Goal: Task Accomplishment & Management: Manage account settings

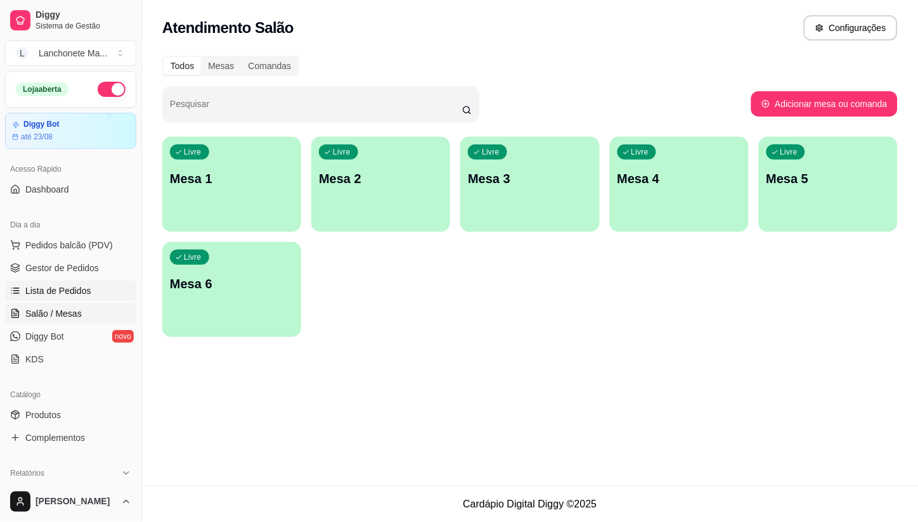
click at [68, 285] on span "Lista de Pedidos" at bounding box center [58, 291] width 66 height 13
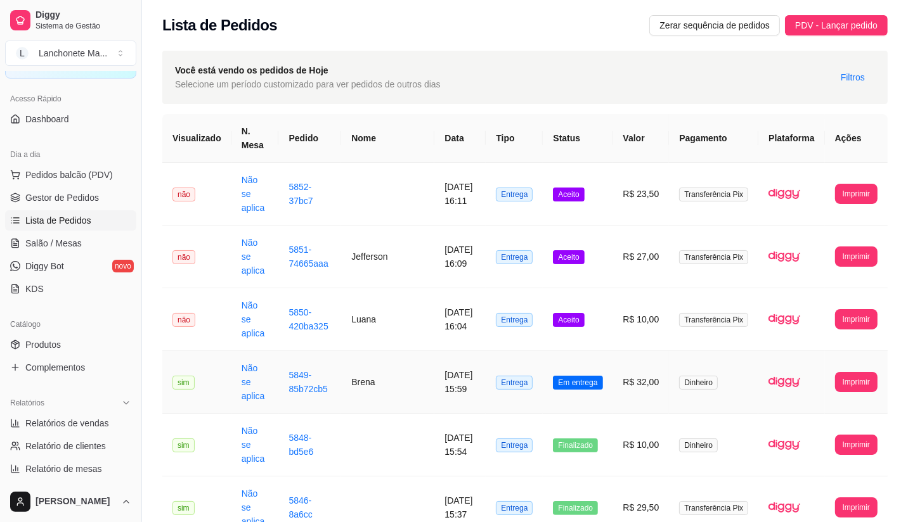
click at [620, 351] on td "R$ 32,00" at bounding box center [641, 382] width 56 height 63
click at [594, 288] on td "Aceito" at bounding box center [577, 319] width 70 height 63
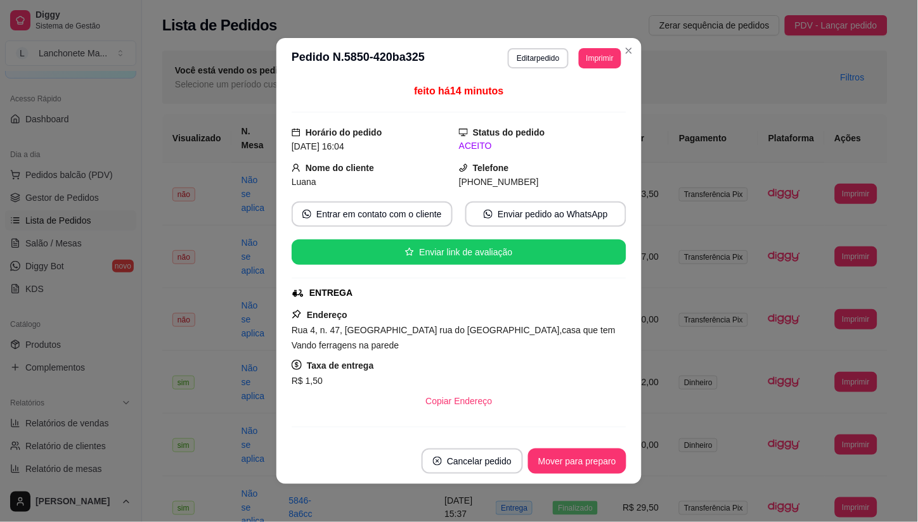
click at [571, 447] on footer "Cancelar pedido Mover para preparo" at bounding box center [458, 462] width 365 height 46
click at [571, 448] on footer "Cancelar pedido Mover para preparo" at bounding box center [458, 462] width 365 height 46
click at [571, 452] on button "Mover para preparo" at bounding box center [577, 461] width 98 height 25
click at [571, 453] on div "Mover para preparo" at bounding box center [568, 461] width 116 height 25
click at [571, 454] on div "Mover para entrega" at bounding box center [568, 461] width 115 height 25
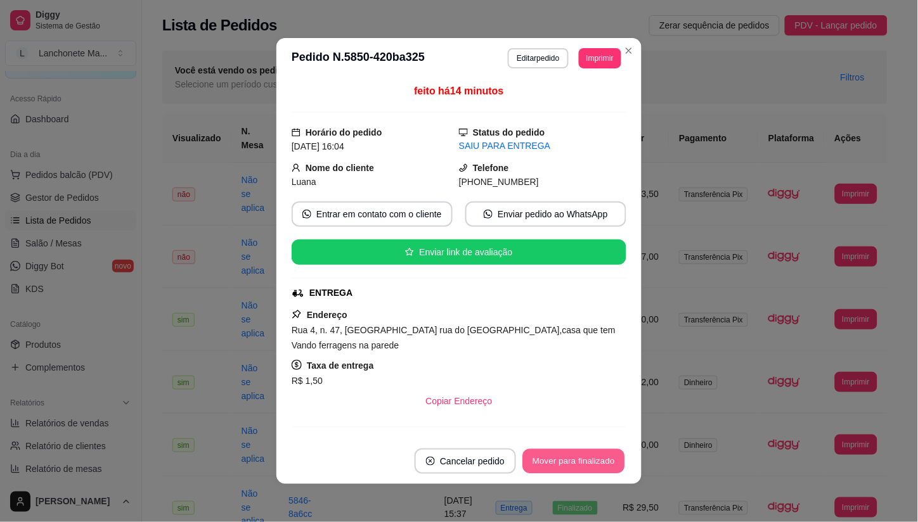
click at [571, 454] on button "Mover para finalizado" at bounding box center [574, 461] width 102 height 25
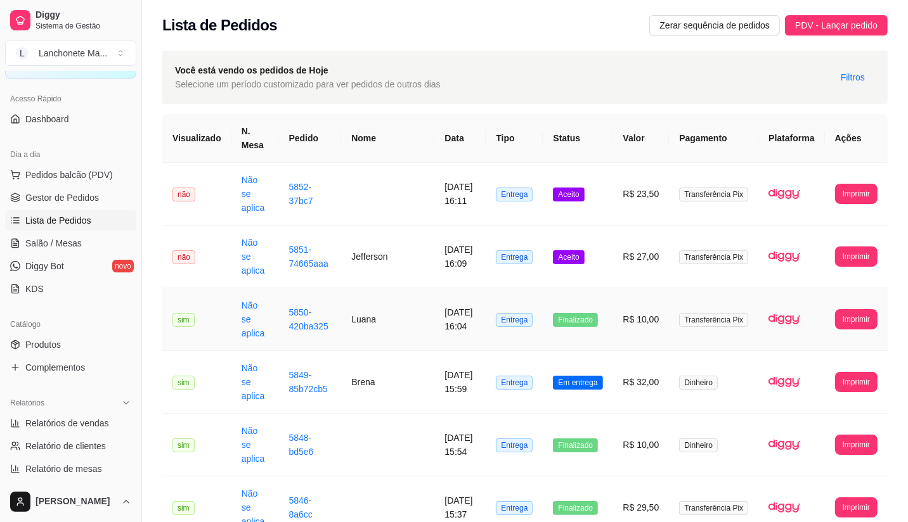
click at [612, 288] on td "Finalizado" at bounding box center [577, 319] width 70 height 63
click at [598, 376] on span "Em entrega" at bounding box center [577, 383] width 49 height 14
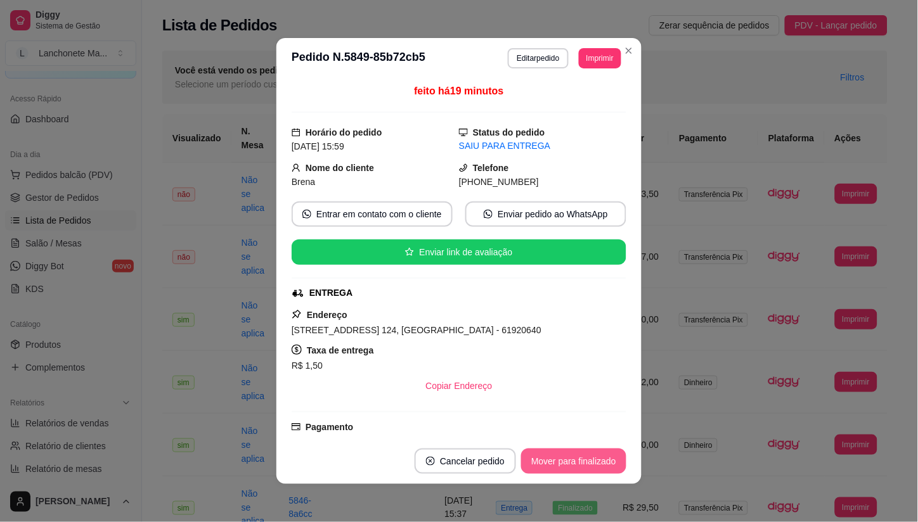
click at [567, 466] on button "Mover para finalizado" at bounding box center [573, 461] width 105 height 25
click at [575, 459] on div "Mover para finalizado" at bounding box center [564, 461] width 123 height 25
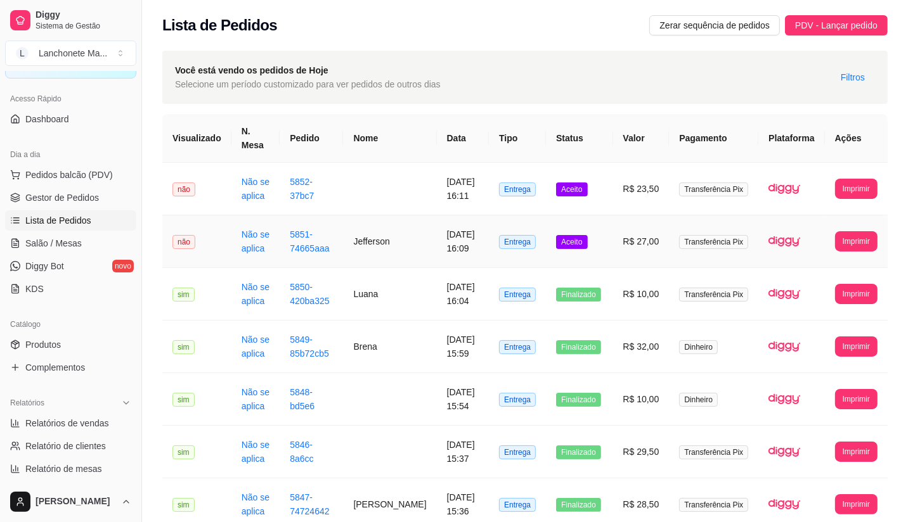
click at [586, 235] on span "Aceito" at bounding box center [571, 242] width 31 height 14
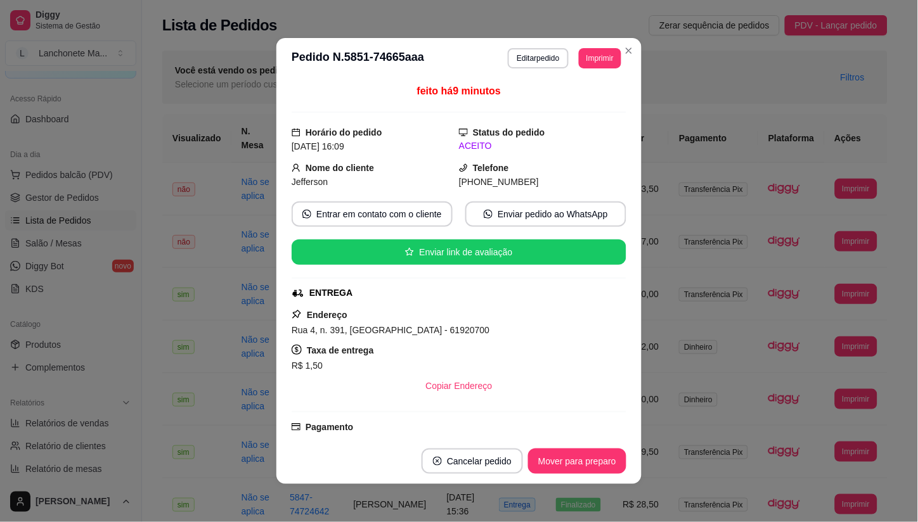
click at [580, 458] on button "Mover para preparo" at bounding box center [577, 461] width 98 height 25
click at [580, 458] on div "Mover para preparo" at bounding box center [568, 461] width 116 height 25
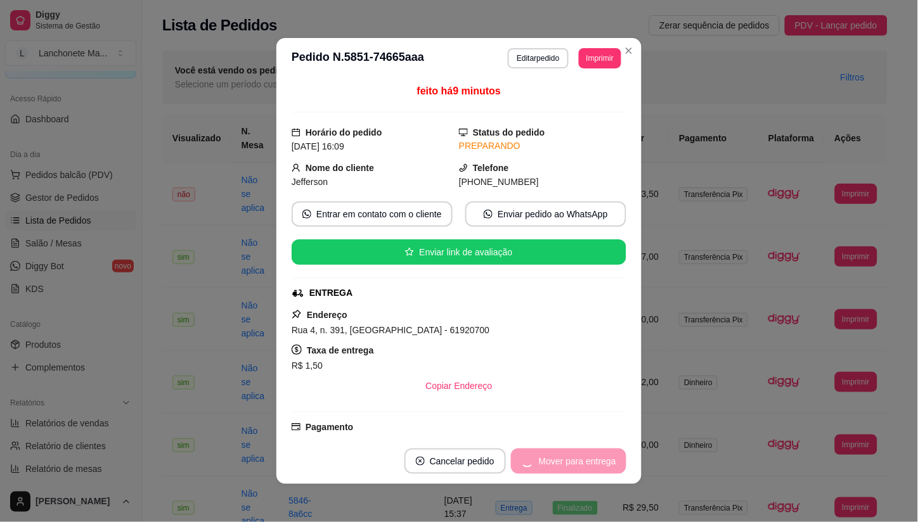
click at [580, 458] on div "Mover para entrega" at bounding box center [568, 461] width 115 height 25
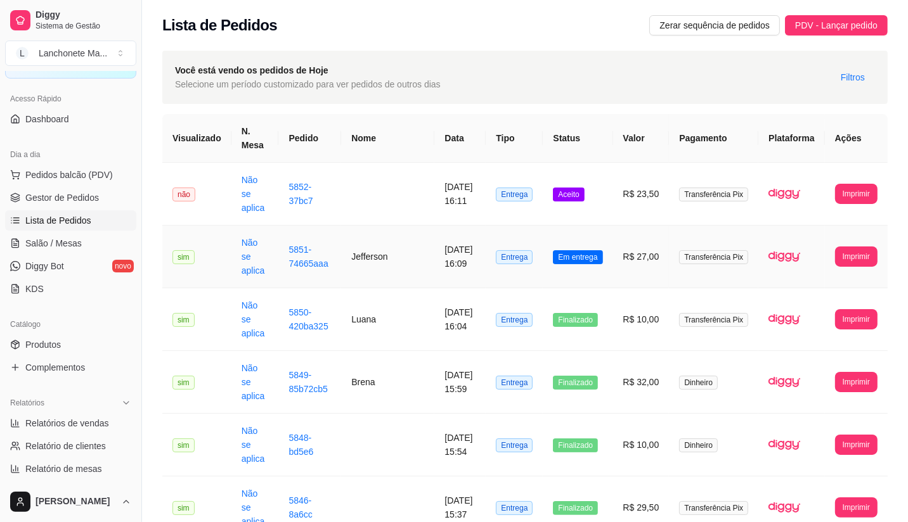
click at [600, 226] on td "Em entrega" at bounding box center [577, 257] width 70 height 63
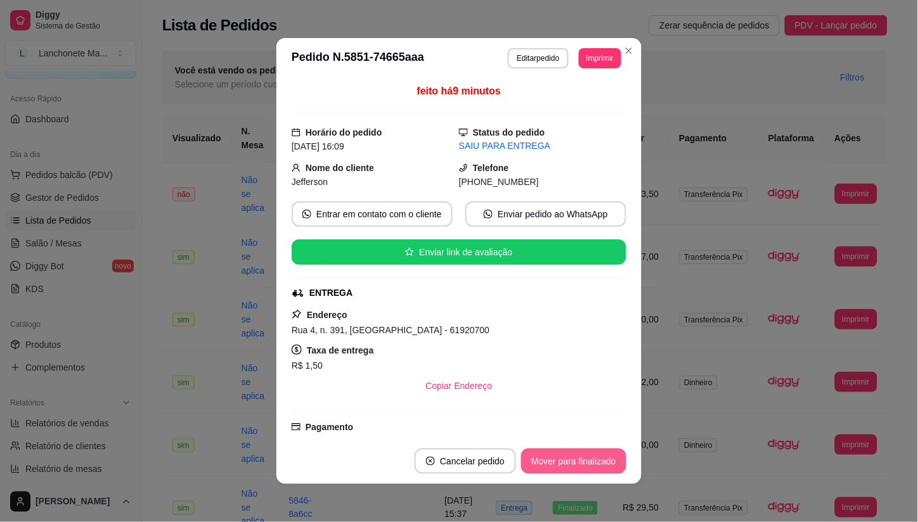
click at [591, 451] on button "Mover para finalizado" at bounding box center [573, 461] width 105 height 25
click at [591, 451] on div "Mover para finalizado" at bounding box center [564, 461] width 123 height 25
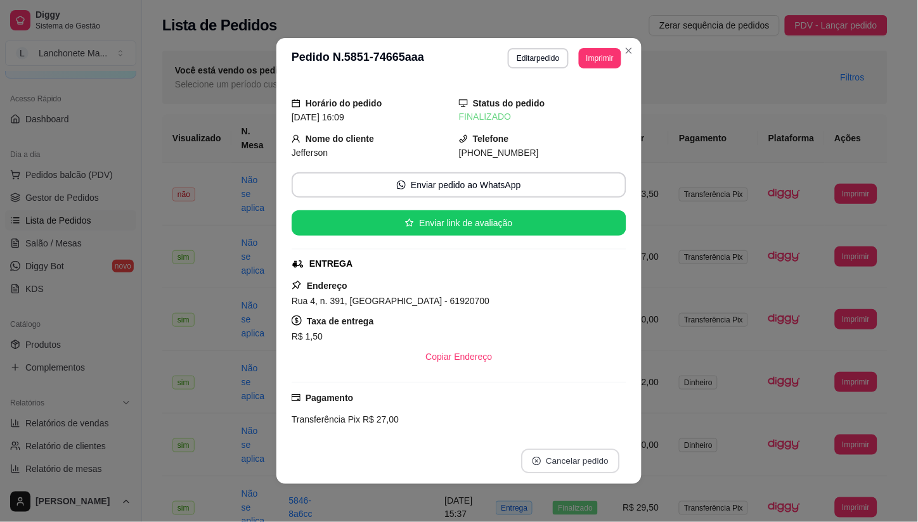
click at [591, 451] on button "Cancelar pedido" at bounding box center [570, 461] width 98 height 25
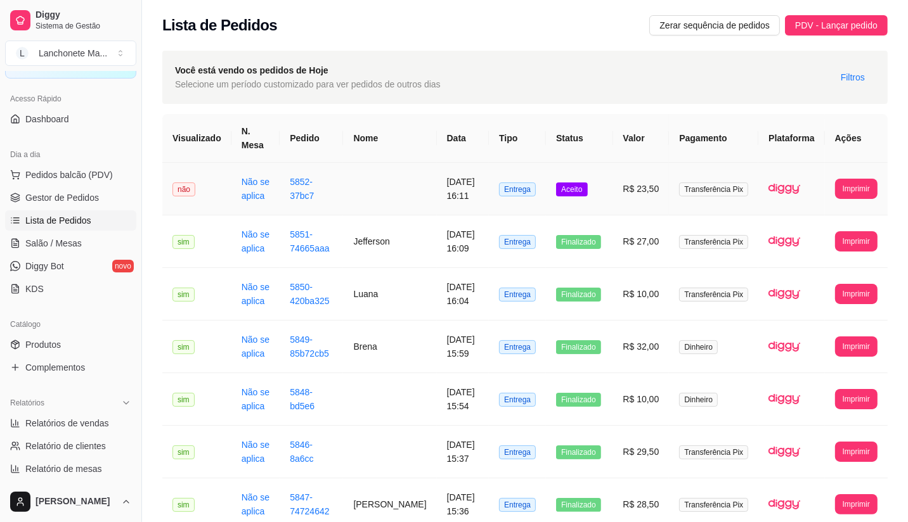
click at [599, 171] on td "Aceito" at bounding box center [579, 189] width 67 height 53
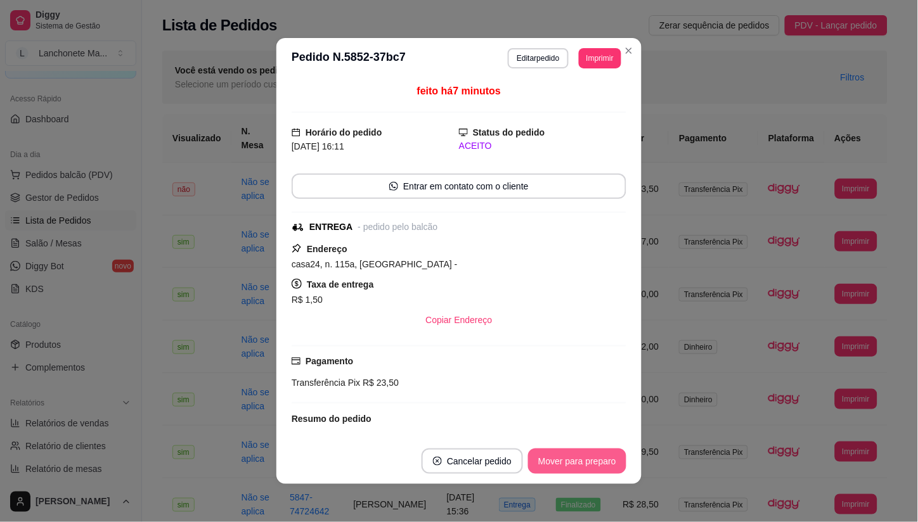
click at [575, 451] on button "Mover para preparo" at bounding box center [577, 461] width 98 height 25
click at [575, 451] on div "Mover para preparo" at bounding box center [568, 461] width 116 height 25
click at [575, 451] on button "Mover para entrega" at bounding box center [577, 461] width 95 height 25
click at [575, 451] on div "Mover para entrega" at bounding box center [578, 461] width 98 height 25
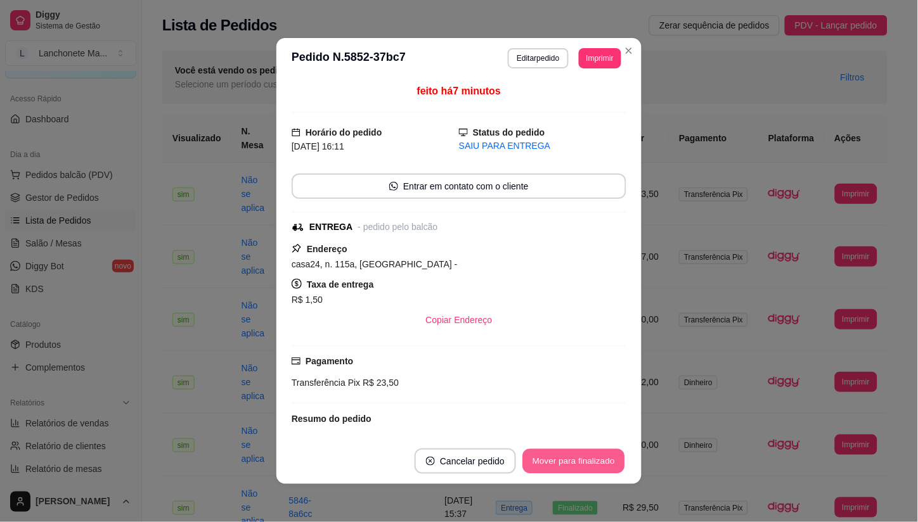
click at [575, 451] on button "Mover para finalizado" at bounding box center [574, 461] width 102 height 25
click at [575, 451] on div "Mover para finalizado" at bounding box center [573, 461] width 105 height 25
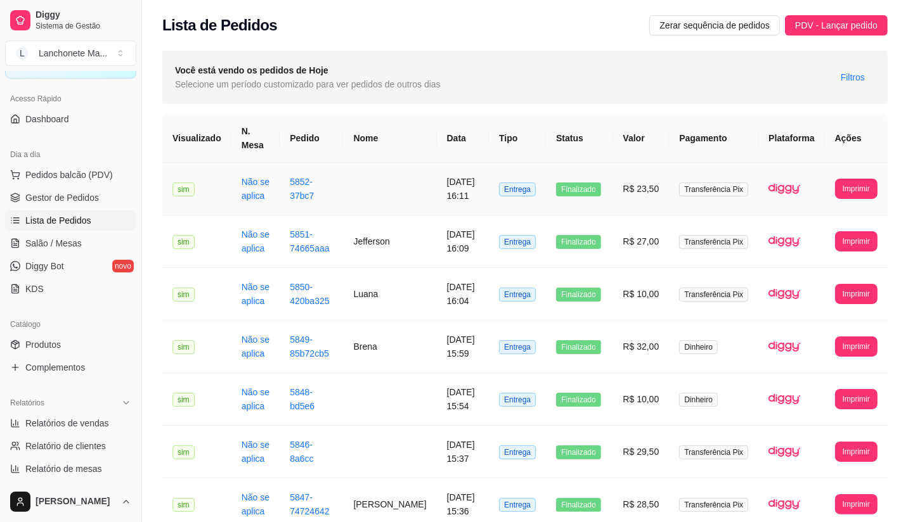
click at [402, 178] on td at bounding box center [389, 189] width 93 height 53
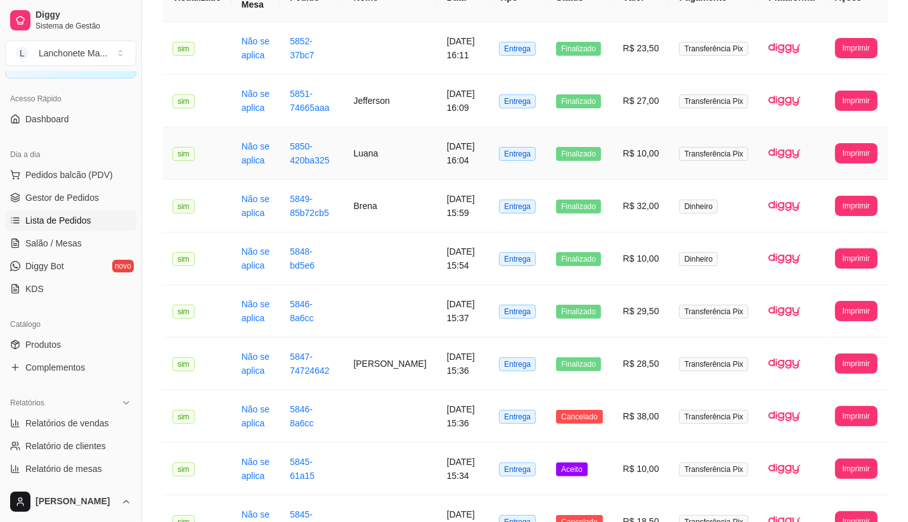
scroll to position [211, 0]
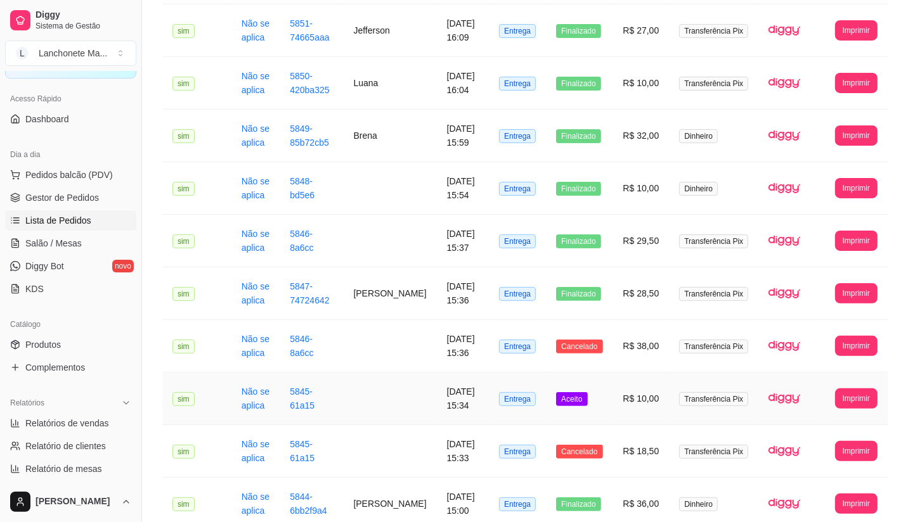
click at [593, 377] on td "Aceito" at bounding box center [579, 399] width 67 height 53
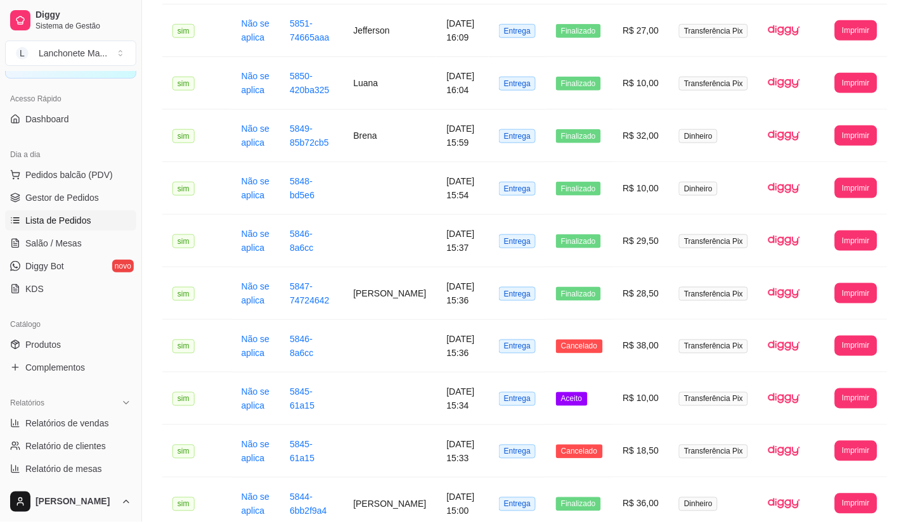
click at [577, 465] on button "Mover para preparo" at bounding box center [577, 461] width 98 height 25
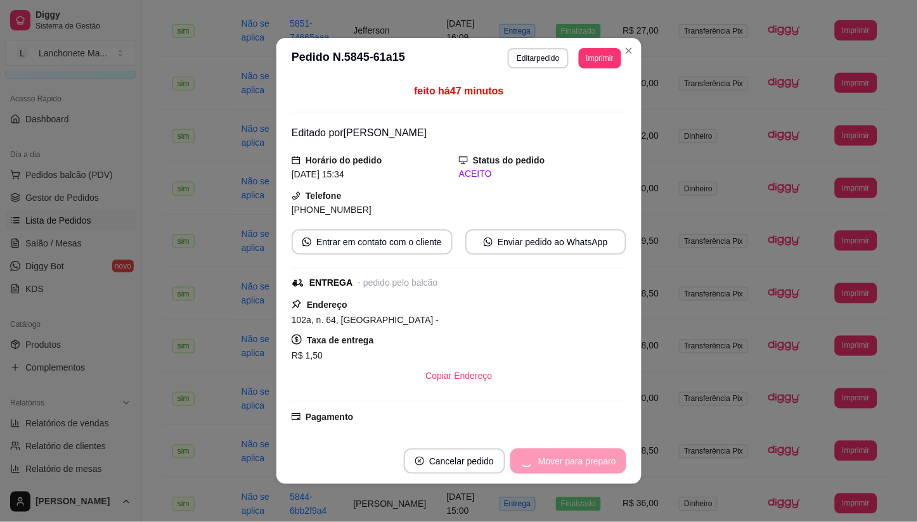
click at [577, 465] on div "Mover para preparo" at bounding box center [568, 461] width 116 height 25
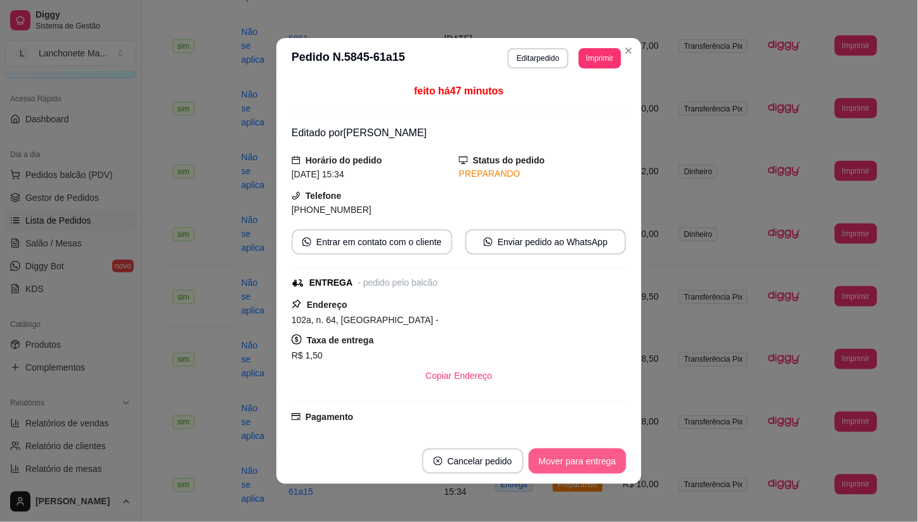
click at [577, 465] on button "Mover para entrega" at bounding box center [578, 461] width 98 height 25
click at [577, 465] on div "Mover para entrega" at bounding box center [568, 461] width 115 height 25
click at [577, 465] on button "Mover para finalizado" at bounding box center [574, 461] width 102 height 25
click at [577, 465] on div "Mover para finalizado" at bounding box center [573, 461] width 105 height 25
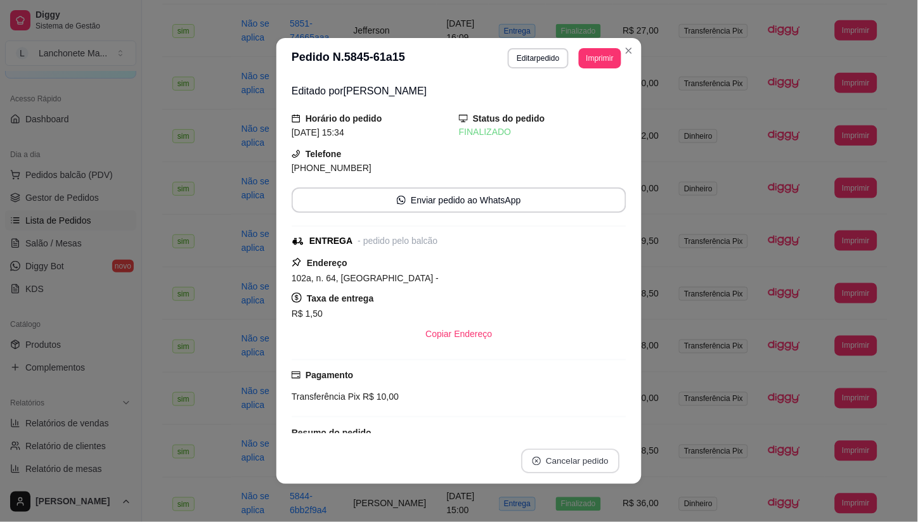
click at [577, 465] on button "Cancelar pedido" at bounding box center [570, 461] width 98 height 25
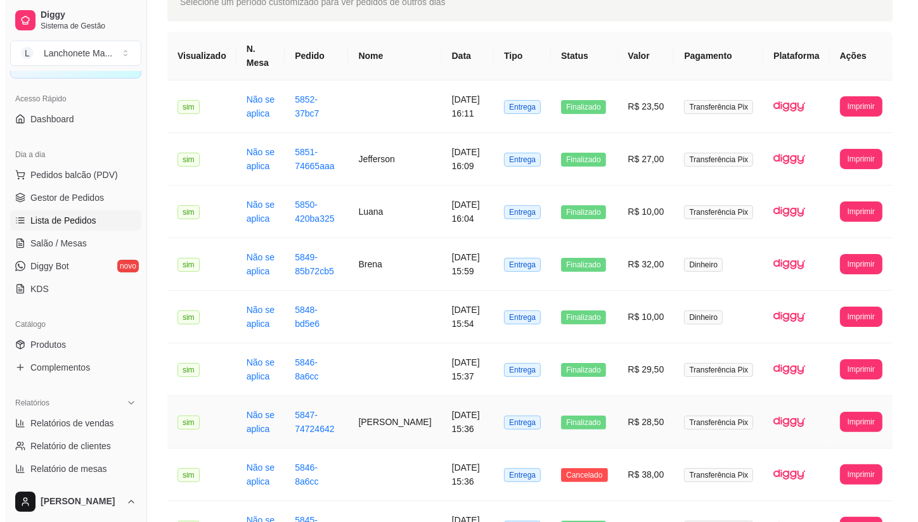
scroll to position [70, 0]
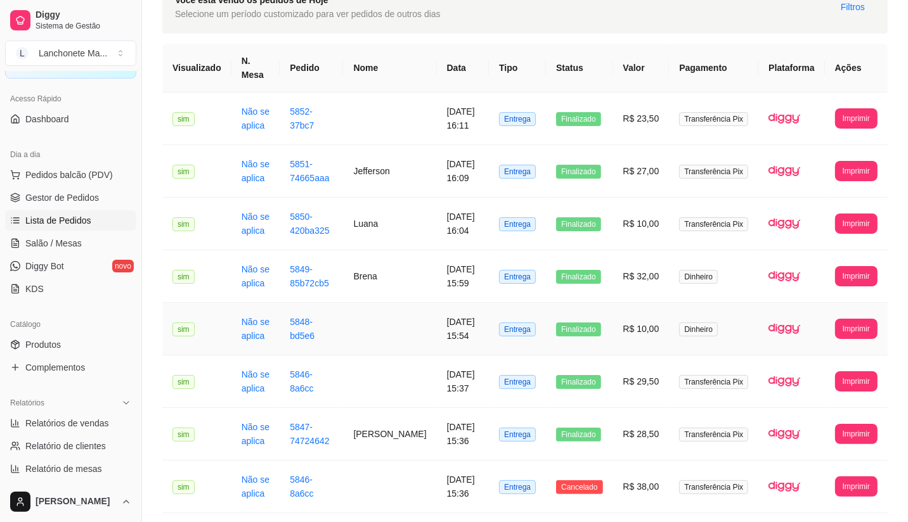
click at [612, 316] on td "Finalizado" at bounding box center [579, 329] width 67 height 53
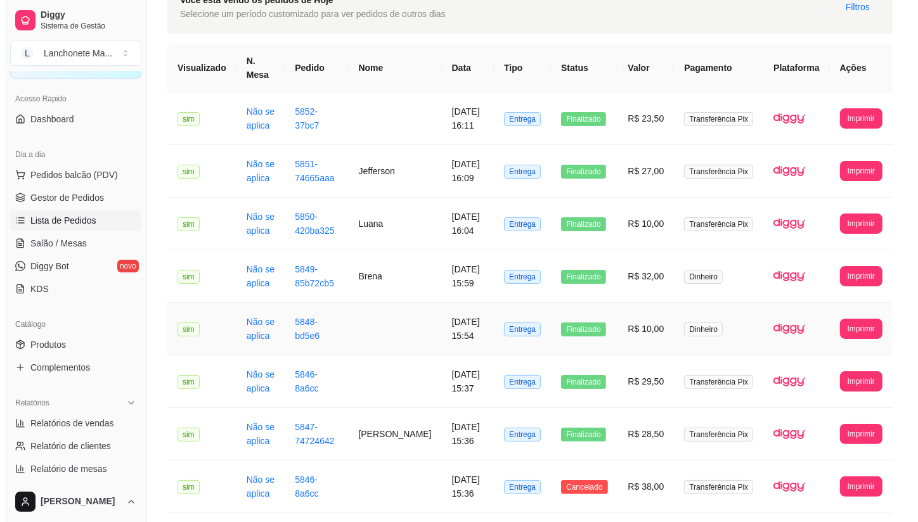
scroll to position [0, 0]
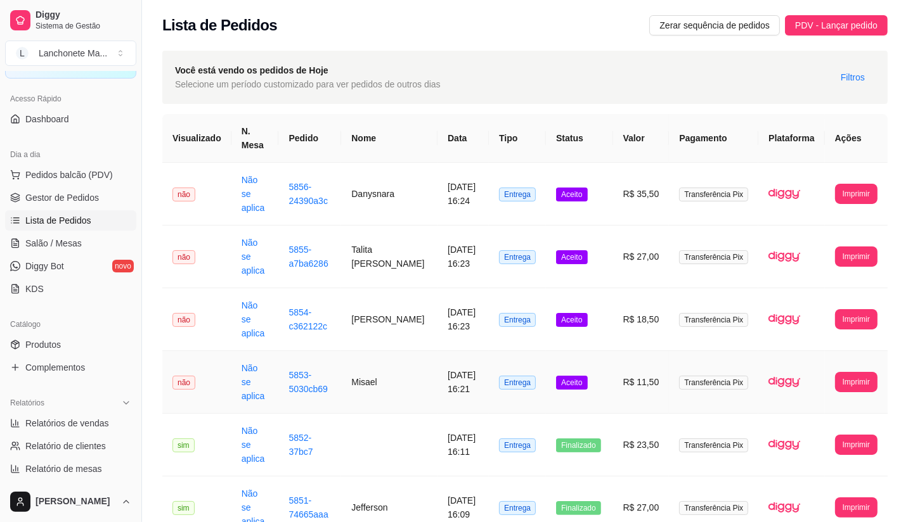
click at [584, 364] on td "Aceito" at bounding box center [579, 382] width 67 height 63
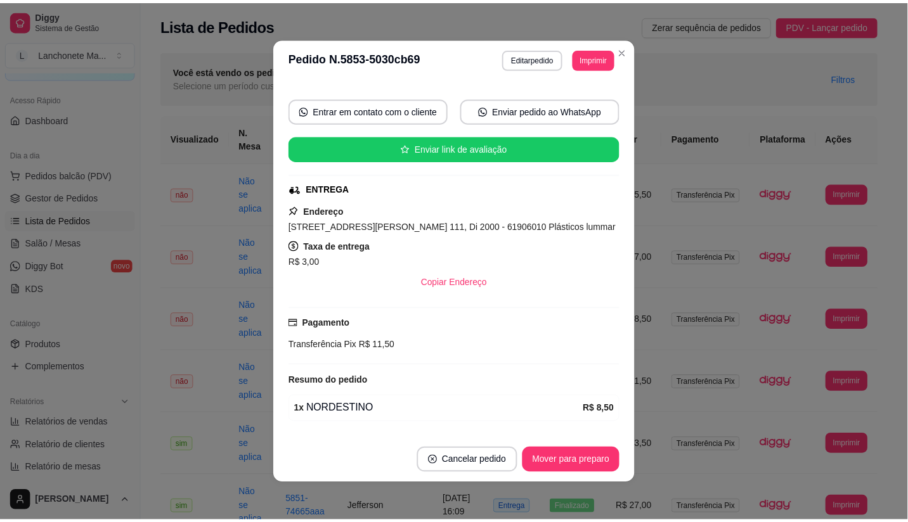
scroll to position [144, 0]
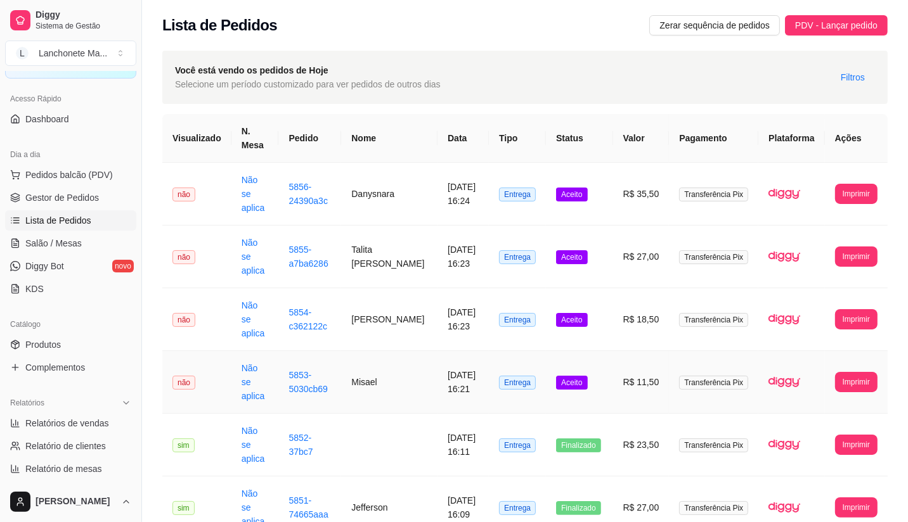
click at [587, 376] on span "Aceito" at bounding box center [571, 383] width 31 height 14
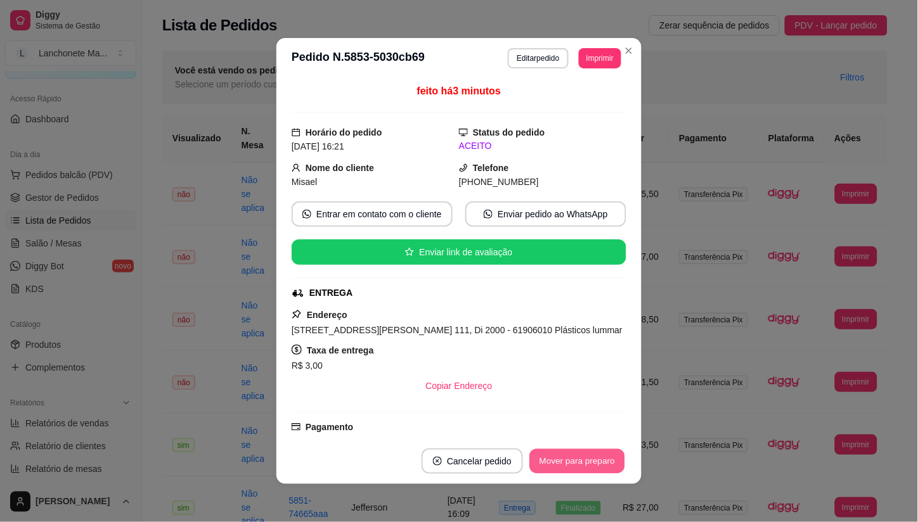
click at [569, 458] on button "Mover para preparo" at bounding box center [576, 461] width 95 height 25
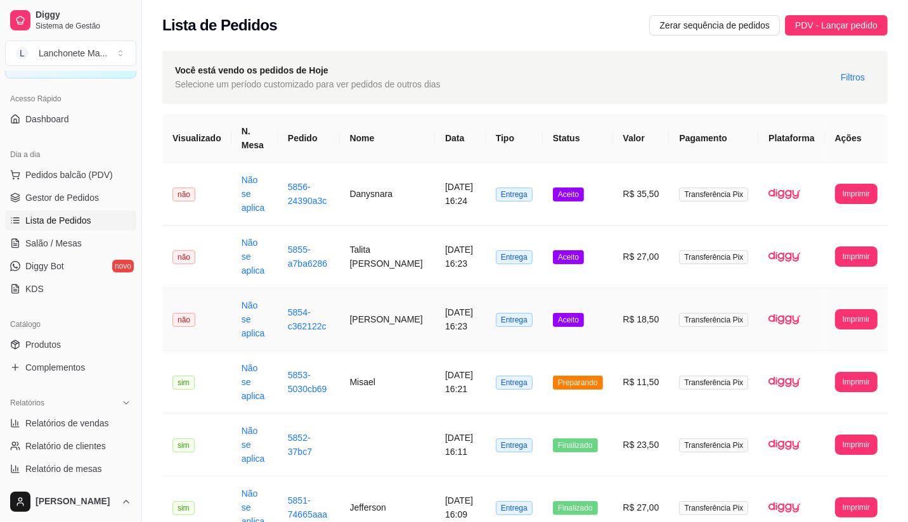
click at [584, 313] on span "Aceito" at bounding box center [568, 320] width 31 height 14
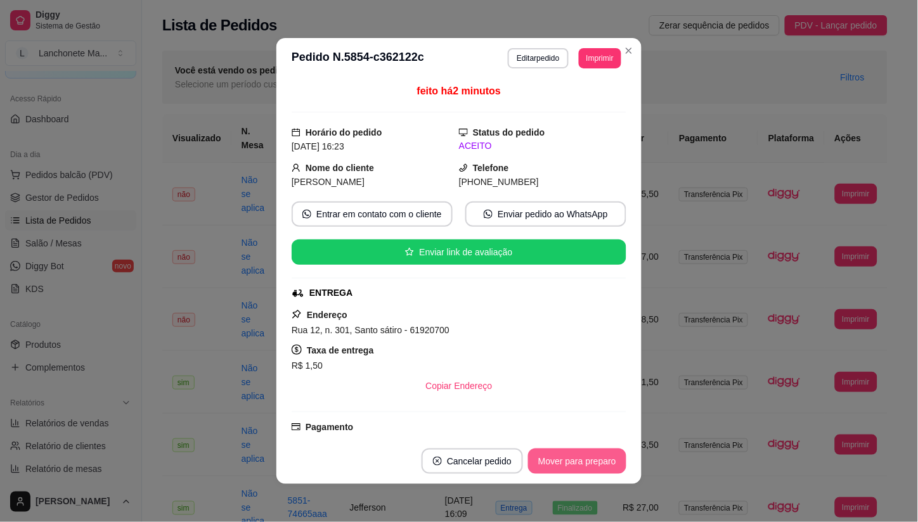
click at [575, 458] on button "Mover para preparo" at bounding box center [577, 461] width 98 height 25
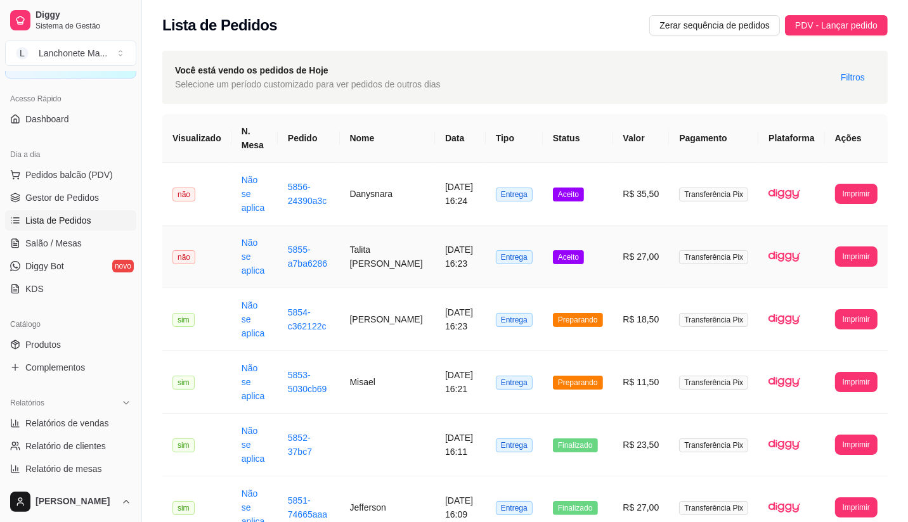
click at [583, 250] on span "Aceito" at bounding box center [568, 257] width 31 height 14
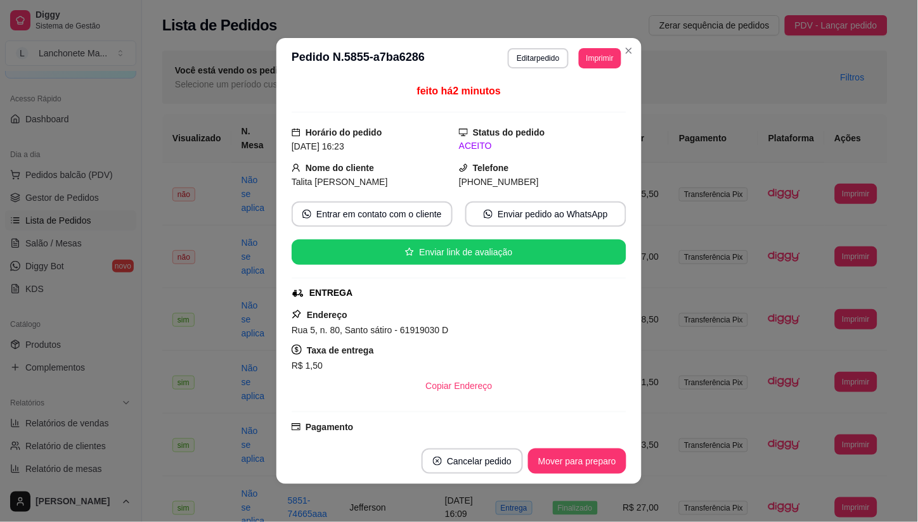
click at [549, 361] on div "R$ 1,50" at bounding box center [459, 365] width 335 height 15
click at [566, 465] on button "Mover para preparo" at bounding box center [576, 461] width 95 height 25
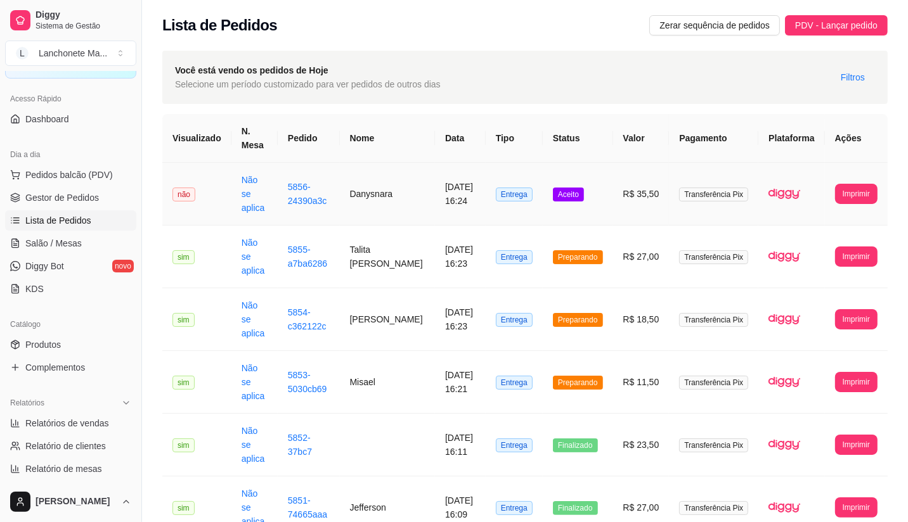
click at [613, 188] on td "Aceito" at bounding box center [577, 194] width 70 height 63
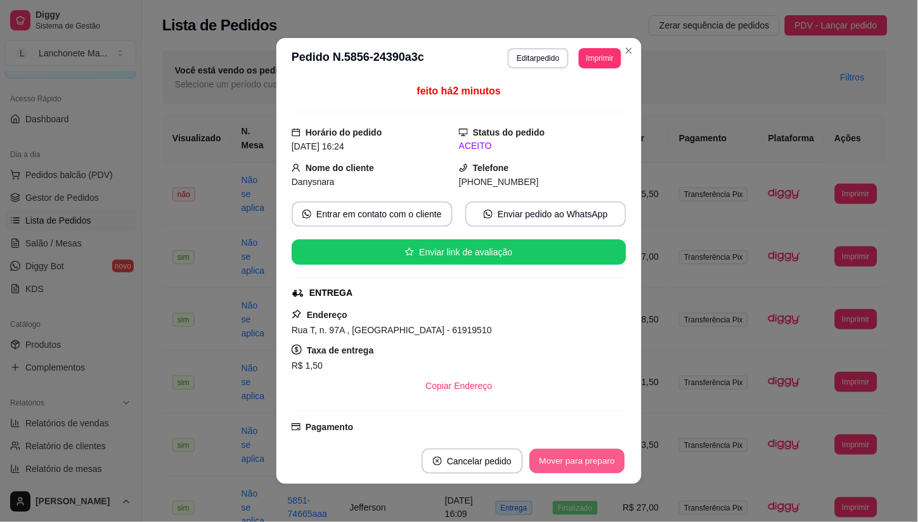
click at [583, 467] on button "Mover para preparo" at bounding box center [576, 461] width 95 height 25
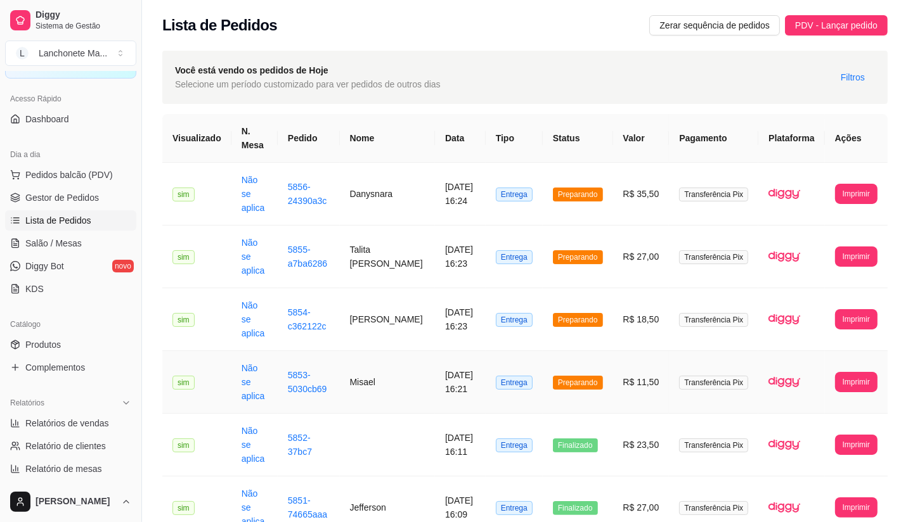
click at [585, 351] on td "Preparando" at bounding box center [577, 382] width 70 height 63
click at [585, 376] on span "Preparando" at bounding box center [578, 383] width 50 height 14
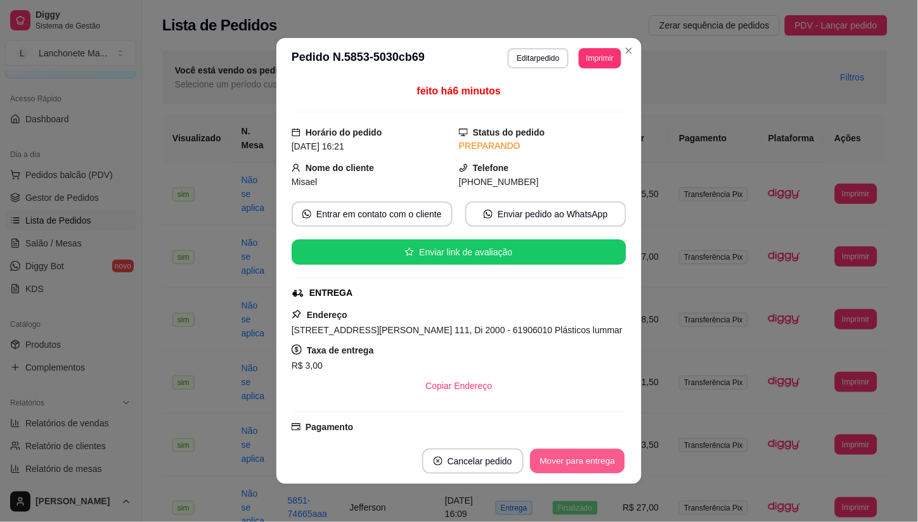
click at [564, 461] on button "Mover para entrega" at bounding box center [577, 461] width 95 height 25
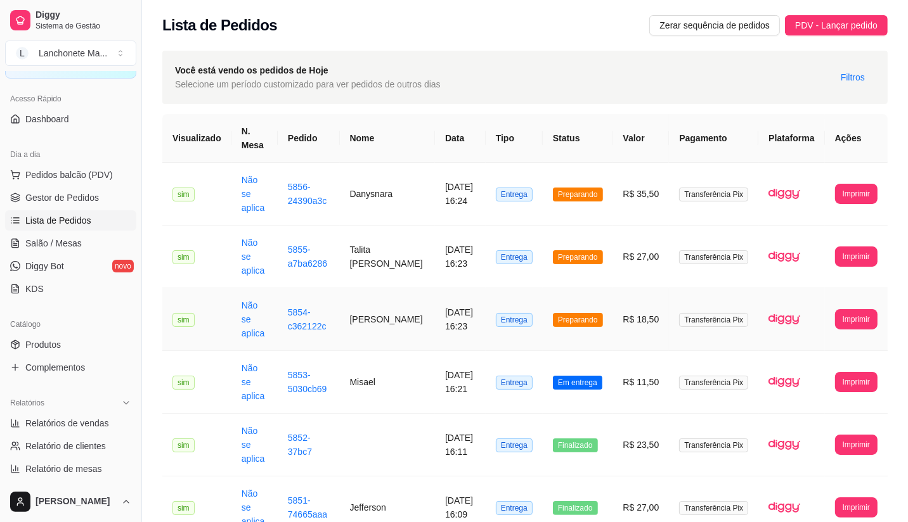
click at [593, 313] on span "Preparando" at bounding box center [578, 320] width 50 height 14
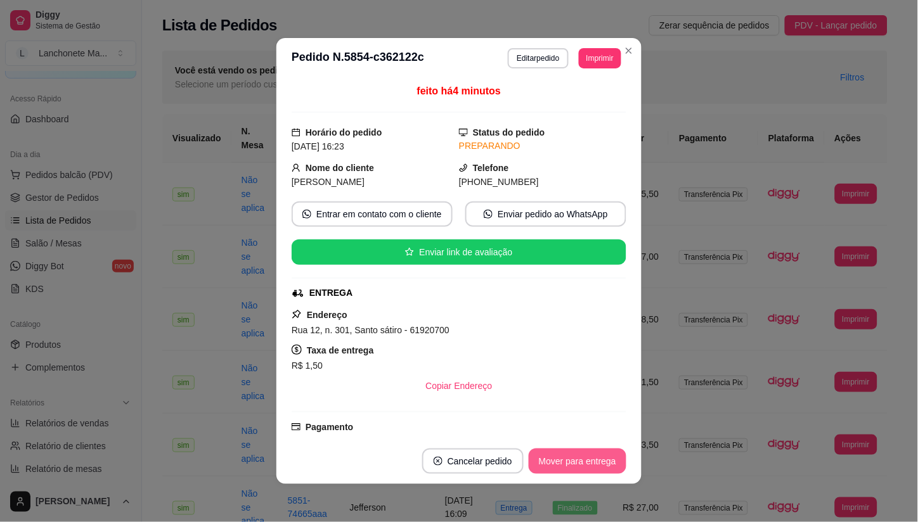
click at [584, 463] on button "Mover para entrega" at bounding box center [578, 461] width 98 height 25
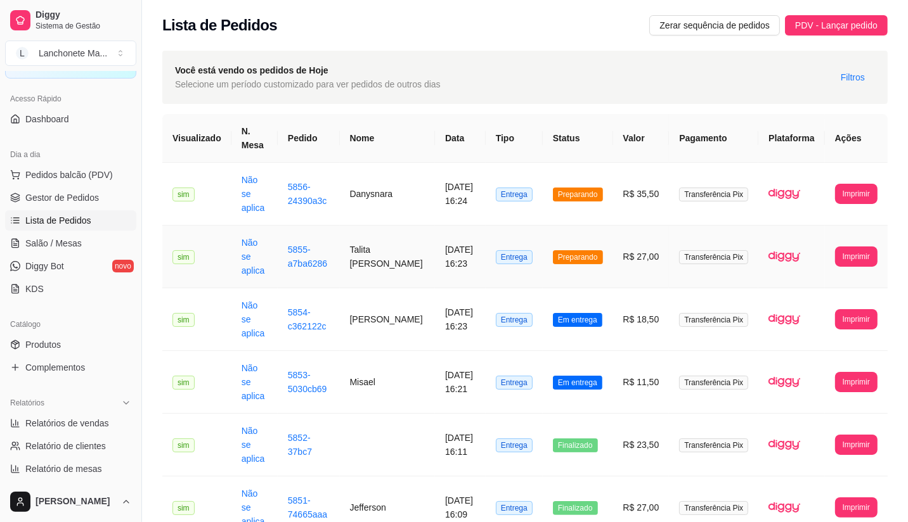
click at [609, 230] on td "Preparando" at bounding box center [577, 257] width 70 height 63
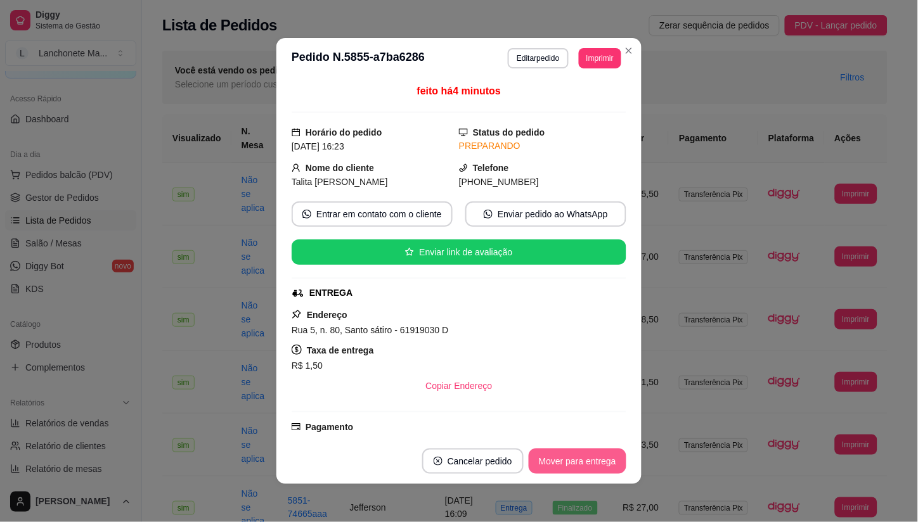
click at [573, 463] on button "Mover para entrega" at bounding box center [578, 461] width 98 height 25
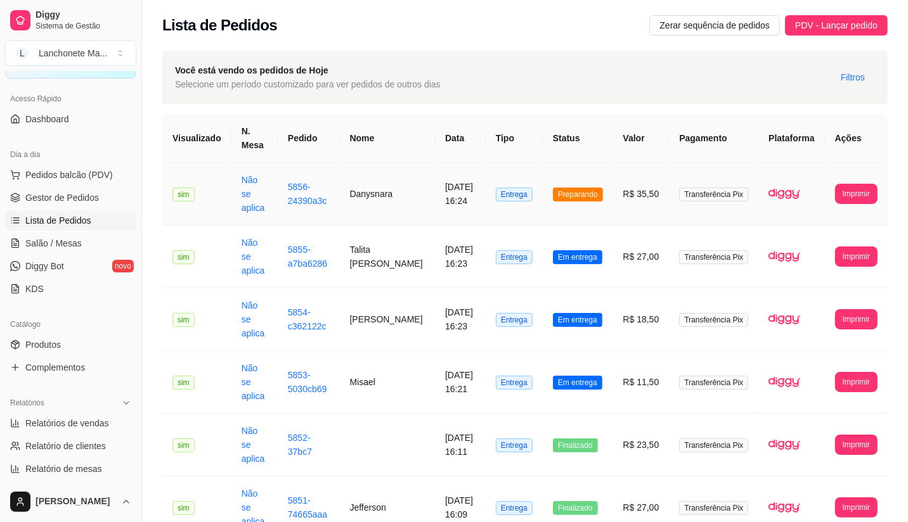
click at [603, 188] on span "Preparando" at bounding box center [578, 195] width 50 height 14
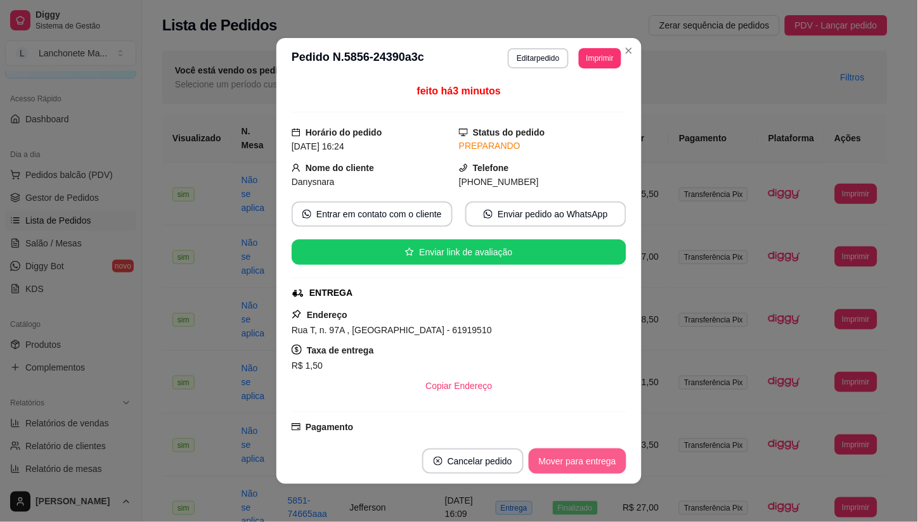
click at [593, 460] on button "Mover para entrega" at bounding box center [578, 461] width 98 height 25
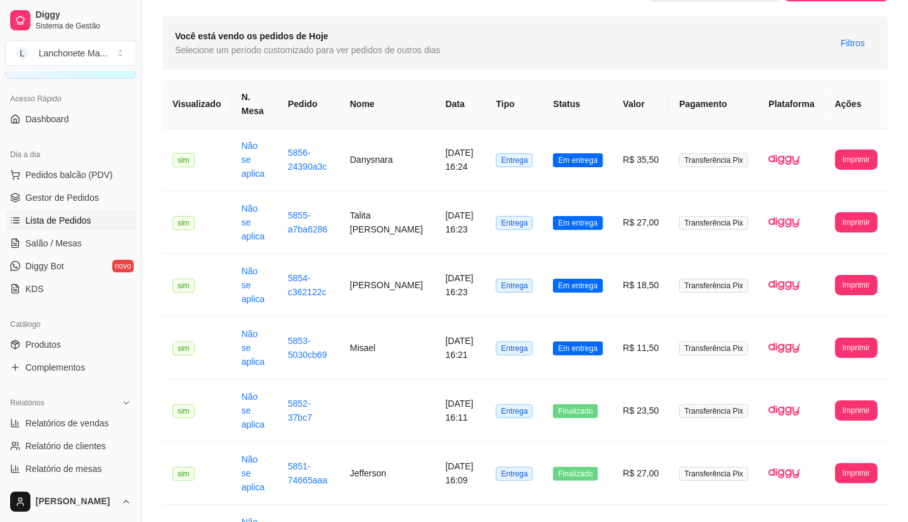
scroll to position [0, 0]
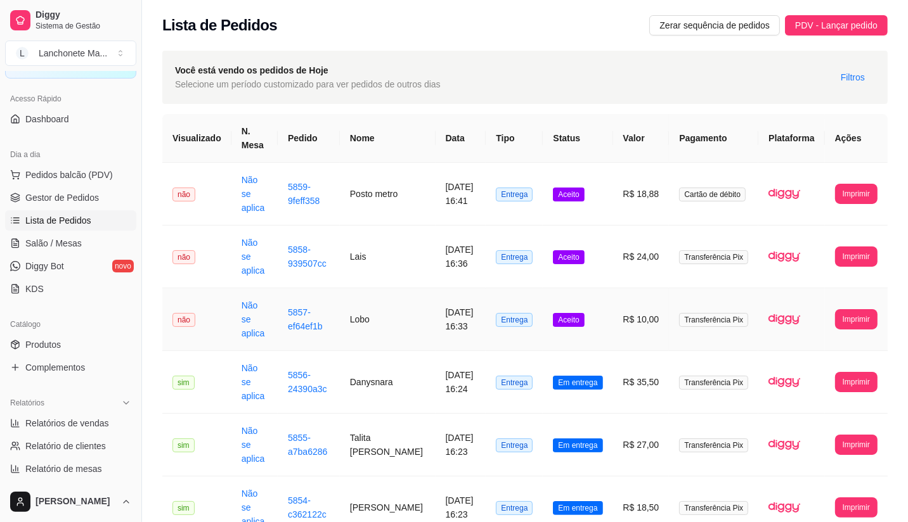
click at [591, 300] on td "Aceito" at bounding box center [577, 319] width 70 height 63
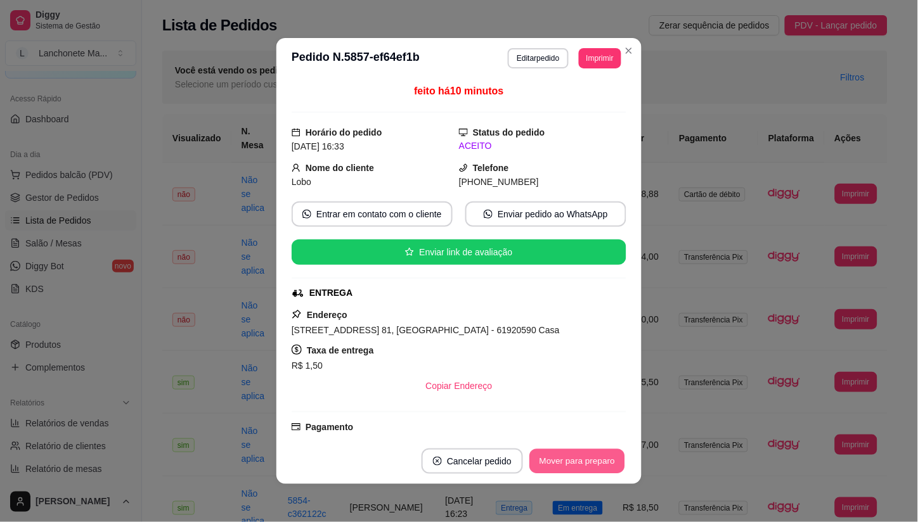
click at [589, 459] on button "Mover para preparo" at bounding box center [576, 461] width 95 height 25
click at [586, 460] on button "Mover para entrega" at bounding box center [578, 461] width 98 height 25
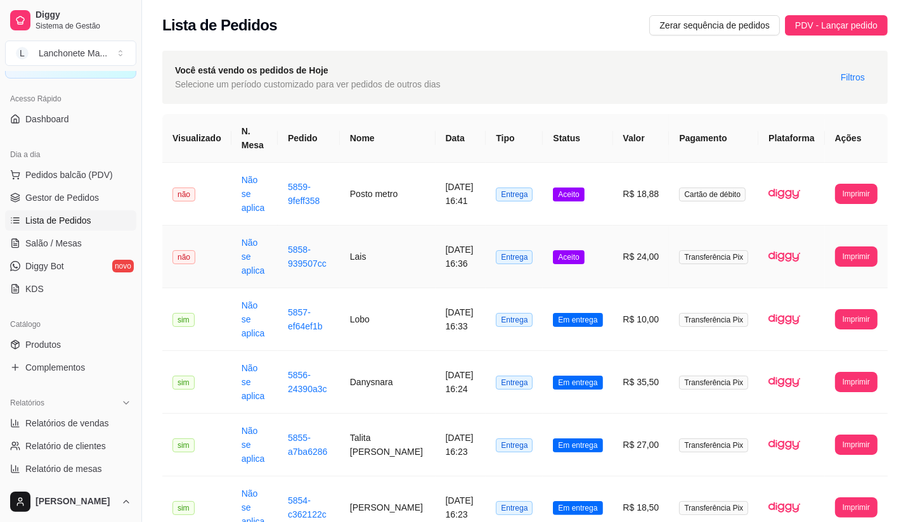
click at [584, 250] on span "Aceito" at bounding box center [568, 257] width 31 height 14
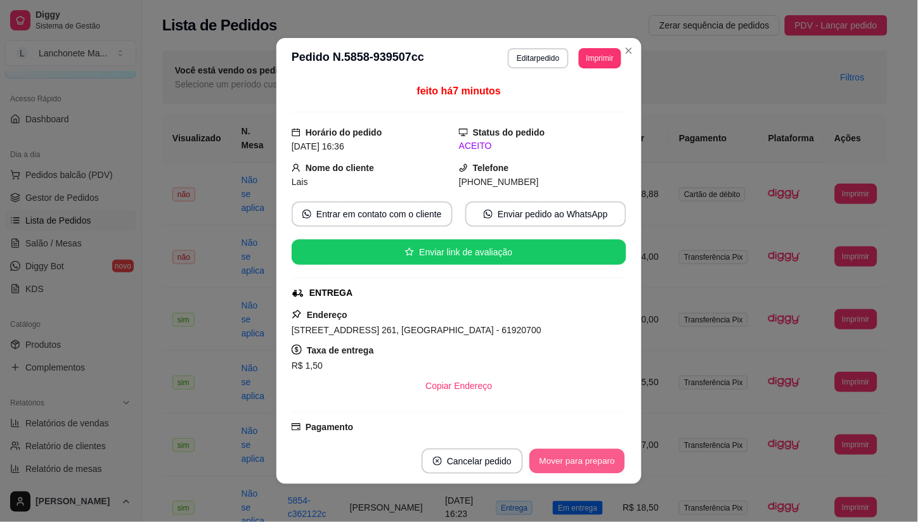
click at [599, 470] on button "Mover para preparo" at bounding box center [576, 461] width 95 height 25
click at [597, 463] on button "Mover para entrega" at bounding box center [578, 461] width 98 height 25
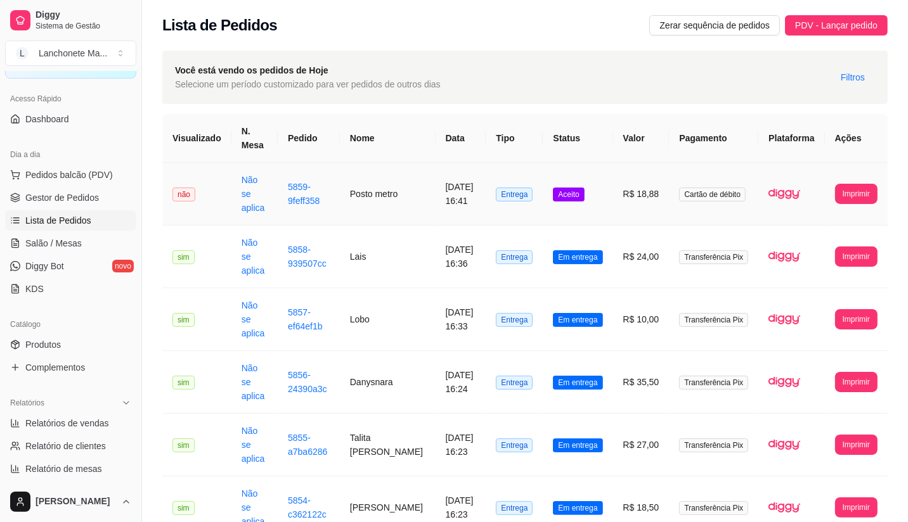
click at [599, 189] on td "Aceito" at bounding box center [577, 194] width 70 height 63
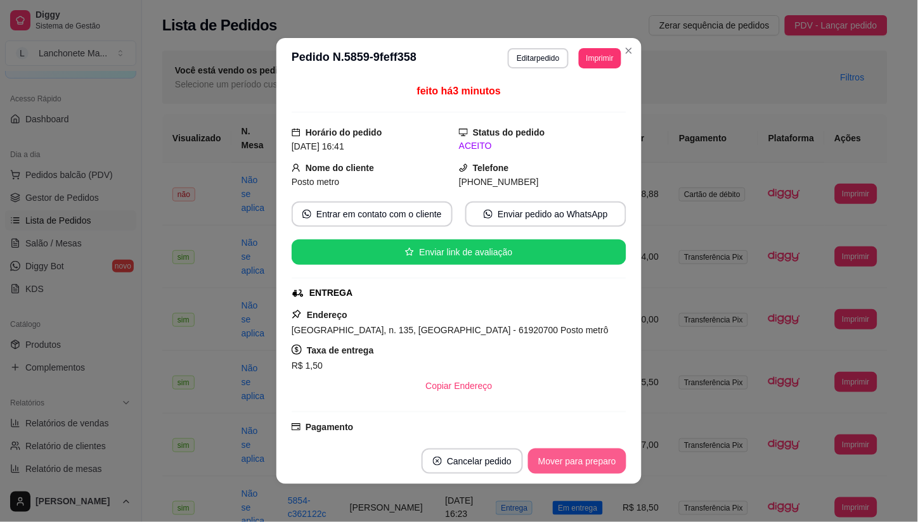
click at [543, 463] on button "Mover para preparo" at bounding box center [577, 461] width 98 height 25
click at [553, 456] on button "Mover para entrega" at bounding box center [578, 461] width 98 height 25
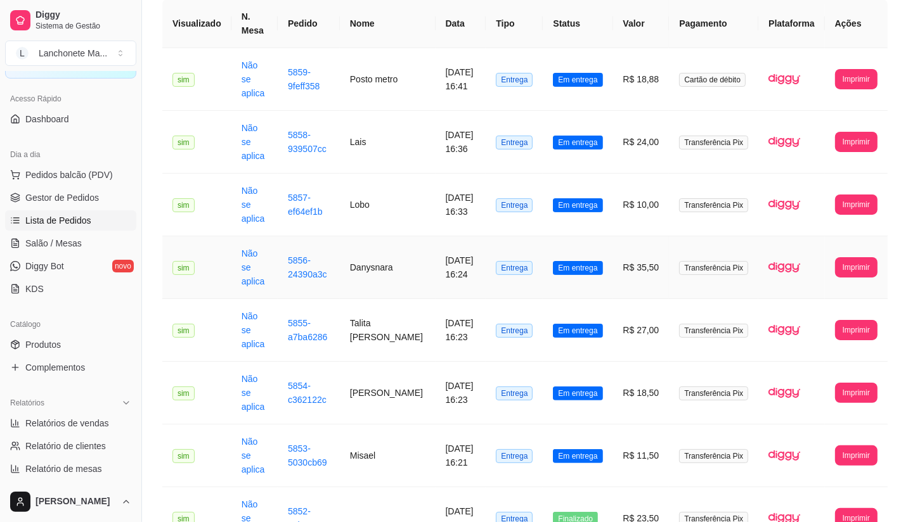
scroll to position [141, 0]
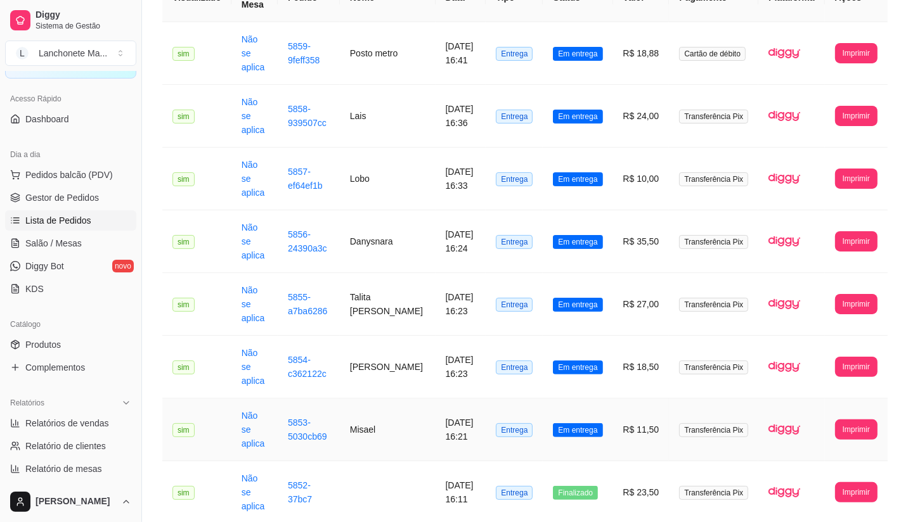
click at [612, 399] on td "Em entrega" at bounding box center [577, 430] width 70 height 63
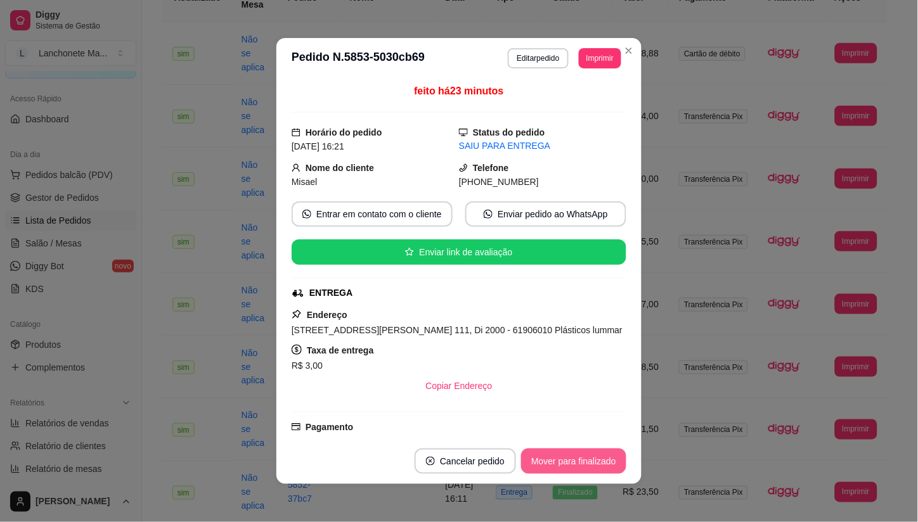
click at [581, 457] on button "Mover para finalizado" at bounding box center [573, 461] width 105 height 25
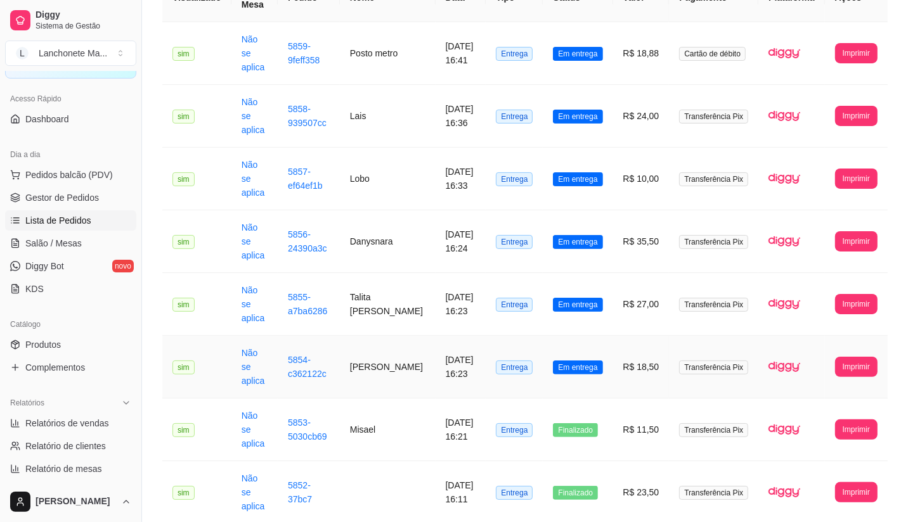
click at [602, 361] on span "Em entrega" at bounding box center [577, 368] width 49 height 14
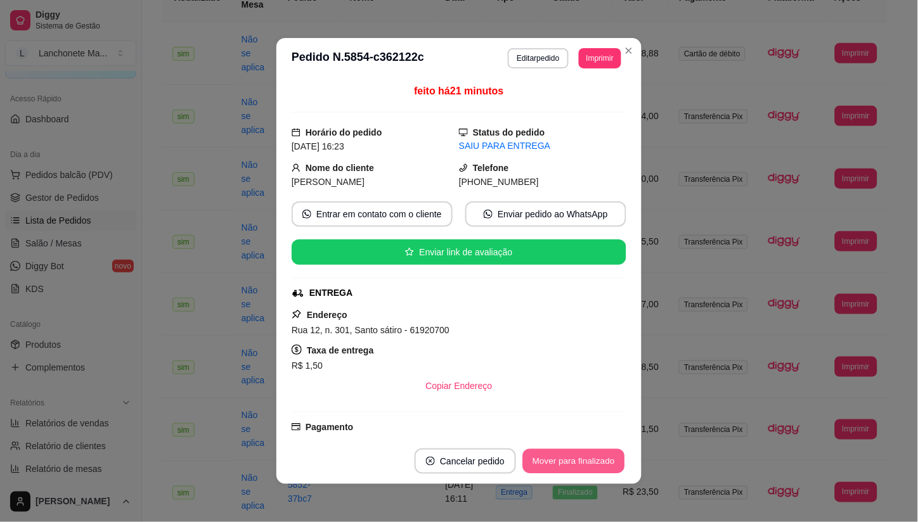
click at [587, 458] on button "Mover para finalizado" at bounding box center [574, 461] width 102 height 25
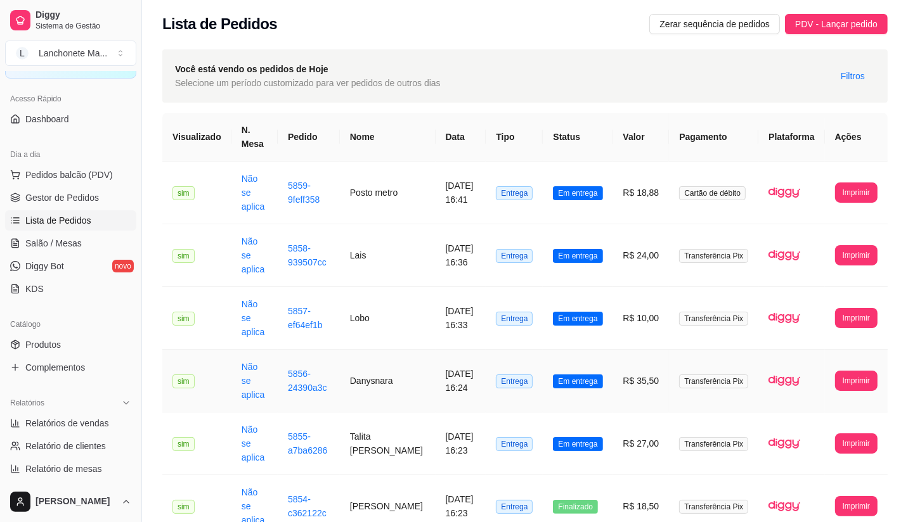
scroll to position [0, 0]
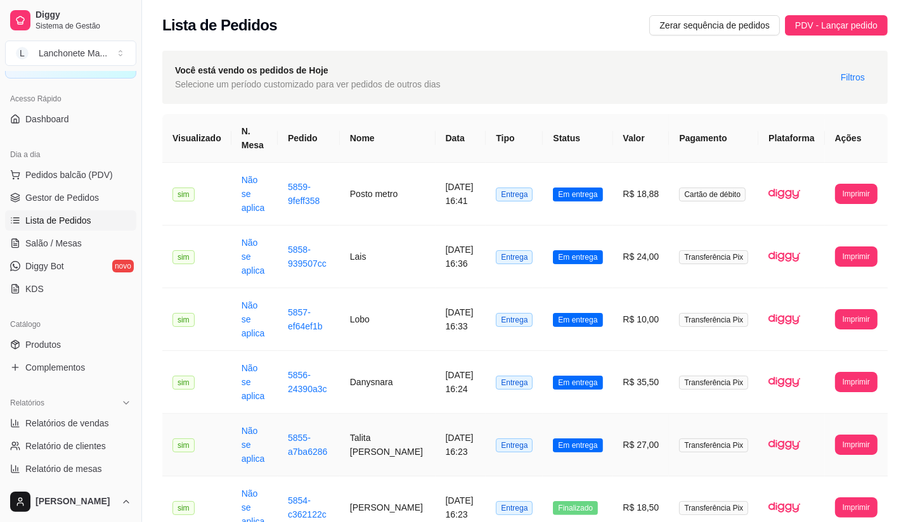
click at [610, 414] on td "Em entrega" at bounding box center [577, 445] width 70 height 63
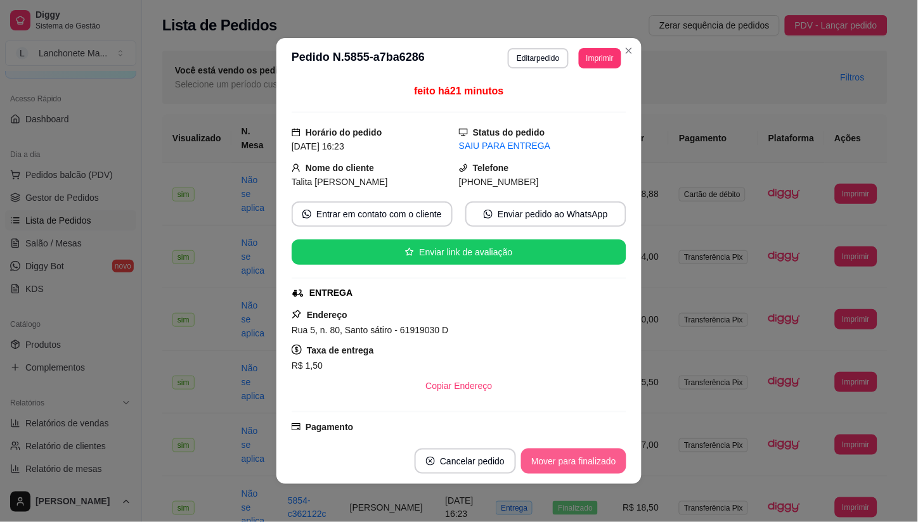
click at [592, 458] on button "Mover para finalizado" at bounding box center [573, 461] width 105 height 25
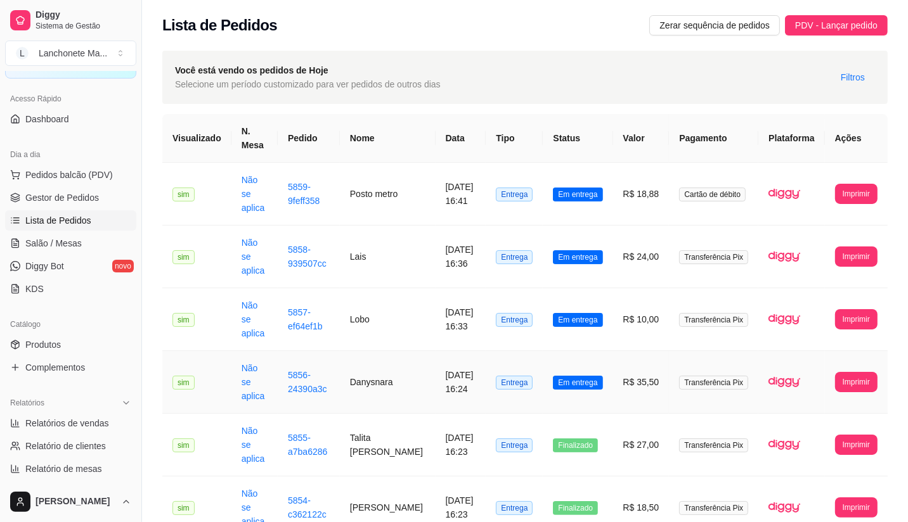
click at [601, 351] on td "Em entrega" at bounding box center [577, 382] width 70 height 63
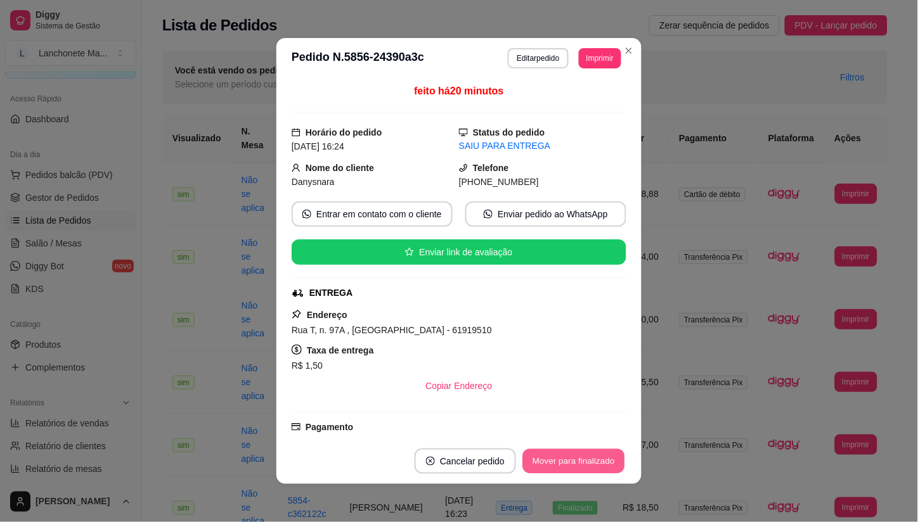
click at [587, 466] on button "Mover para finalizado" at bounding box center [574, 461] width 102 height 25
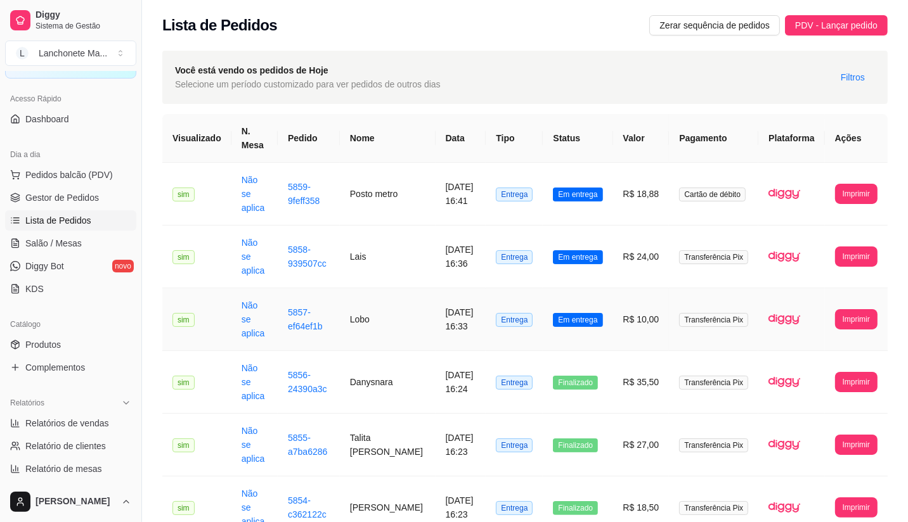
click at [607, 288] on td "Em entrega" at bounding box center [577, 319] width 70 height 63
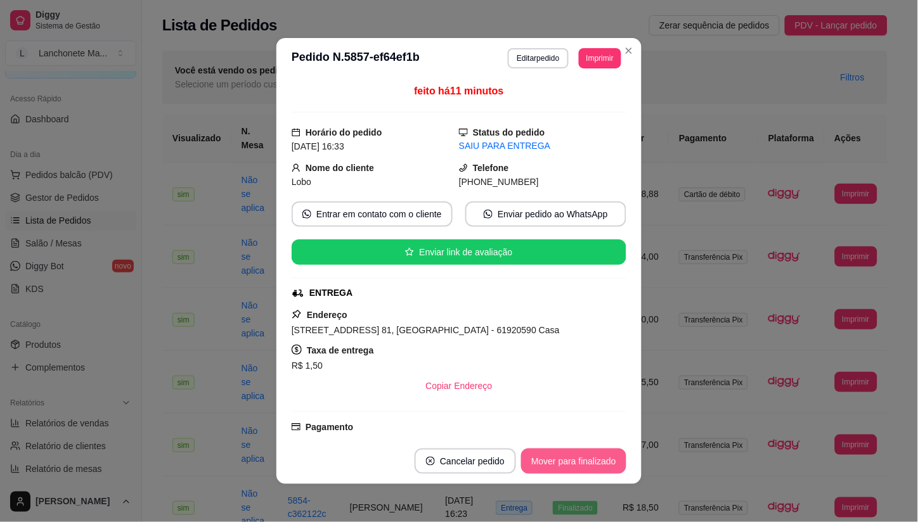
click at [590, 461] on button "Mover para finalizado" at bounding box center [573, 461] width 105 height 25
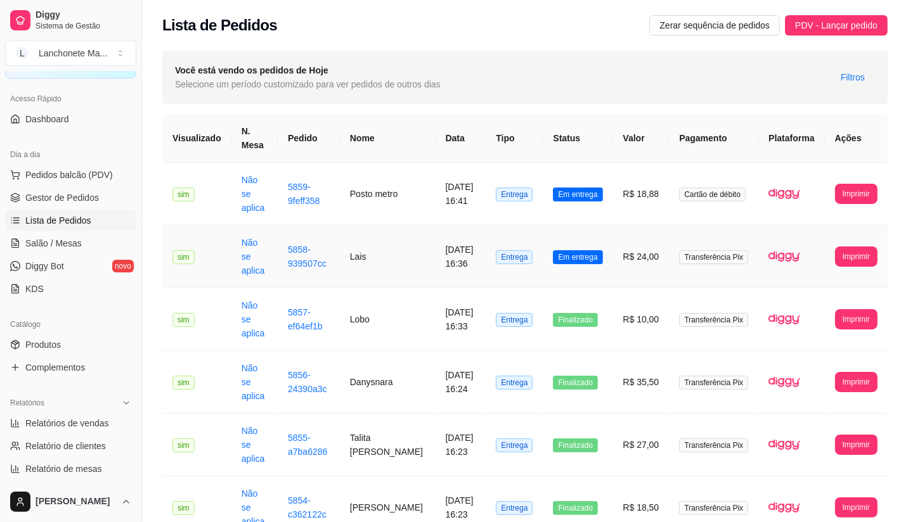
click at [594, 227] on td "Em entrega" at bounding box center [577, 257] width 70 height 63
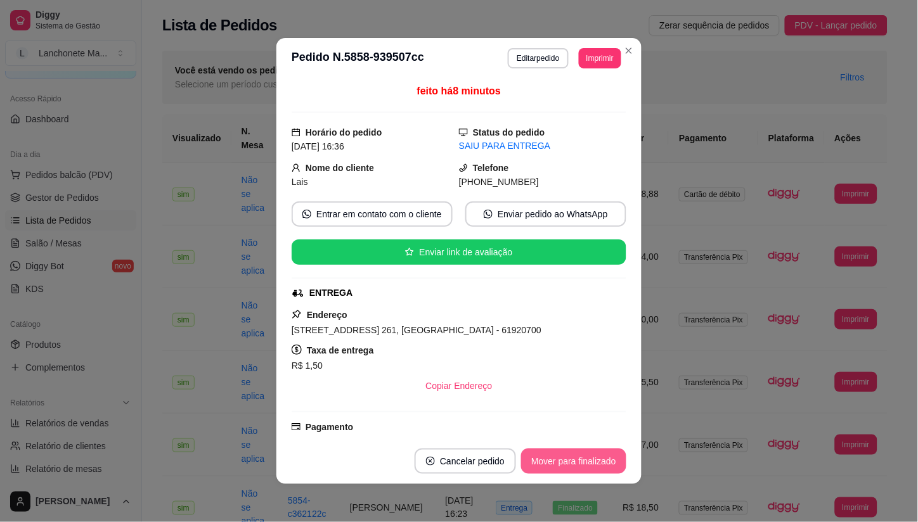
click at [590, 456] on button "Mover para finalizado" at bounding box center [573, 461] width 105 height 25
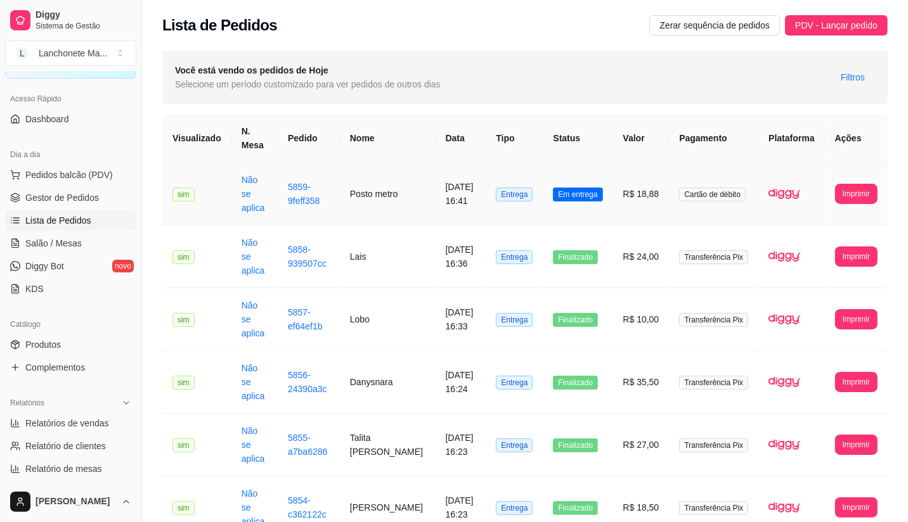
click at [577, 189] on span "Em entrega" at bounding box center [577, 195] width 49 height 14
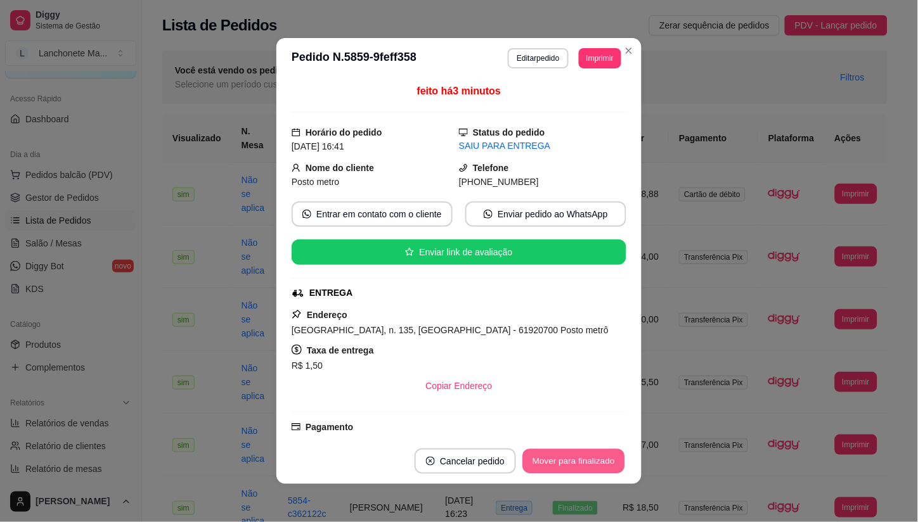
click at [594, 457] on button "Mover para finalizado" at bounding box center [574, 461] width 102 height 25
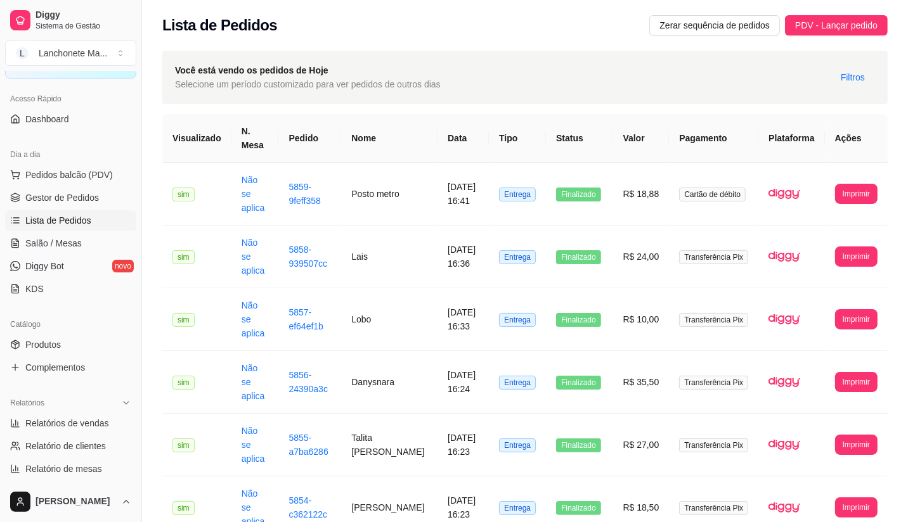
click at [3, 265] on div "Dia a dia Pedidos balcão (PDV) Gestor de Pedidos Lista de Pedidos Salão / Mesas…" at bounding box center [70, 221] width 141 height 165
click at [37, 343] on span "Produtos" at bounding box center [42, 344] width 35 height 13
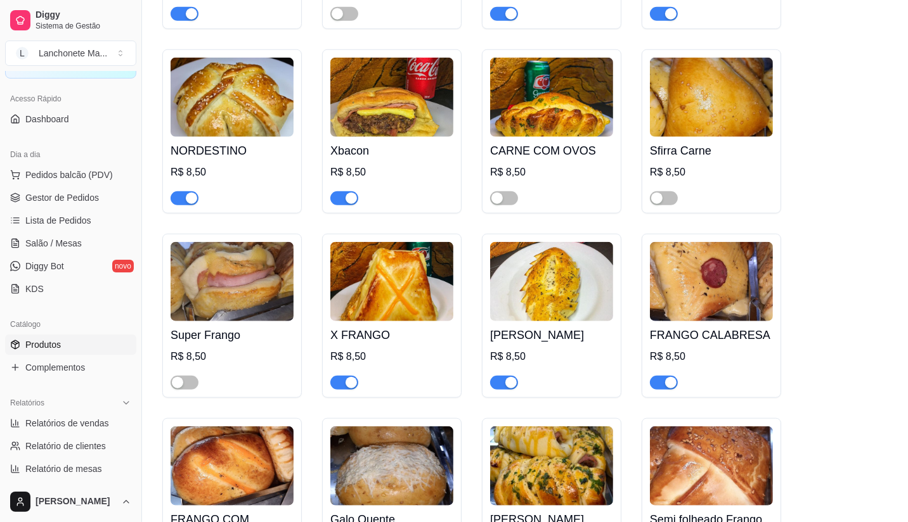
scroll to position [985, 0]
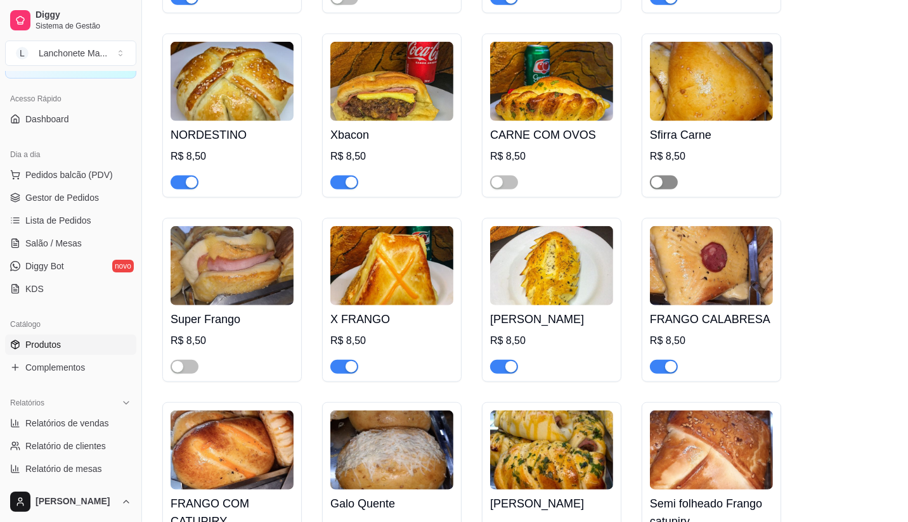
click at [660, 176] on span "button" at bounding box center [664, 183] width 28 height 14
click at [657, 176] on span "button" at bounding box center [664, 183] width 28 height 14
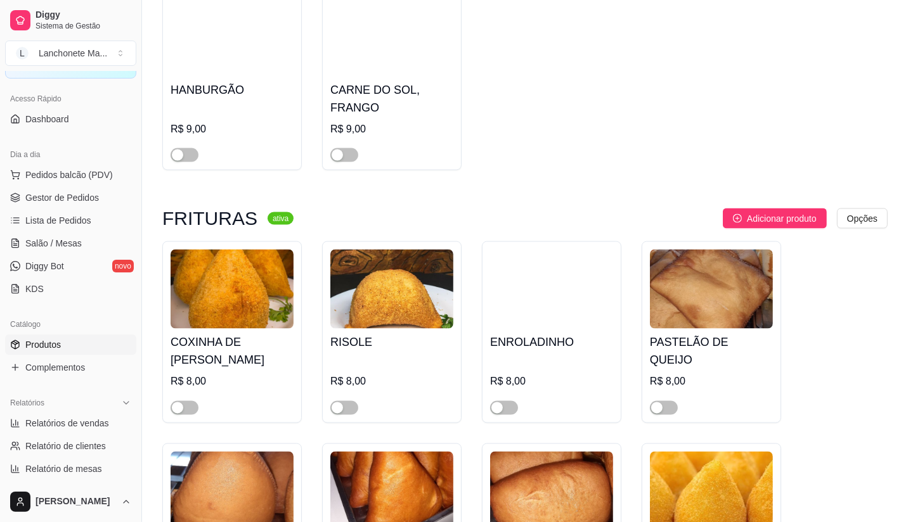
scroll to position [1760, 0]
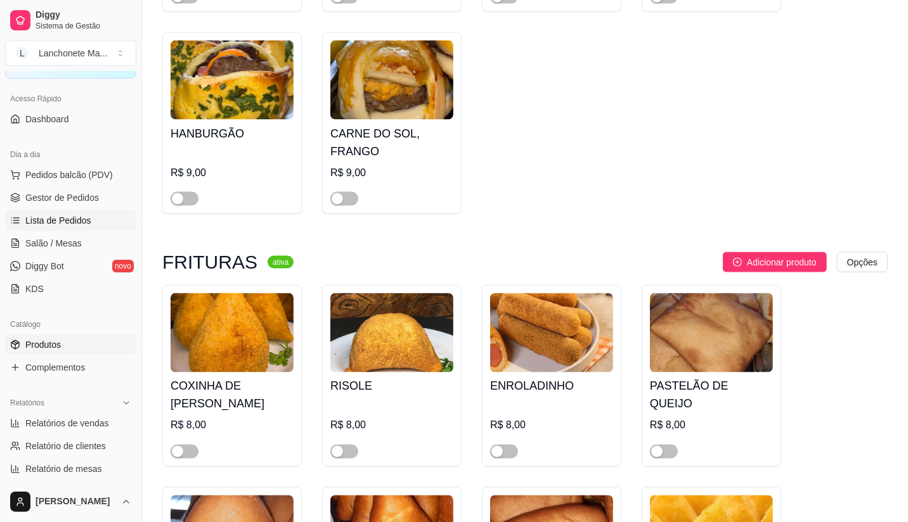
click at [70, 217] on span "Lista de Pedidos" at bounding box center [58, 220] width 66 height 13
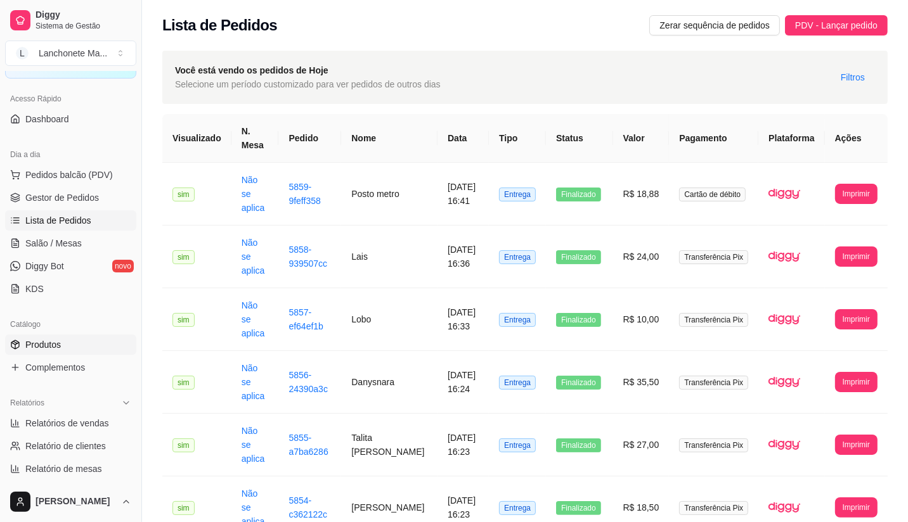
click at [53, 344] on span "Produtos" at bounding box center [42, 344] width 35 height 13
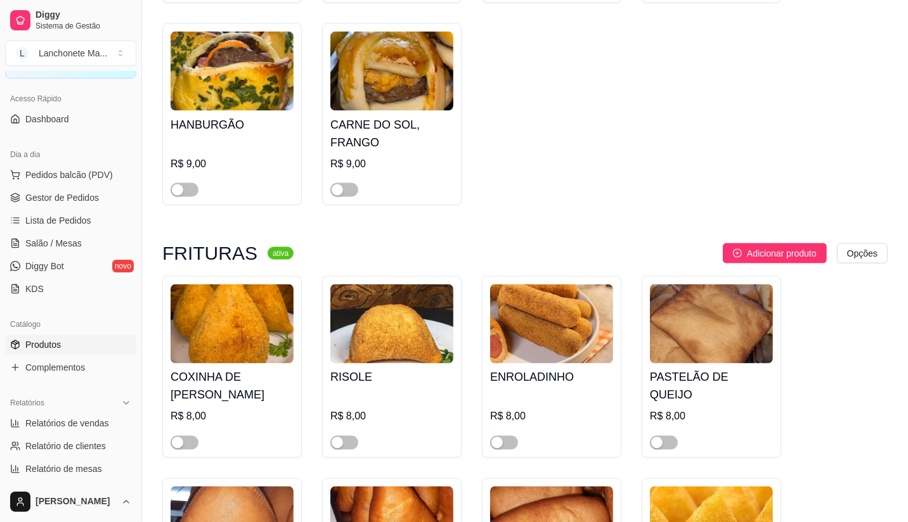
scroll to position [1901, 0]
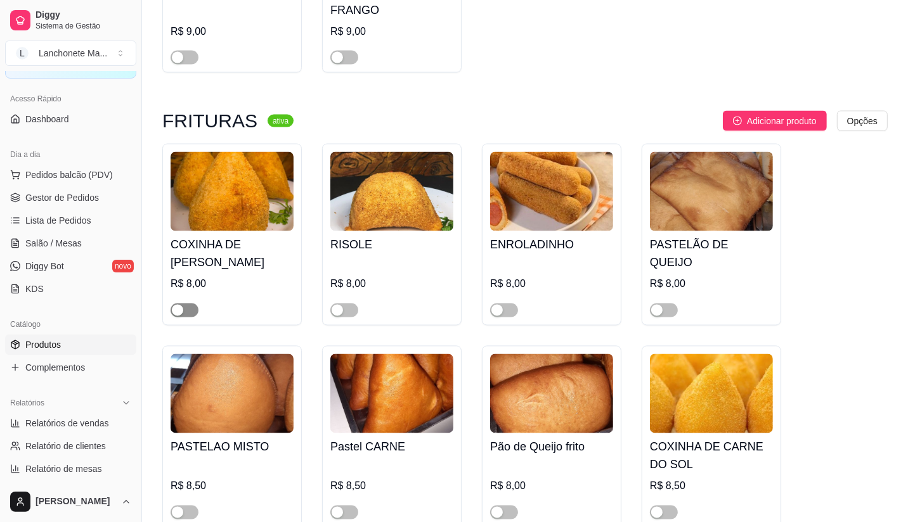
drag, startPoint x: 188, startPoint y: 280, endPoint x: 204, endPoint y: 279, distance: 16.5
click at [188, 304] on span "button" at bounding box center [184, 311] width 28 height 14
click at [349, 304] on span "button" at bounding box center [344, 311] width 28 height 14
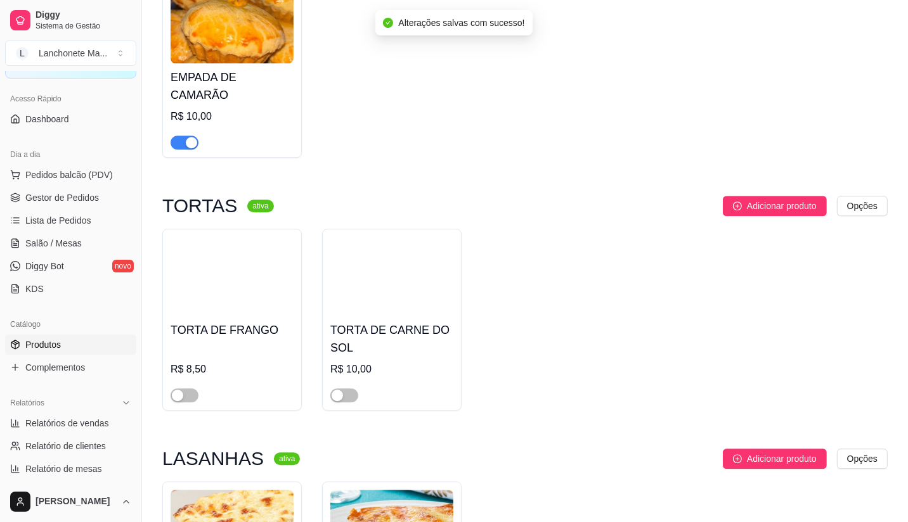
scroll to position [2957, 0]
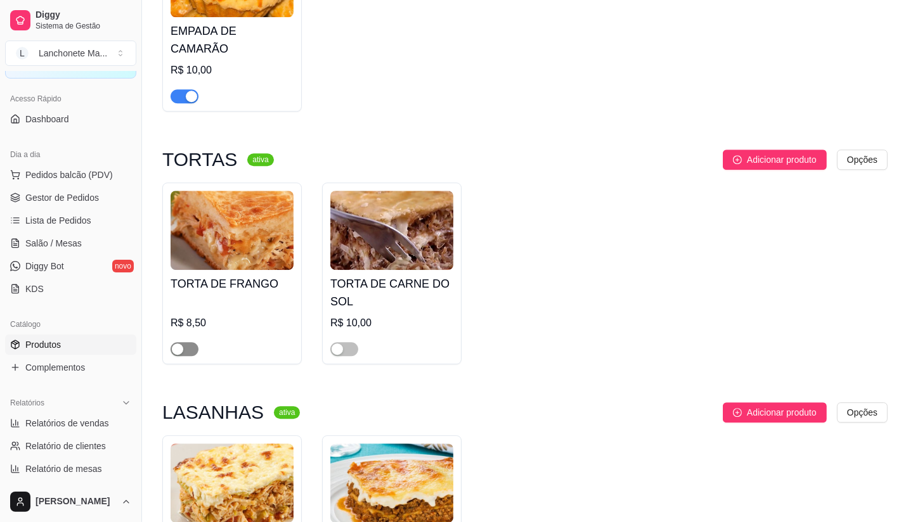
click at [192, 342] on span "button" at bounding box center [184, 349] width 28 height 14
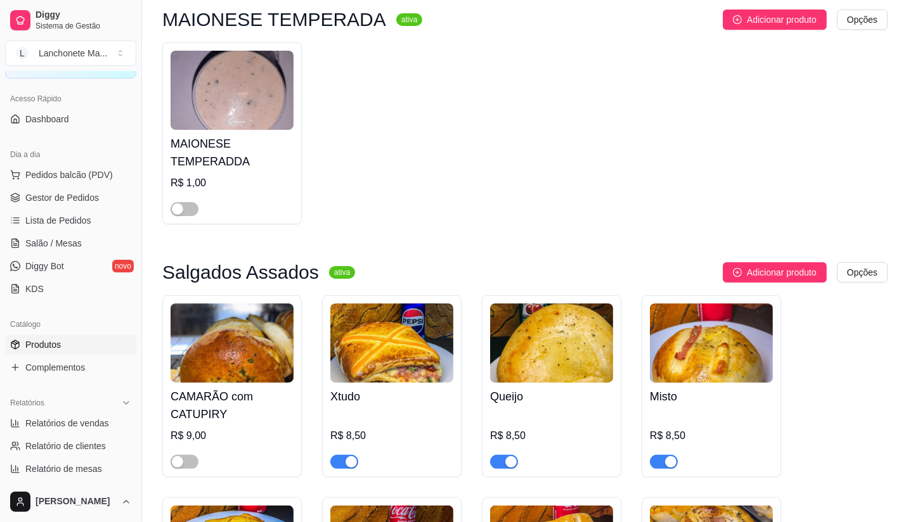
scroll to position [0, 0]
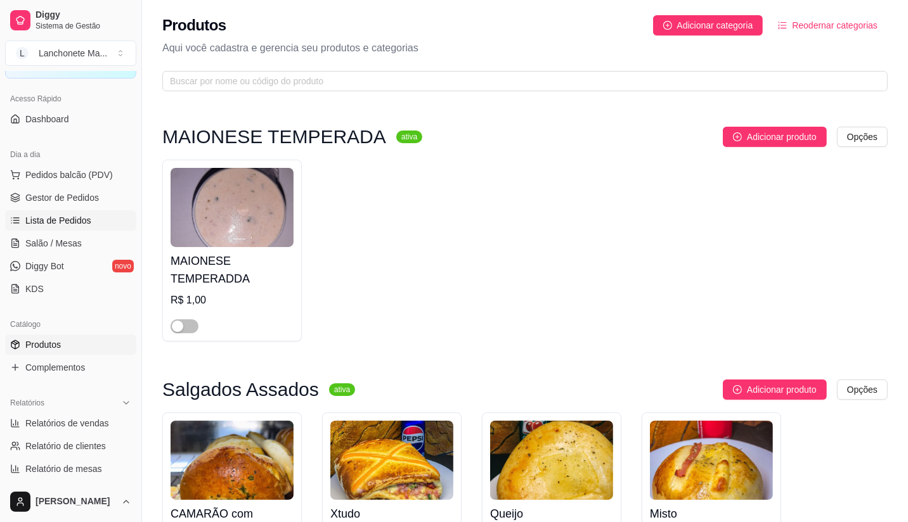
click at [64, 212] on link "Lista de Pedidos" at bounding box center [70, 220] width 131 height 20
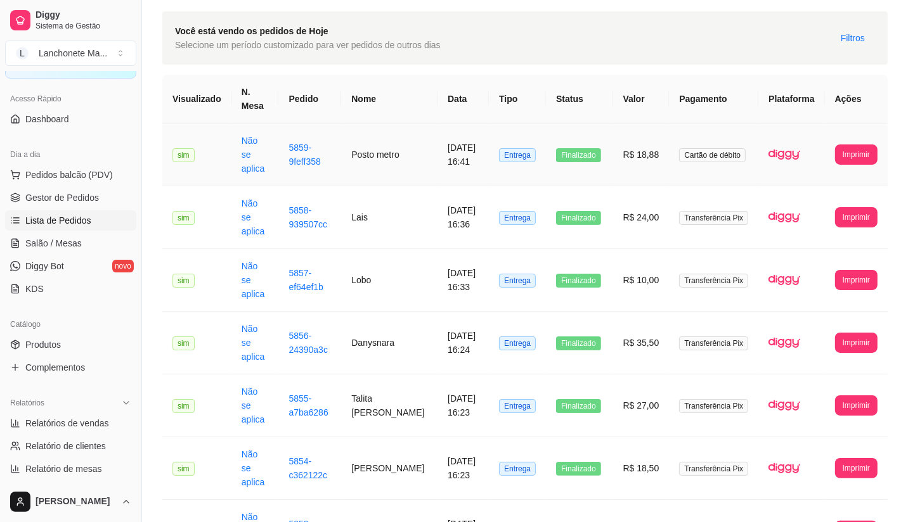
scroll to position [70, 0]
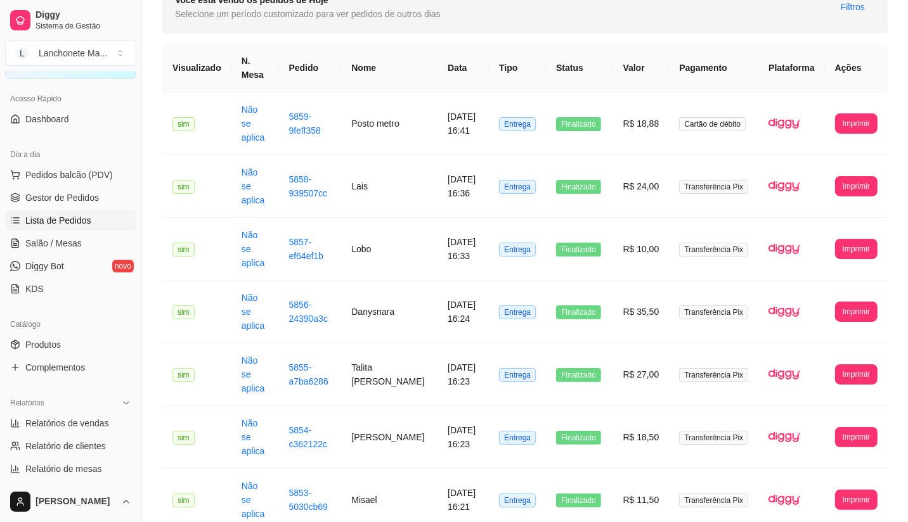
click at [0, 162] on div "Dia a dia Pedidos balcão (PDV) Gestor de Pedidos Lista de Pedidos Salão / Mesas…" at bounding box center [70, 221] width 141 height 165
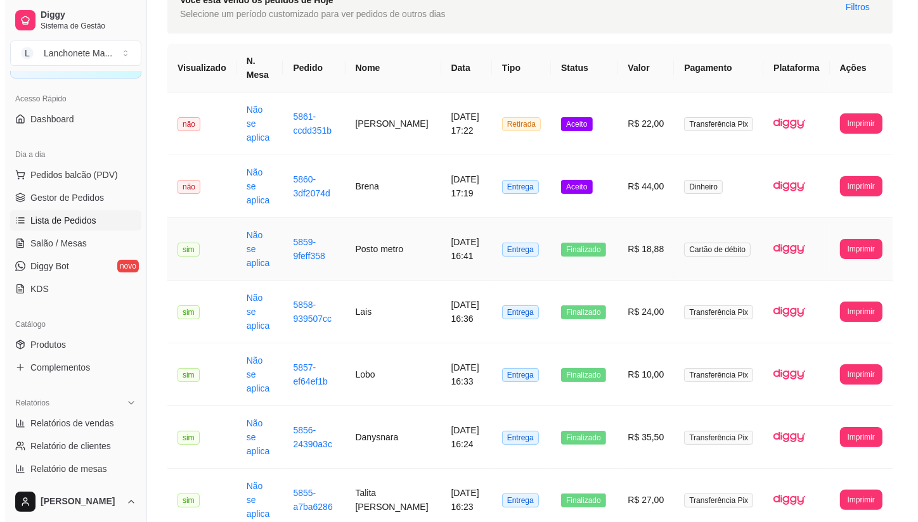
scroll to position [0, 0]
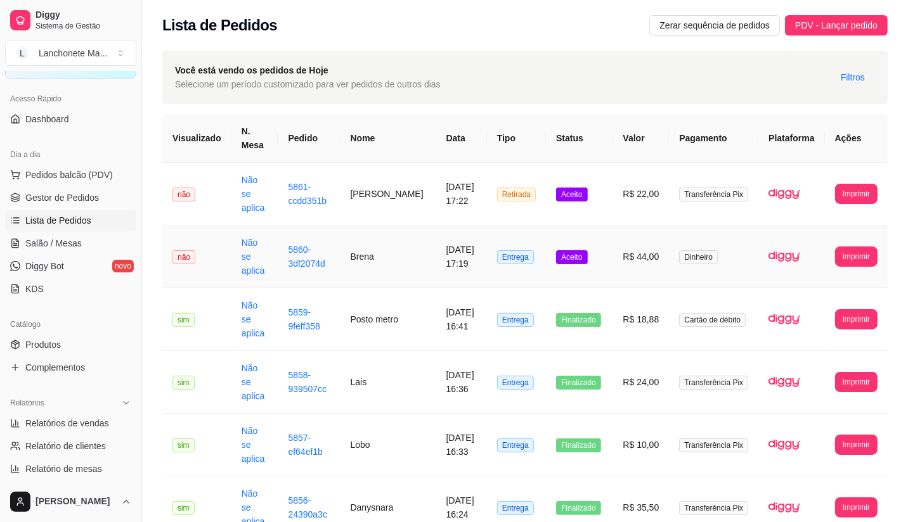
click at [592, 254] on td "Aceito" at bounding box center [579, 257] width 67 height 63
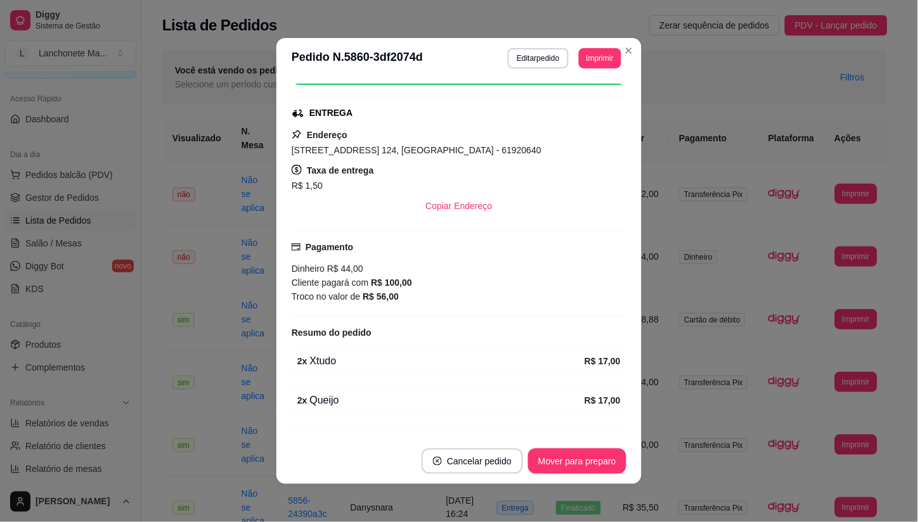
scroll to position [211, 0]
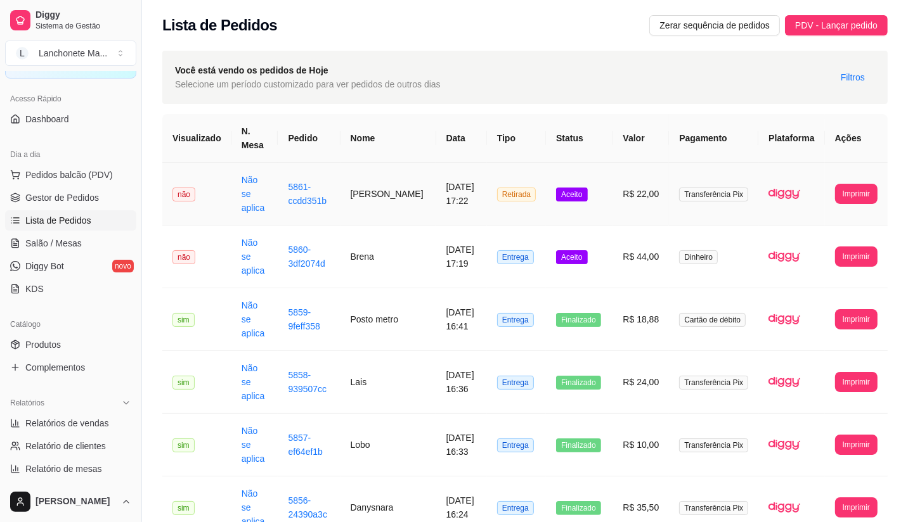
click at [555, 190] on td "Aceito" at bounding box center [579, 194] width 67 height 63
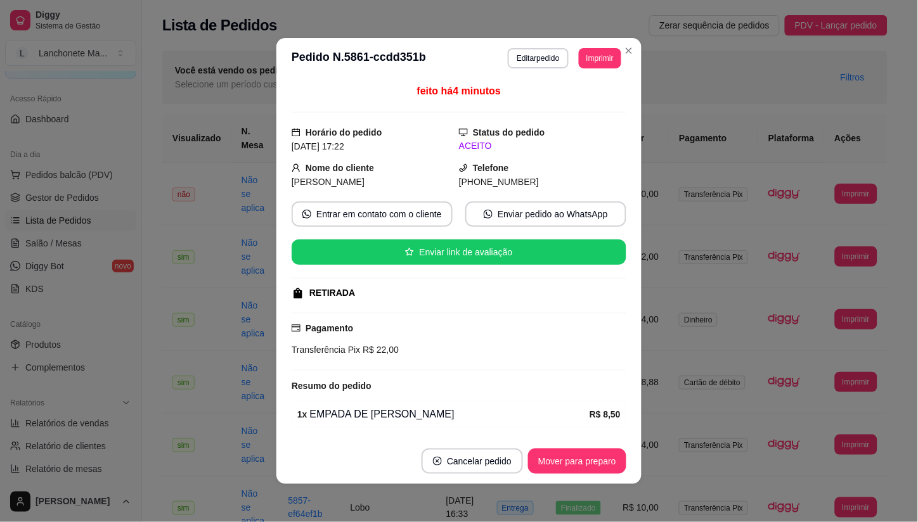
scroll to position [70, 0]
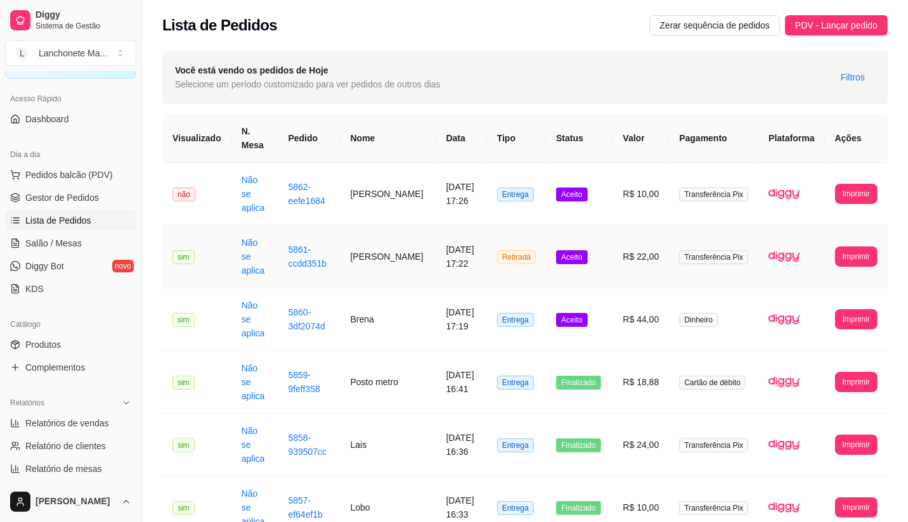
click at [599, 236] on td "Aceito" at bounding box center [579, 257] width 67 height 63
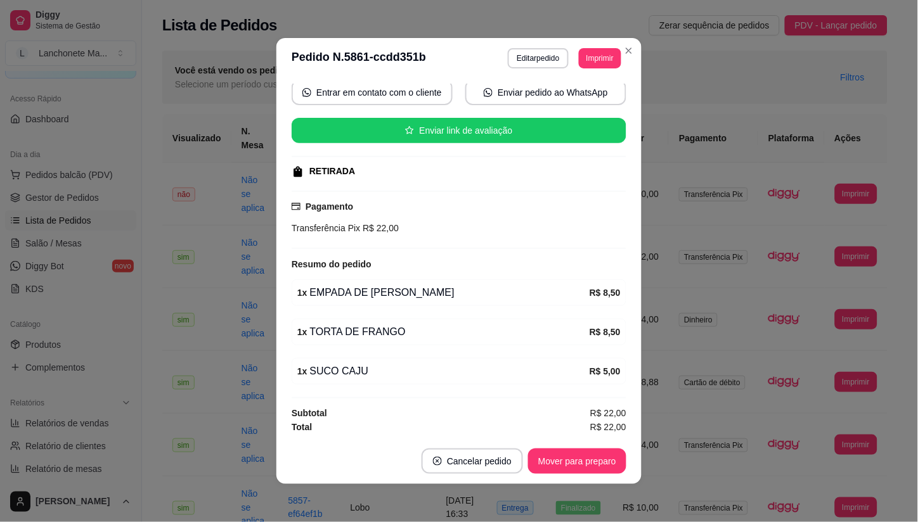
scroll to position [124, 0]
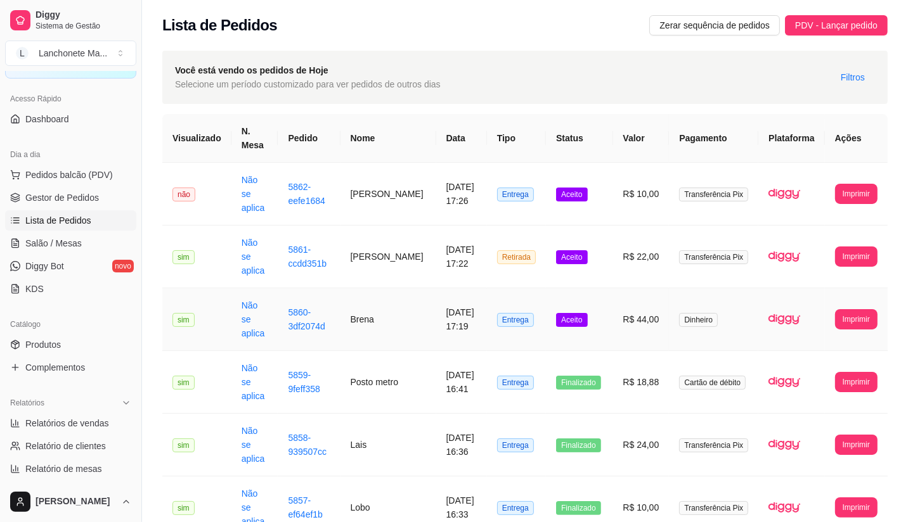
click at [559, 299] on td "Aceito" at bounding box center [579, 319] width 67 height 63
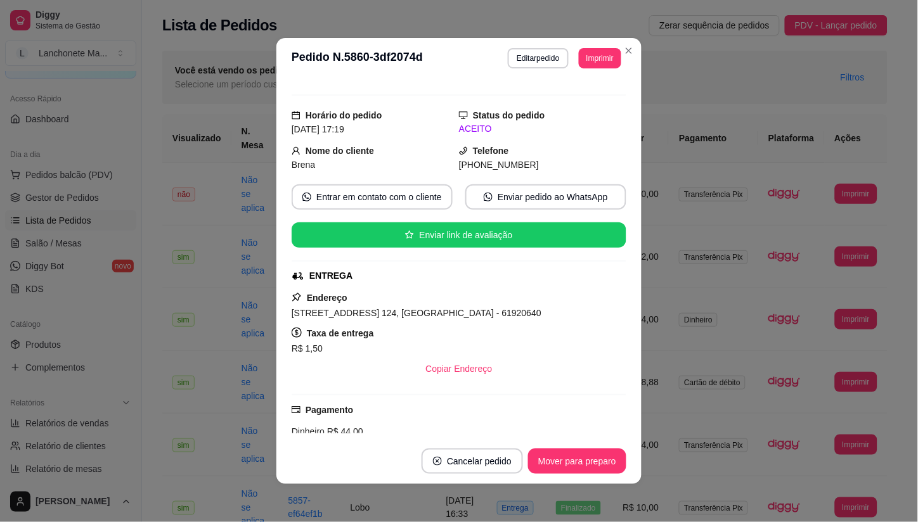
scroll to position [0, 0]
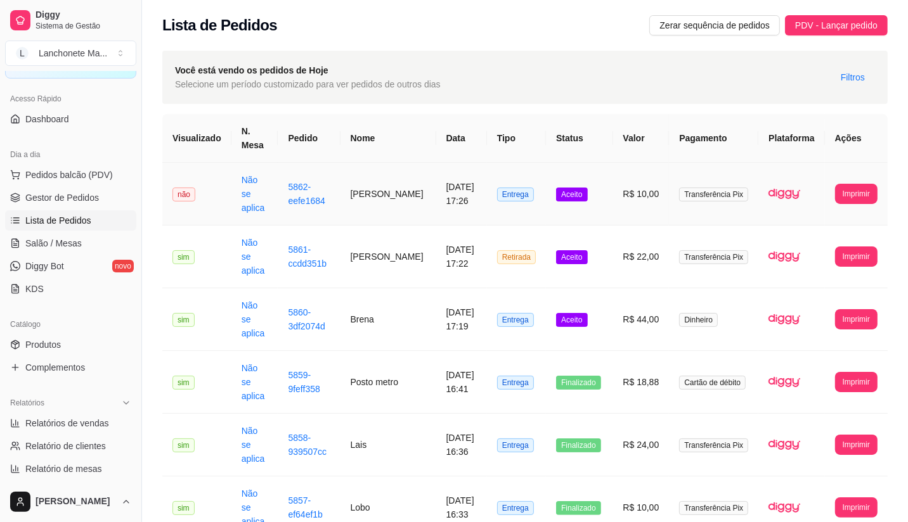
click at [573, 192] on span "Aceito" at bounding box center [571, 195] width 31 height 14
click at [838, 247] on button "Imprimir" at bounding box center [856, 257] width 42 height 20
click at [809, 280] on button "IMPRESSORA" at bounding box center [832, 286] width 92 height 20
click at [594, 246] on td "Aceito" at bounding box center [579, 257] width 67 height 63
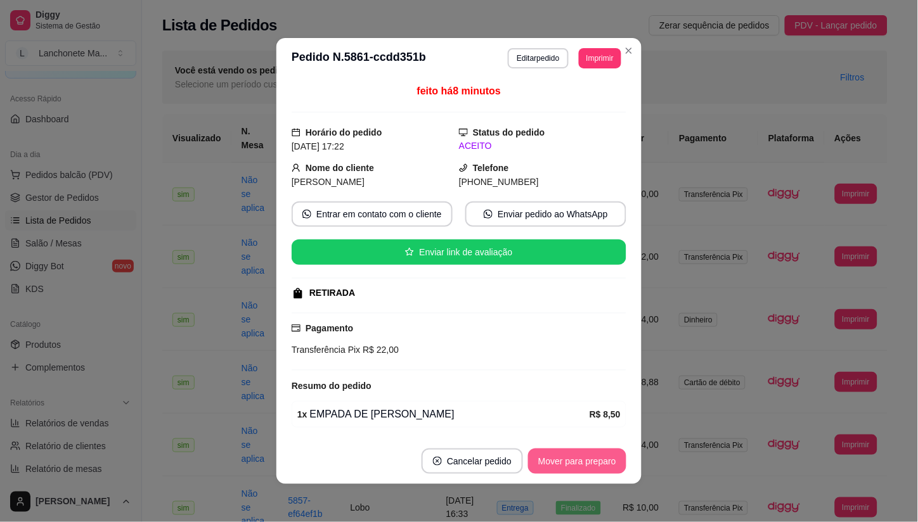
click at [567, 467] on button "Mover para preparo" at bounding box center [577, 461] width 98 height 25
click at [567, 467] on div "Mover para preparo" at bounding box center [568, 461] width 116 height 25
click at [567, 467] on button "Mover para finalizado" at bounding box center [574, 461] width 102 height 25
click at [567, 467] on div "Mover para finalizado" at bounding box center [573, 461] width 105 height 25
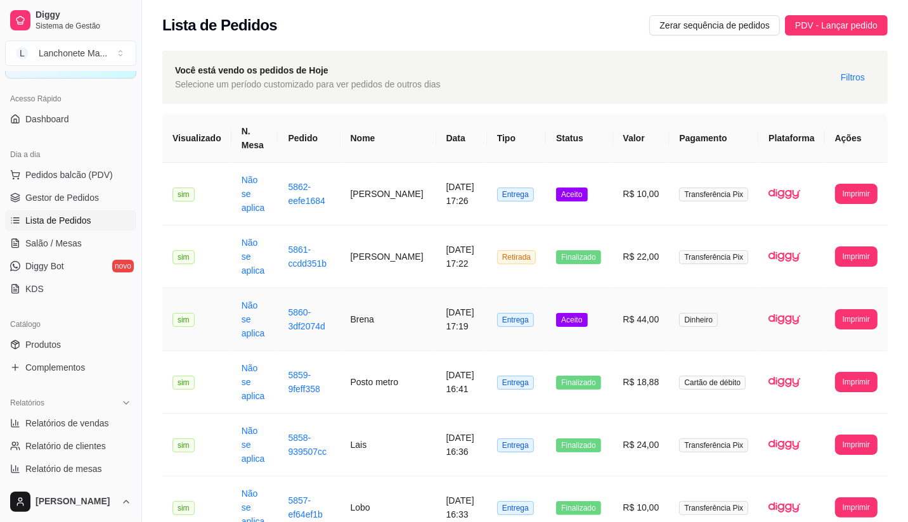
click at [587, 313] on span "Aceito" at bounding box center [571, 320] width 31 height 14
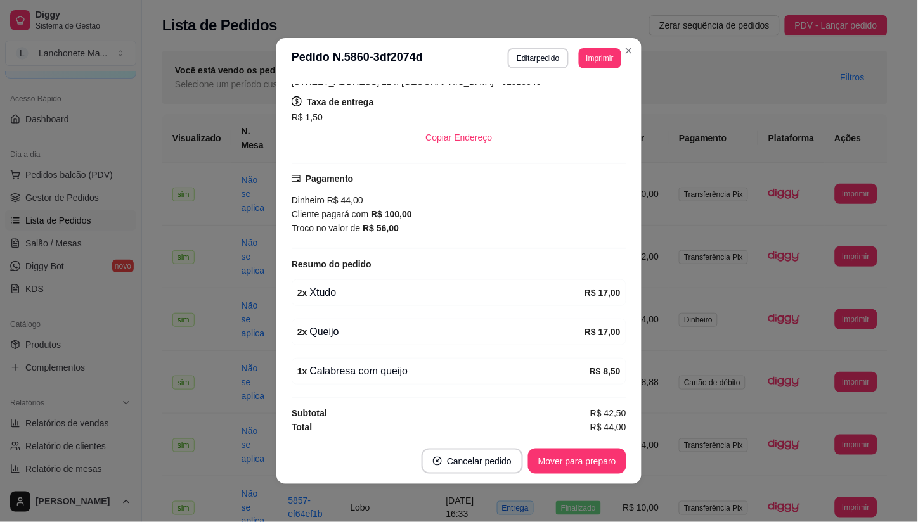
scroll to position [250, 0]
click at [562, 460] on button "Mover para preparo" at bounding box center [576, 461] width 95 height 25
click at [562, 460] on div "Mover para preparo" at bounding box center [577, 461] width 98 height 25
click at [562, 460] on button "Mover para entrega" at bounding box center [578, 461] width 98 height 25
click at [562, 460] on div "Mover para entrega" at bounding box center [568, 461] width 115 height 25
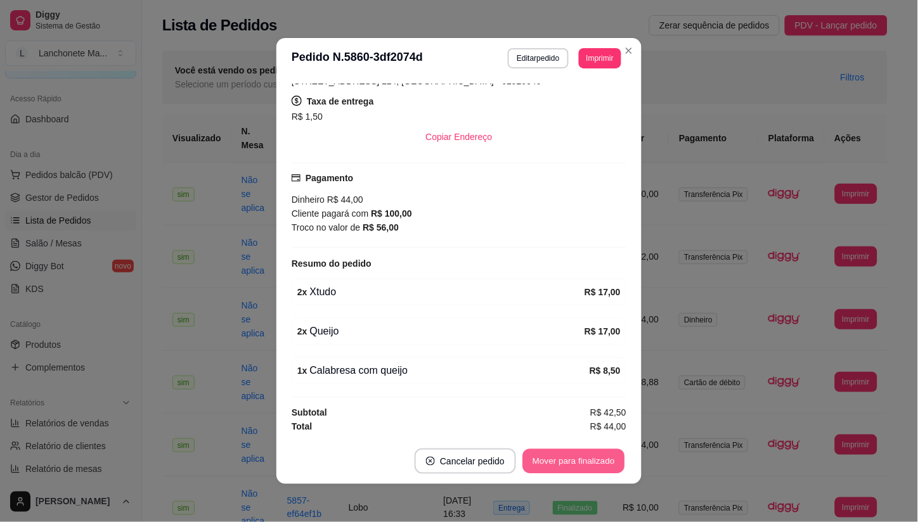
click at [562, 460] on button "Mover para finalizado" at bounding box center [574, 461] width 102 height 25
click at [562, 460] on div "Mover para finalizado" at bounding box center [573, 461] width 105 height 25
click at [562, 460] on button "Cancelar pedido" at bounding box center [570, 461] width 101 height 25
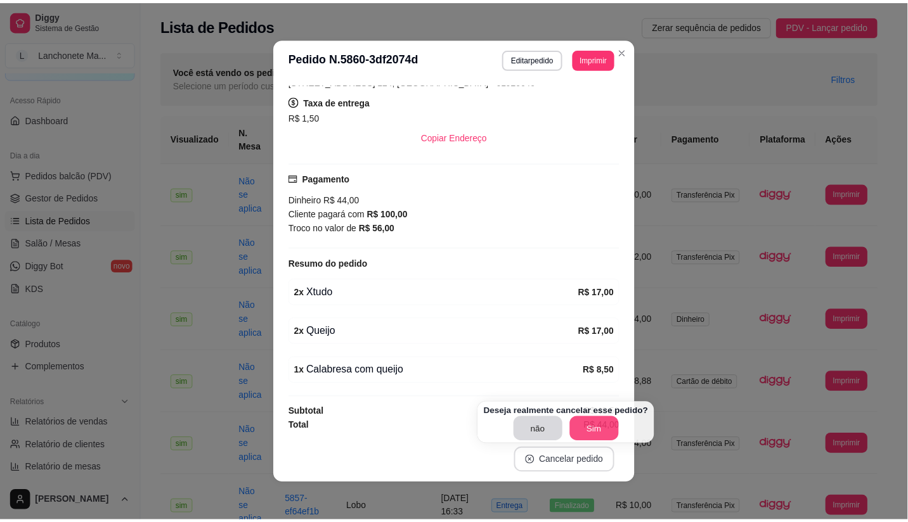
scroll to position [221, 0]
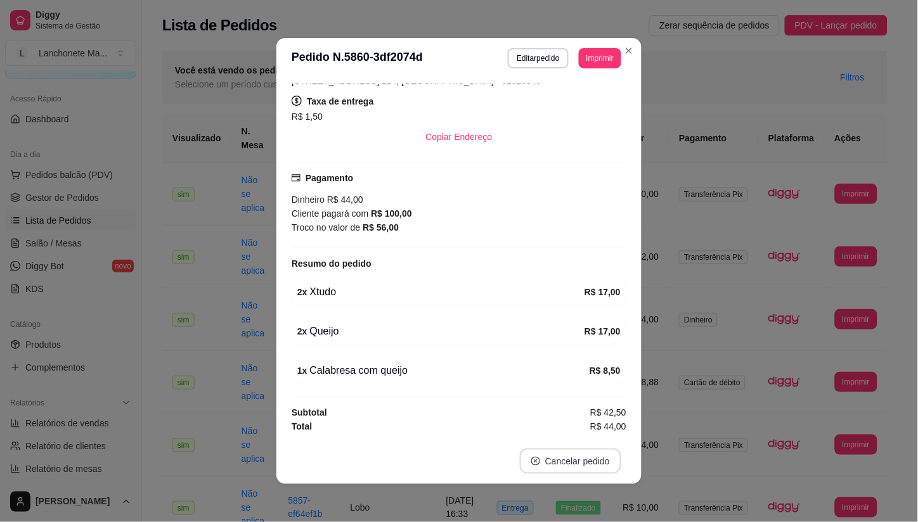
click at [562, 459] on button "Cancelar pedido" at bounding box center [570, 461] width 101 height 25
click at [622, 62] on header "**********" at bounding box center [458, 58] width 365 height 41
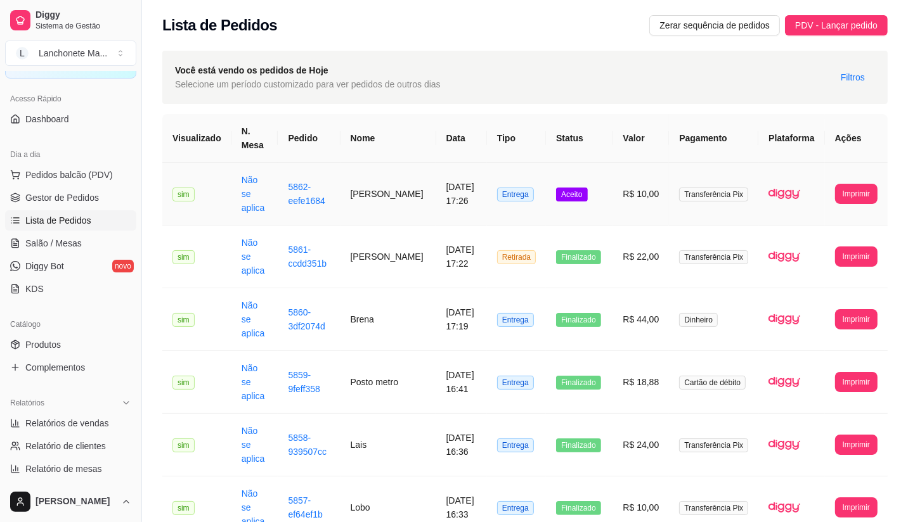
click at [632, 179] on td "R$ 10,00" at bounding box center [641, 194] width 56 height 63
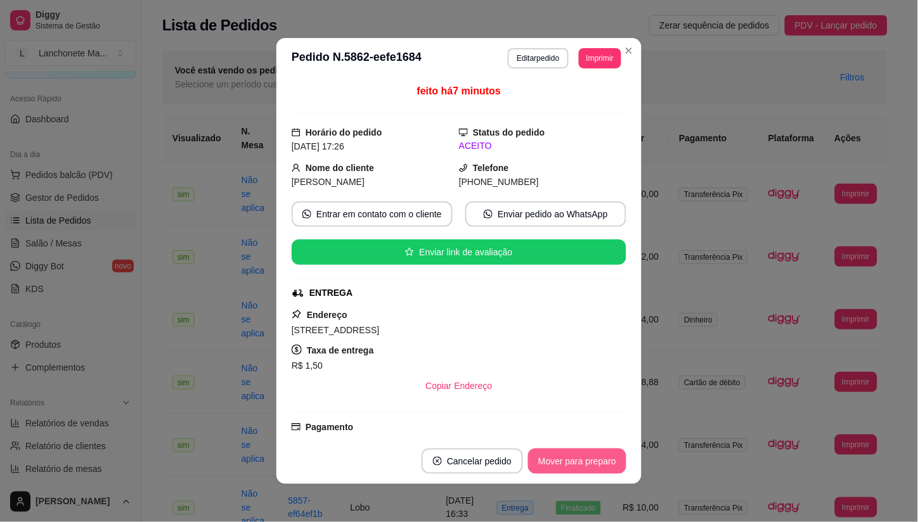
click at [567, 463] on button "Mover para preparo" at bounding box center [577, 461] width 98 height 25
click at [567, 463] on div "Mover para preparo" at bounding box center [568, 461] width 116 height 25
click at [567, 463] on button "Mover para entrega" at bounding box center [578, 461] width 98 height 25
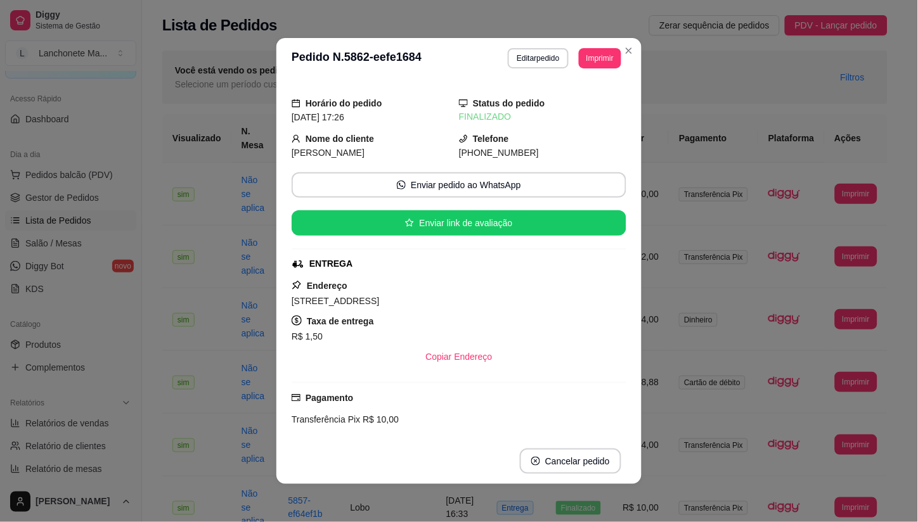
click at [631, 60] on header "**********" at bounding box center [458, 58] width 365 height 41
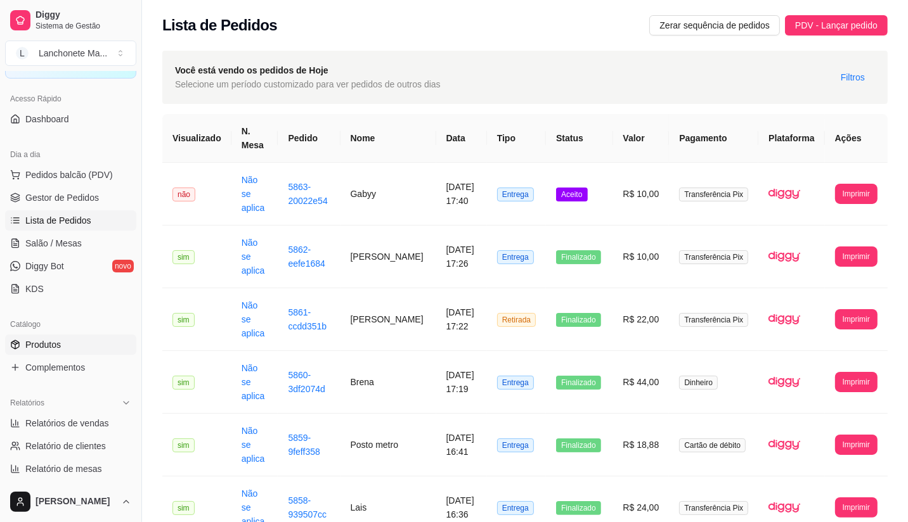
click at [55, 340] on span "Produtos" at bounding box center [42, 344] width 35 height 13
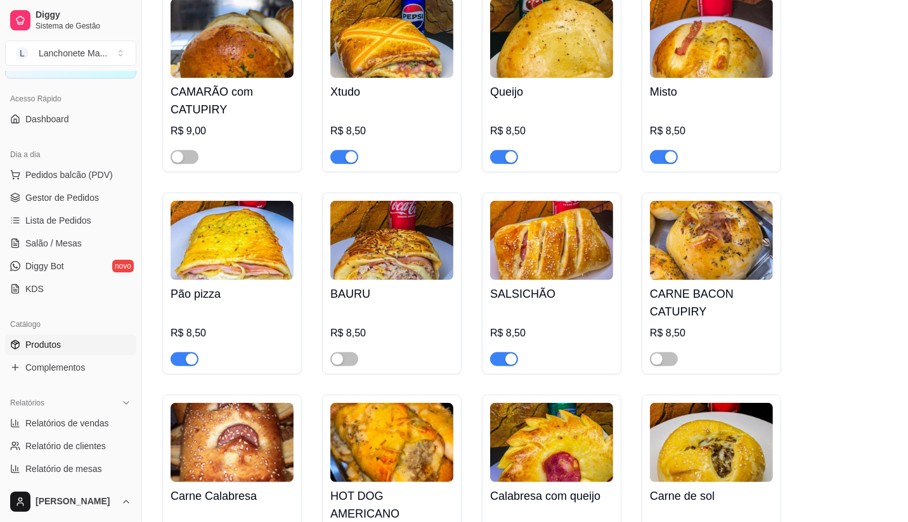
scroll to position [352, 0]
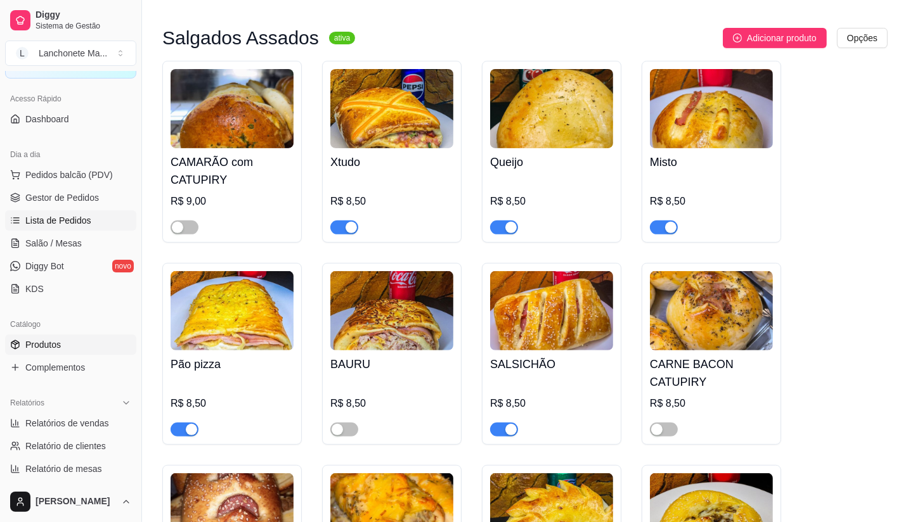
click at [68, 225] on span "Lista de Pedidos" at bounding box center [58, 220] width 66 height 13
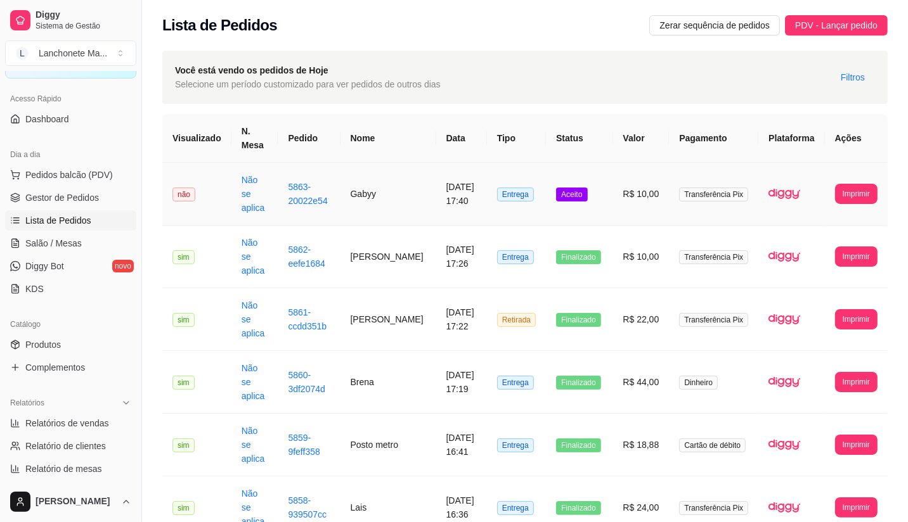
click at [575, 191] on span "Aceito" at bounding box center [571, 195] width 31 height 14
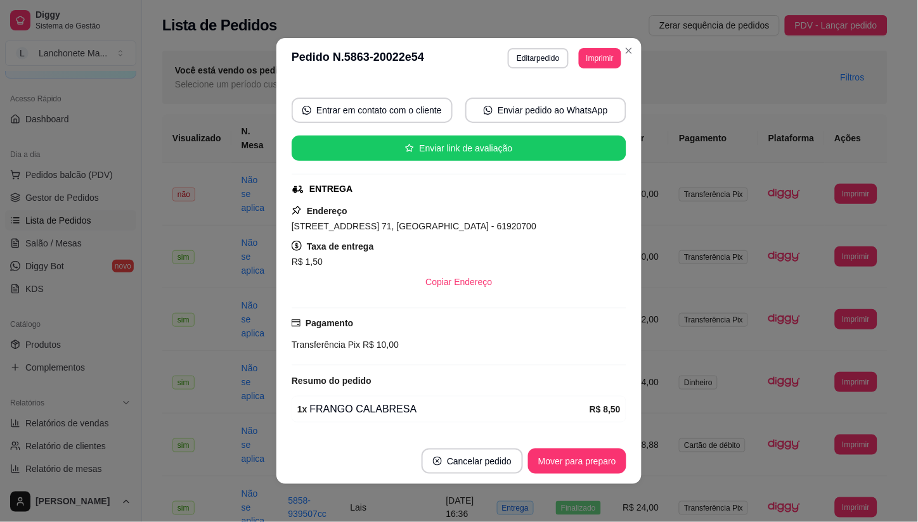
scroll to position [144, 0]
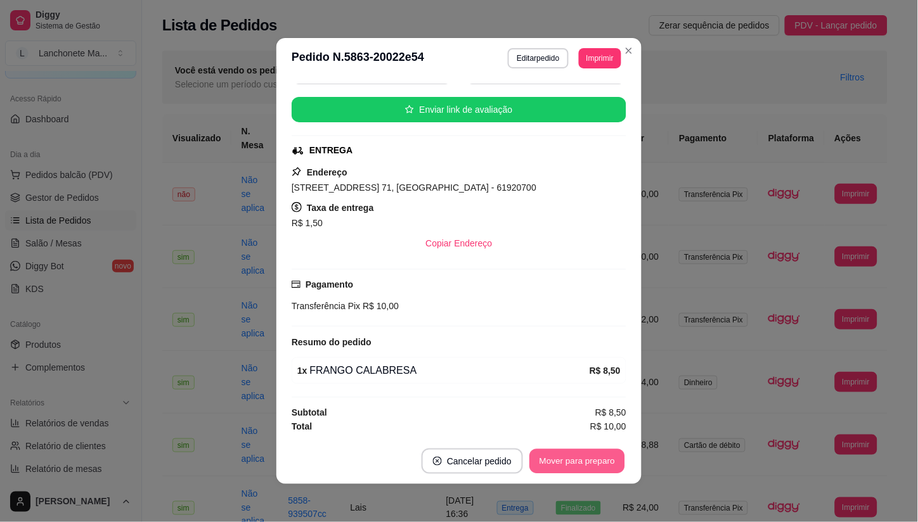
click at [571, 459] on button "Mover para preparo" at bounding box center [576, 461] width 95 height 25
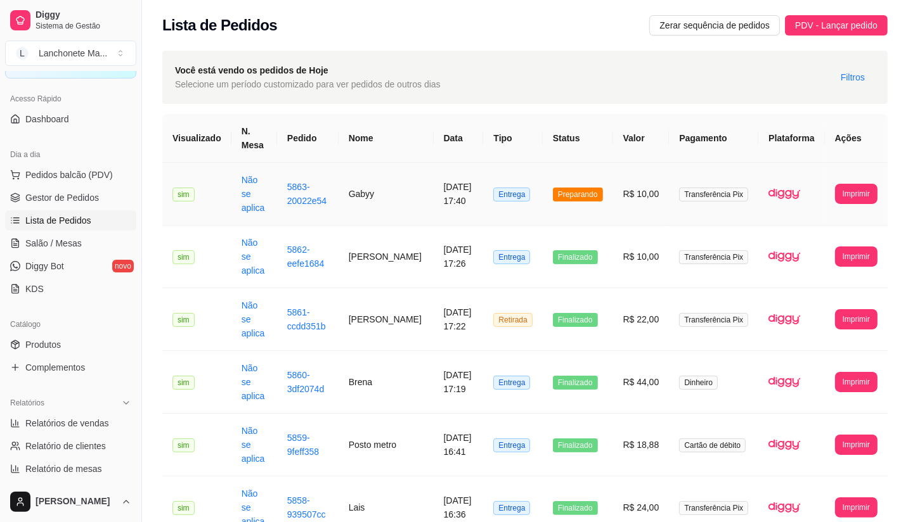
click at [587, 193] on span "Preparando" at bounding box center [578, 195] width 50 height 14
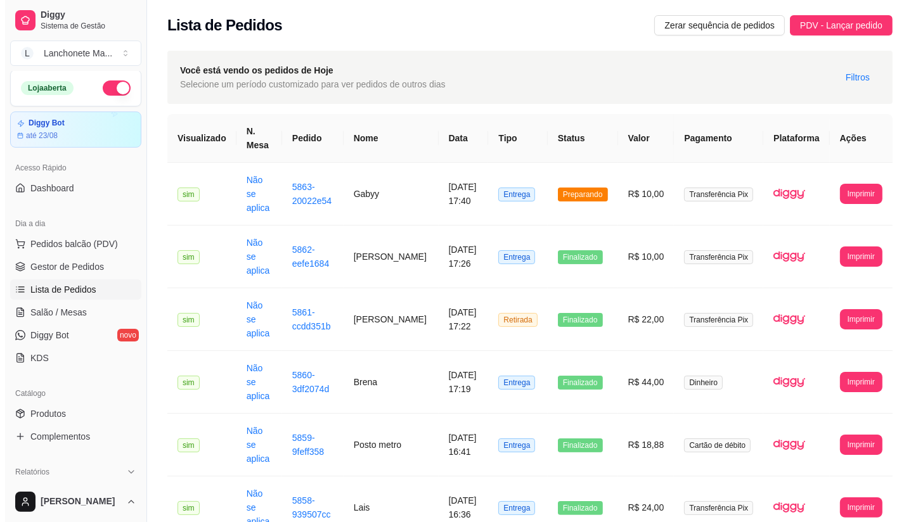
scroll to position [0, 0]
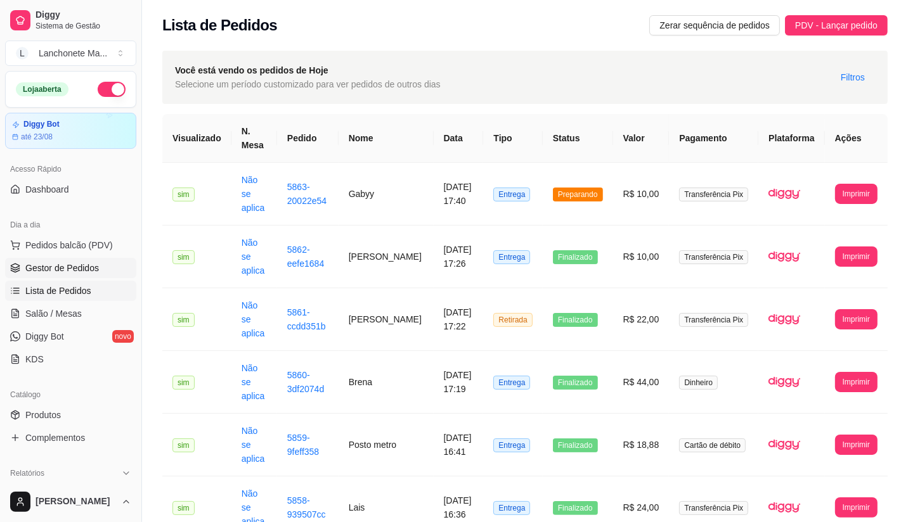
click at [41, 274] on span "Gestor de Pedidos" at bounding box center [62, 268] width 74 height 13
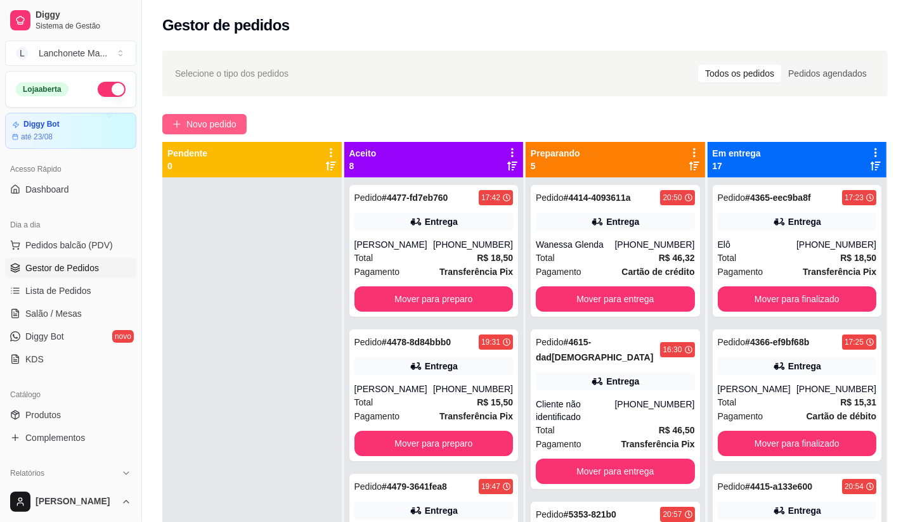
click at [186, 119] on span "Novo pedido" at bounding box center [211, 124] width 50 height 14
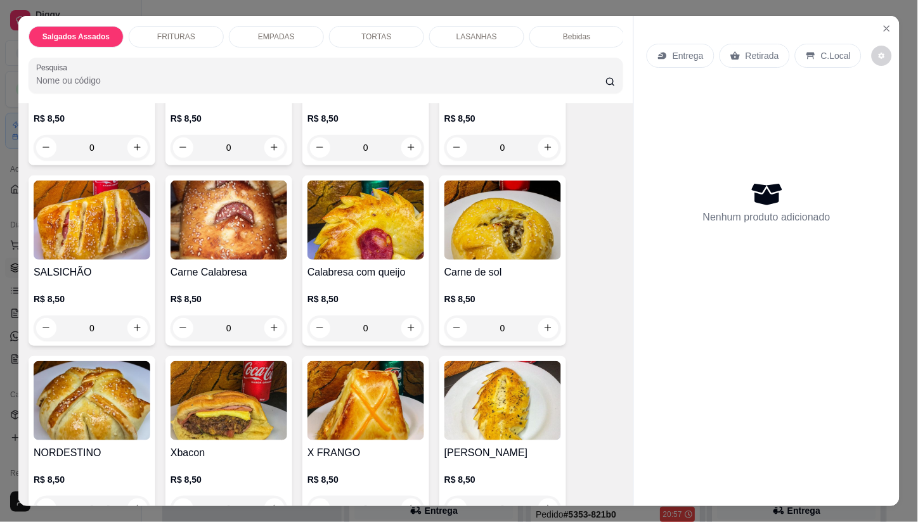
scroll to position [211, 0]
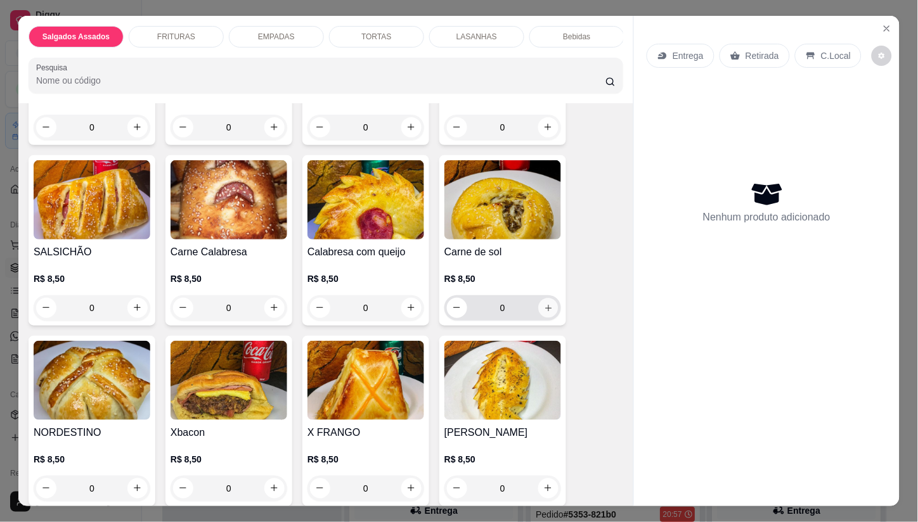
click at [544, 312] on icon "increase-product-quantity" at bounding box center [549, 308] width 10 height 10
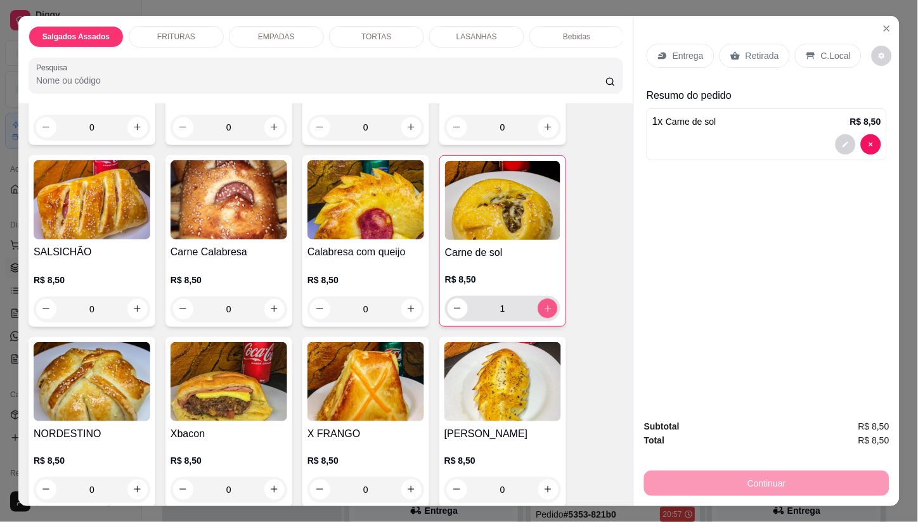
click at [543, 313] on icon "increase-product-quantity" at bounding box center [548, 309] width 10 height 10
type input "2"
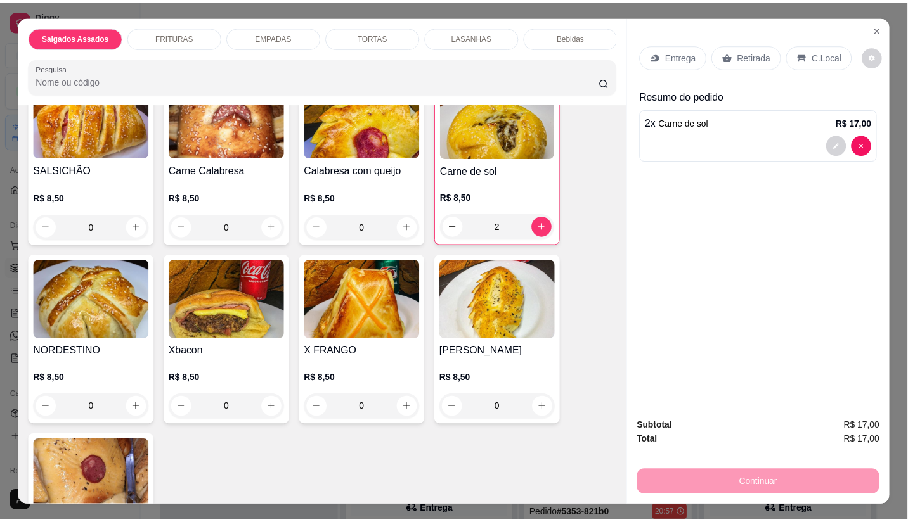
scroll to position [352, 0]
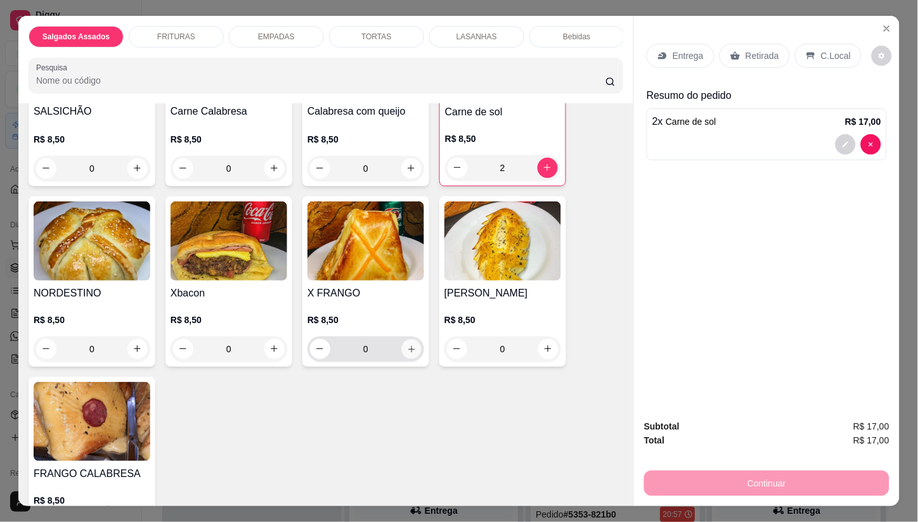
click at [411, 355] on button "increase-product-quantity" at bounding box center [411, 349] width 20 height 20
type input "1"
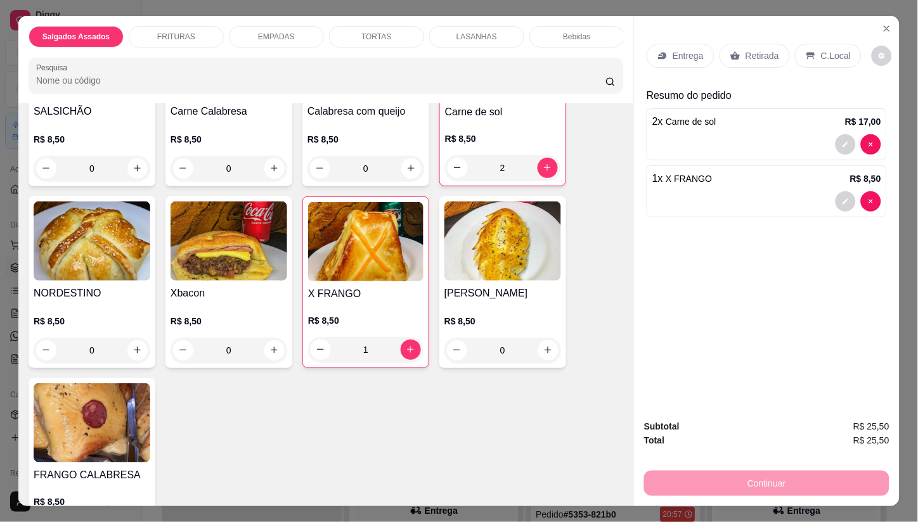
click at [757, 49] on p "Retirada" at bounding box center [762, 55] width 34 height 13
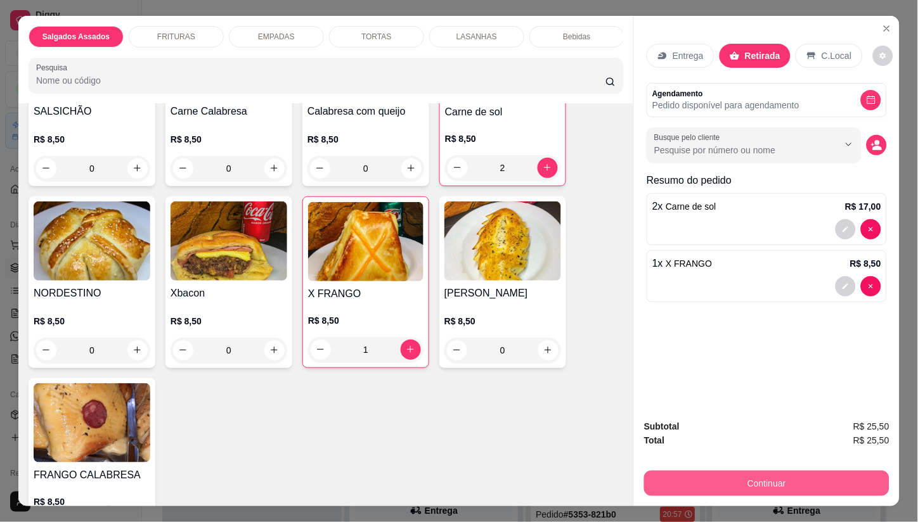
click at [724, 483] on button "Continuar" at bounding box center [766, 483] width 245 height 25
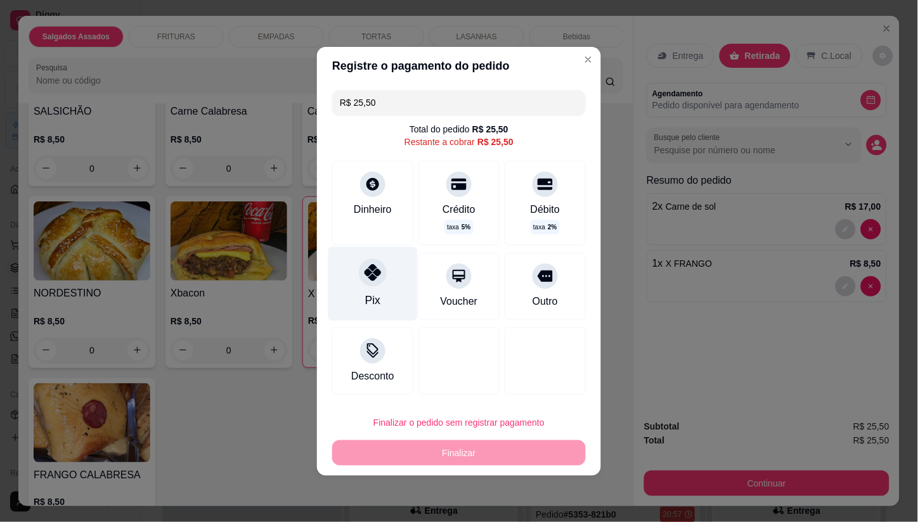
click at [375, 273] on icon at bounding box center [372, 272] width 16 height 16
type input "R$ 0,00"
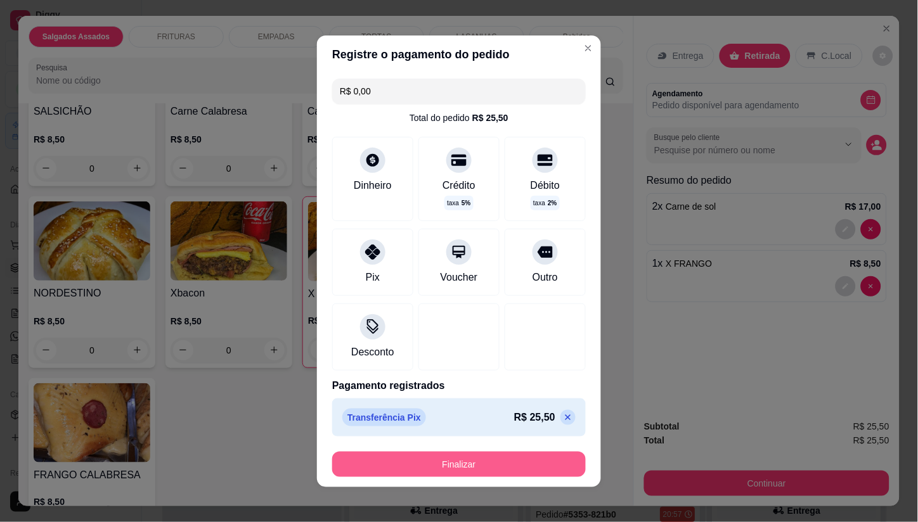
click at [432, 471] on button "Finalizar" at bounding box center [459, 464] width 254 height 25
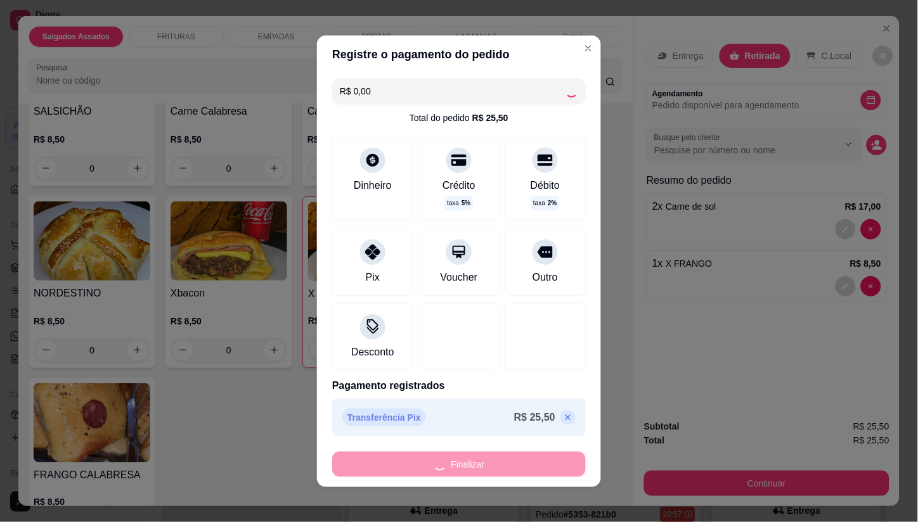
type input "0"
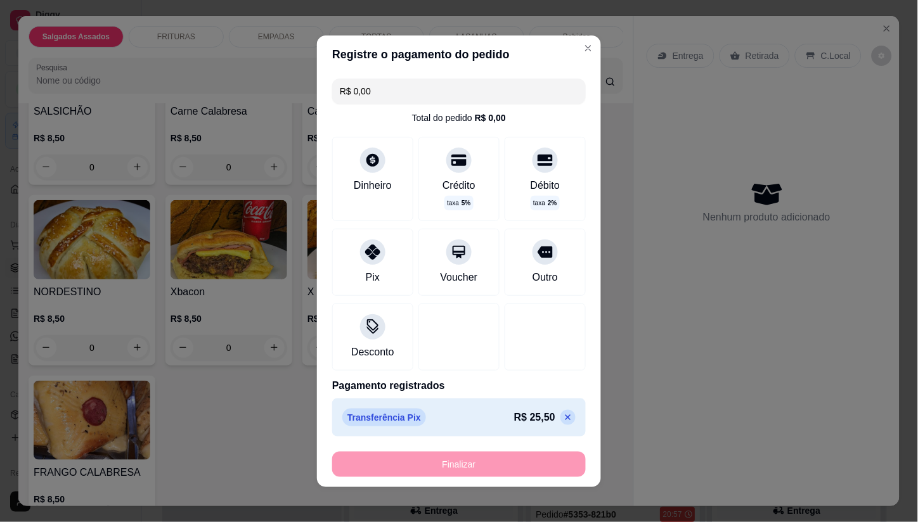
type input "-R$ 25,50"
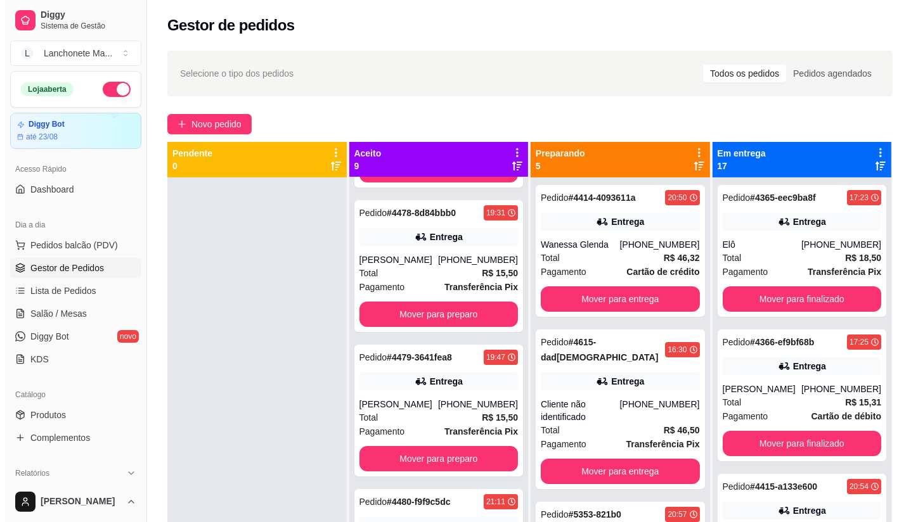
scroll to position [141, 0]
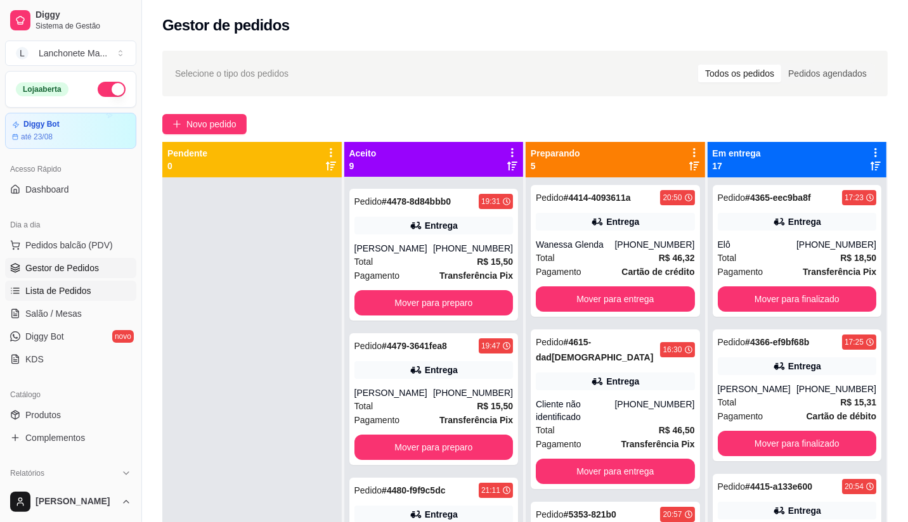
click at [66, 287] on span "Lista de Pedidos" at bounding box center [58, 291] width 66 height 13
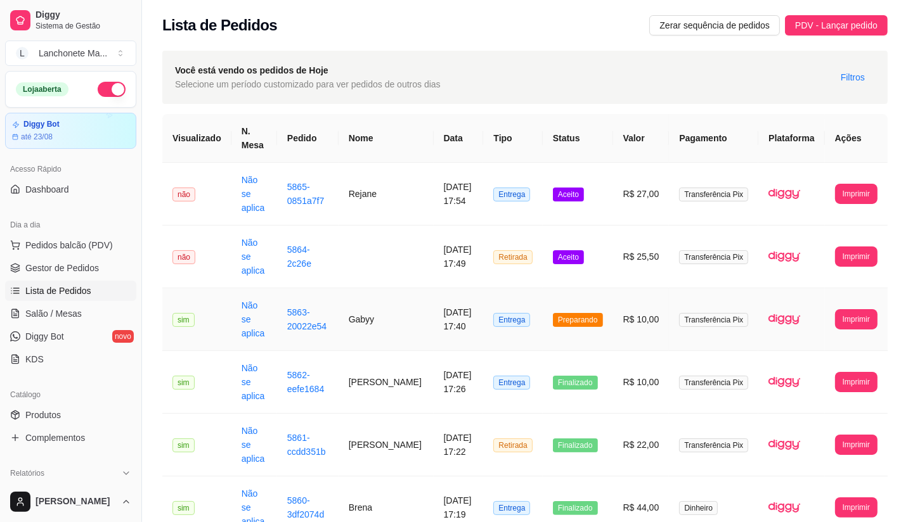
click at [570, 313] on span "Preparando" at bounding box center [578, 320] width 50 height 14
click at [579, 250] on span "Aceito" at bounding box center [568, 257] width 31 height 14
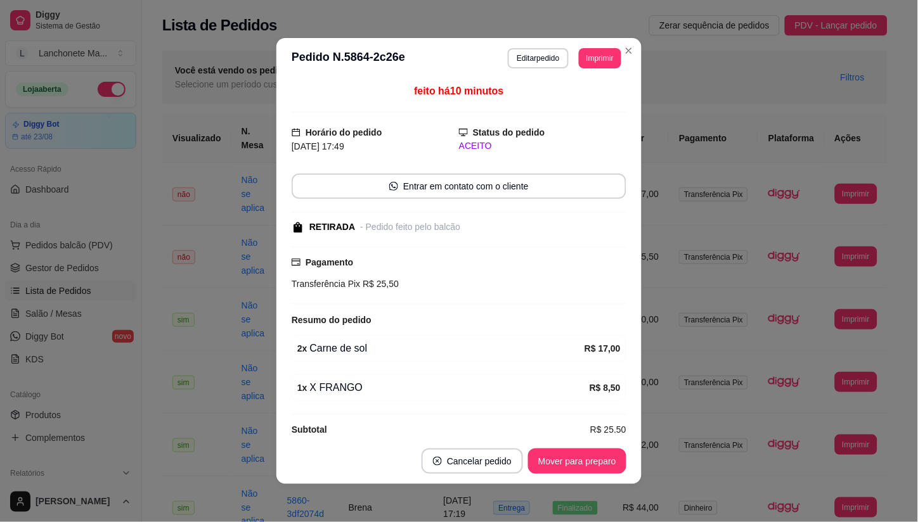
scroll to position [18, 0]
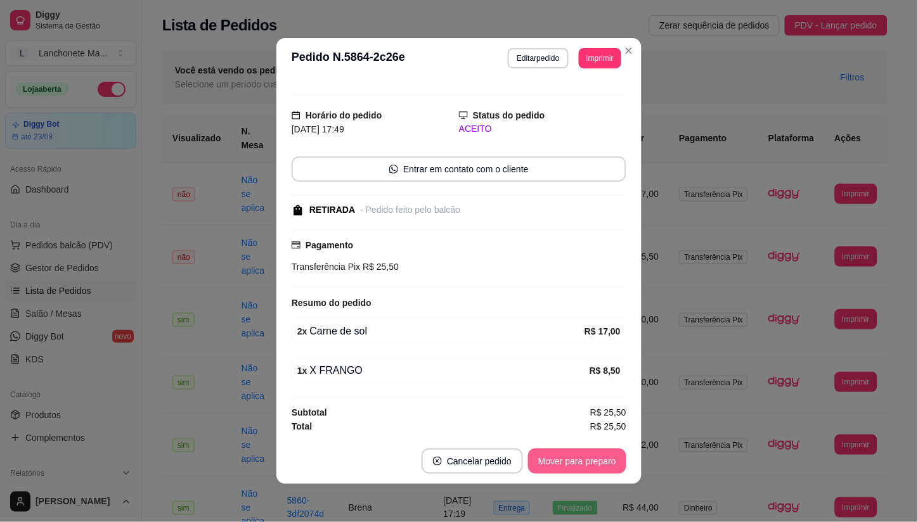
click at [568, 457] on button "Mover para preparo" at bounding box center [577, 461] width 98 height 25
click at [568, 457] on div "Mover para preparo" at bounding box center [568, 461] width 116 height 25
click at [568, 457] on div "Mover para retirada disponível" at bounding box center [547, 461] width 158 height 25
click at [568, 457] on div "Mover para finalizado" at bounding box center [573, 461] width 105 height 25
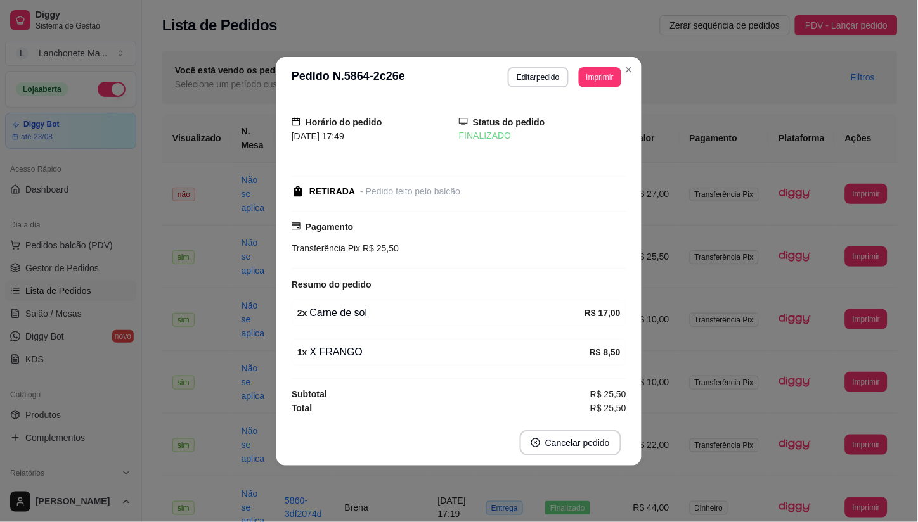
scroll to position [0, 0]
click at [568, 457] on footer "Cancelar pedido" at bounding box center [458, 443] width 365 height 46
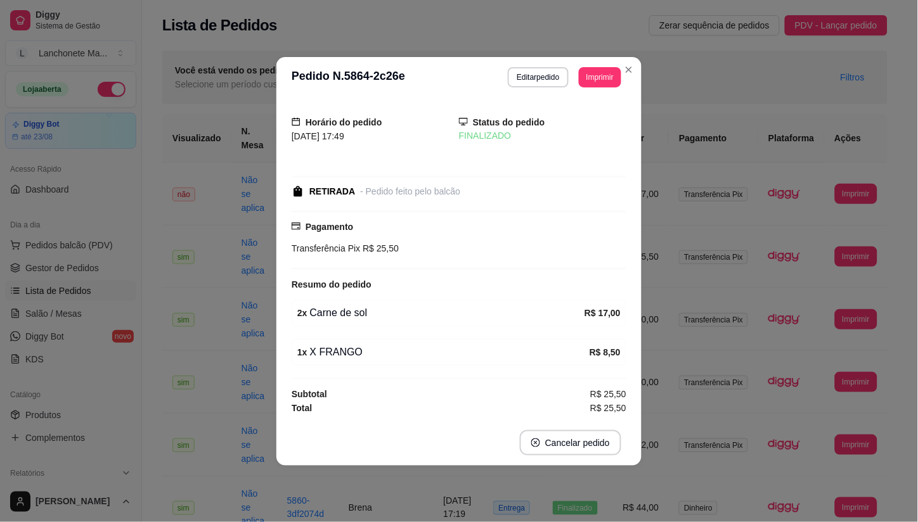
click at [568, 457] on footer "Cancelar pedido" at bounding box center [458, 443] width 365 height 46
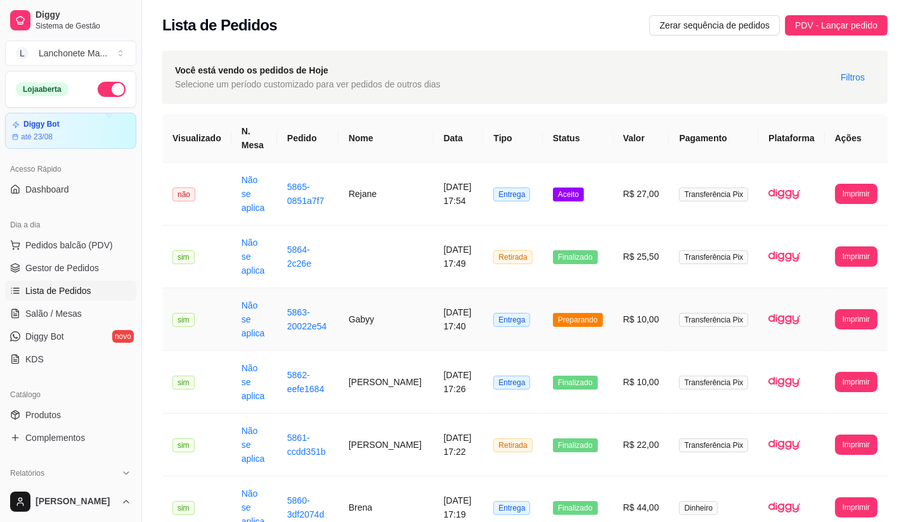
click at [569, 313] on span "Preparando" at bounding box center [578, 320] width 50 height 14
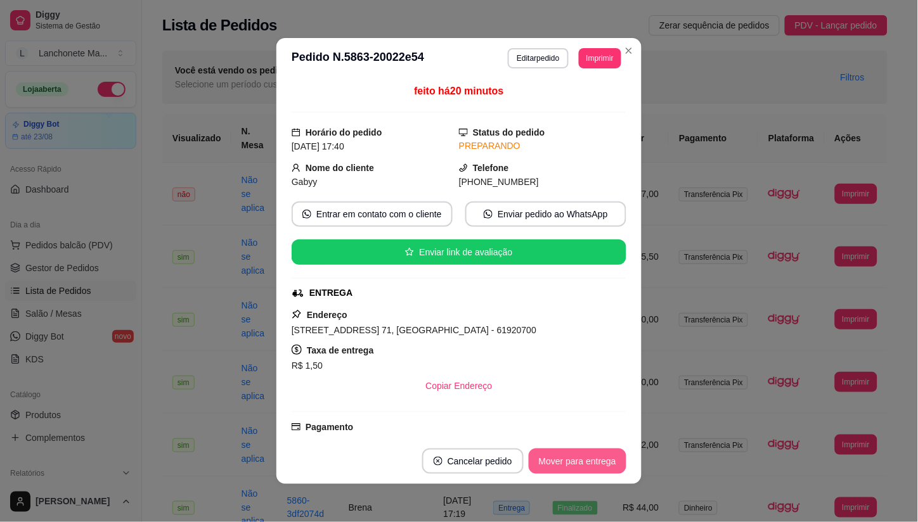
click at [596, 463] on button "Mover para entrega" at bounding box center [578, 461] width 98 height 25
click at [596, 463] on div "Mover para entrega" at bounding box center [568, 461] width 115 height 25
click at [596, 463] on button "Mover para finalizado" at bounding box center [573, 461] width 105 height 25
click at [593, 463] on div "Mover para finalizado" at bounding box center [573, 461] width 105 height 25
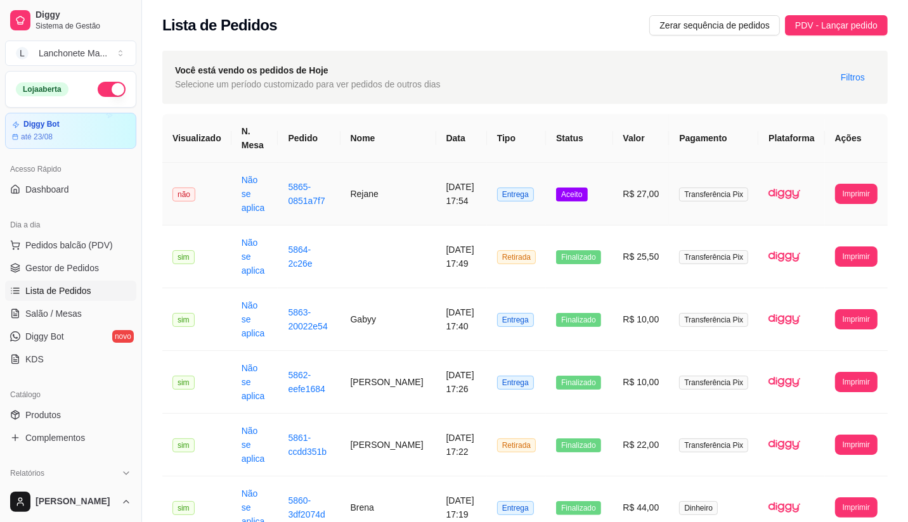
click at [567, 190] on span "Aceito" at bounding box center [571, 195] width 31 height 14
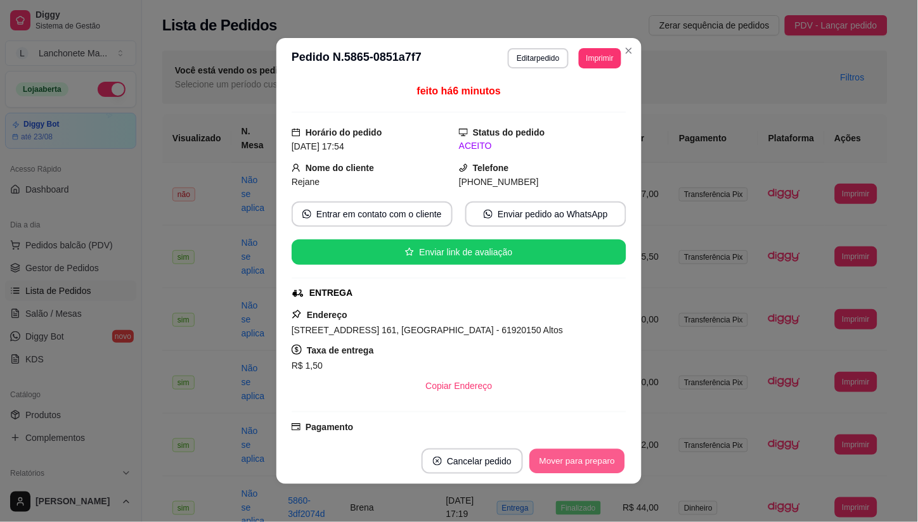
click at [545, 465] on button "Mover para preparo" at bounding box center [576, 461] width 95 height 25
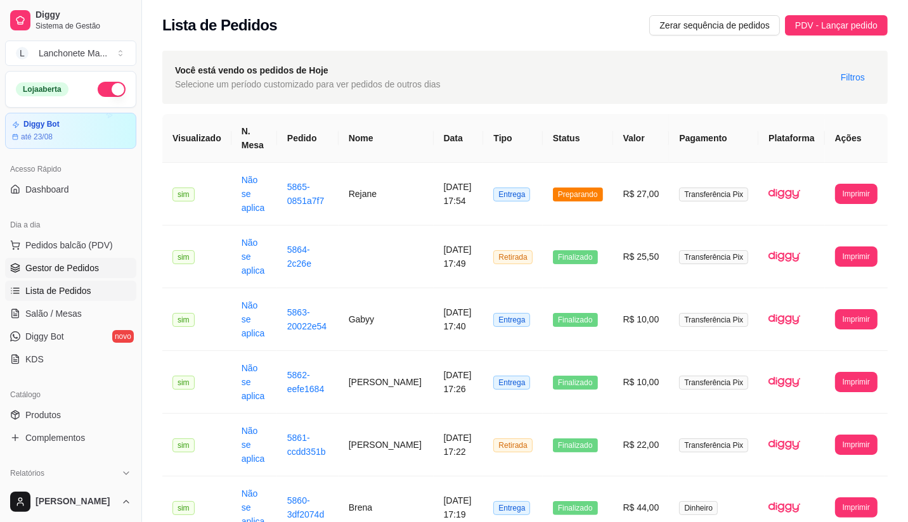
click at [54, 265] on span "Gestor de Pedidos" at bounding box center [62, 268] width 74 height 13
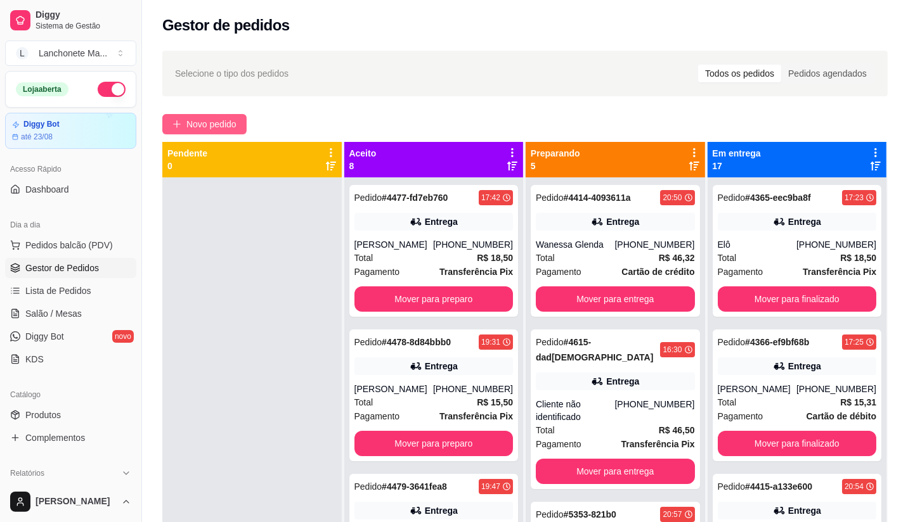
click at [229, 129] on span "Novo pedido" at bounding box center [211, 124] width 50 height 14
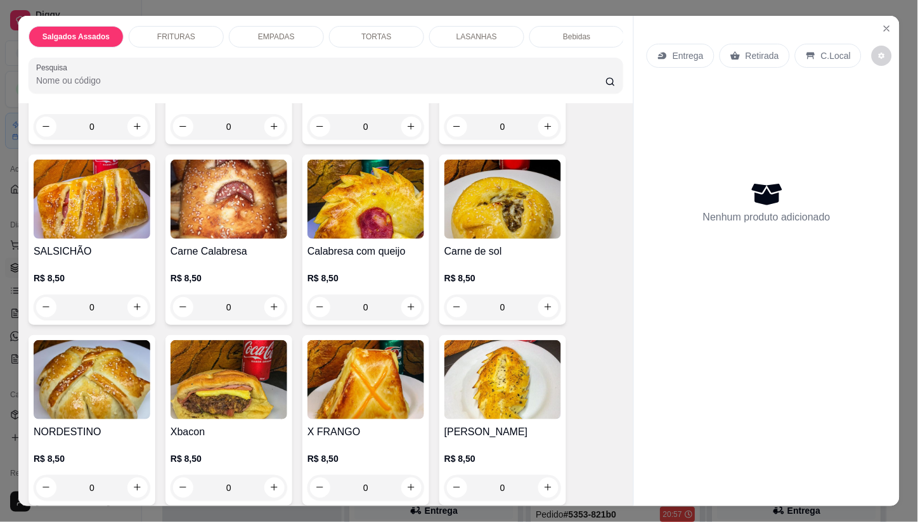
scroll to position [211, 0]
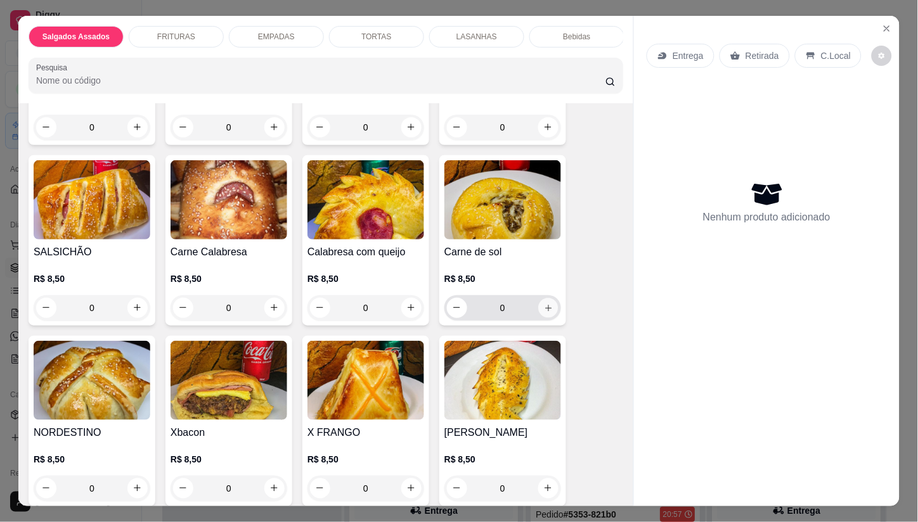
click at [545, 307] on icon "increase-product-quantity" at bounding box center [549, 308] width 10 height 10
click at [545, 307] on button "increase-product-quantity" at bounding box center [548, 308] width 20 height 20
type input "2"
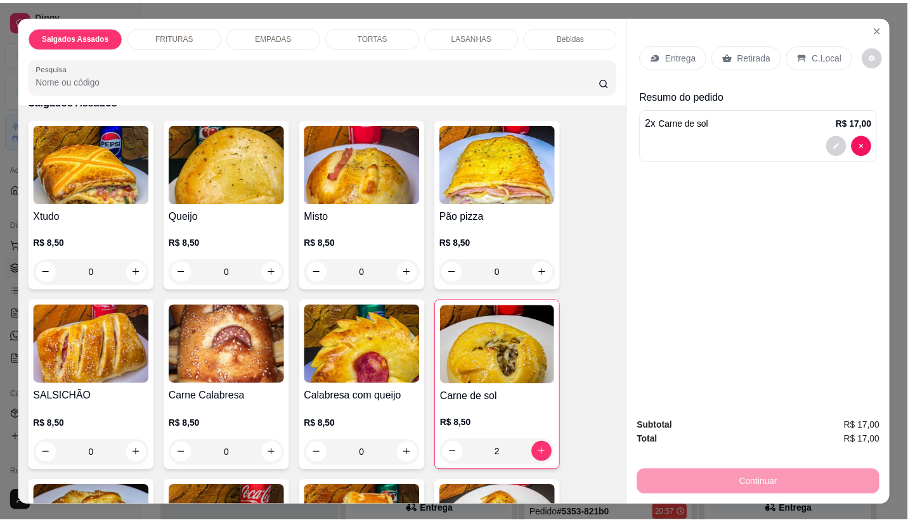
scroll to position [0, 0]
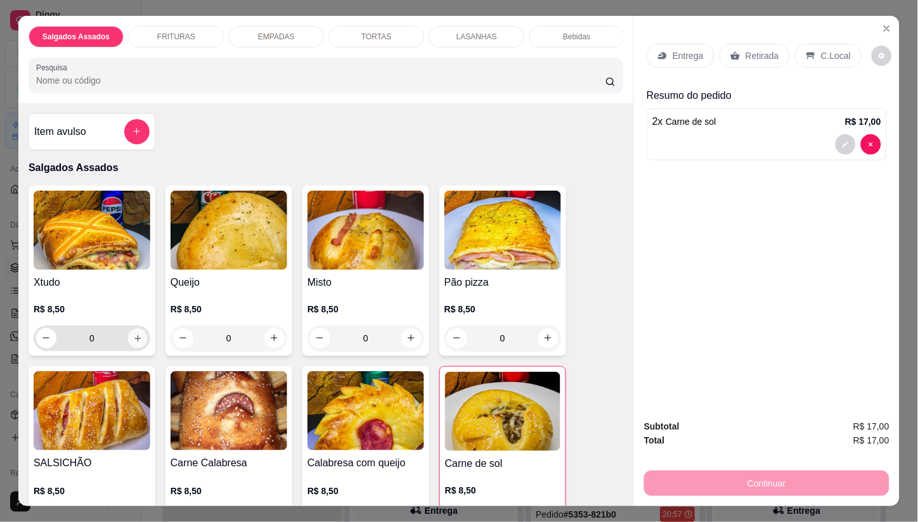
click at [133, 340] on icon "increase-product-quantity" at bounding box center [138, 338] width 10 height 10
type input "1"
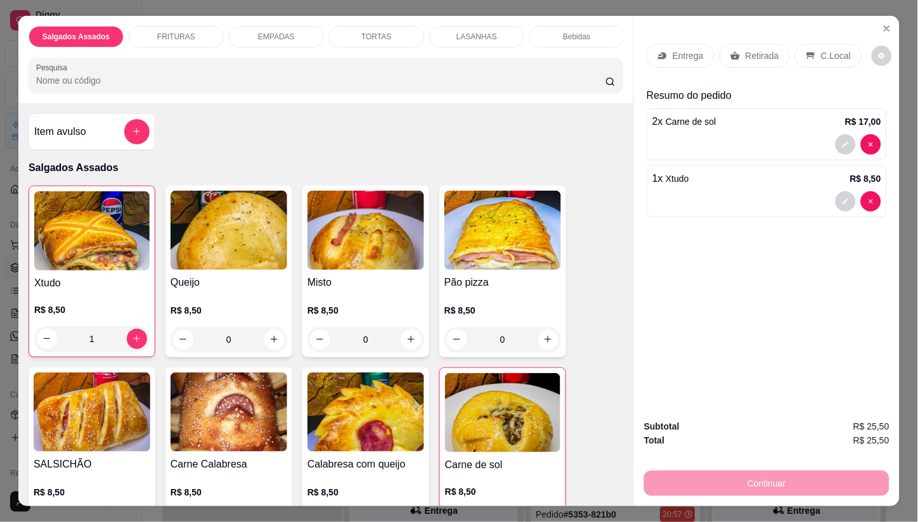
click at [672, 49] on p "Entrega" at bounding box center [687, 55] width 31 height 13
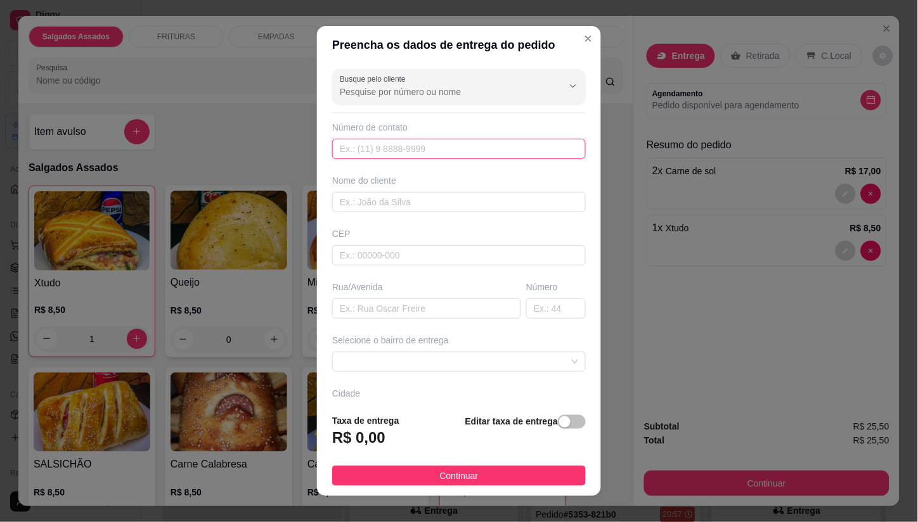
click at [368, 147] on input "text" at bounding box center [459, 149] width 254 height 20
type input "[PHONE_NUMBER]"
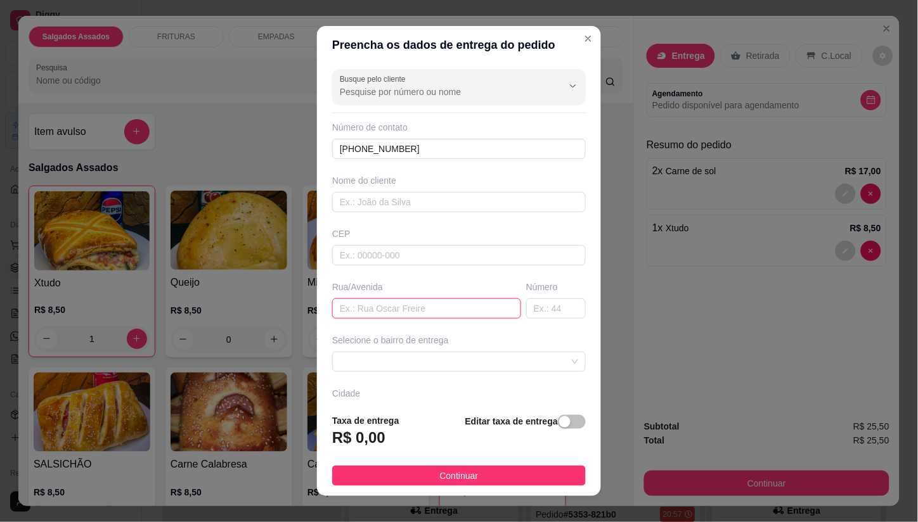
click at [404, 302] on input "text" at bounding box center [426, 308] width 189 height 20
type input "avv lateral sul"
click at [526, 307] on input "text" at bounding box center [556, 308] width 60 height 20
click at [391, 363] on span at bounding box center [459, 361] width 238 height 19
type input "1264"
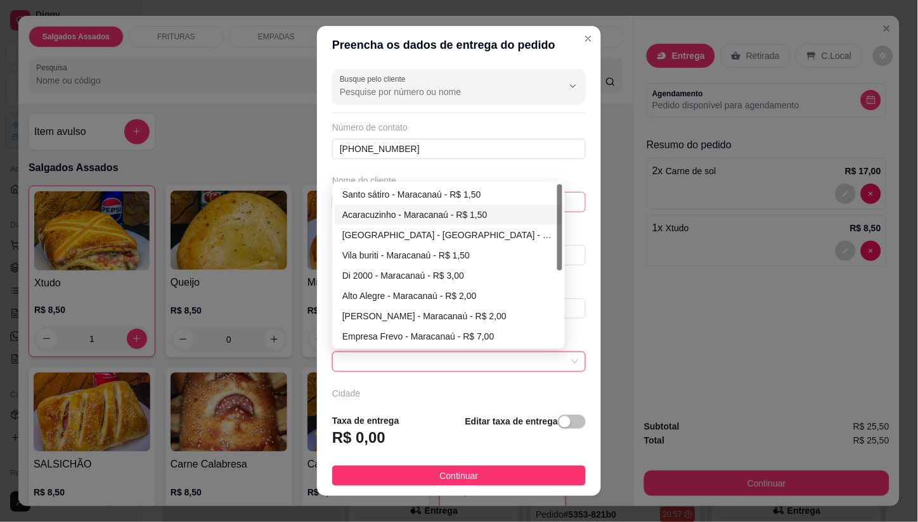
click at [378, 212] on div "Acaracuzinho - Maracanaú - R$ 1,50" at bounding box center [448, 215] width 212 height 14
type input "Maracanaú"
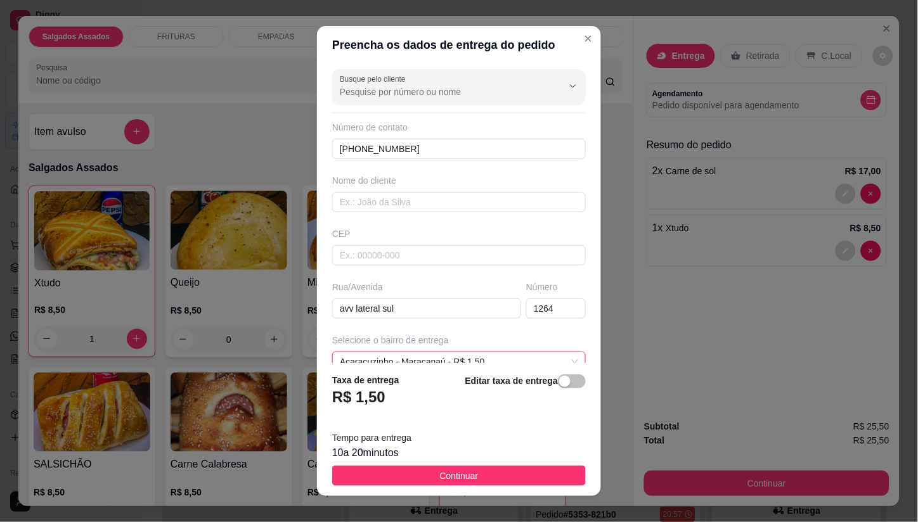
click at [447, 482] on span "Continuar" at bounding box center [459, 476] width 39 height 14
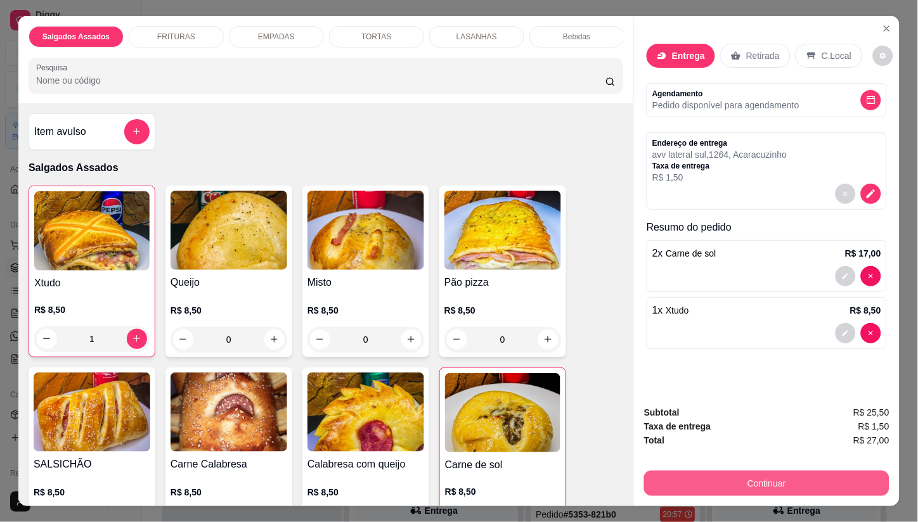
click at [724, 478] on button "Continuar" at bounding box center [766, 483] width 245 height 25
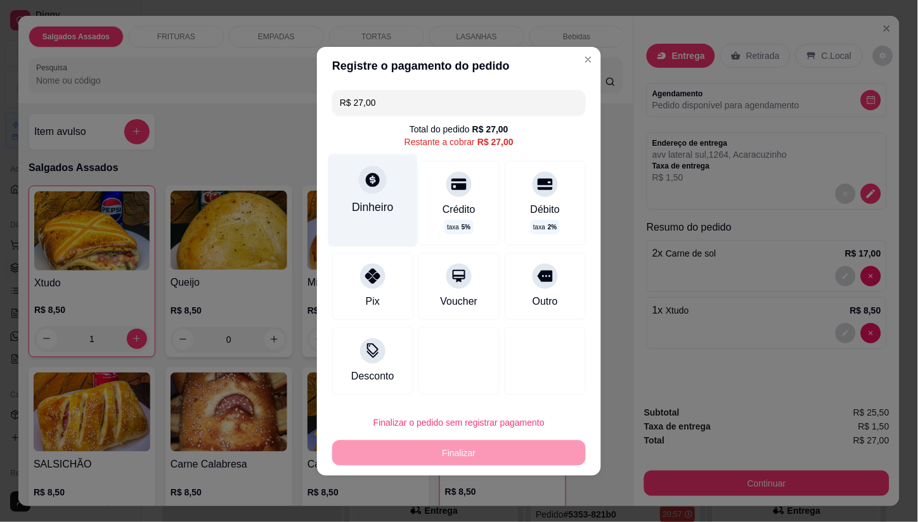
click at [371, 179] on icon at bounding box center [372, 179] width 16 height 16
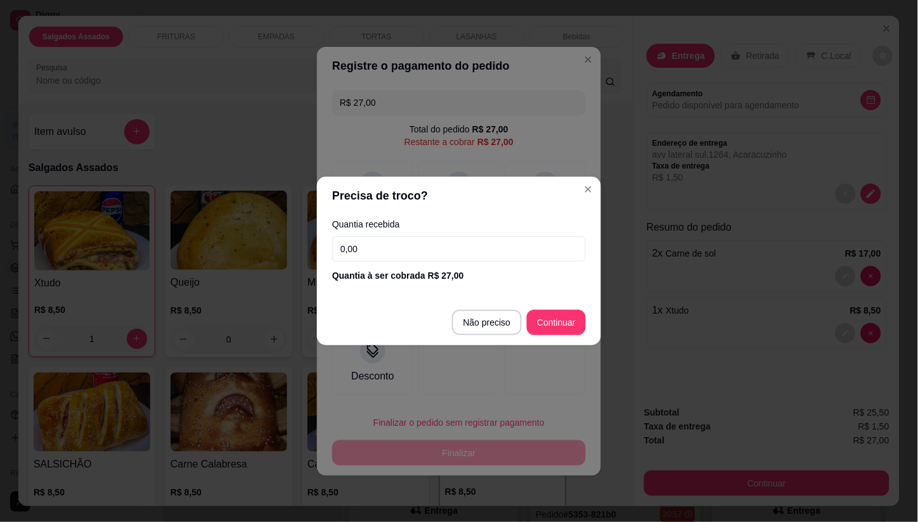
click at [408, 243] on input "0,00" at bounding box center [459, 248] width 254 height 25
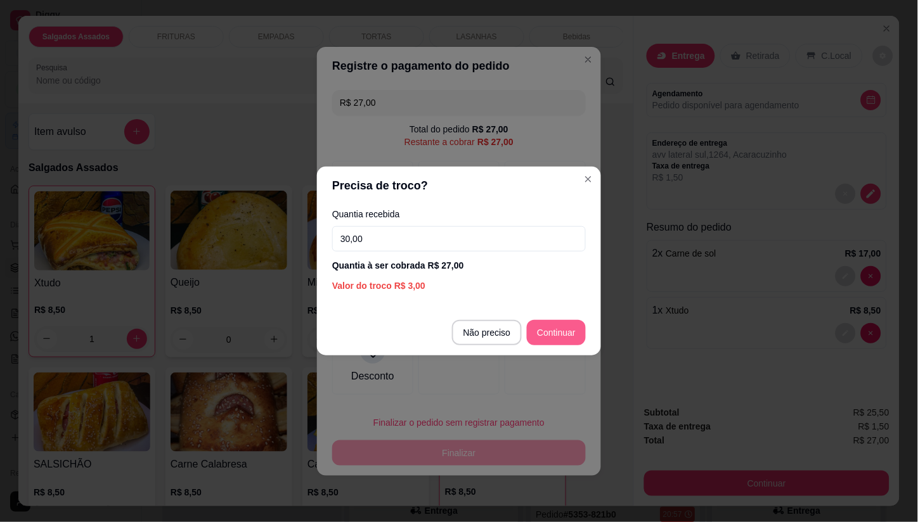
type input "30,00"
type input "R$ 0,00"
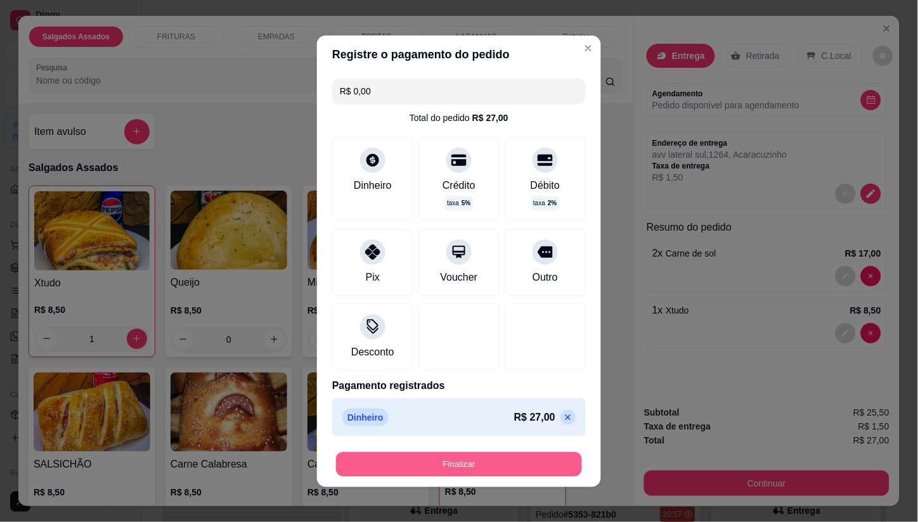
click at [454, 461] on button "Finalizar" at bounding box center [459, 464] width 246 height 25
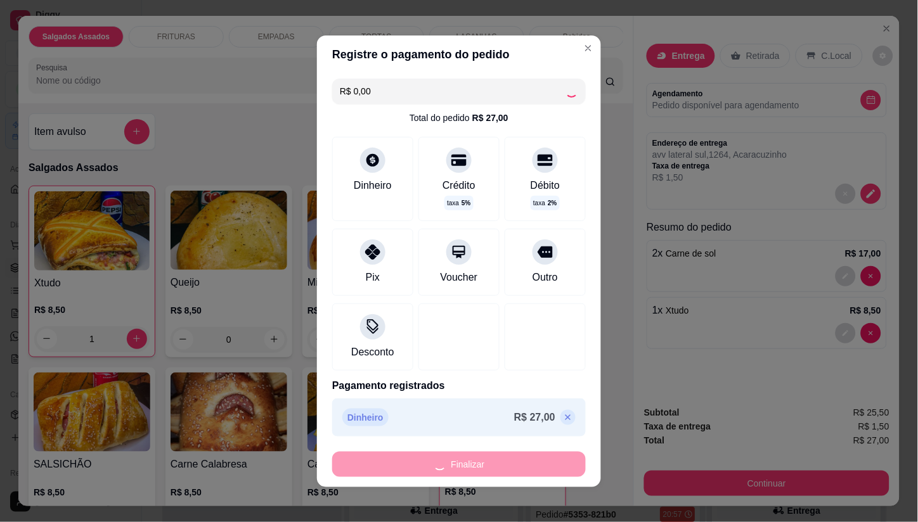
type input "0"
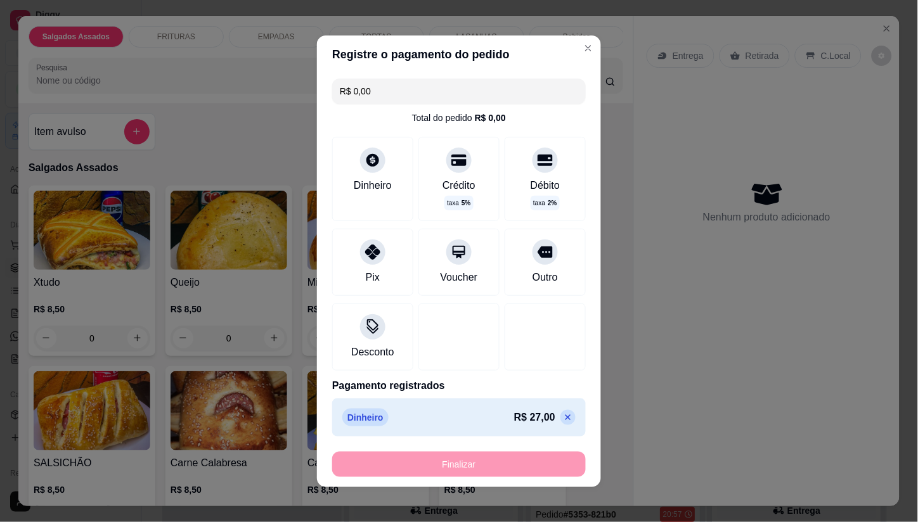
type input "-R$ 27,00"
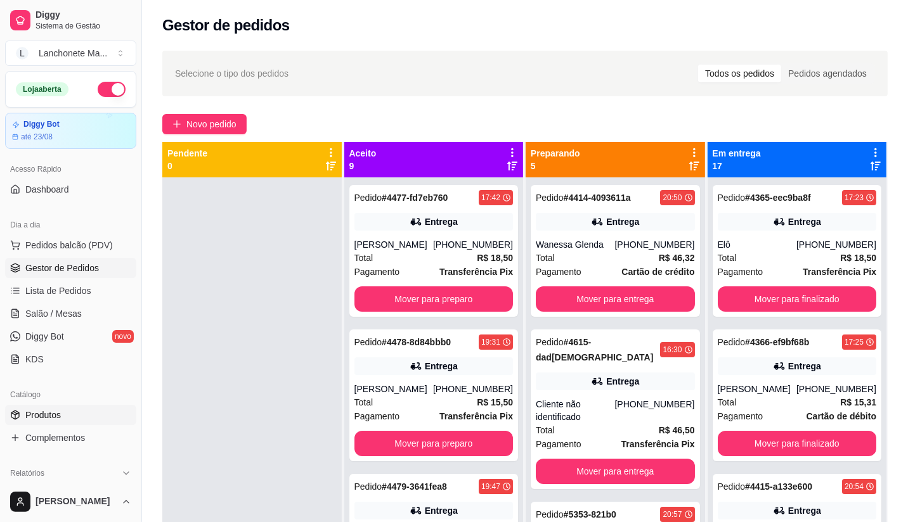
click at [60, 420] on span "Produtos" at bounding box center [42, 415] width 35 height 13
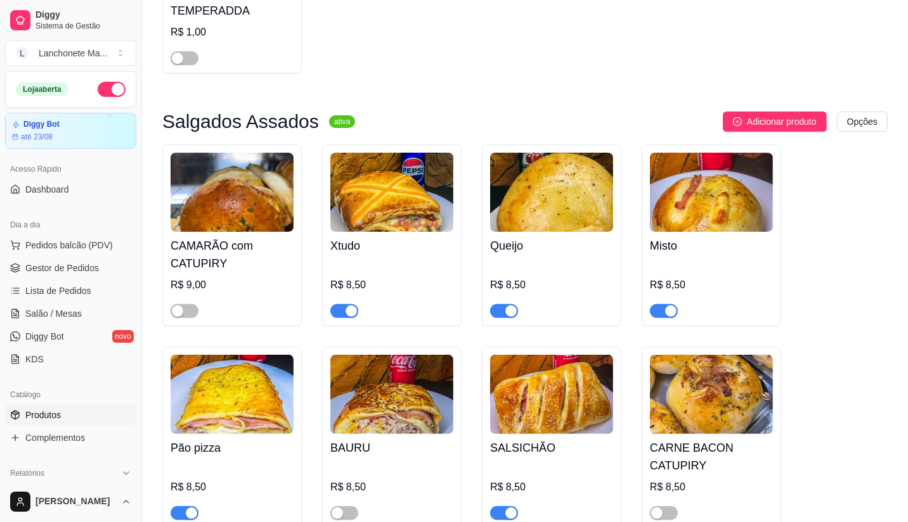
scroll to position [281, 0]
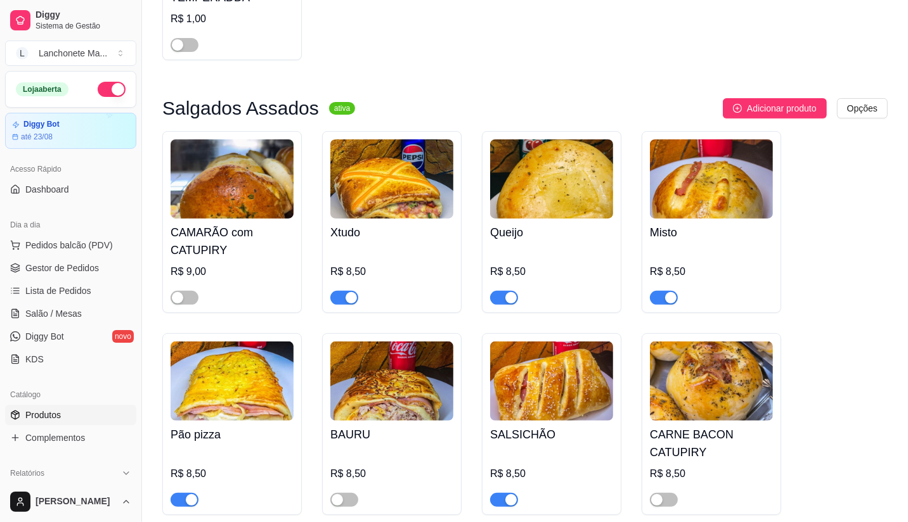
click at [510, 295] on div "button" at bounding box center [510, 297] width 11 height 11
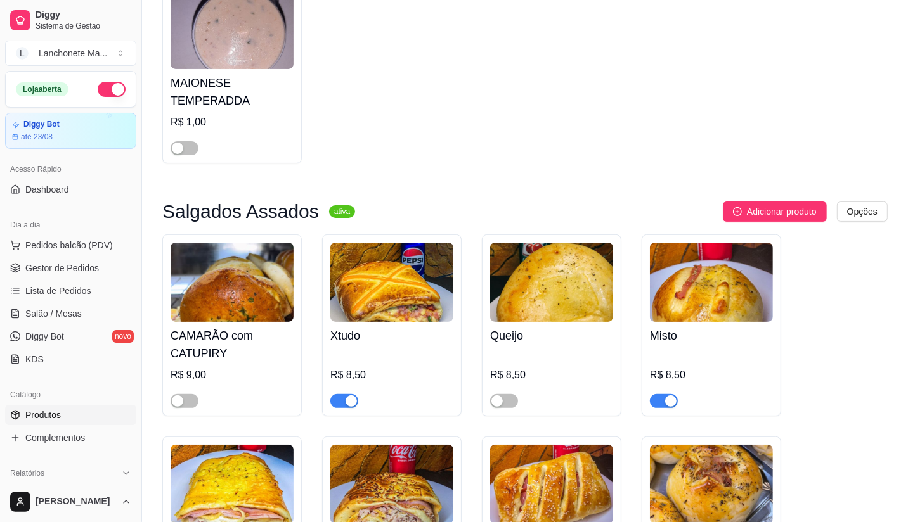
scroll to position [211, 0]
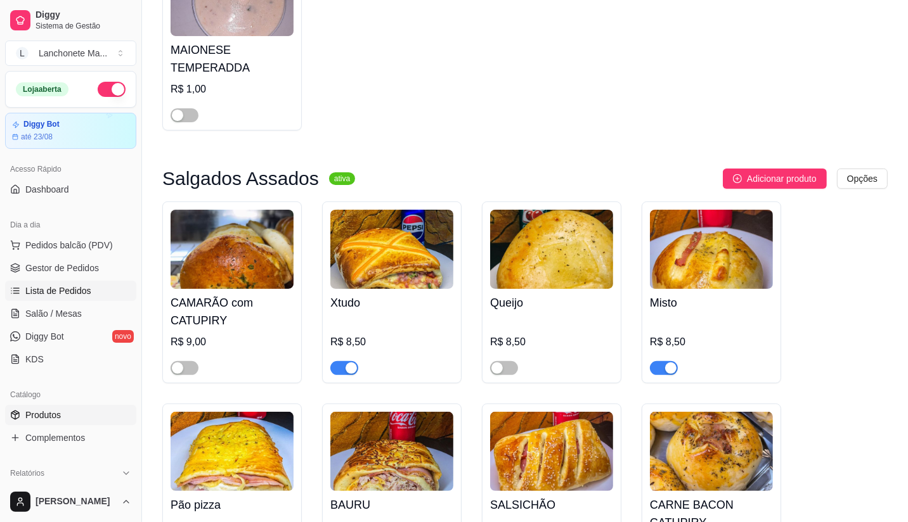
click at [54, 285] on span "Lista de Pedidos" at bounding box center [58, 291] width 66 height 13
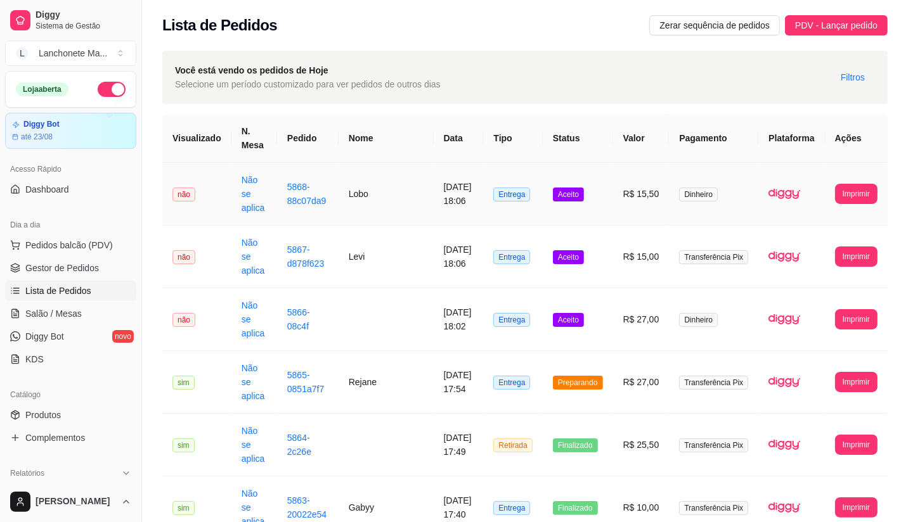
click at [584, 191] on span "Aceito" at bounding box center [568, 195] width 31 height 14
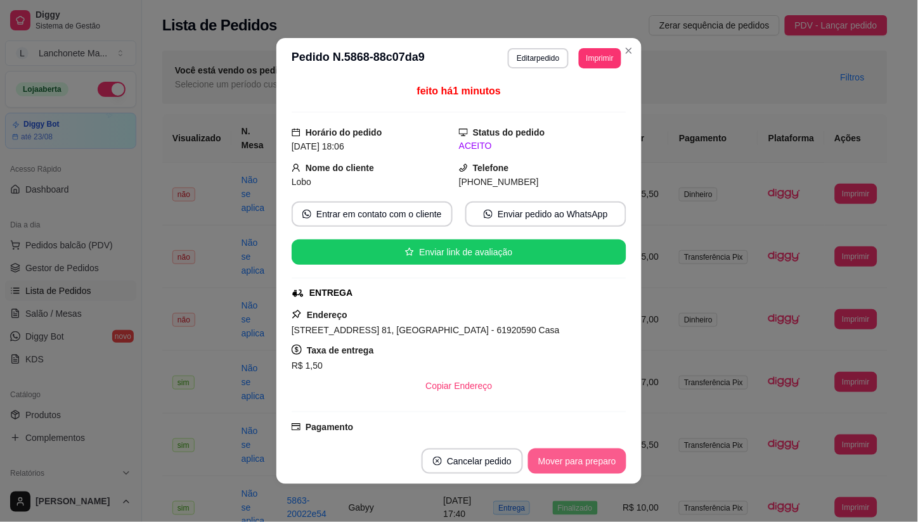
click at [569, 465] on button "Mover para preparo" at bounding box center [577, 461] width 98 height 25
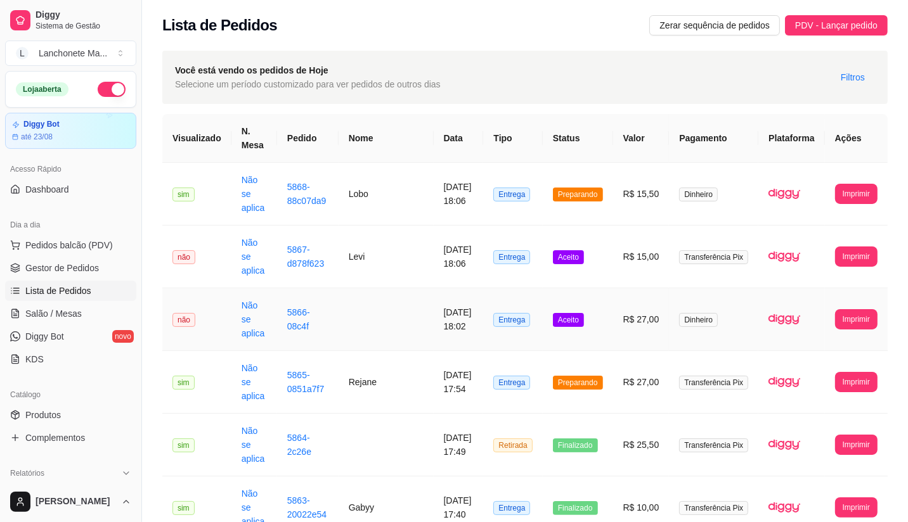
click at [563, 288] on td "Aceito" at bounding box center [577, 319] width 70 height 63
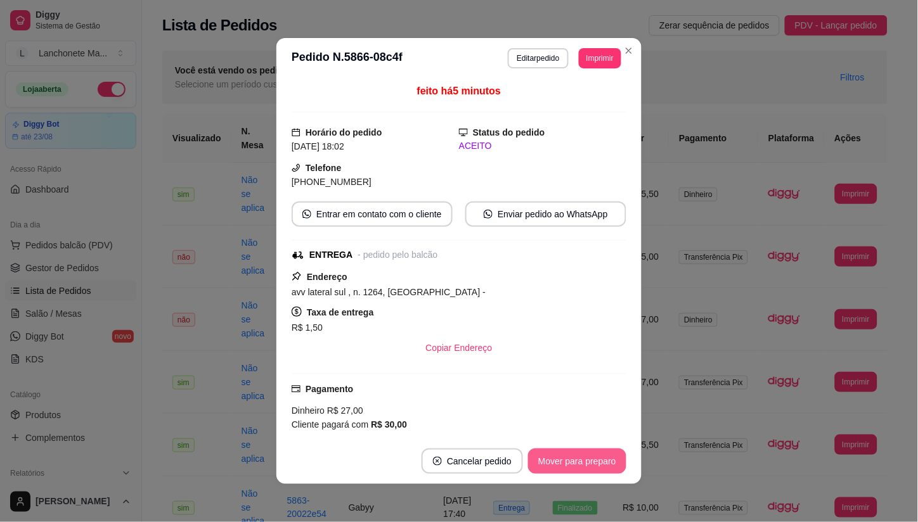
click at [572, 470] on button "Mover para preparo" at bounding box center [577, 461] width 98 height 25
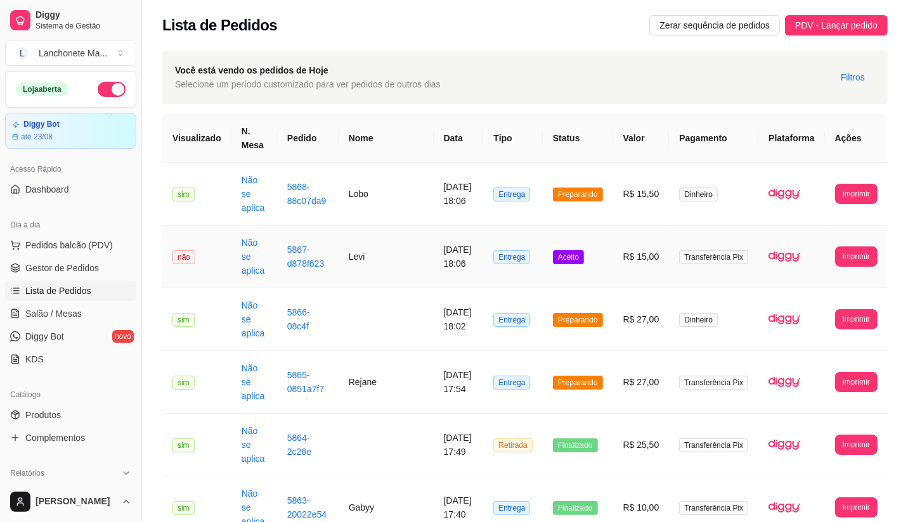
click at [579, 250] on span "Aceito" at bounding box center [568, 257] width 31 height 14
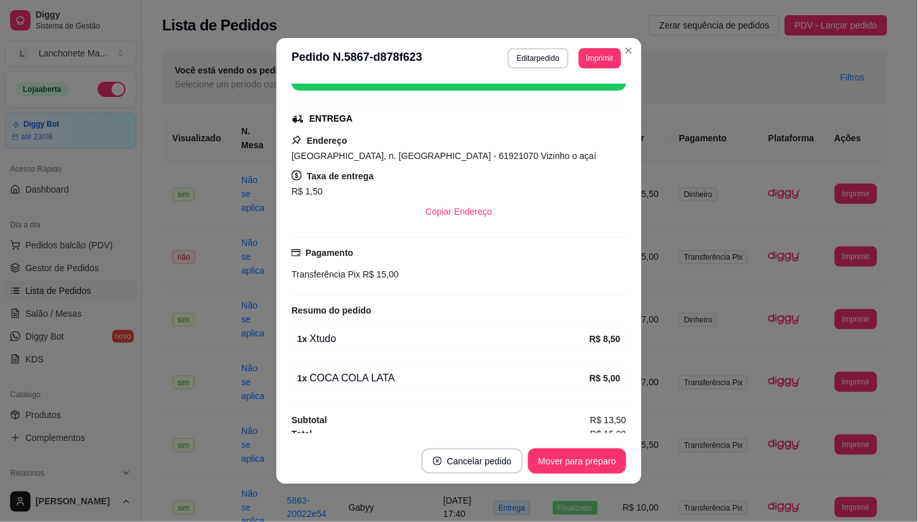
scroll to position [184, 0]
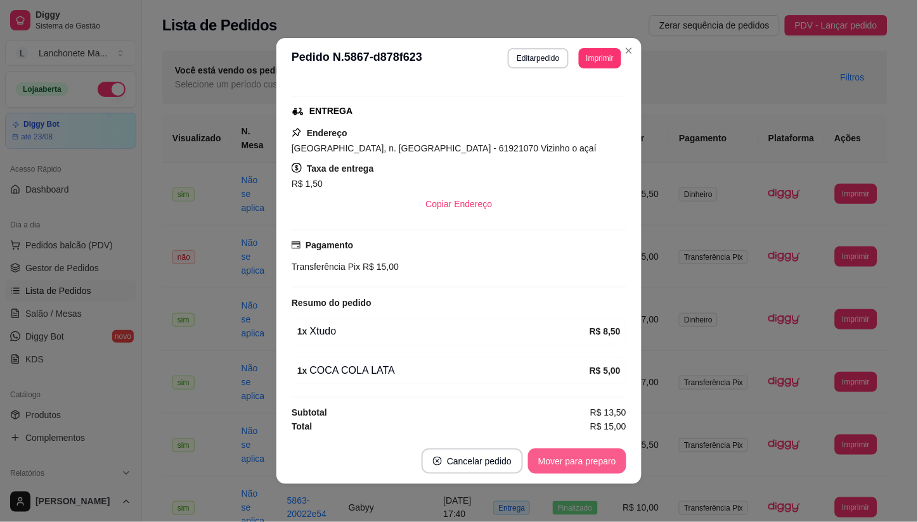
click at [568, 460] on button "Mover para preparo" at bounding box center [577, 461] width 98 height 25
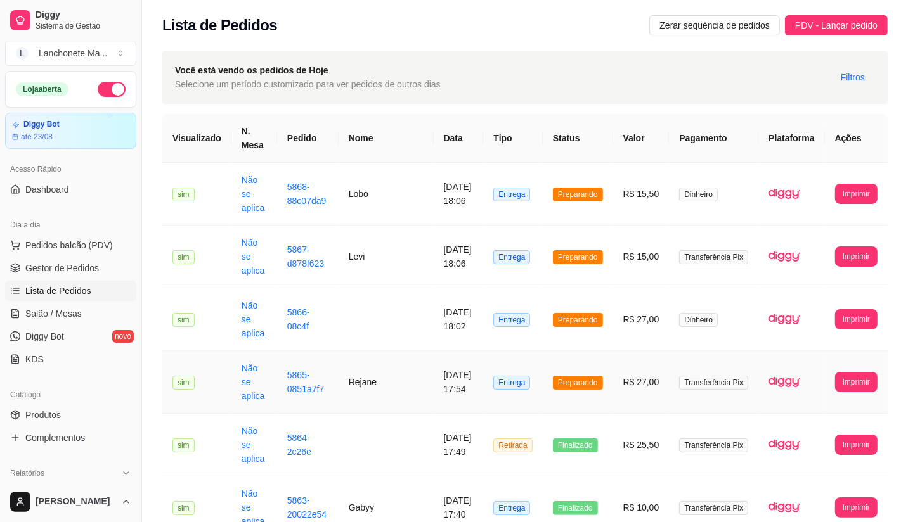
click at [581, 376] on span "Preparando" at bounding box center [578, 383] width 50 height 14
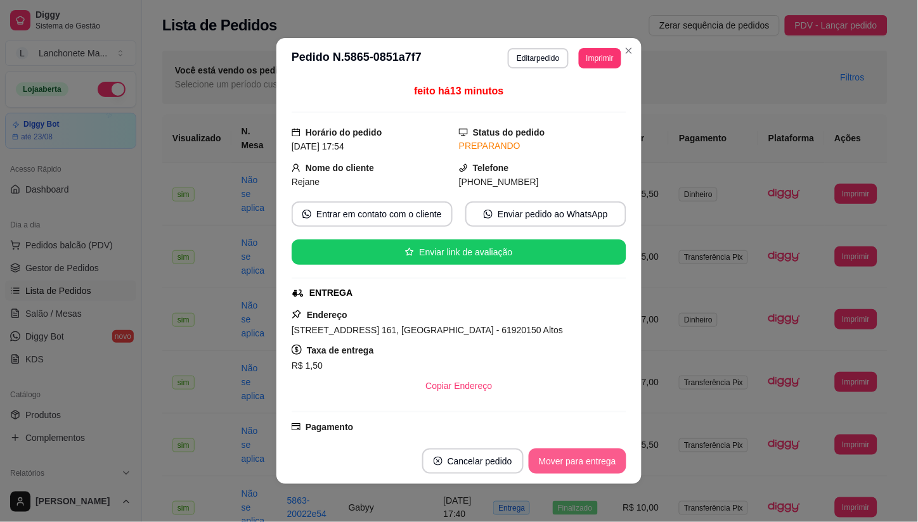
click at [570, 458] on button "Mover para entrega" at bounding box center [578, 461] width 98 height 25
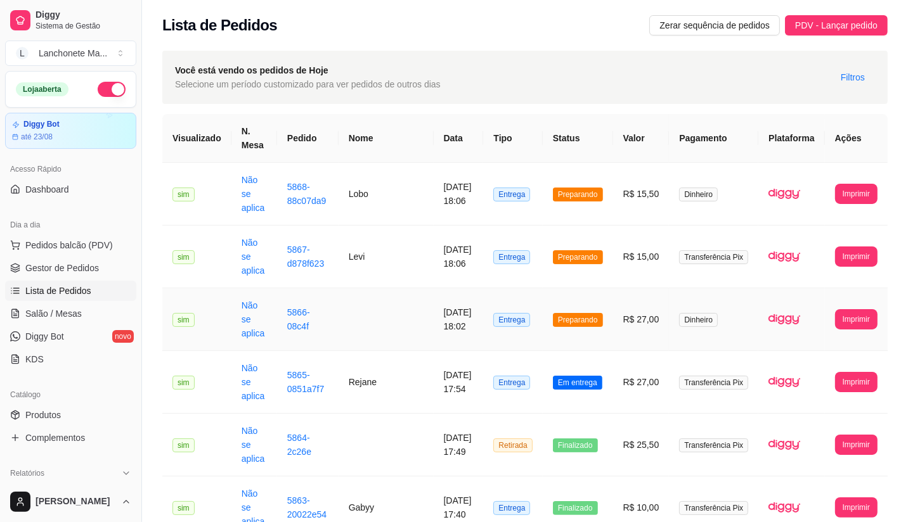
click at [603, 313] on span "Preparando" at bounding box center [578, 320] width 50 height 14
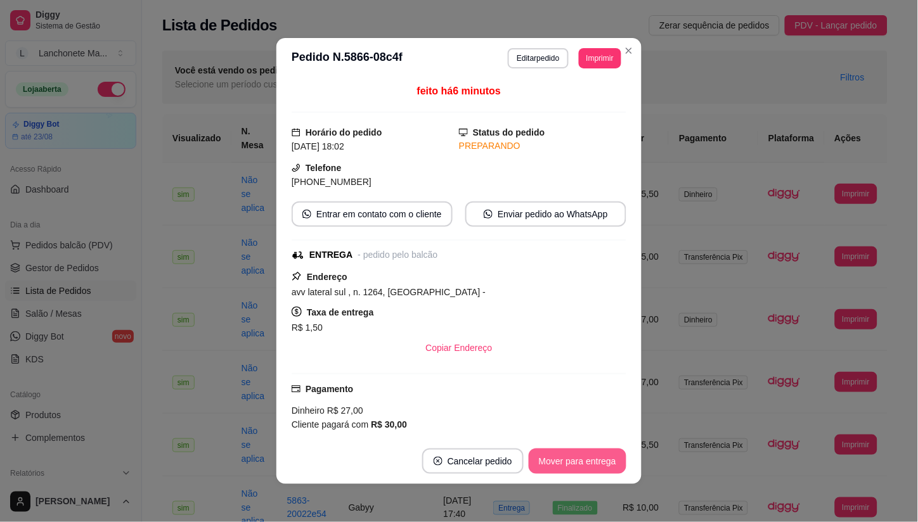
click at [568, 469] on button "Mover para entrega" at bounding box center [578, 461] width 98 height 25
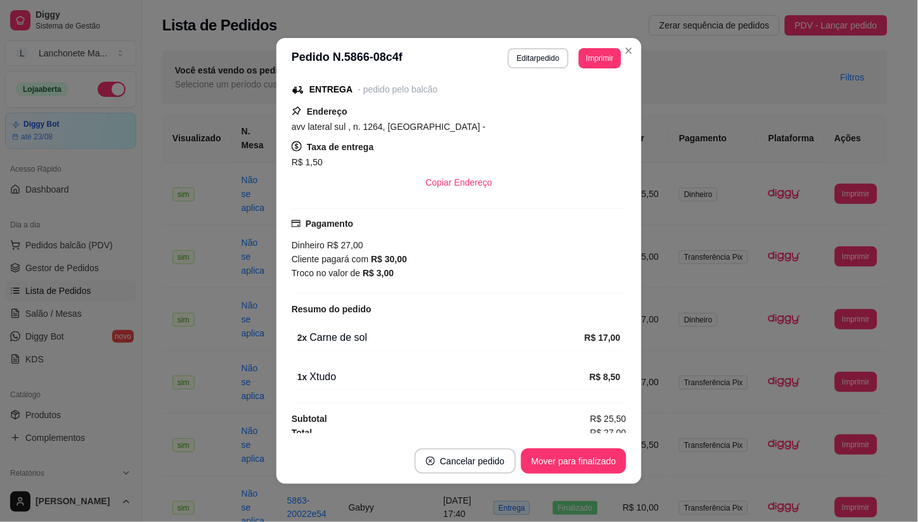
scroll to position [173, 0]
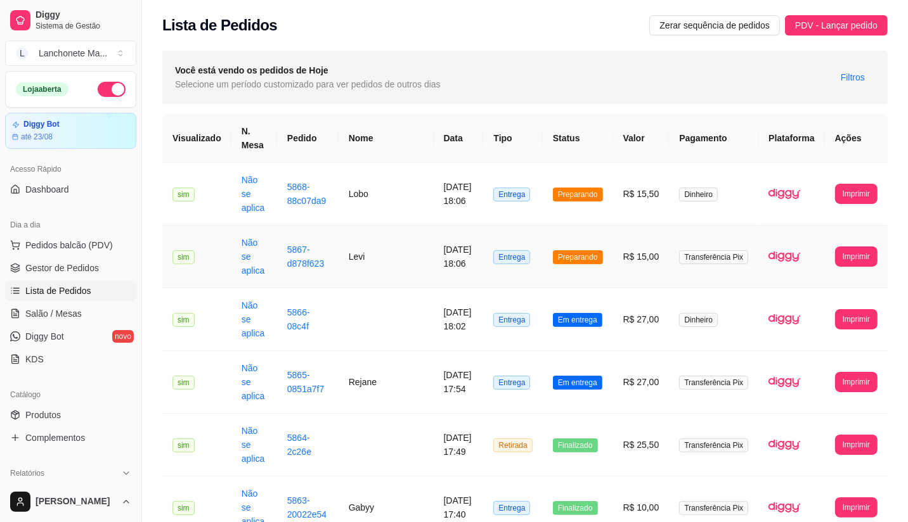
click at [586, 250] on span "Preparando" at bounding box center [578, 257] width 50 height 14
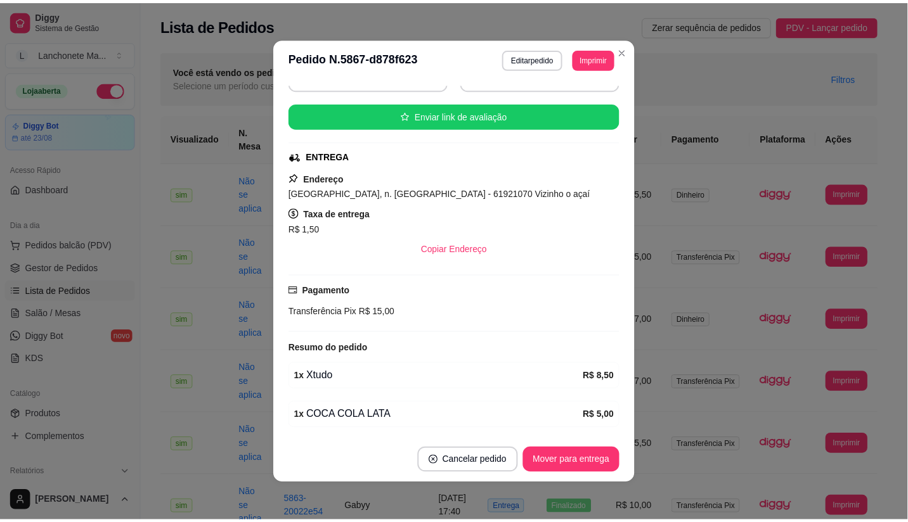
scroll to position [184, 0]
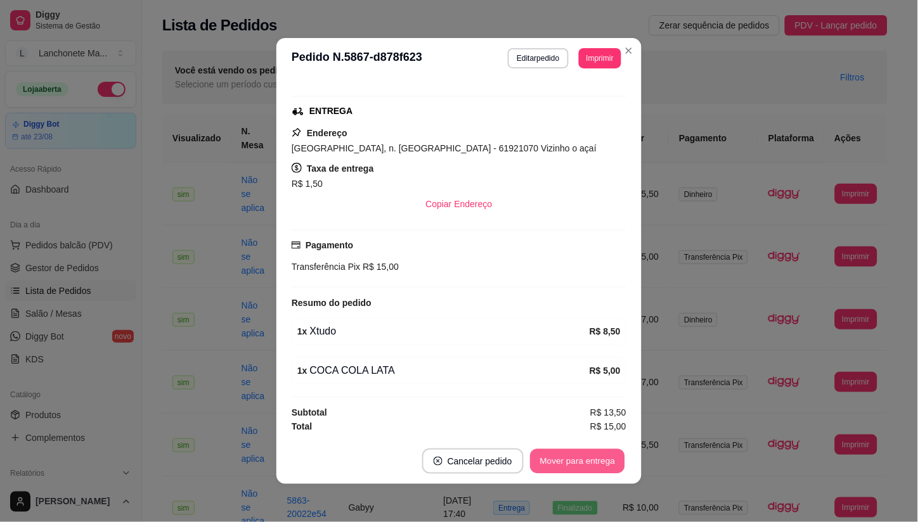
click at [539, 459] on button "Mover para entrega" at bounding box center [577, 461] width 95 height 25
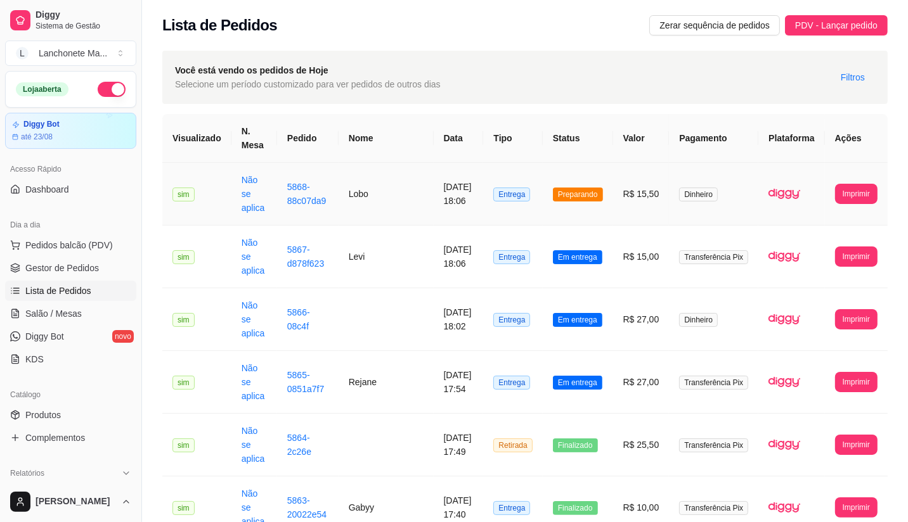
click at [584, 188] on span "Preparando" at bounding box center [578, 195] width 50 height 14
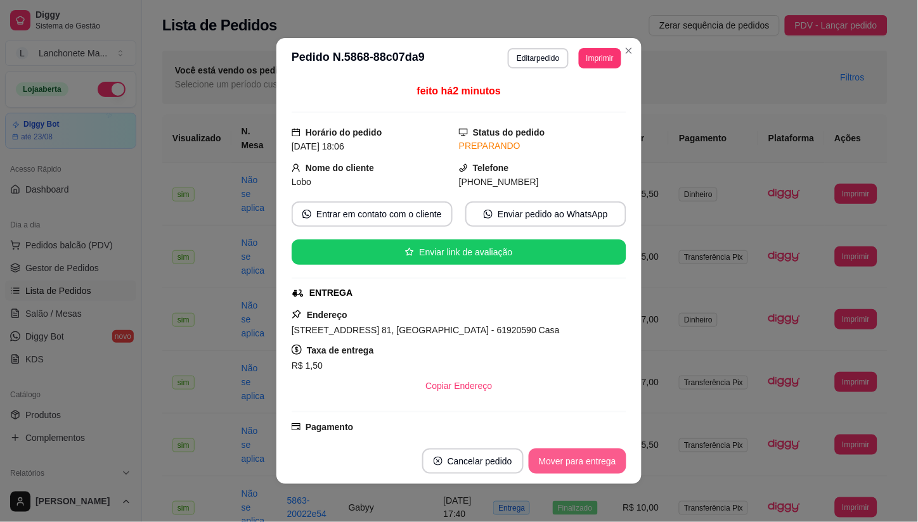
click at [565, 459] on button "Mover para entrega" at bounding box center [578, 461] width 98 height 25
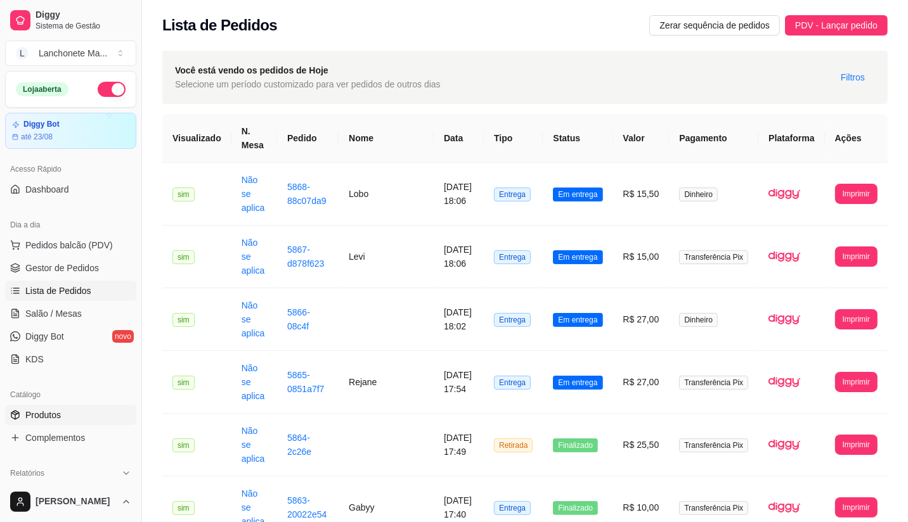
click at [55, 420] on span "Produtos" at bounding box center [42, 415] width 35 height 13
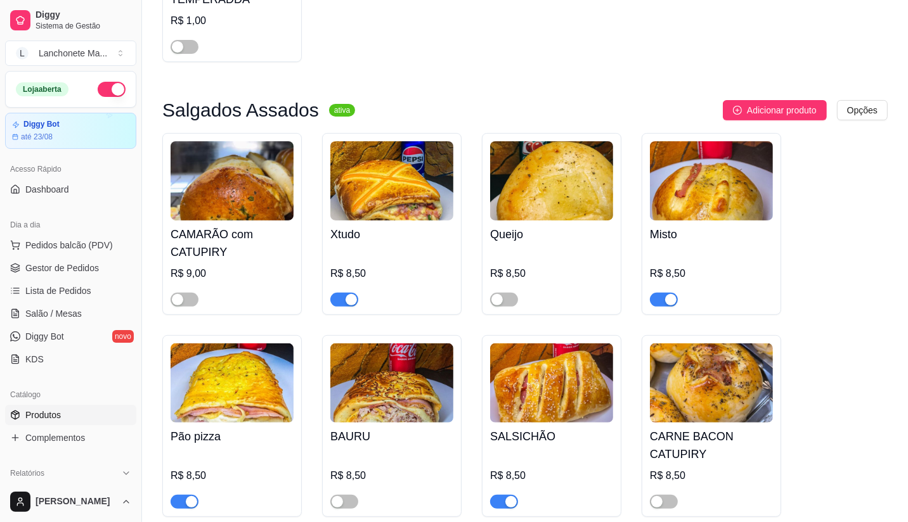
scroll to position [281, 0]
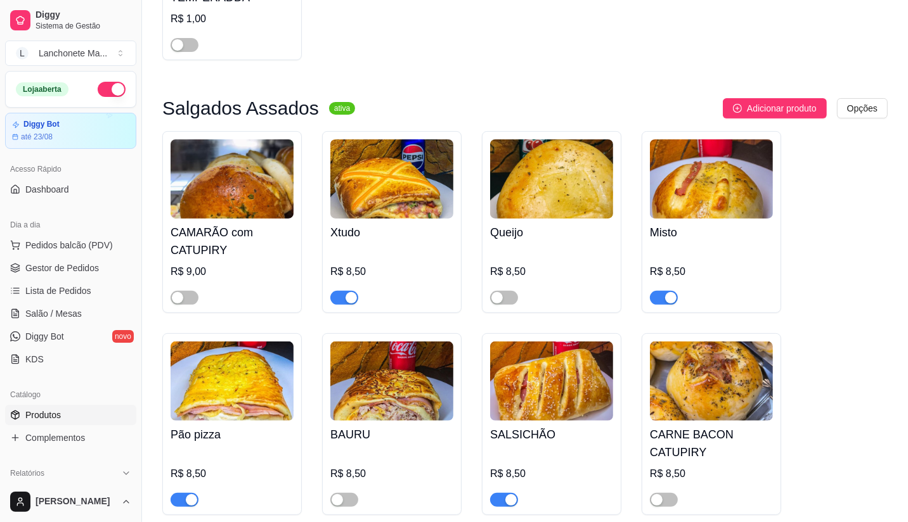
click at [333, 300] on span "button" at bounding box center [344, 298] width 28 height 14
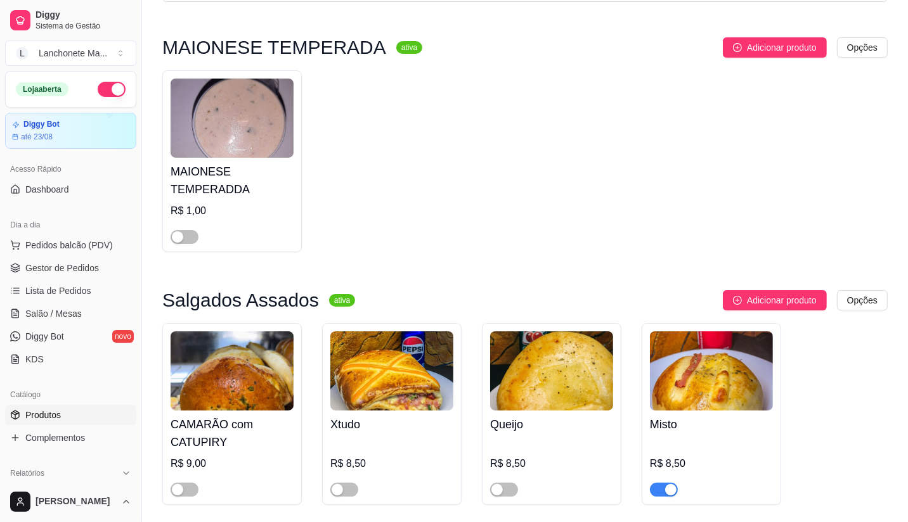
scroll to position [0, 0]
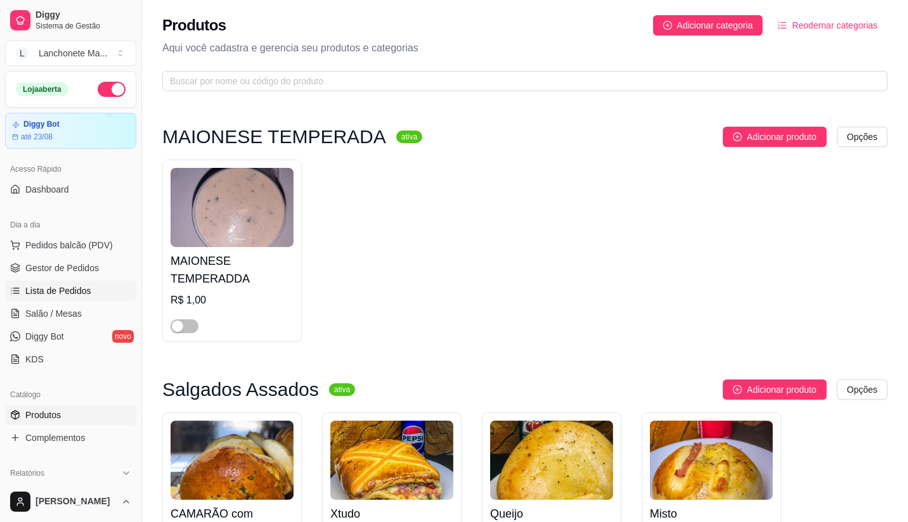
click at [42, 293] on span "Lista de Pedidos" at bounding box center [58, 291] width 66 height 13
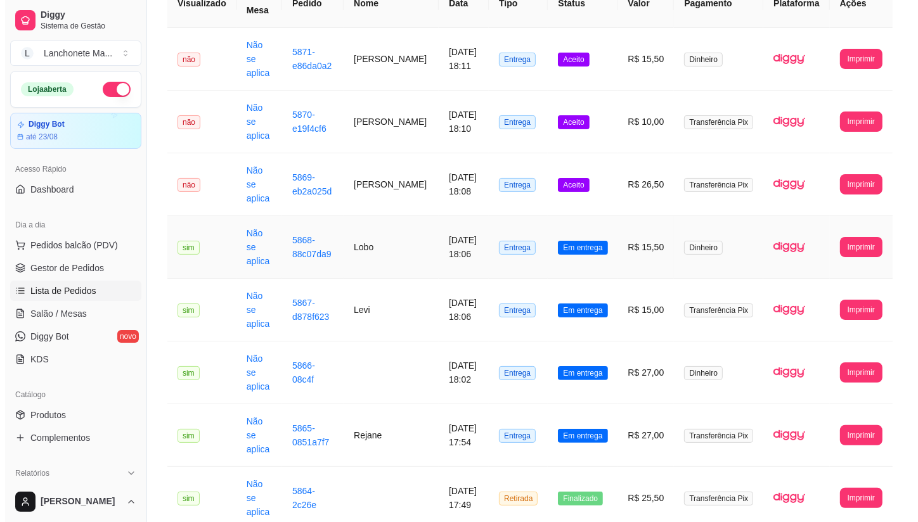
scroll to position [141, 0]
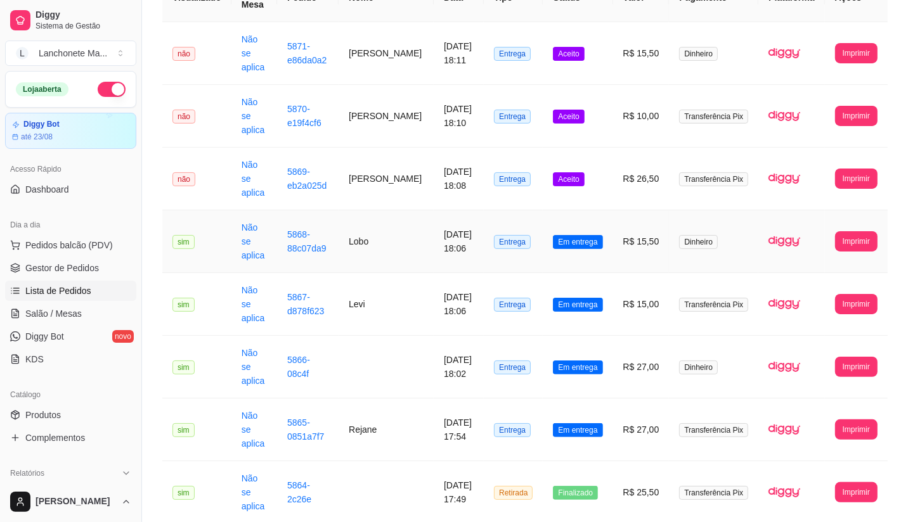
click at [591, 235] on span "Em entrega" at bounding box center [577, 242] width 49 height 14
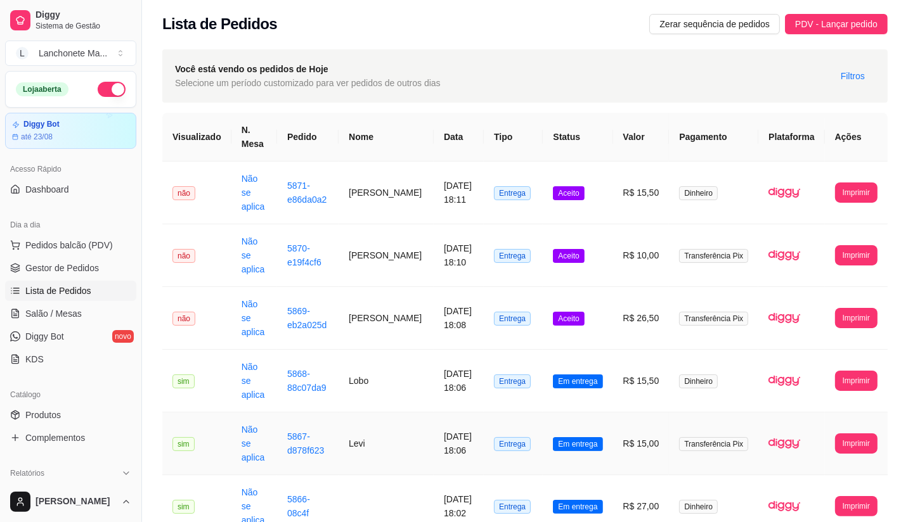
scroll to position [0, 0]
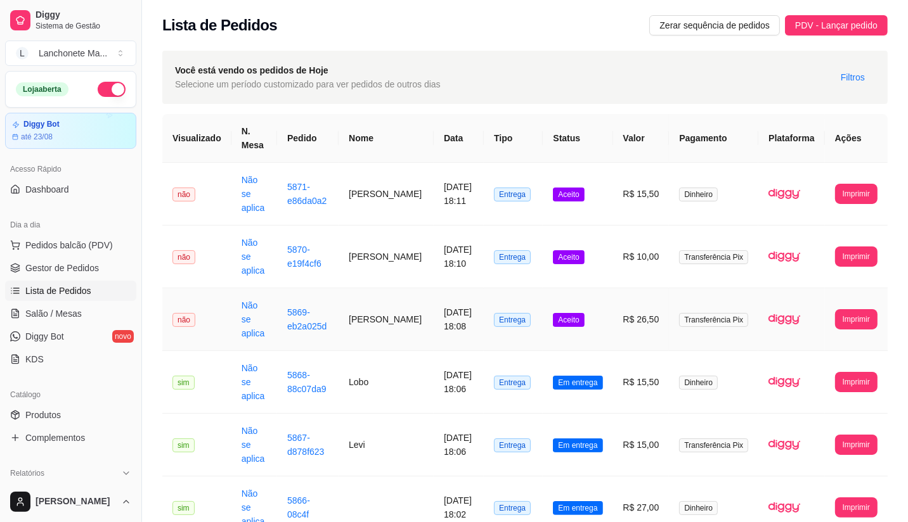
click at [579, 313] on span "Aceito" at bounding box center [568, 320] width 31 height 14
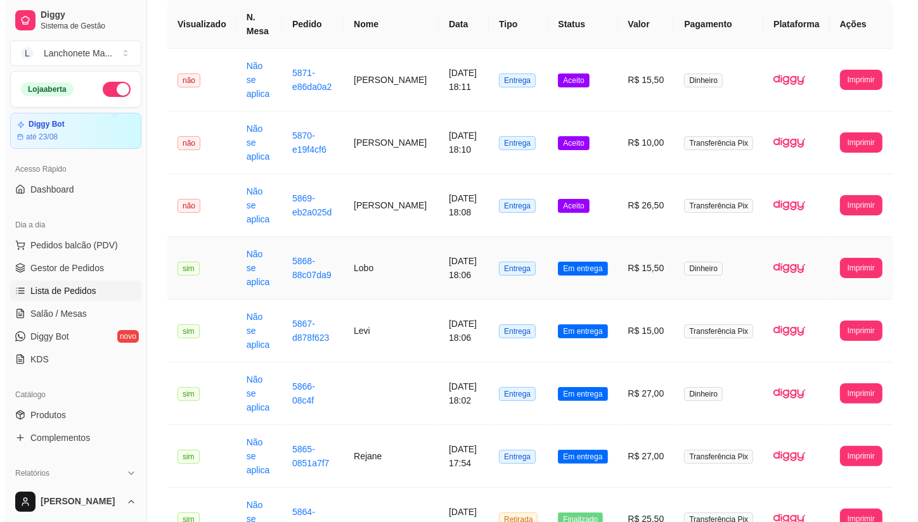
scroll to position [141, 0]
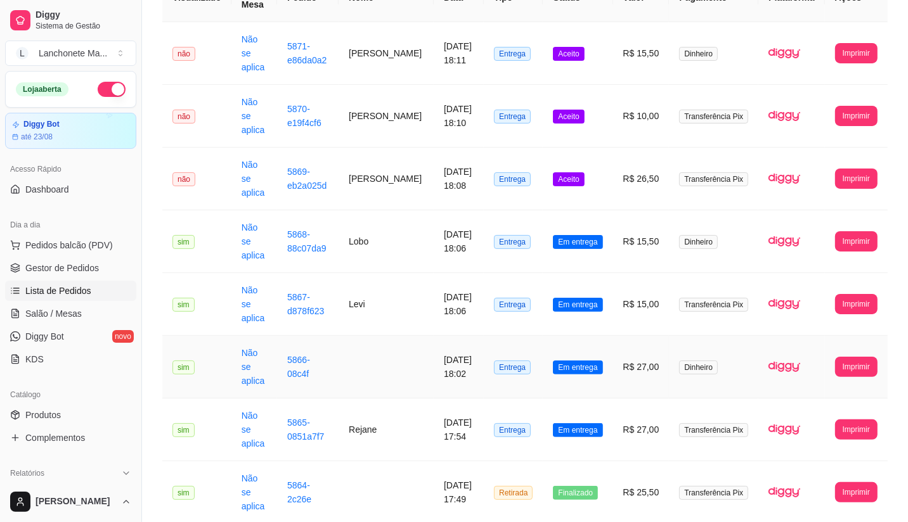
click at [597, 361] on span "Em entrega" at bounding box center [577, 368] width 49 height 14
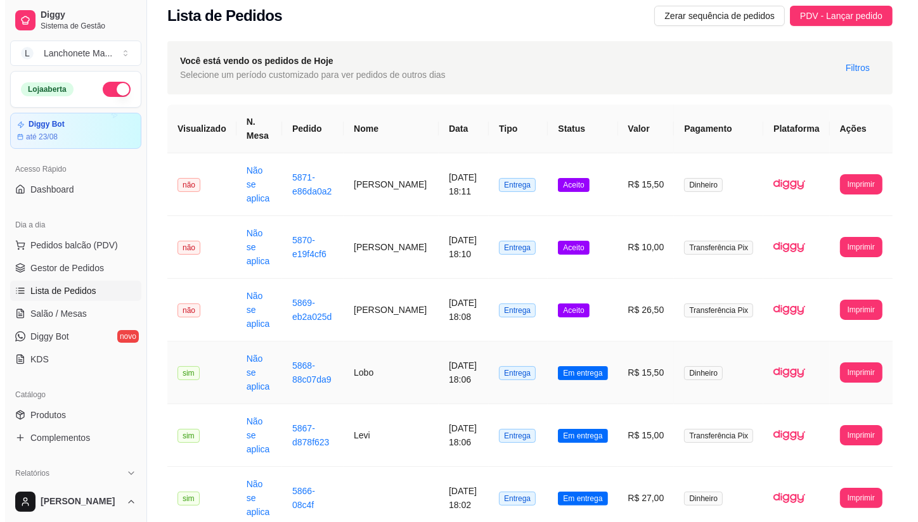
scroll to position [0, 0]
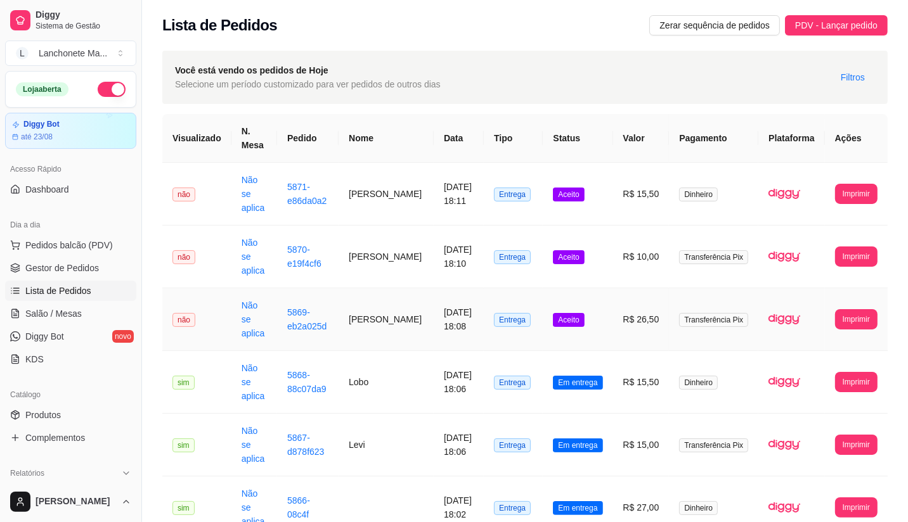
click at [581, 313] on span "Aceito" at bounding box center [568, 320] width 31 height 14
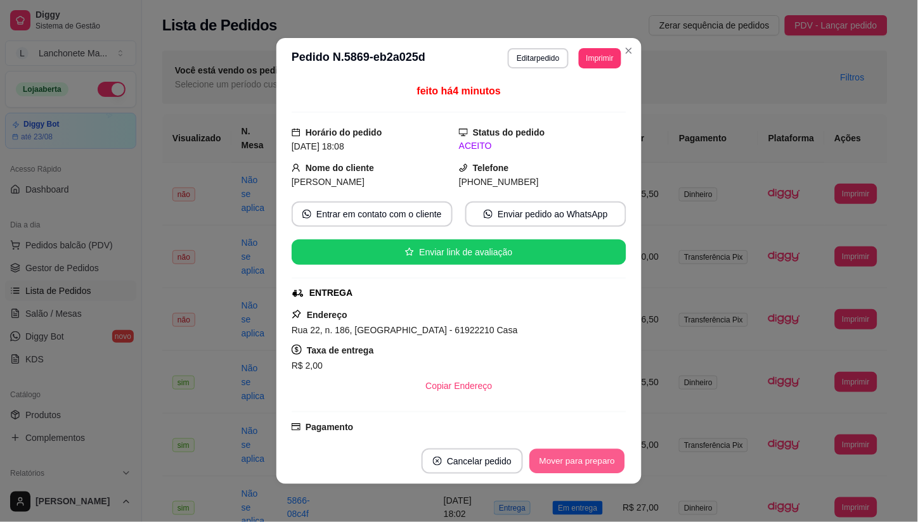
click at [585, 472] on button "Mover para preparo" at bounding box center [576, 461] width 95 height 25
click at [586, 472] on div "Mover para preparo" at bounding box center [568, 461] width 116 height 25
click at [586, 472] on div "Mover para entrega" at bounding box center [568, 461] width 115 height 25
click at [586, 472] on button "Mover para finalizado" at bounding box center [574, 461] width 102 height 25
click at [586, 472] on div "Mover para finalizado" at bounding box center [564, 461] width 123 height 25
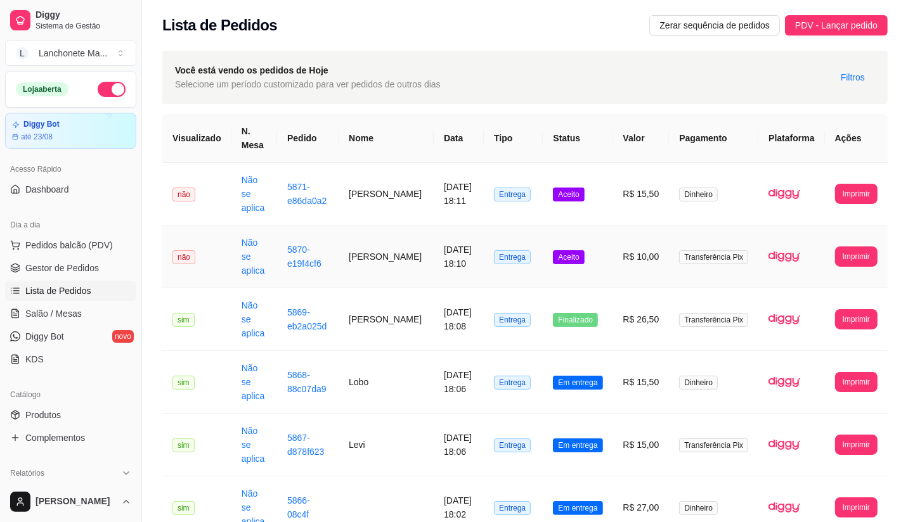
click at [594, 233] on td "Aceito" at bounding box center [577, 257] width 70 height 63
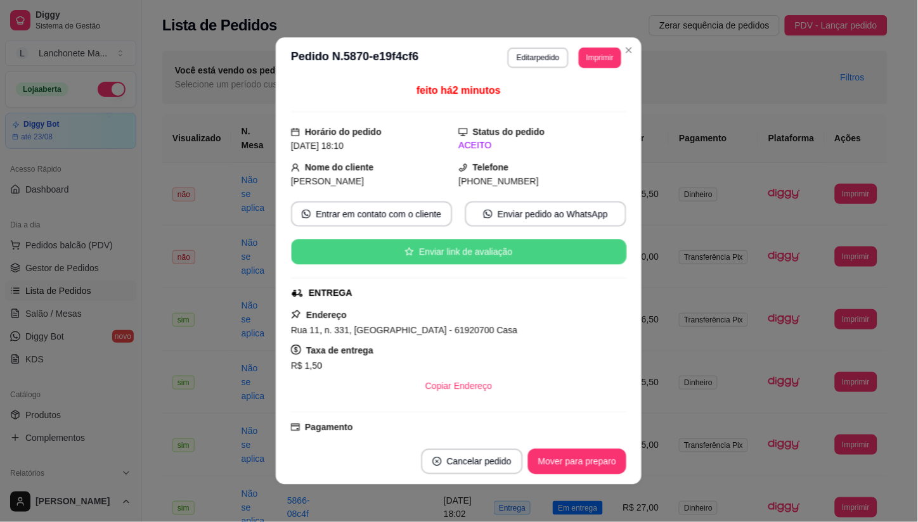
scroll to position [144, 0]
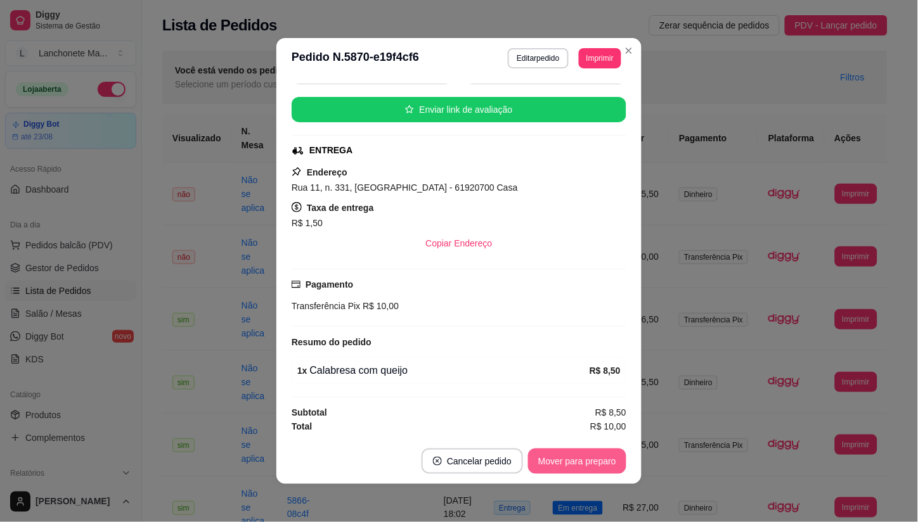
click at [577, 465] on button "Mover para preparo" at bounding box center [577, 461] width 98 height 25
click at [577, 465] on button "Mover para entrega" at bounding box center [577, 461] width 95 height 25
click at [577, 465] on button "Mover para finalizado" at bounding box center [573, 461] width 105 height 25
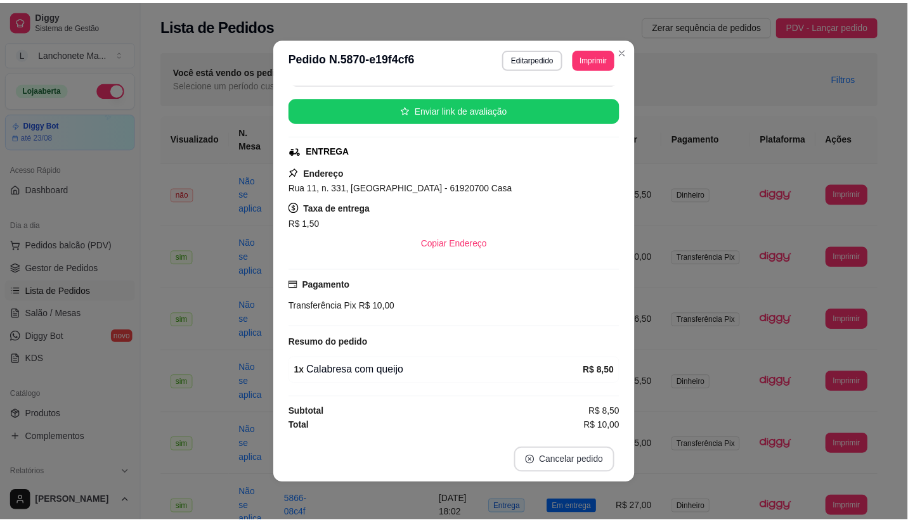
scroll to position [115, 0]
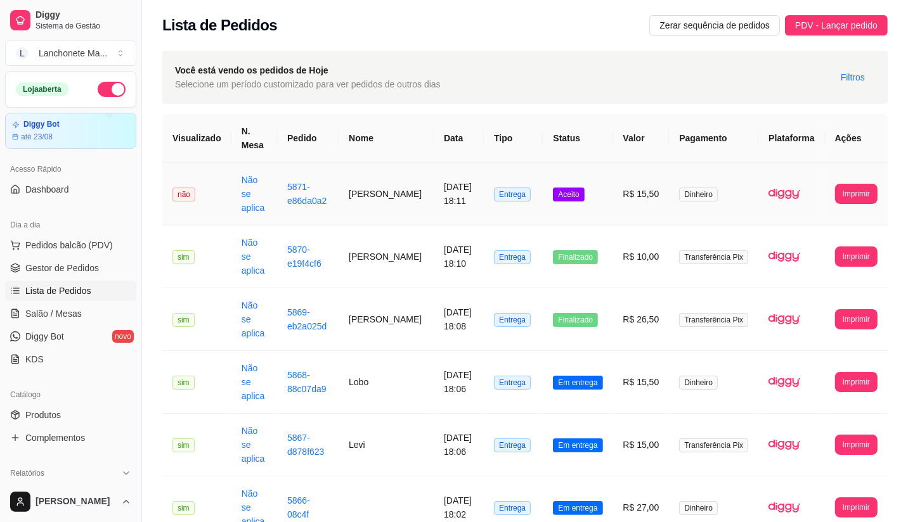
click at [584, 190] on span "Aceito" at bounding box center [568, 195] width 31 height 14
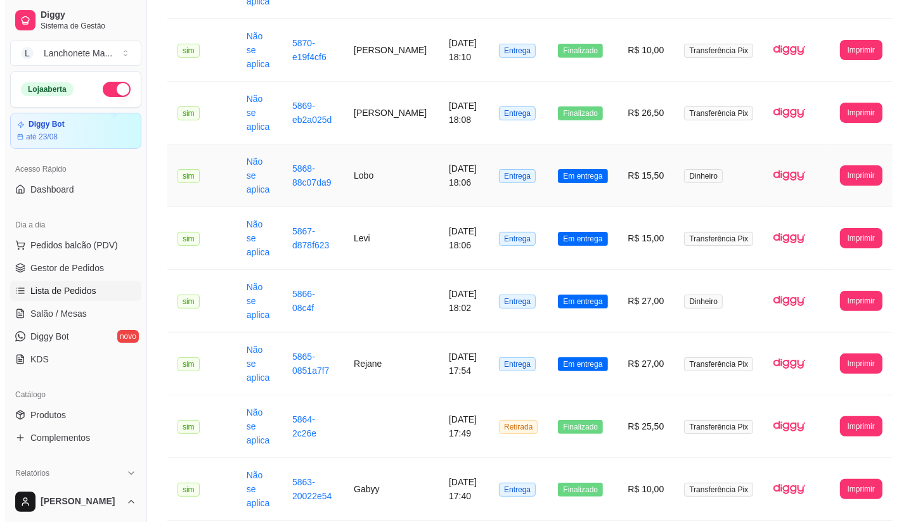
scroll to position [211, 0]
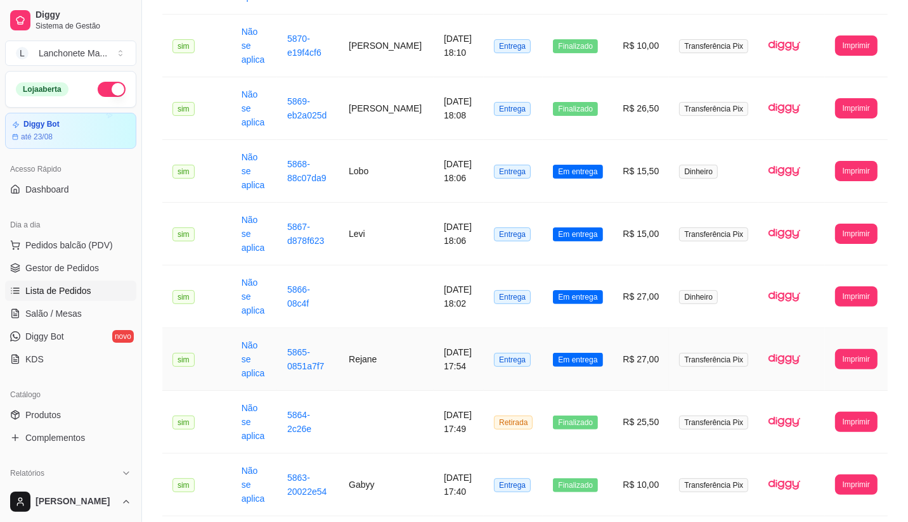
click at [602, 353] on span "Em entrega" at bounding box center [577, 360] width 49 height 14
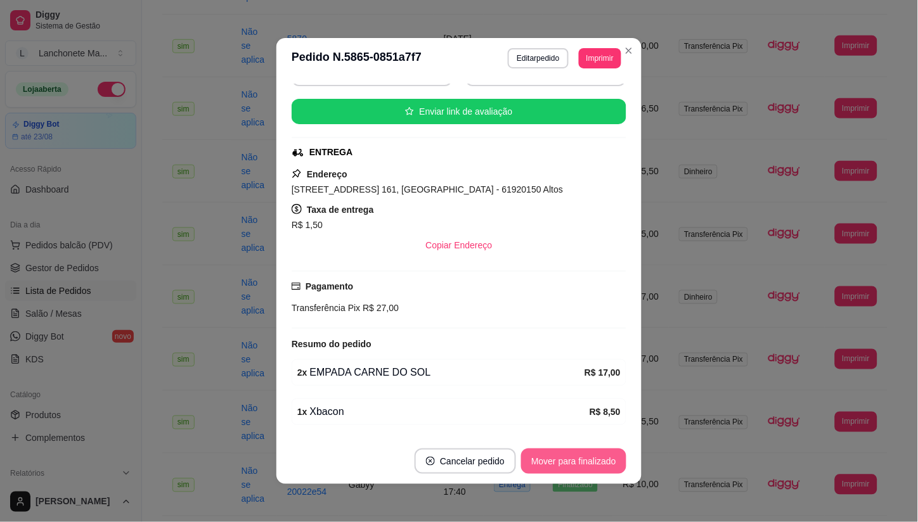
click at [584, 461] on button "Mover para finalizado" at bounding box center [573, 461] width 105 height 25
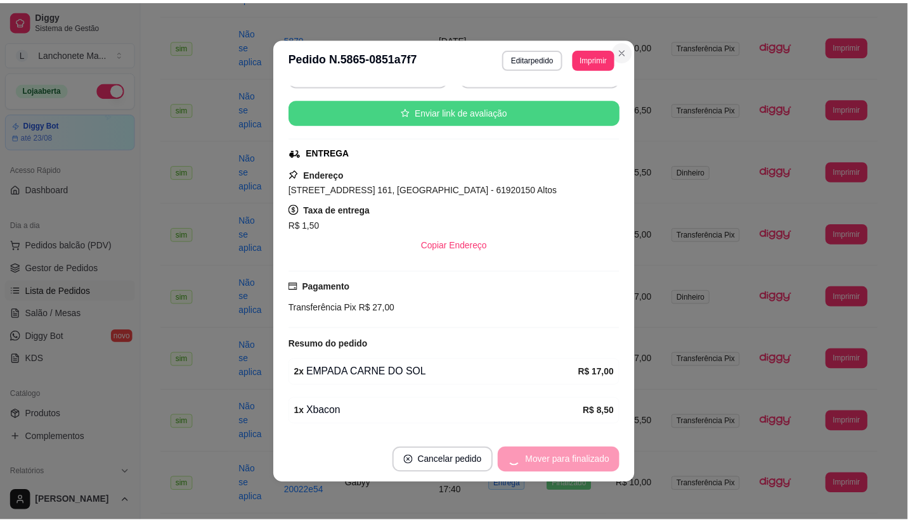
scroll to position [111, 0]
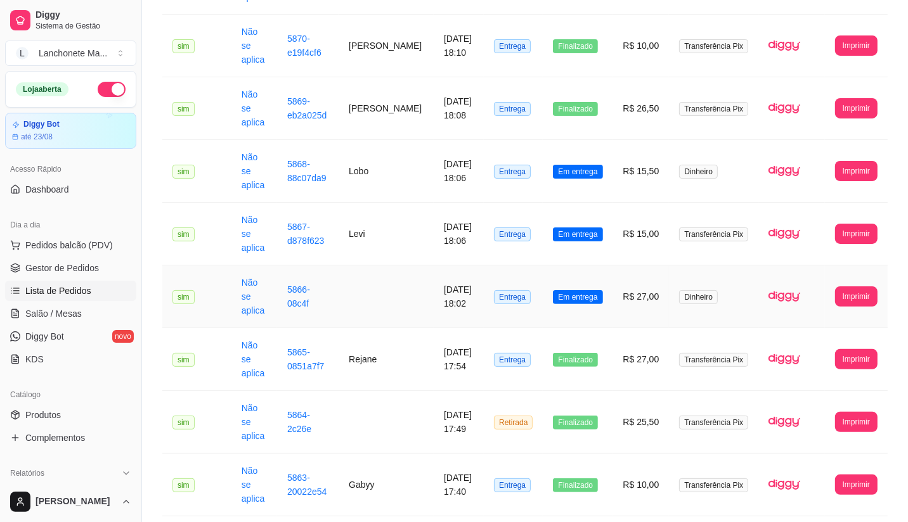
click at [596, 290] on span "Em entrega" at bounding box center [577, 297] width 49 height 14
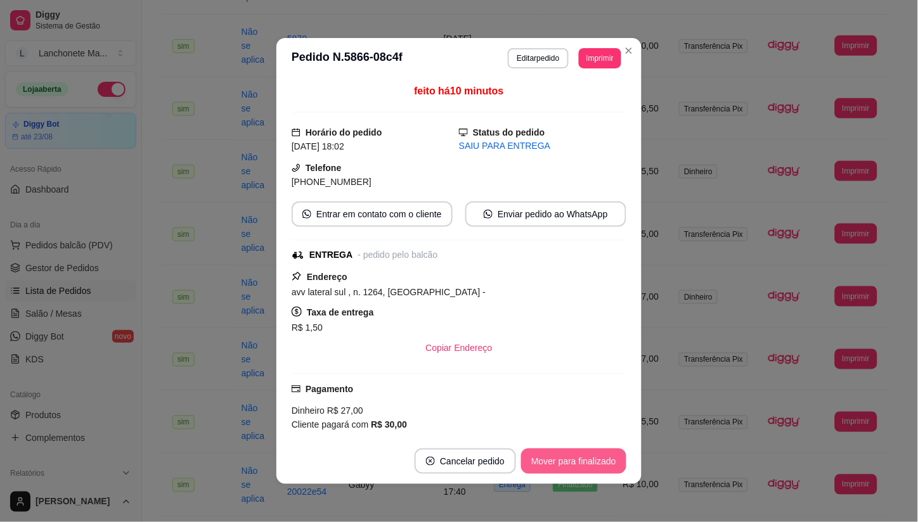
click at [553, 461] on button "Mover para finalizado" at bounding box center [573, 461] width 105 height 25
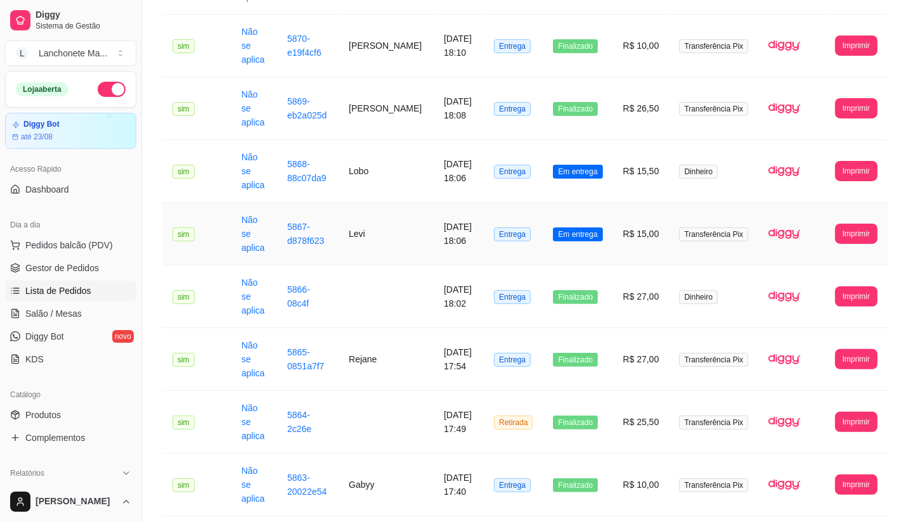
click at [593, 228] on span "Em entrega" at bounding box center [577, 235] width 49 height 14
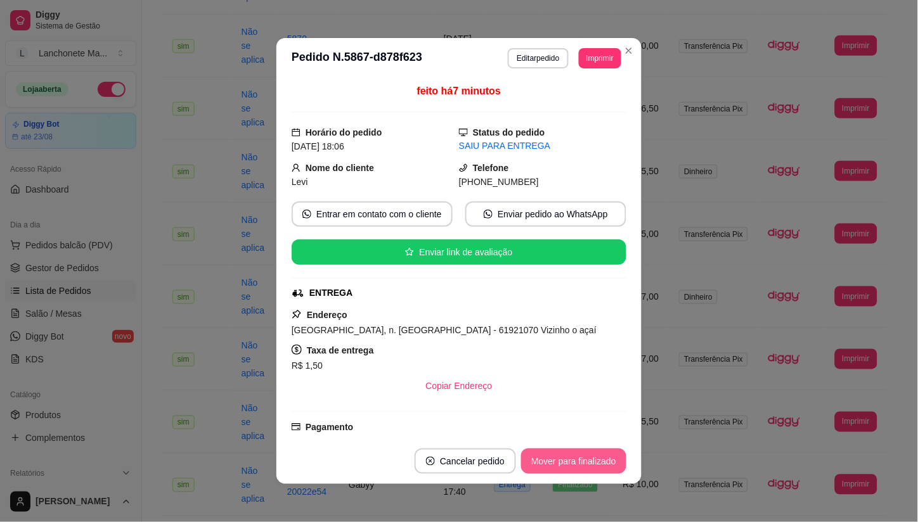
click at [554, 464] on button "Mover para finalizado" at bounding box center [573, 461] width 105 height 25
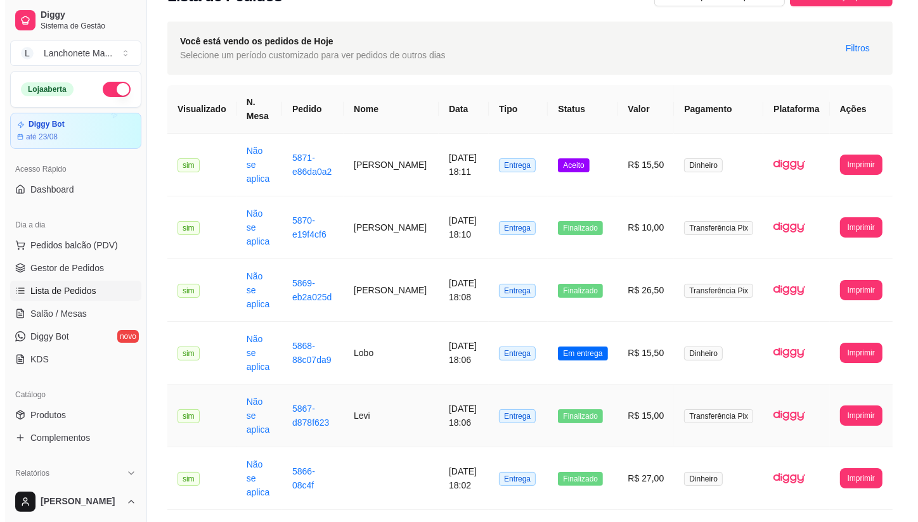
scroll to position [0, 0]
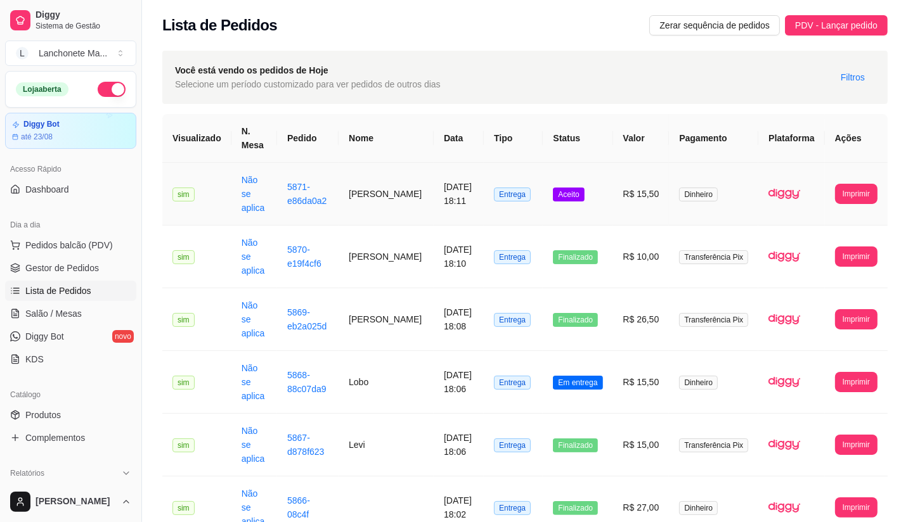
click at [586, 197] on td "Aceito" at bounding box center [577, 194] width 70 height 63
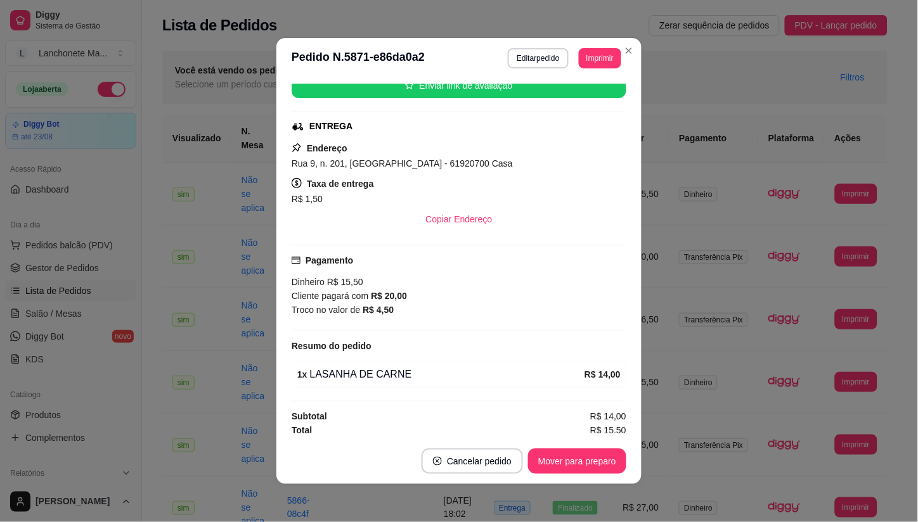
scroll to position [172, 0]
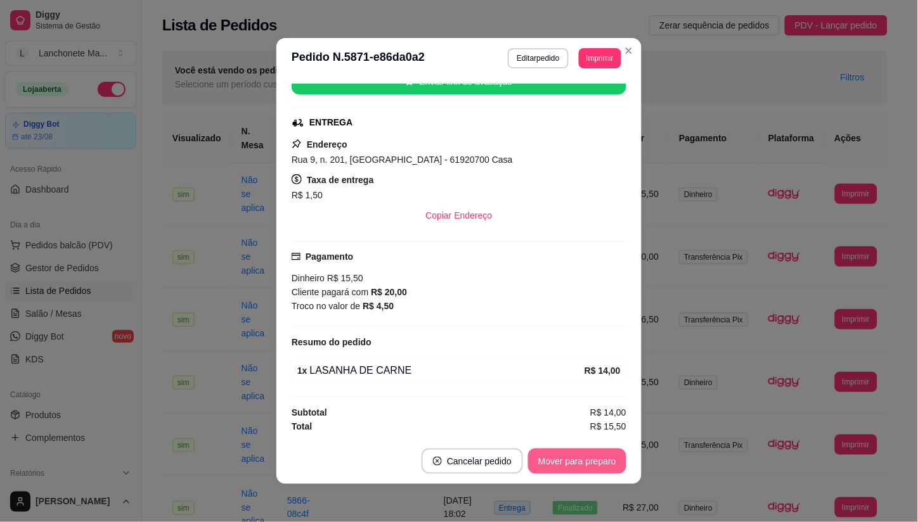
click at [590, 463] on button "Mover para preparo" at bounding box center [577, 461] width 98 height 25
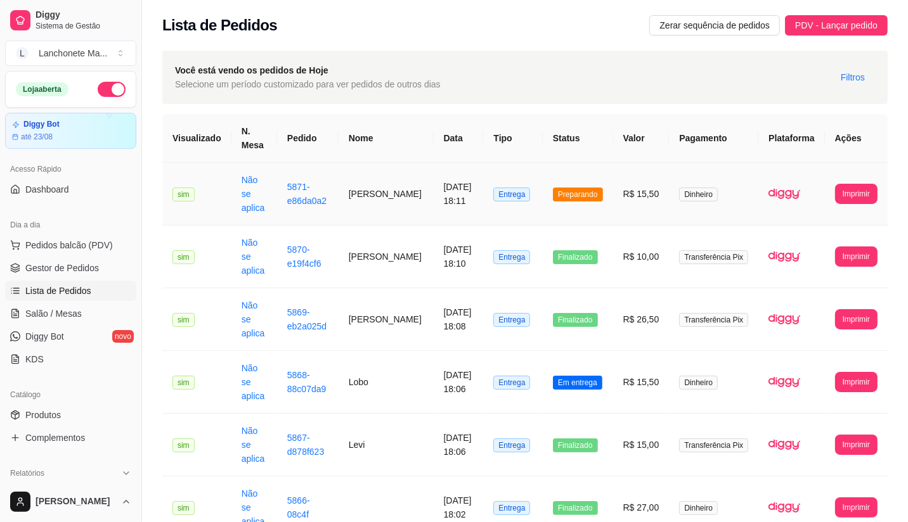
click at [587, 190] on span "Preparando" at bounding box center [578, 195] width 50 height 14
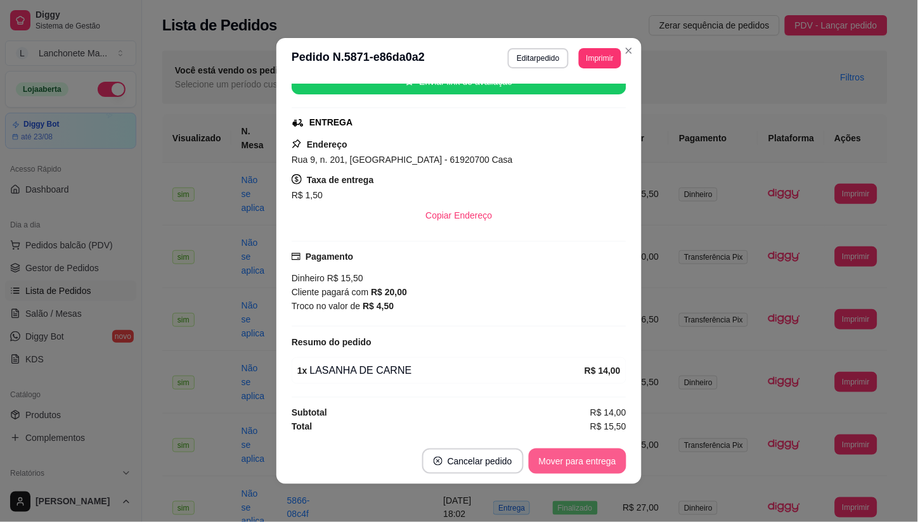
click at [555, 463] on button "Mover para entrega" at bounding box center [578, 461] width 98 height 25
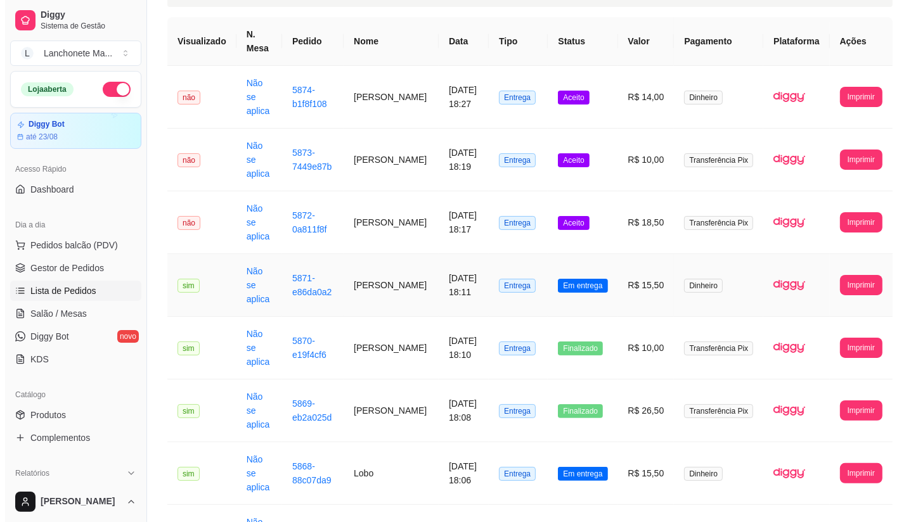
scroll to position [211, 0]
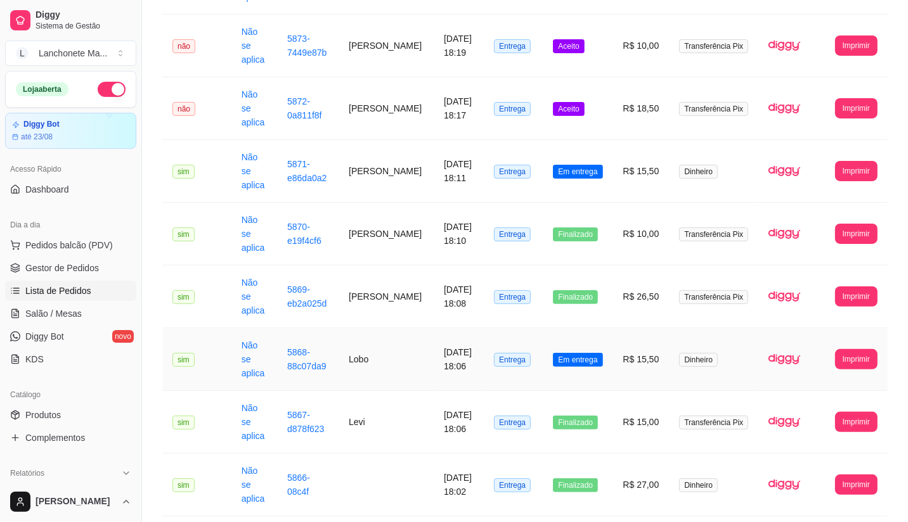
click at [578, 353] on span "Em entrega" at bounding box center [577, 360] width 49 height 14
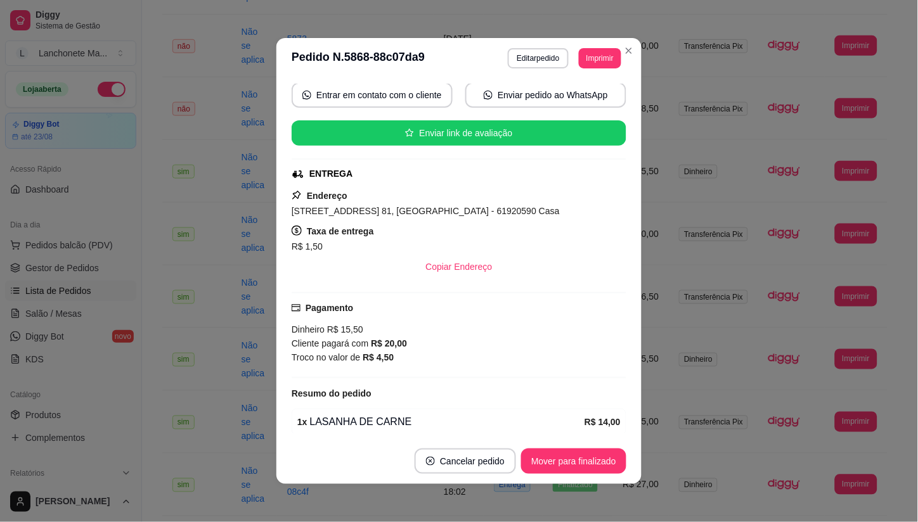
scroll to position [141, 0]
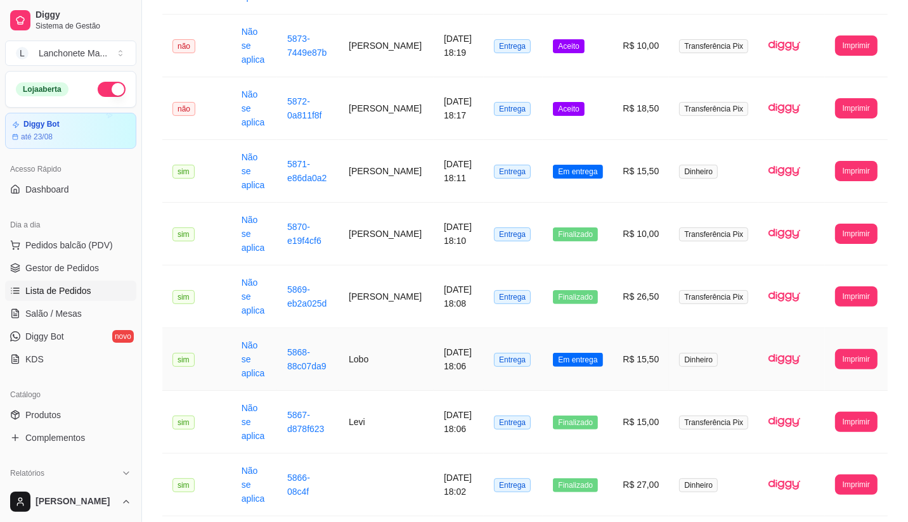
click at [579, 353] on span "Em entrega" at bounding box center [577, 360] width 49 height 14
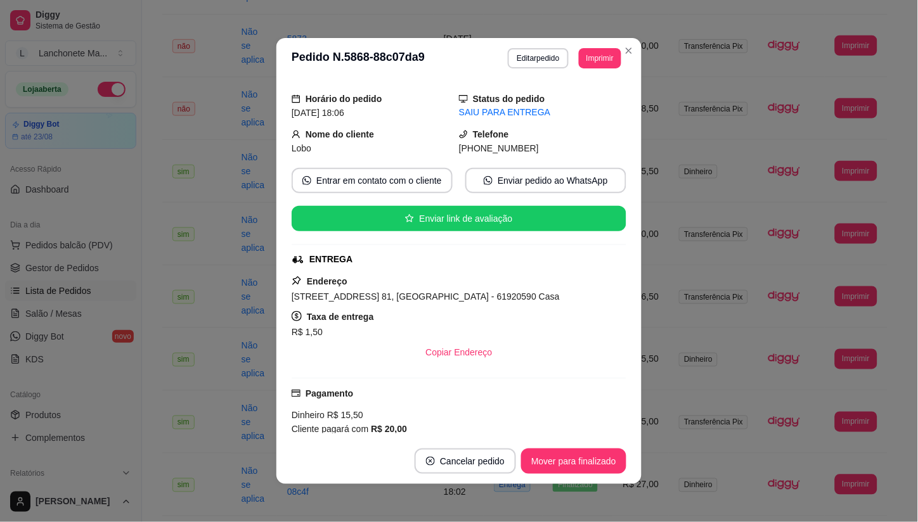
scroll to position [70, 0]
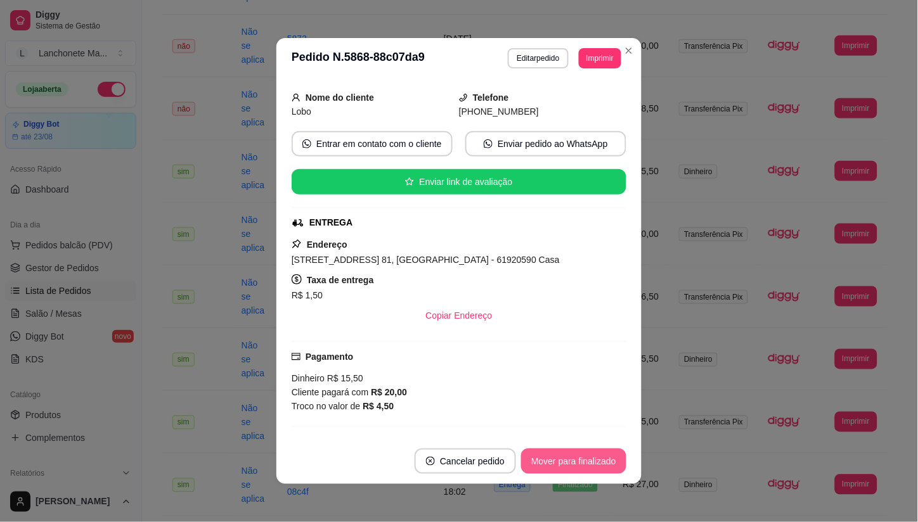
click at [563, 454] on button "Mover para finalizado" at bounding box center [573, 461] width 105 height 25
click at [563, 454] on div "Mover para finalizado" at bounding box center [564, 461] width 123 height 25
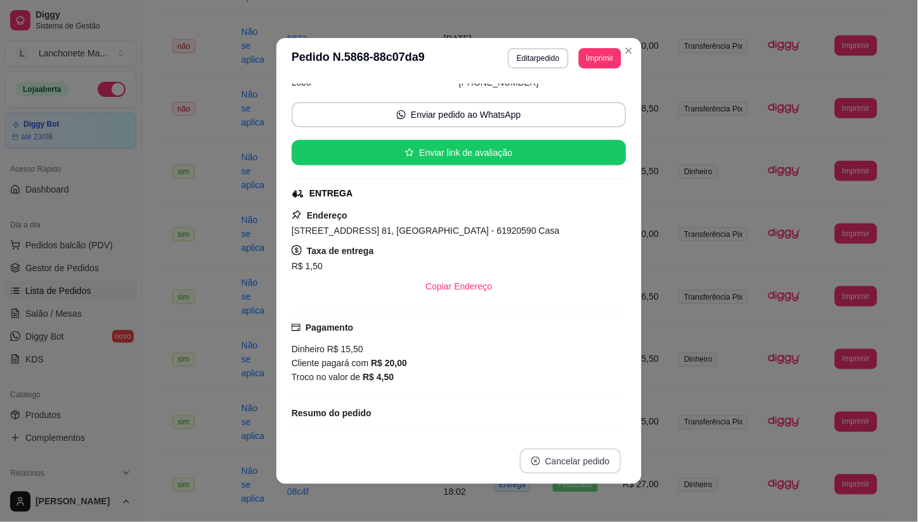
scroll to position [41, 0]
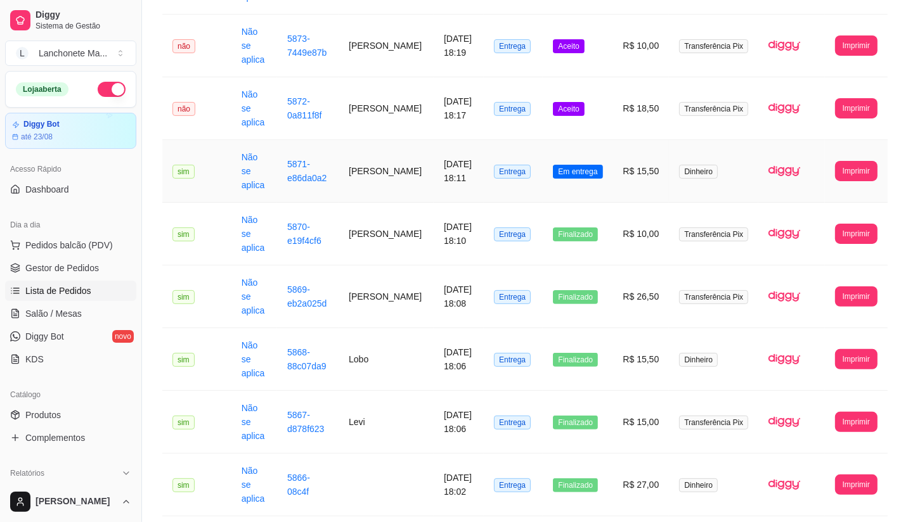
click at [591, 165] on span "Em entrega" at bounding box center [577, 172] width 49 height 14
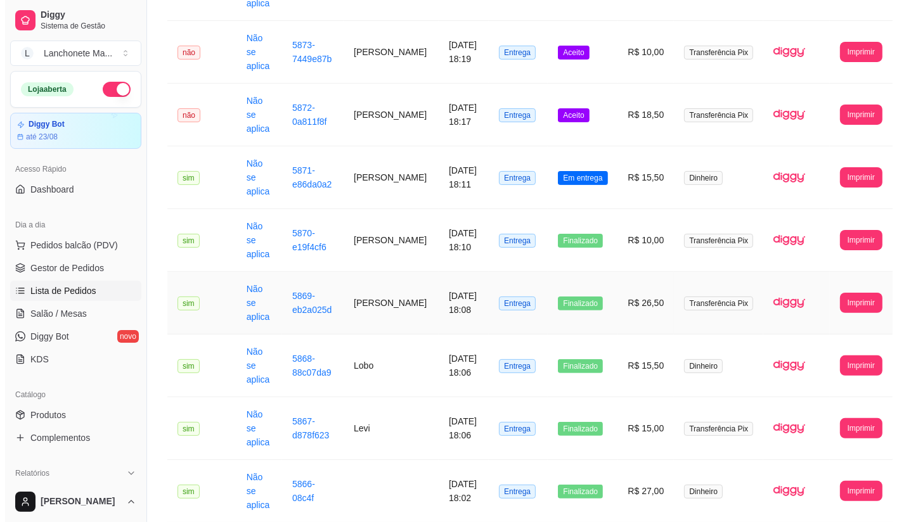
scroll to position [211, 0]
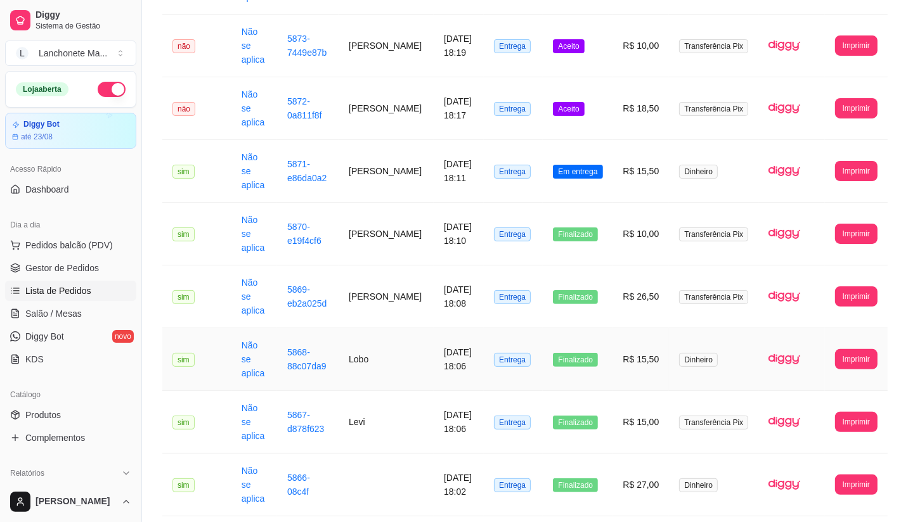
click at [589, 353] on span "Finalizado" at bounding box center [575, 360] width 45 height 14
click at [590, 165] on span "Em entrega" at bounding box center [577, 172] width 49 height 14
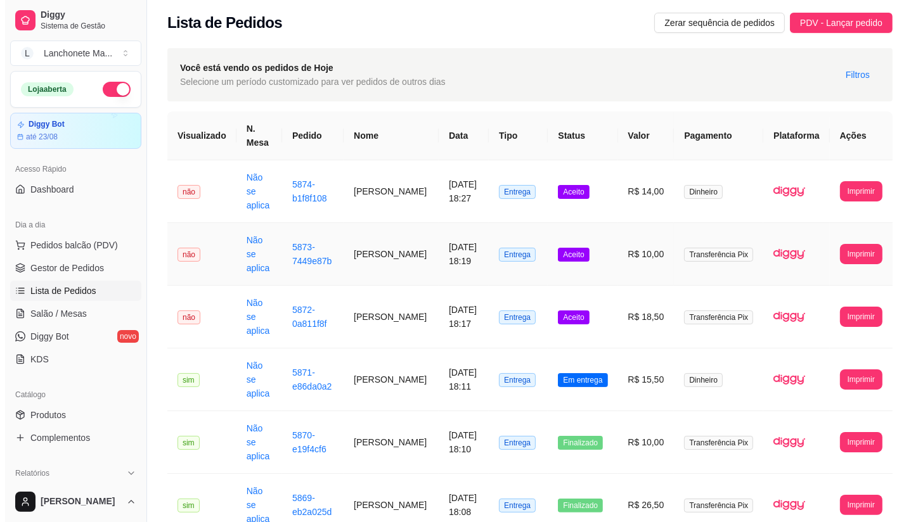
scroll to position [0, 0]
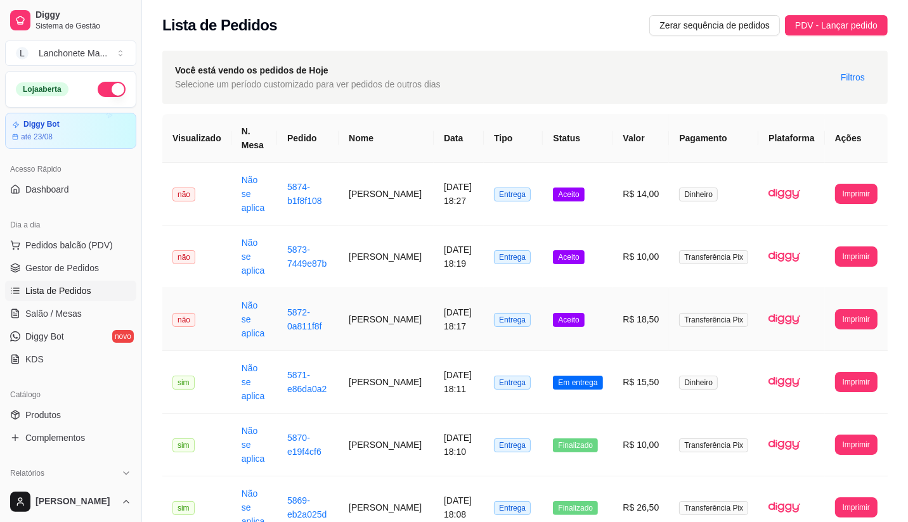
click at [596, 288] on td "Aceito" at bounding box center [577, 319] width 70 height 63
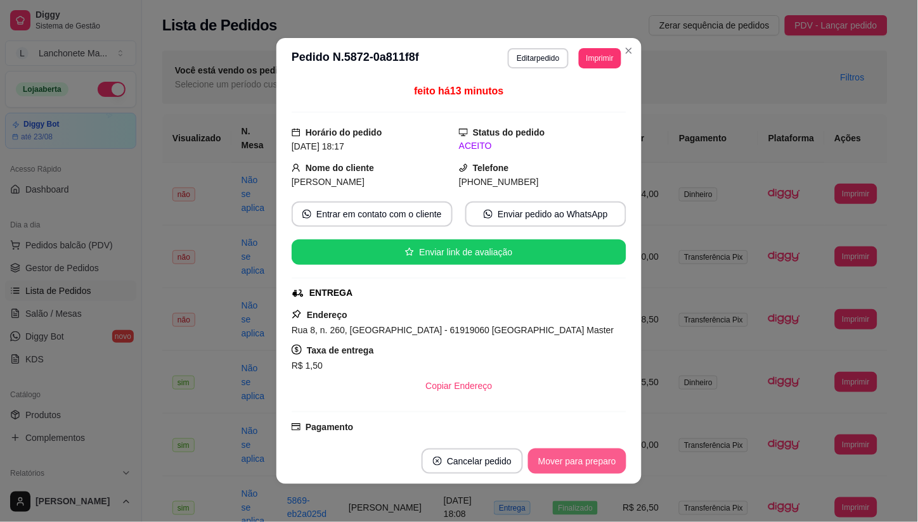
click at [586, 464] on button "Mover para preparo" at bounding box center [577, 461] width 98 height 25
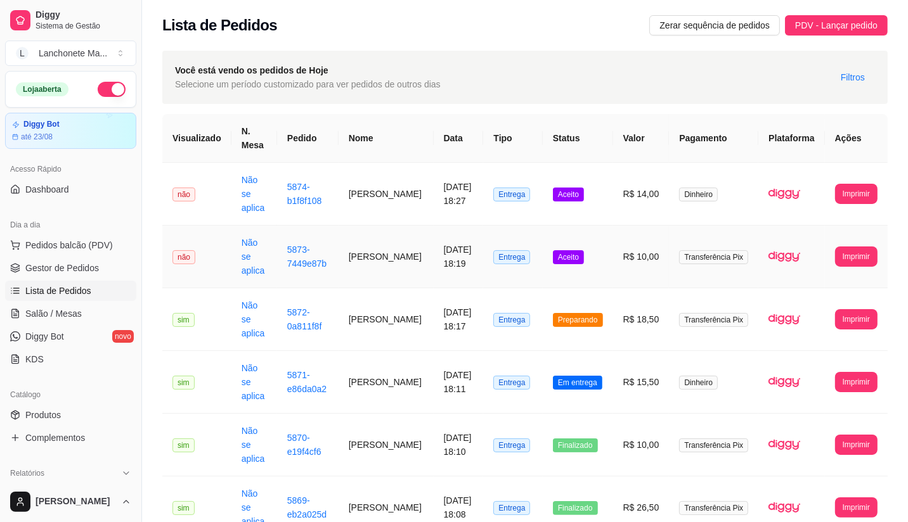
click at [569, 250] on span "Aceito" at bounding box center [568, 257] width 31 height 14
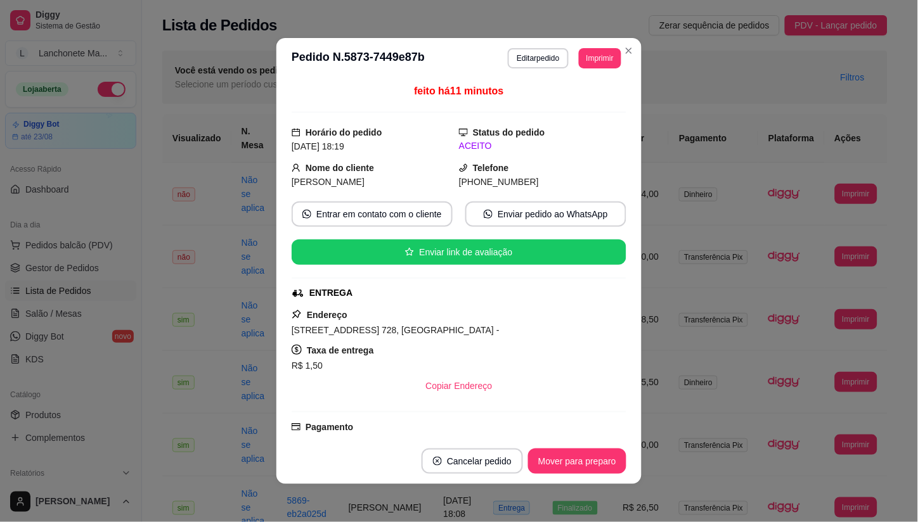
click at [573, 460] on button "Mover para preparo" at bounding box center [577, 461] width 98 height 25
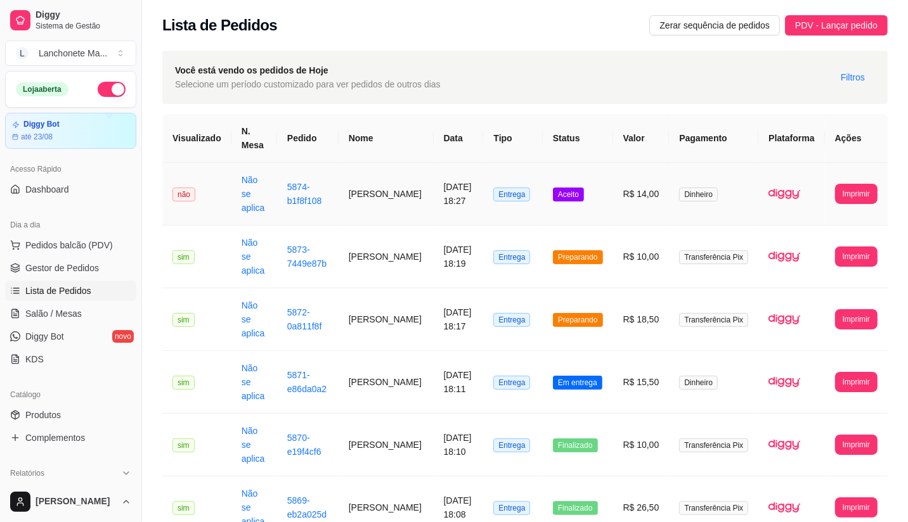
click at [596, 193] on td "Aceito" at bounding box center [577, 194] width 70 height 63
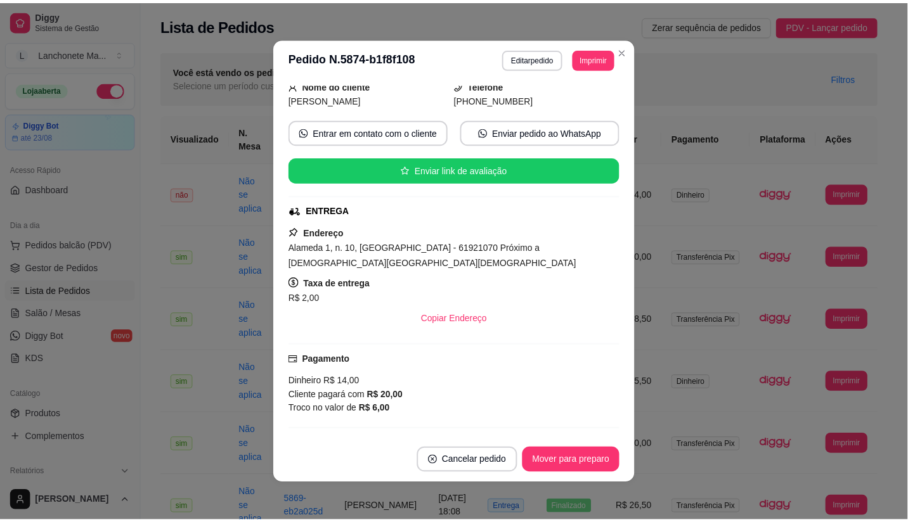
scroll to position [141, 0]
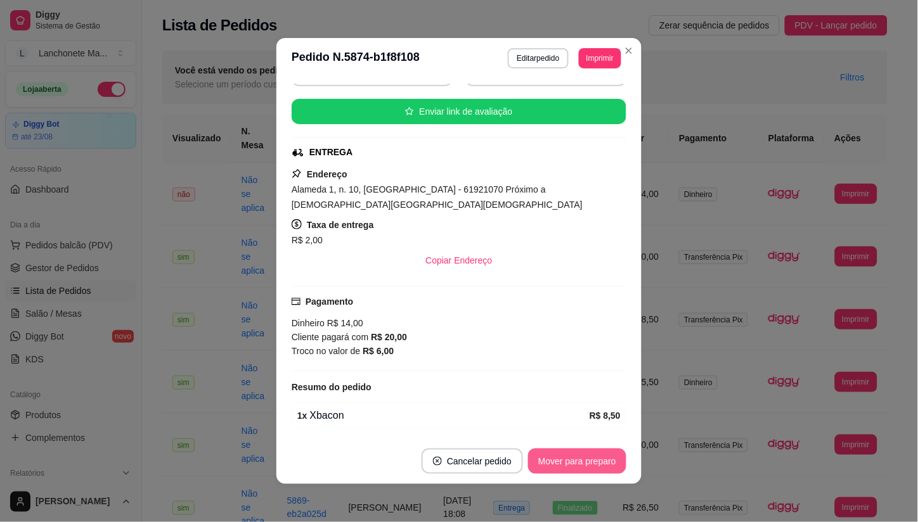
click at [560, 464] on button "Mover para preparo" at bounding box center [577, 461] width 98 height 25
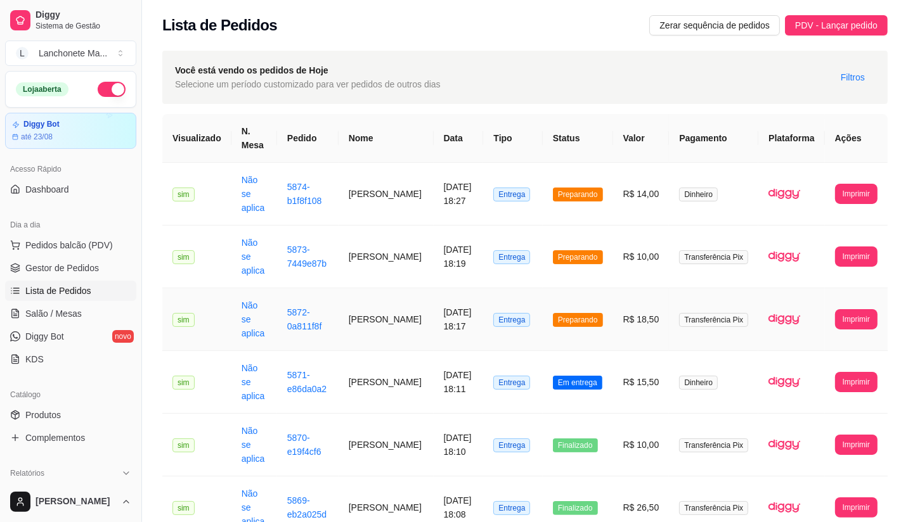
click at [586, 313] on span "Preparando" at bounding box center [578, 320] width 50 height 14
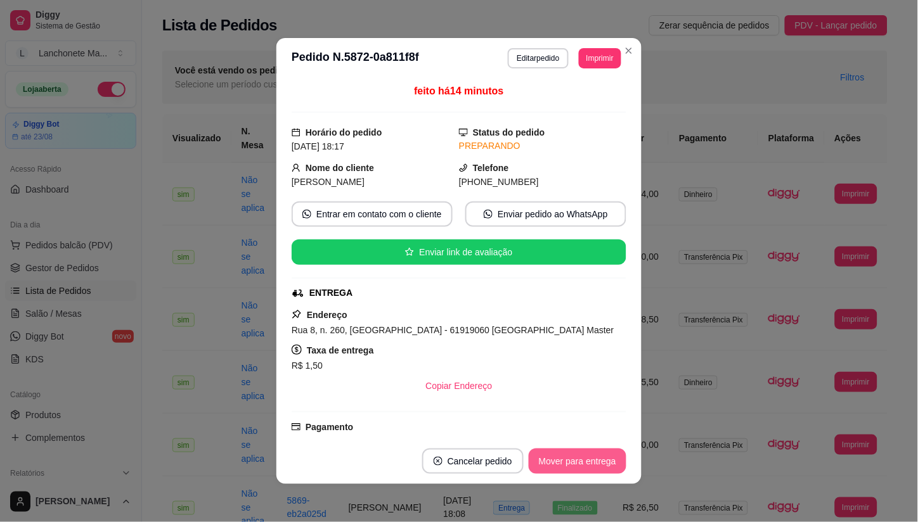
click at [575, 464] on button "Mover para entrega" at bounding box center [578, 461] width 98 height 25
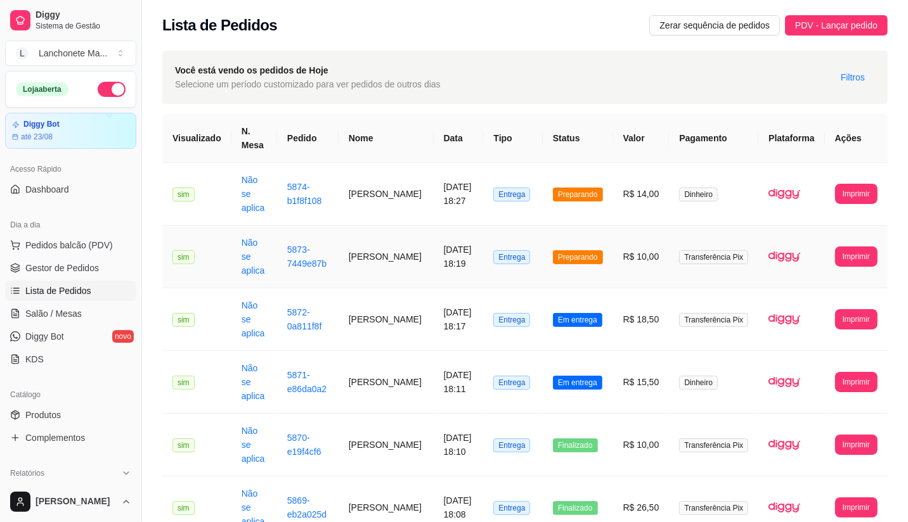
click at [596, 250] on span "Preparando" at bounding box center [578, 257] width 50 height 14
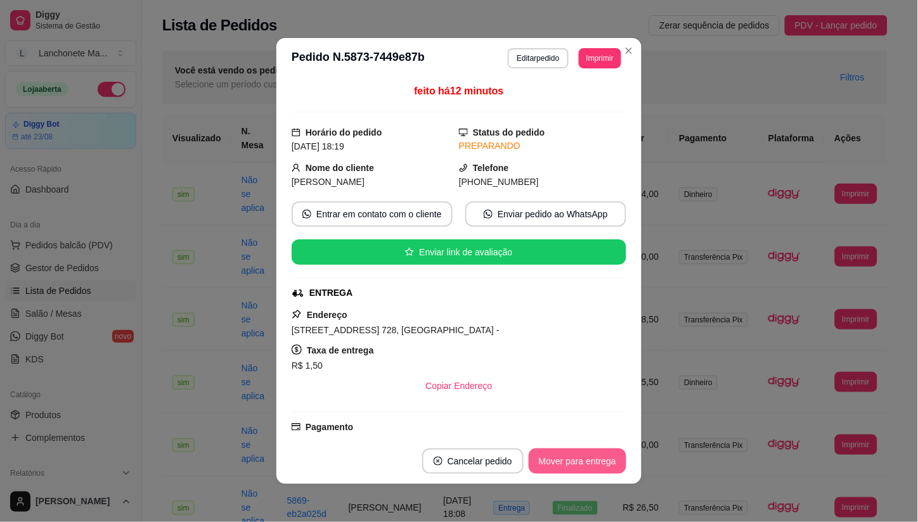
click at [578, 461] on button "Mover para entrega" at bounding box center [578, 461] width 98 height 25
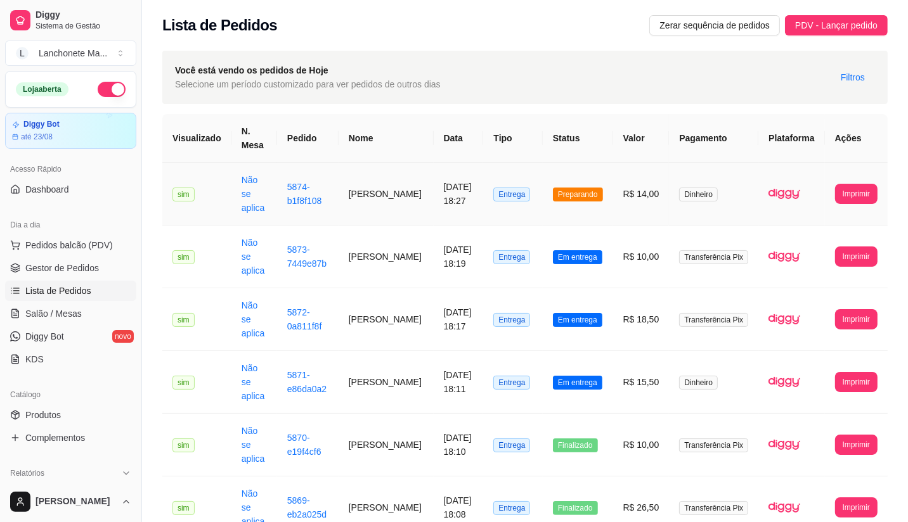
click at [587, 192] on span "Preparando" at bounding box center [578, 195] width 50 height 14
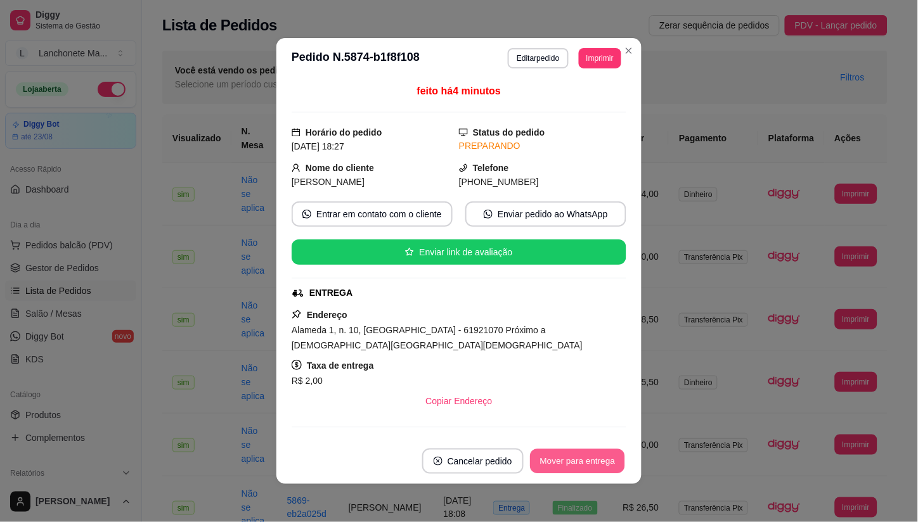
click at [607, 458] on button "Mover para entrega" at bounding box center [577, 461] width 95 height 25
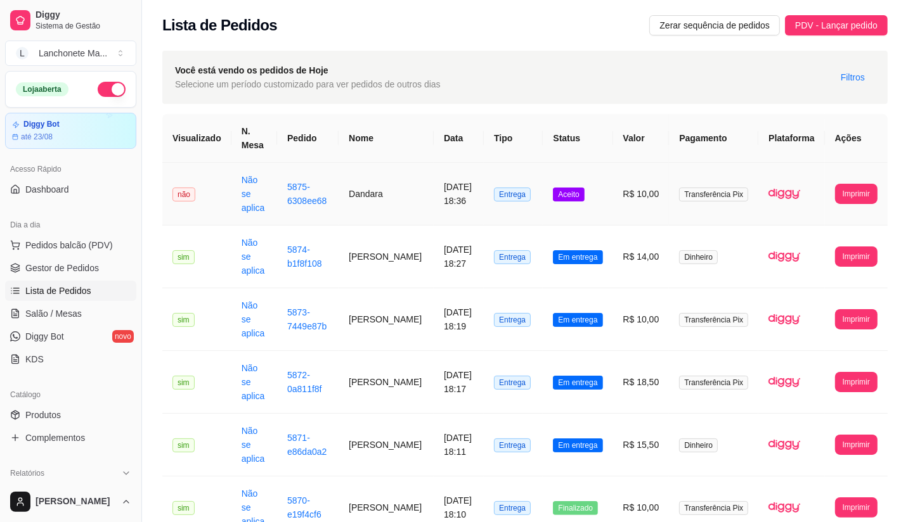
click at [585, 181] on td "Aceito" at bounding box center [577, 194] width 70 height 63
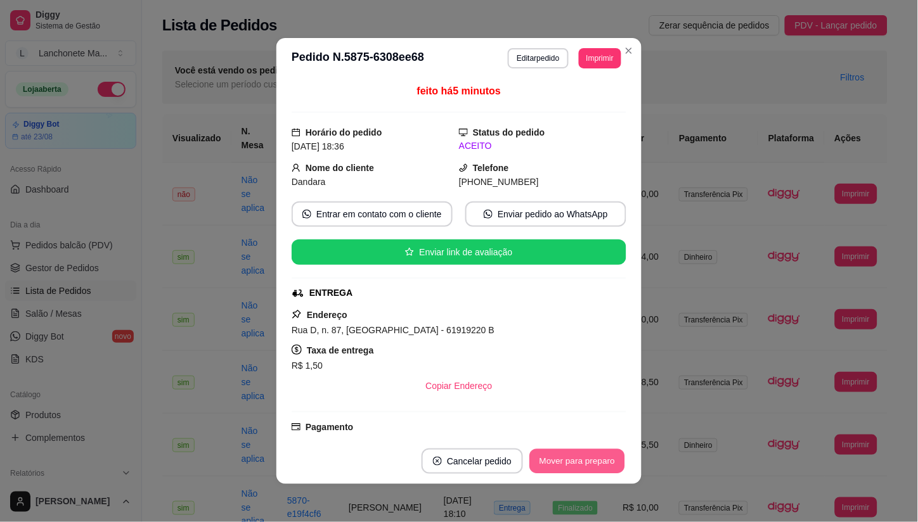
click at [577, 451] on button "Mover para preparo" at bounding box center [576, 461] width 95 height 25
click at [617, 42] on section "**********" at bounding box center [458, 261] width 365 height 446
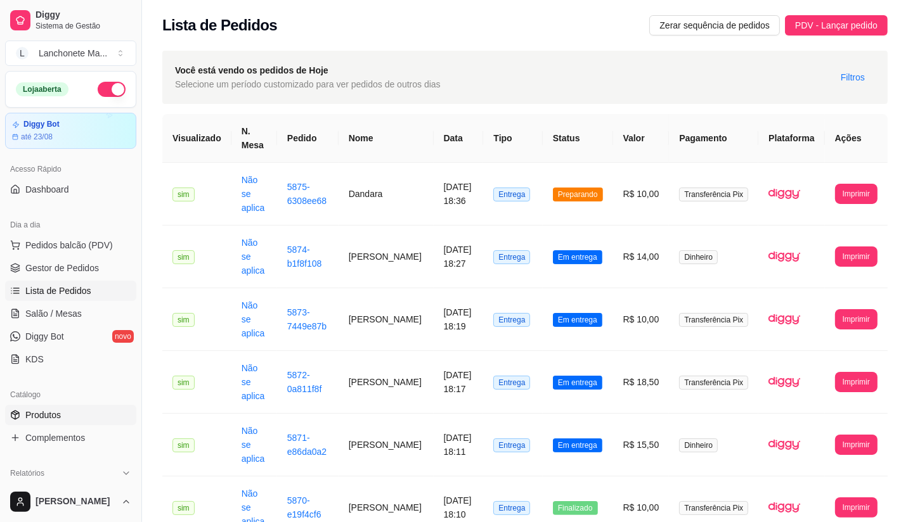
click at [43, 409] on span "Produtos" at bounding box center [42, 415] width 35 height 13
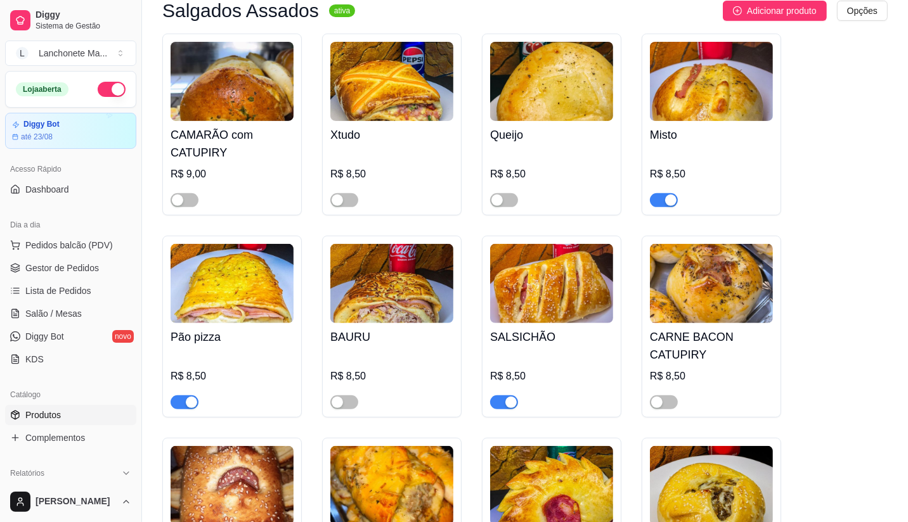
scroll to position [422, 0]
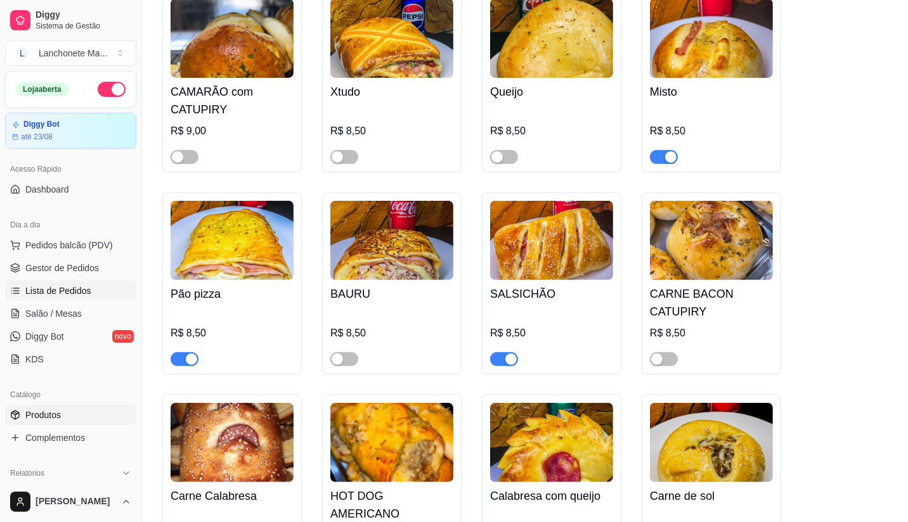
click at [80, 287] on span "Lista de Pedidos" at bounding box center [58, 291] width 66 height 13
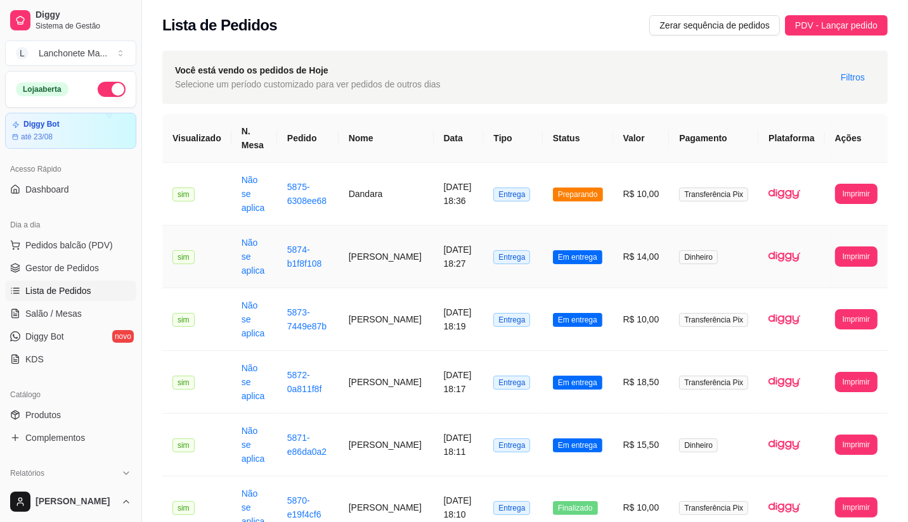
click at [591, 191] on span "Preparando" at bounding box center [578, 195] width 50 height 14
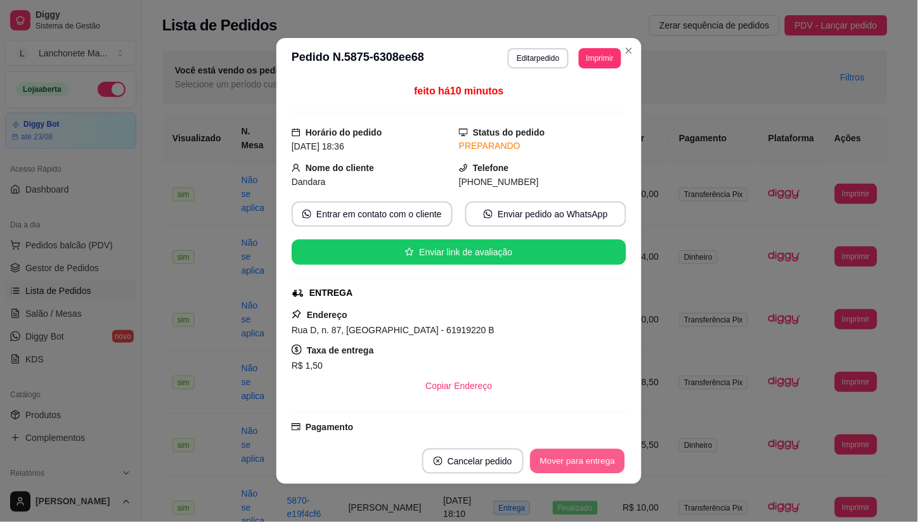
click at [584, 463] on button "Mover para entrega" at bounding box center [577, 461] width 95 height 25
click at [584, 463] on div "Mover para entrega" at bounding box center [568, 461] width 115 height 25
click at [585, 463] on div "Mover para entrega" at bounding box center [568, 461] width 115 height 25
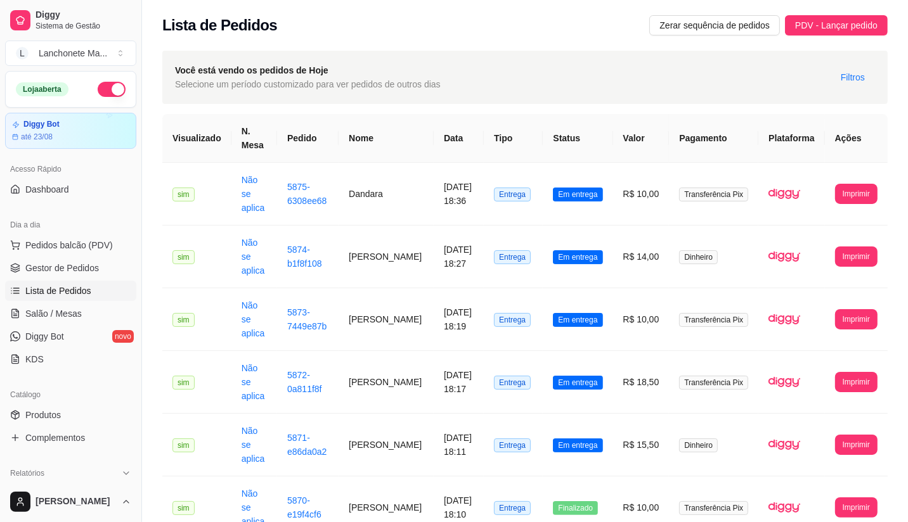
click at [602, 439] on span "Em entrega" at bounding box center [577, 446] width 49 height 14
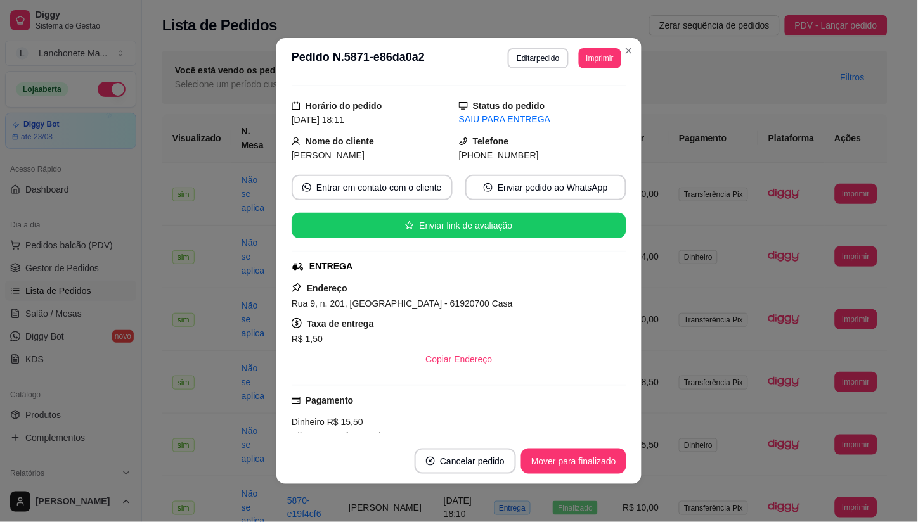
scroll to position [70, 0]
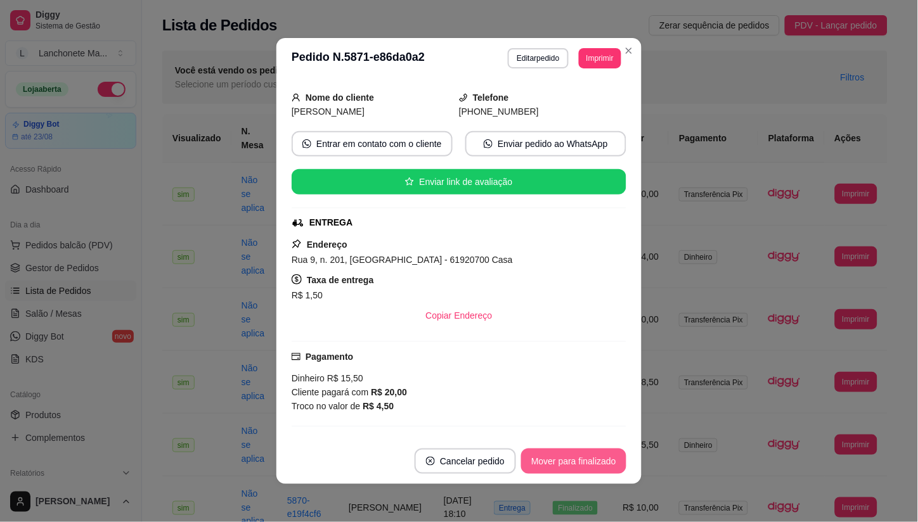
click at [562, 467] on button "Mover para finalizado" at bounding box center [573, 461] width 105 height 25
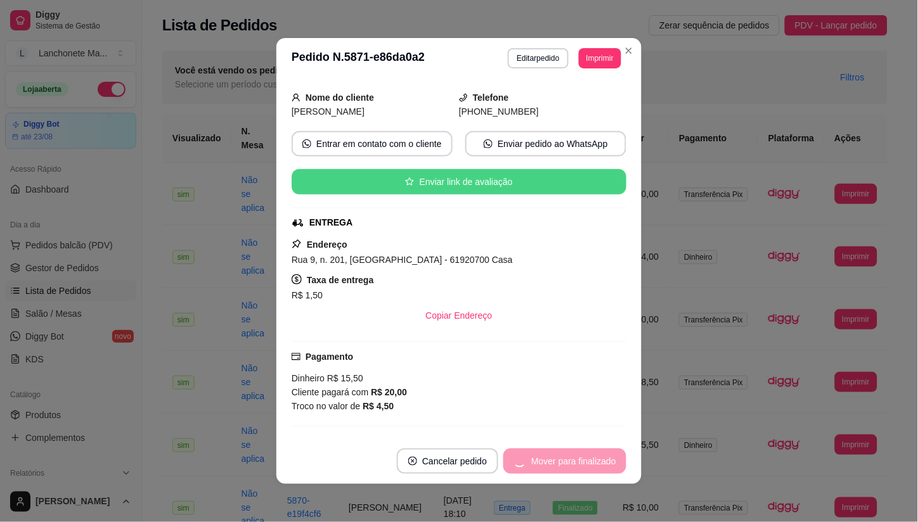
scroll to position [41, 0]
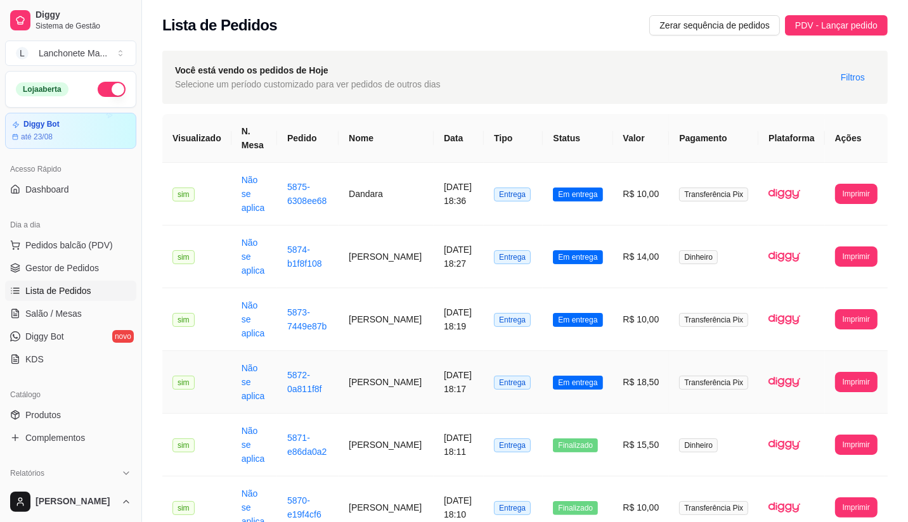
click at [596, 376] on span "Em entrega" at bounding box center [577, 383] width 49 height 14
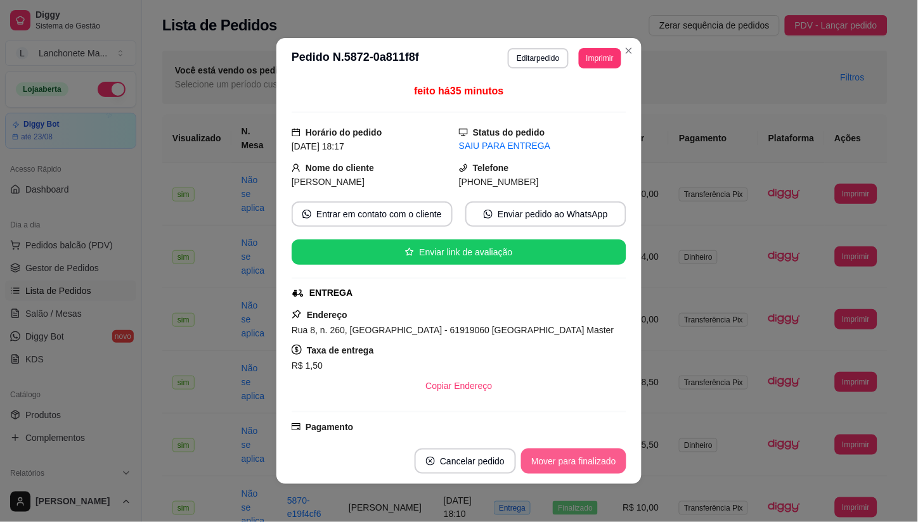
click at [563, 467] on button "Mover para finalizado" at bounding box center [573, 461] width 105 height 25
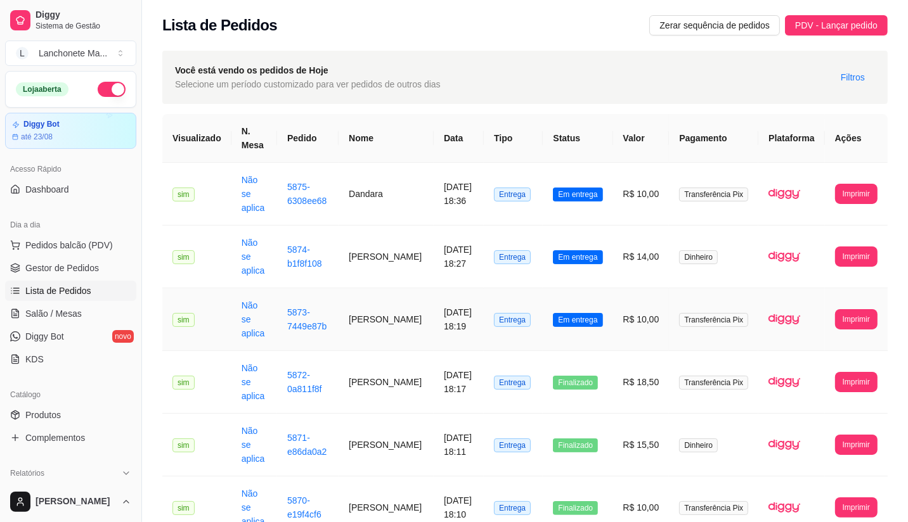
click at [599, 313] on span "Em entrega" at bounding box center [577, 320] width 49 height 14
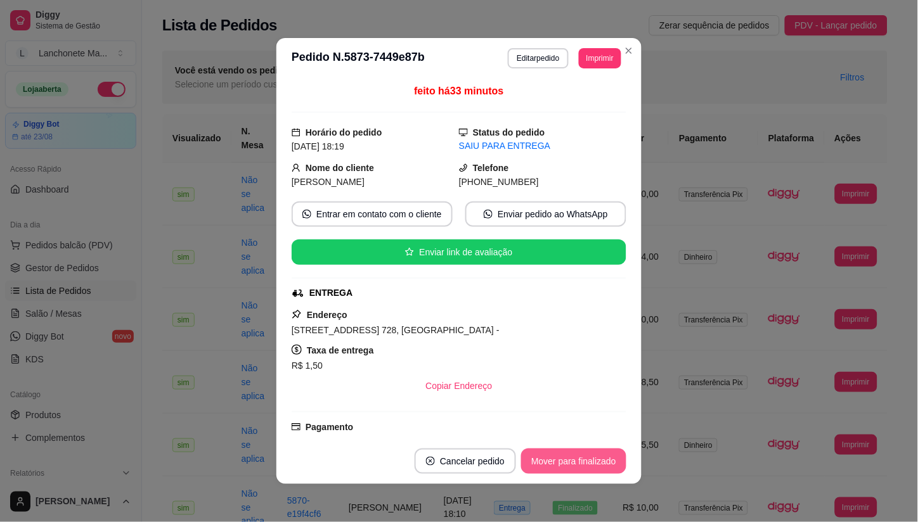
click at [568, 470] on button "Mover para finalizado" at bounding box center [573, 461] width 105 height 25
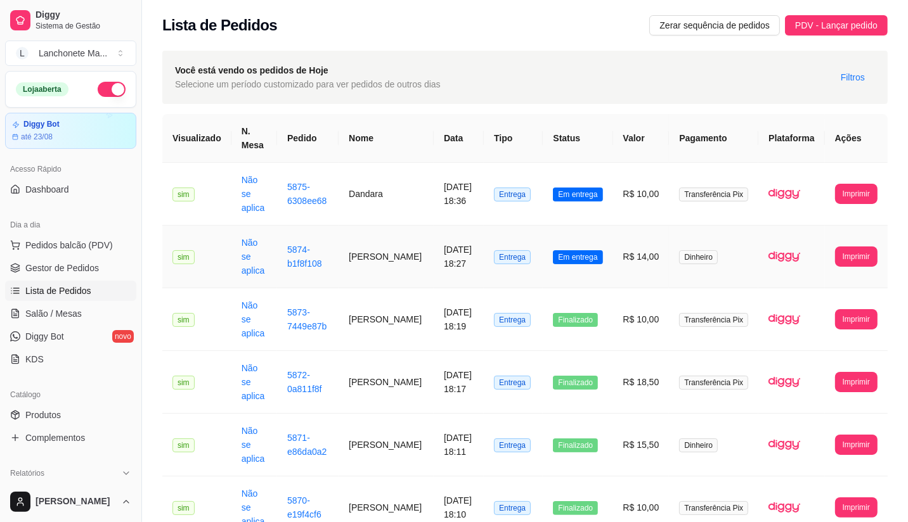
click at [612, 250] on td "Em entrega" at bounding box center [577, 257] width 70 height 63
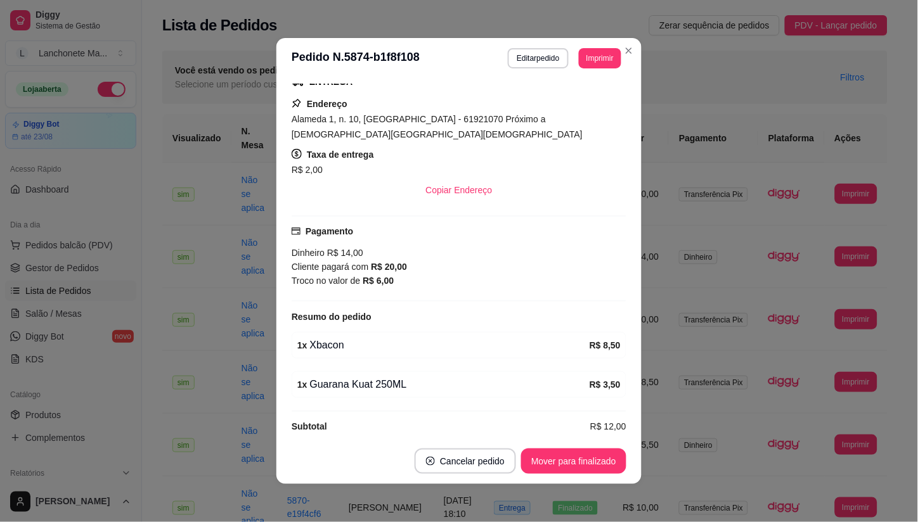
scroll to position [3, 0]
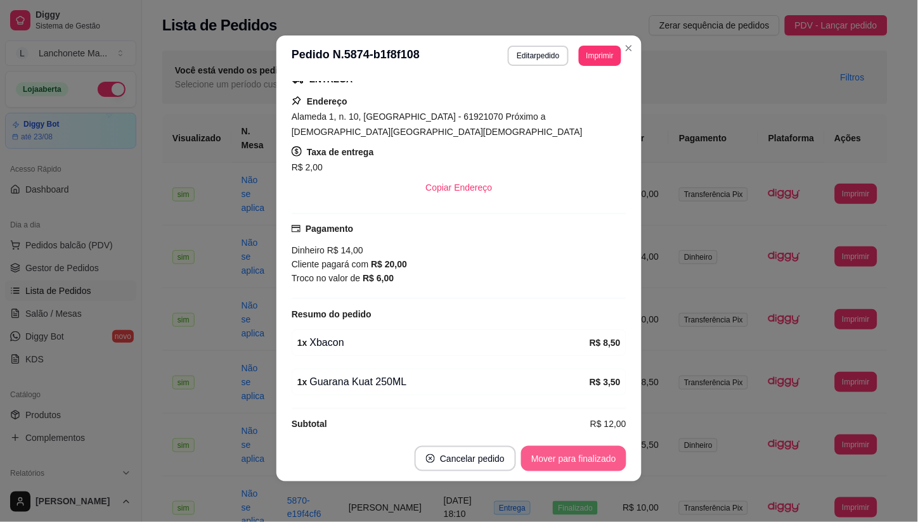
click at [577, 450] on button "Mover para finalizado" at bounding box center [573, 458] width 105 height 25
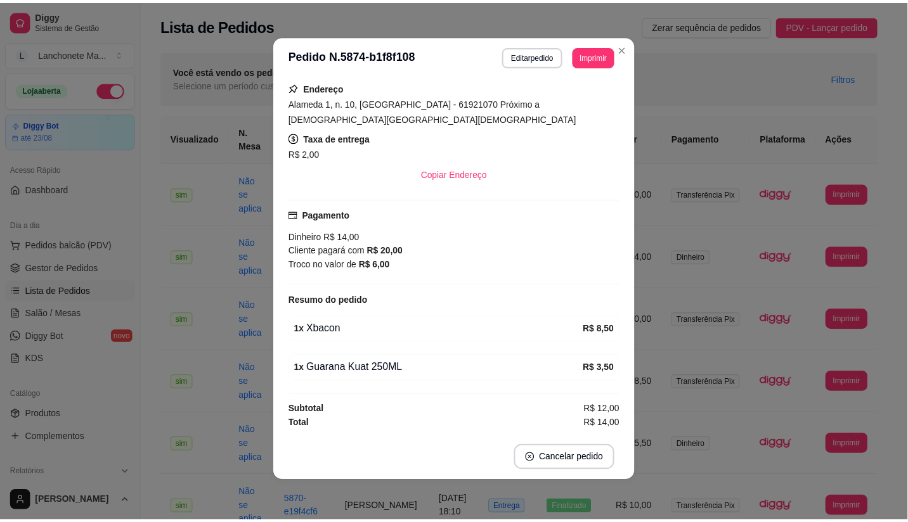
scroll to position [182, 0]
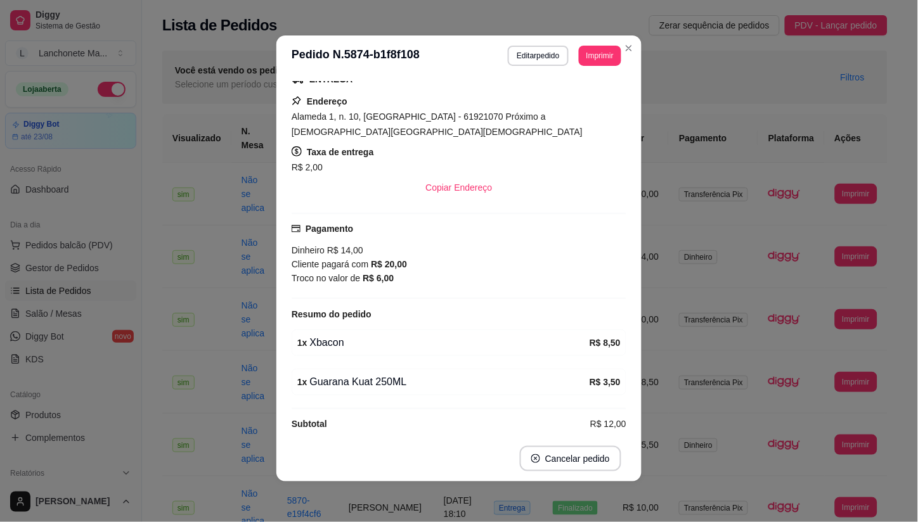
click at [629, 35] on header "**********" at bounding box center [458, 55] width 365 height 41
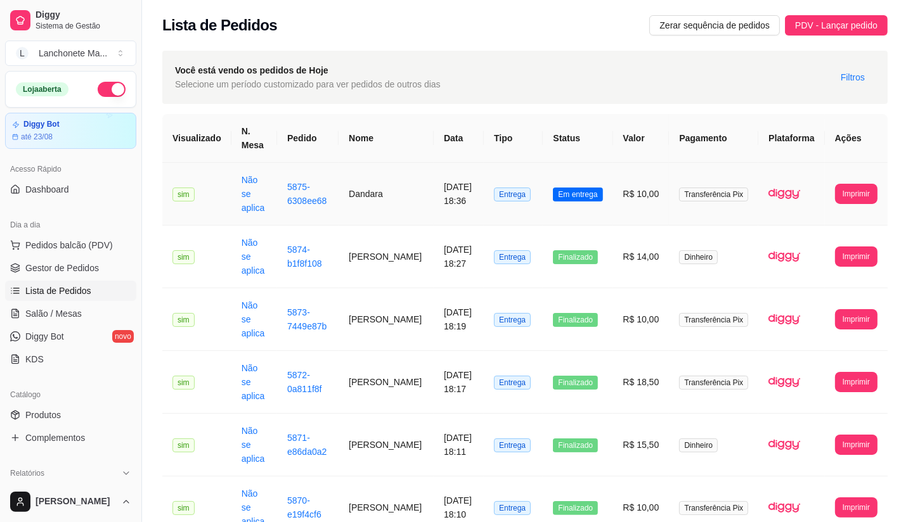
click at [608, 186] on td "Em entrega" at bounding box center [577, 194] width 70 height 63
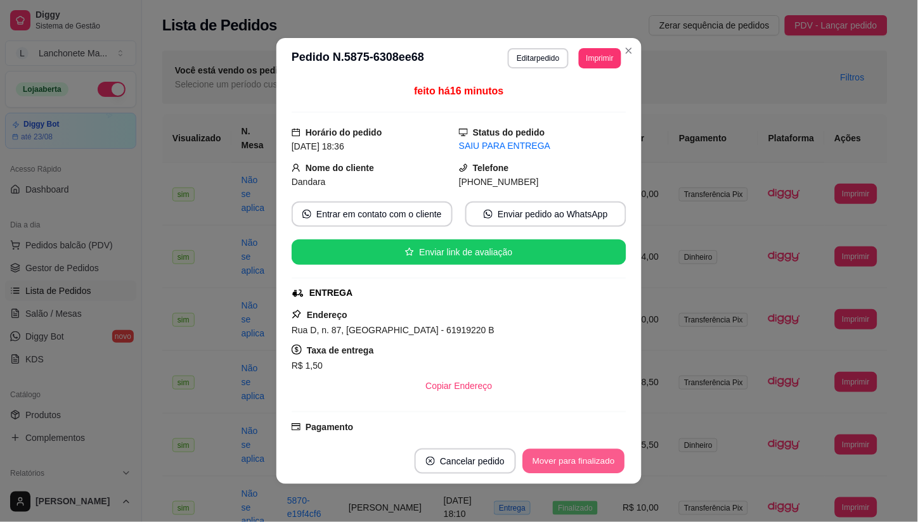
click at [574, 459] on button "Mover para finalizado" at bounding box center [574, 461] width 102 height 25
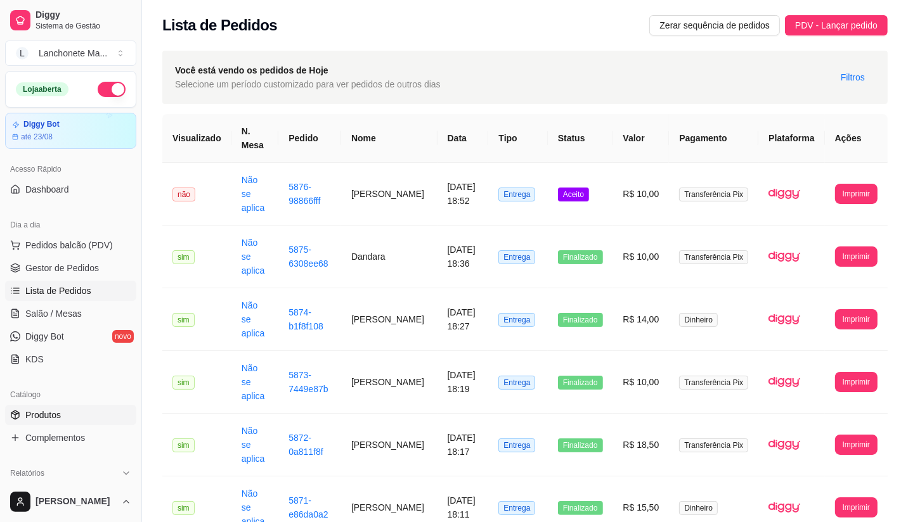
click at [57, 413] on span "Produtos" at bounding box center [42, 415] width 35 height 13
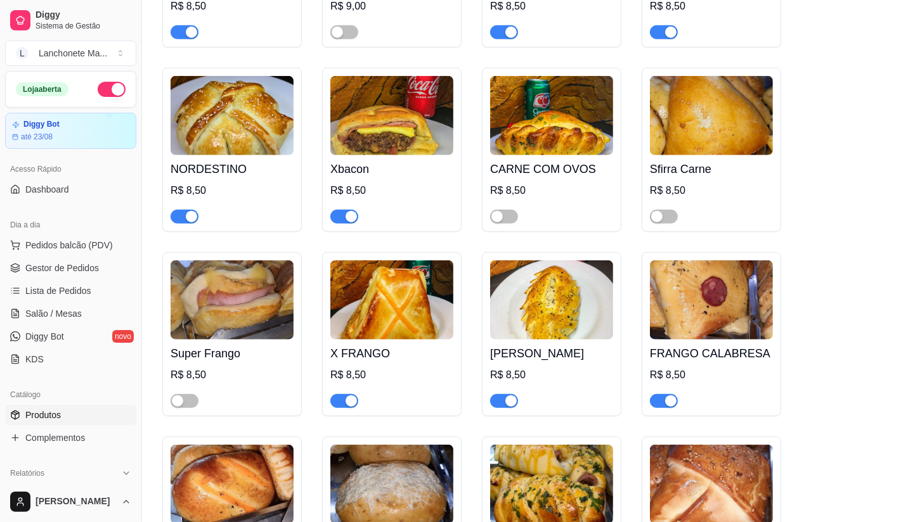
scroll to position [915, 0]
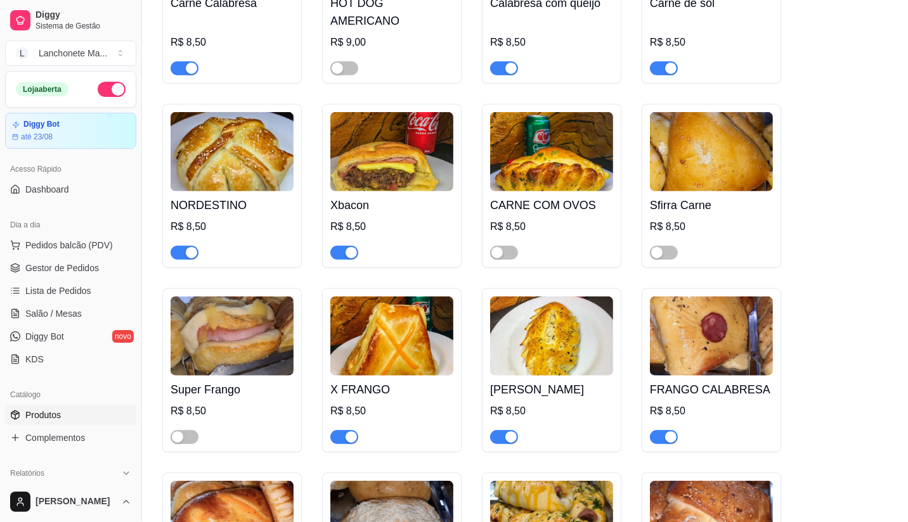
click at [184, 246] on button "button" at bounding box center [184, 253] width 28 height 14
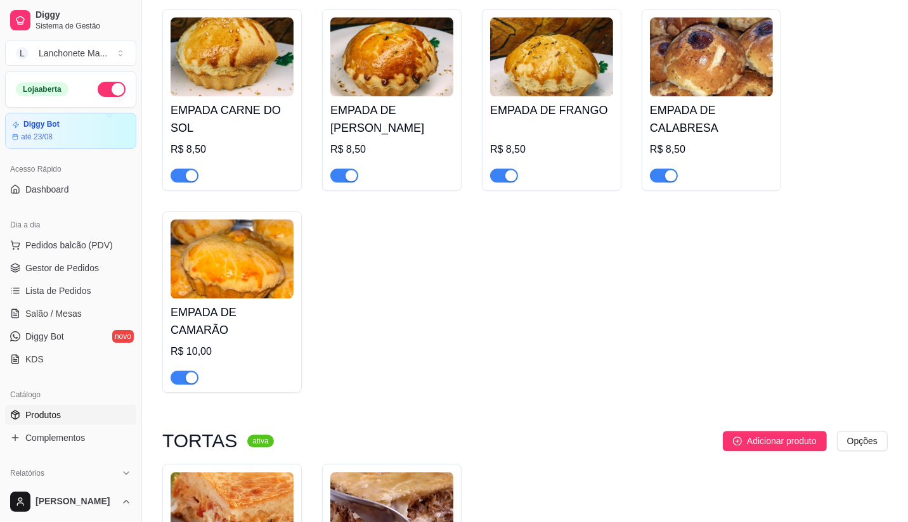
scroll to position [2746, 0]
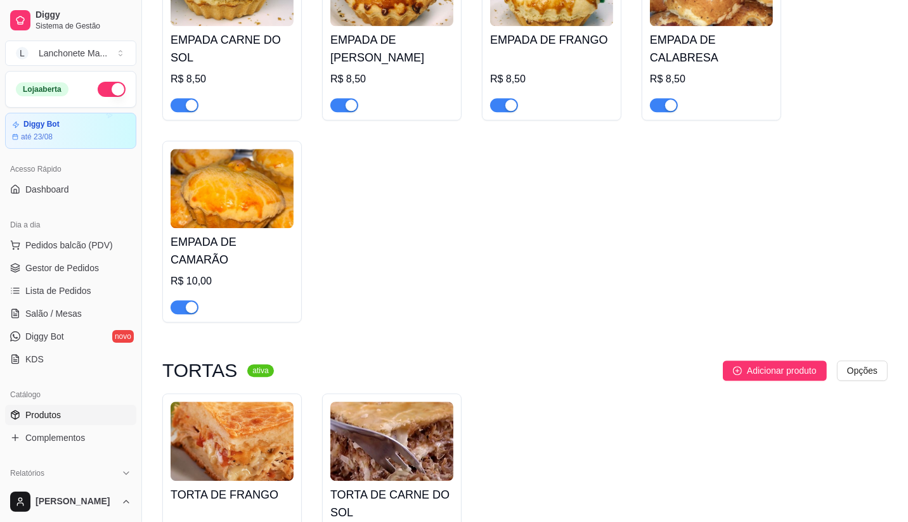
click at [340, 98] on span "button" at bounding box center [344, 105] width 28 height 14
click at [499, 98] on span "button" at bounding box center [504, 105] width 28 height 14
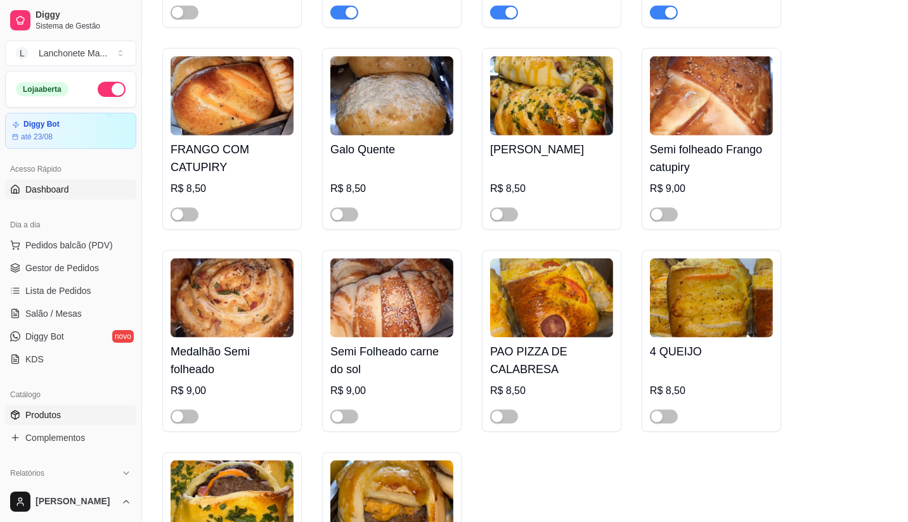
scroll to position [1338, 0]
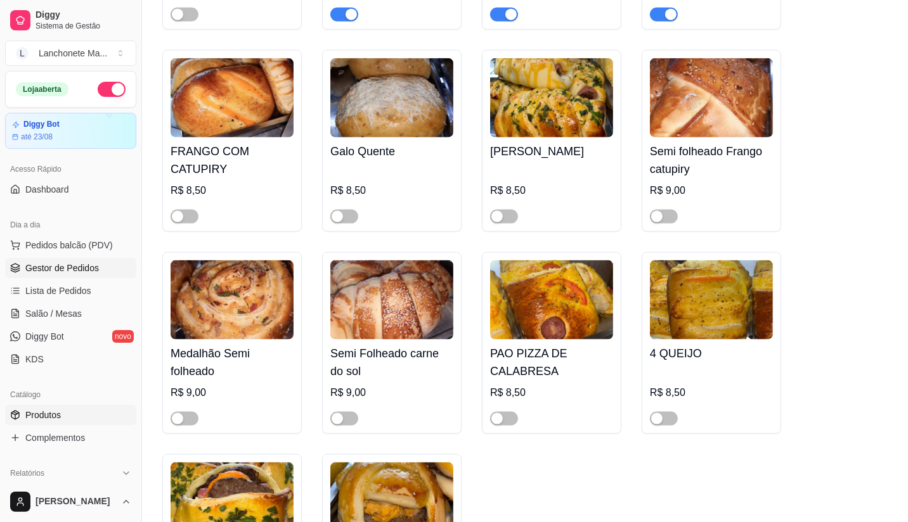
click at [67, 268] on span "Gestor de Pedidos" at bounding box center [62, 268] width 74 height 13
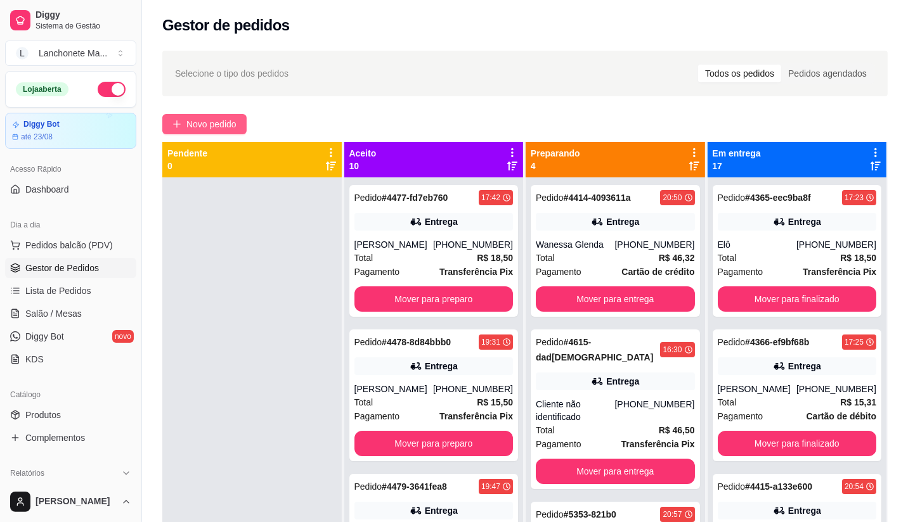
click at [240, 119] on button "Novo pedido" at bounding box center [204, 124] width 84 height 20
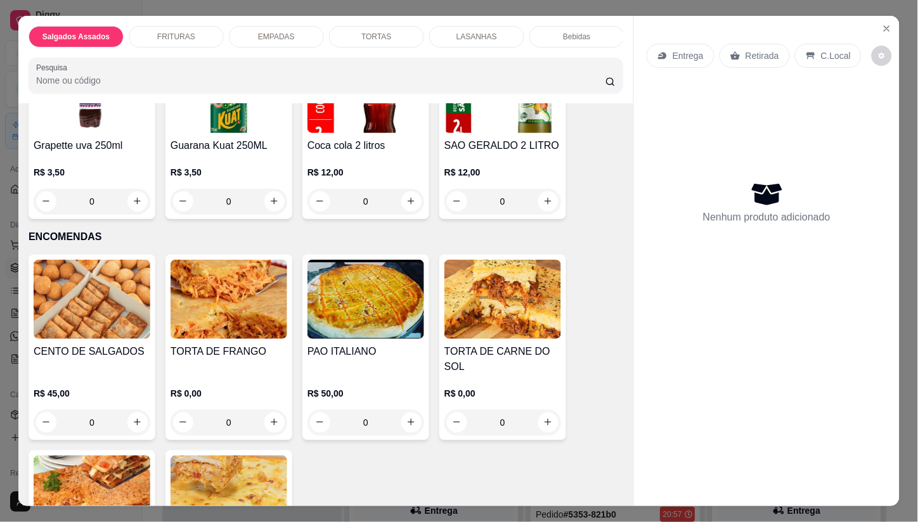
scroll to position [2183, 0]
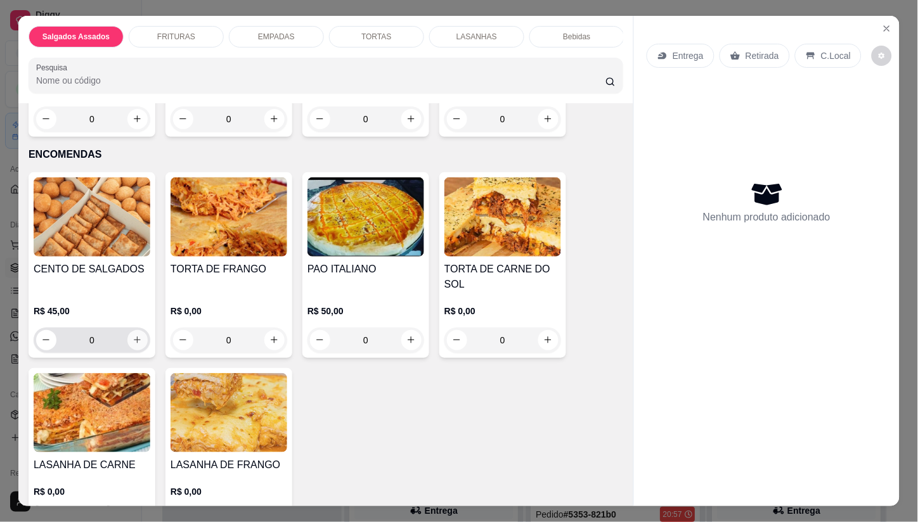
click at [132, 335] on icon "increase-product-quantity" at bounding box center [137, 340] width 10 height 10
type input "1"
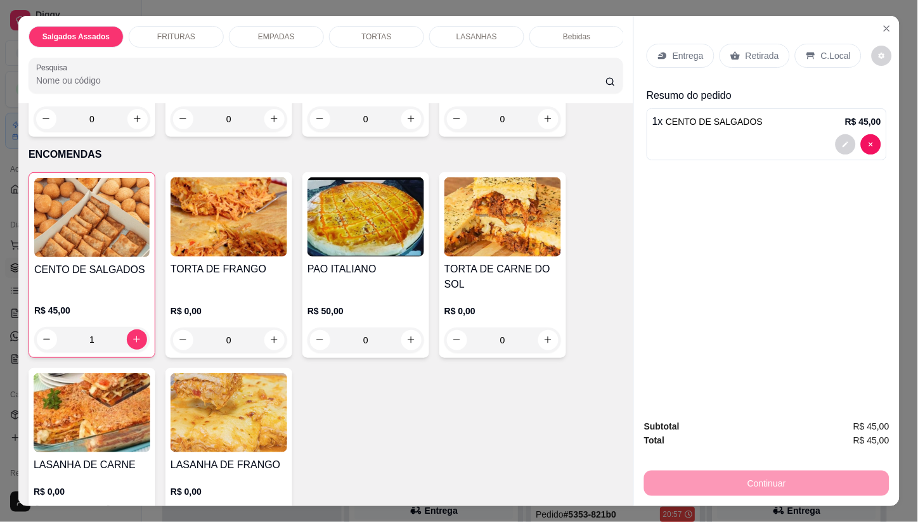
click at [683, 53] on p "Entrega" at bounding box center [687, 55] width 31 height 13
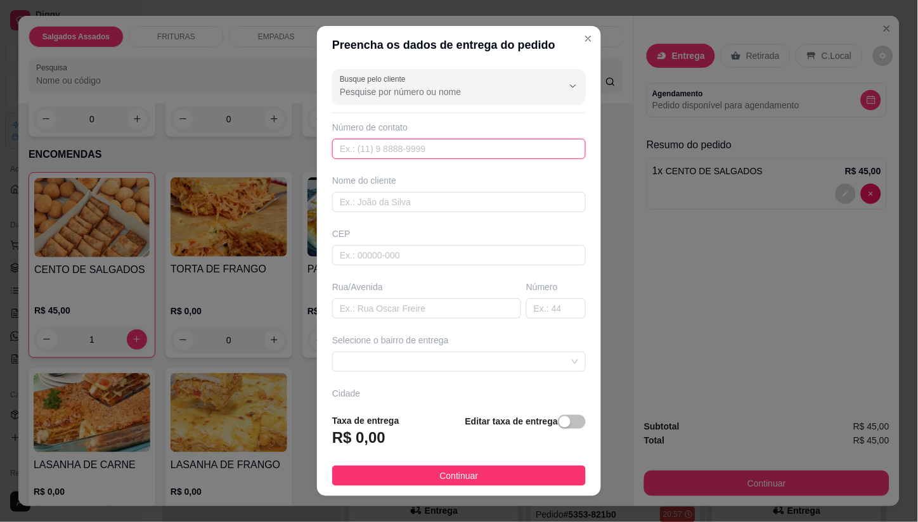
click at [352, 150] on input "text" at bounding box center [459, 149] width 254 height 20
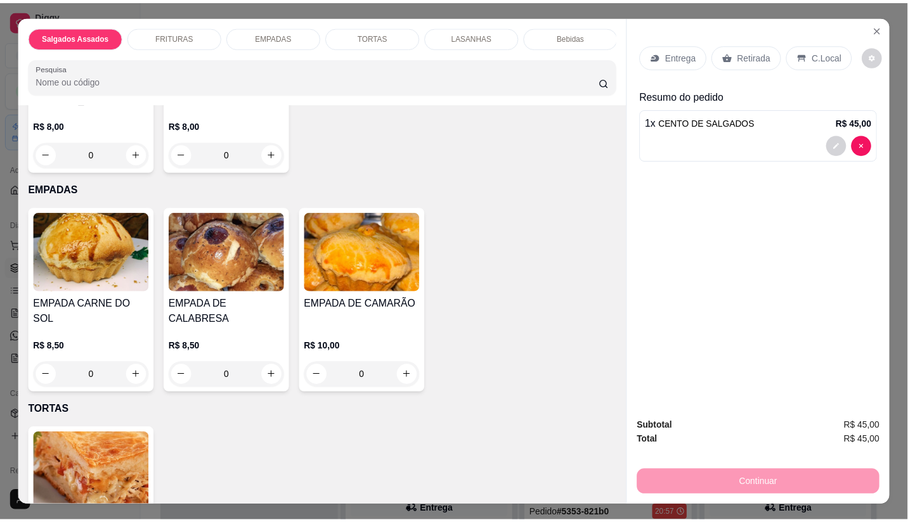
scroll to position [0, 0]
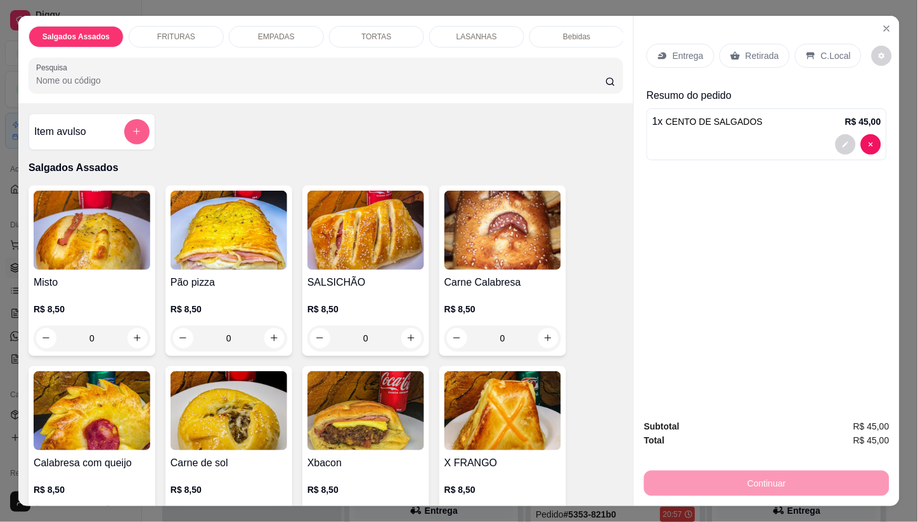
click at [134, 135] on icon "add-separate-item" at bounding box center [137, 131] width 7 height 7
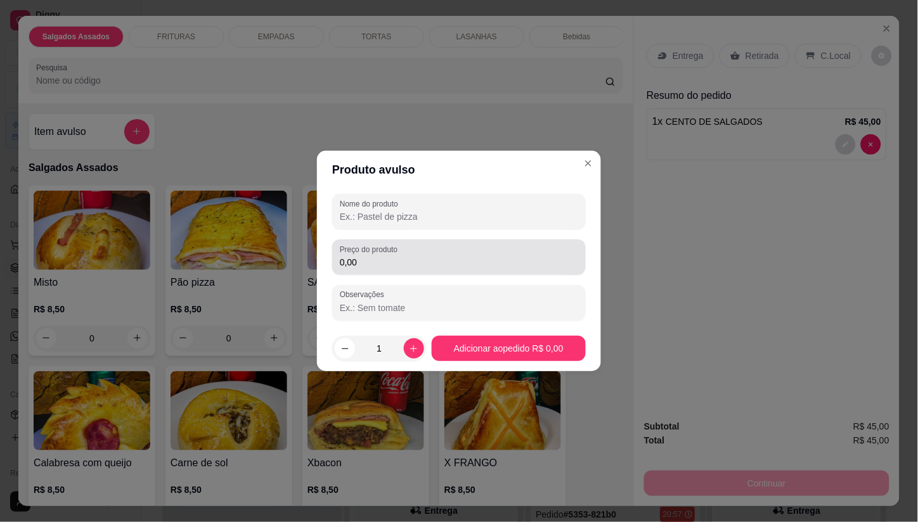
click at [397, 262] on input "0,00" at bounding box center [459, 262] width 238 height 13
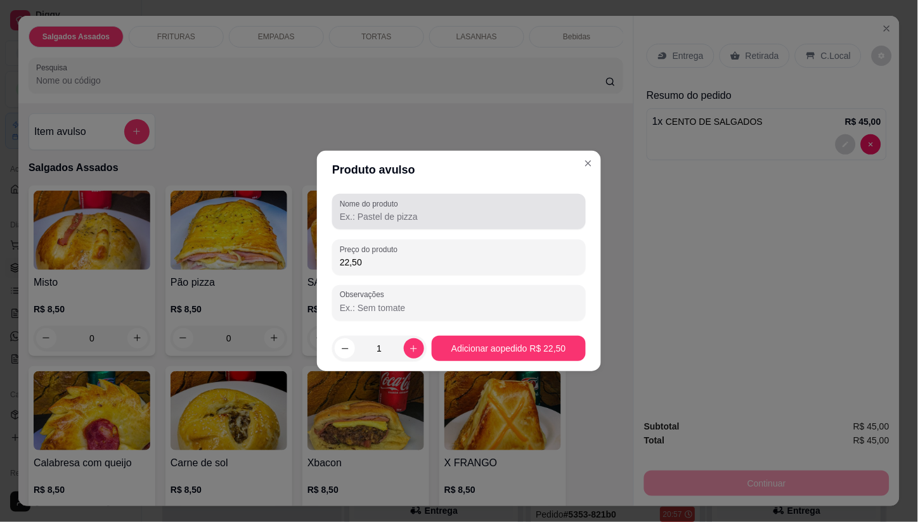
type input "22,50"
click at [398, 222] on input "Nome do produto" at bounding box center [459, 216] width 238 height 13
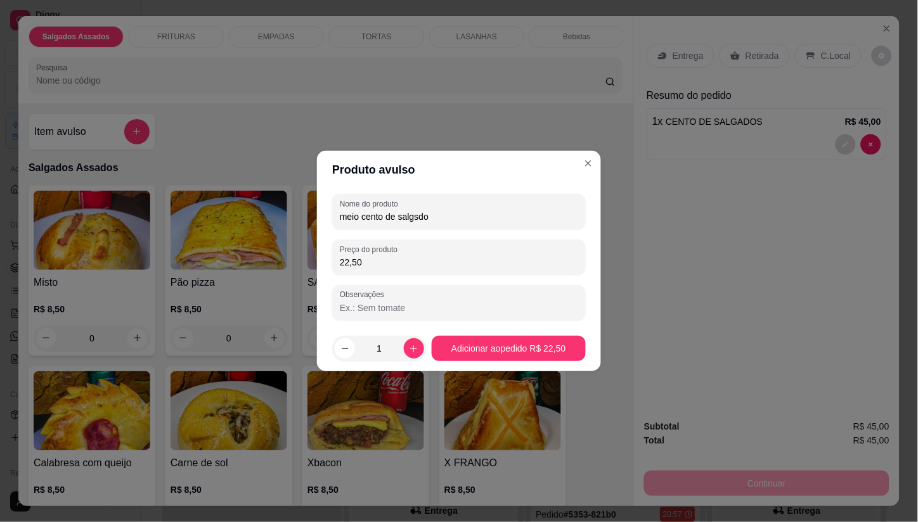
click at [413, 219] on input "meio cento de salgsdo" at bounding box center [459, 216] width 238 height 13
type input "meio cento de salgado"
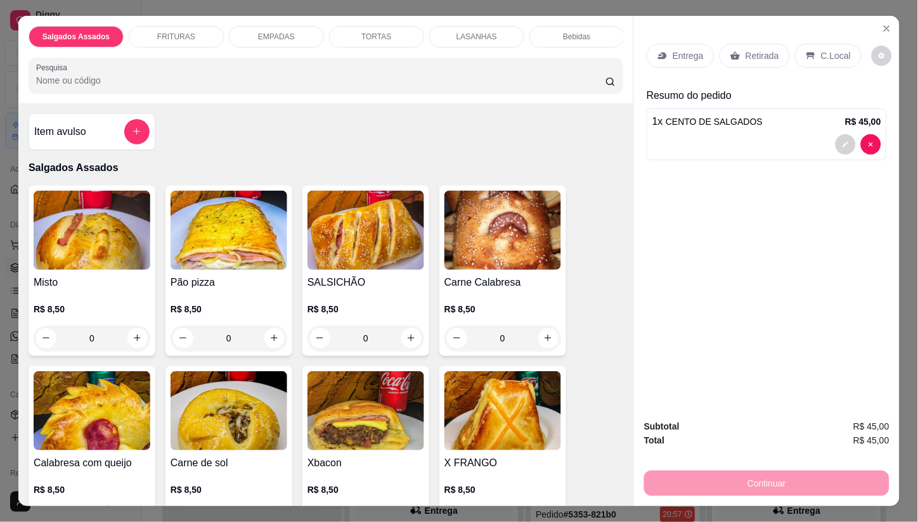
click at [776, 140] on div at bounding box center [766, 144] width 229 height 20
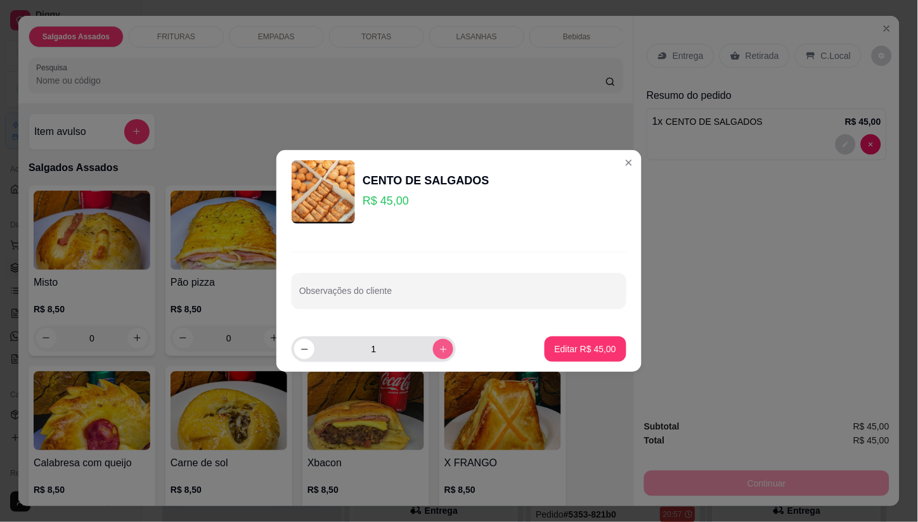
click at [439, 351] on icon "increase-product-quantity" at bounding box center [444, 350] width 10 height 10
type input "2"
click at [596, 352] on p "Editar R$ 90,00" at bounding box center [585, 349] width 61 height 13
type input "2"
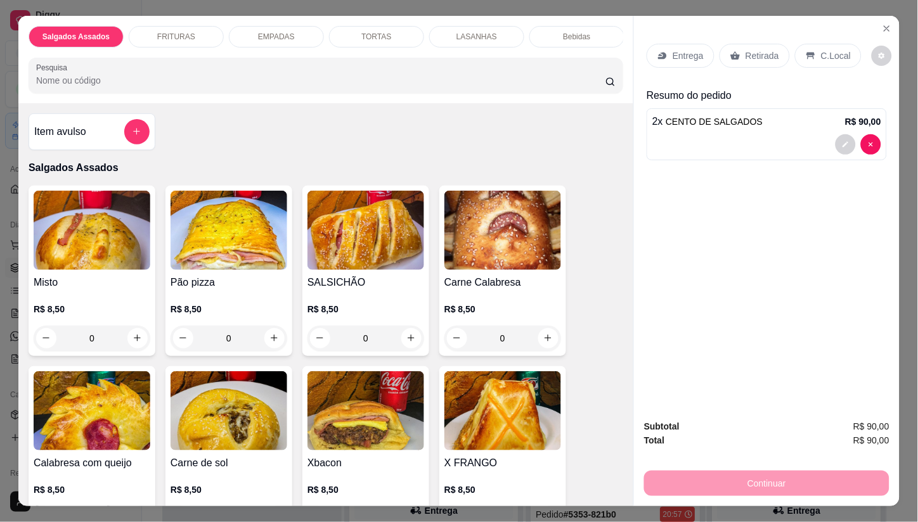
click at [734, 51] on icon at bounding box center [735, 56] width 10 height 10
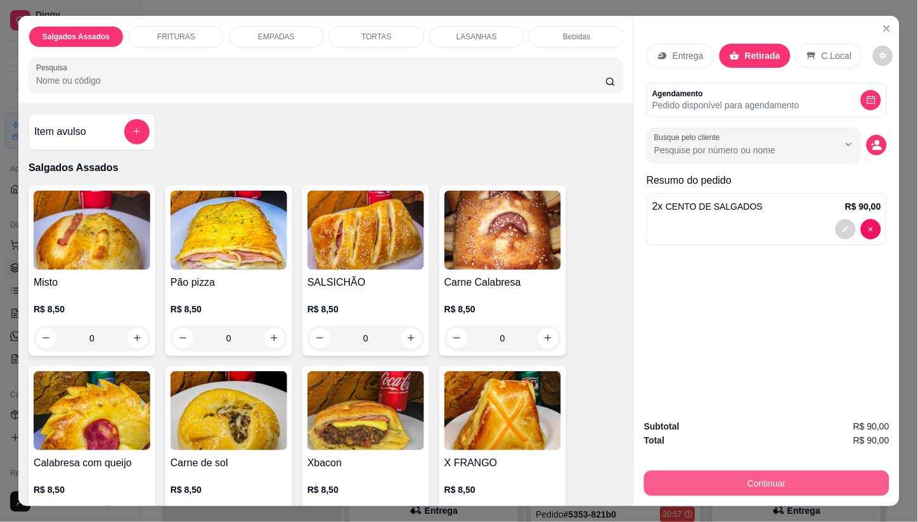
click at [743, 483] on button "Continuar" at bounding box center [766, 483] width 245 height 25
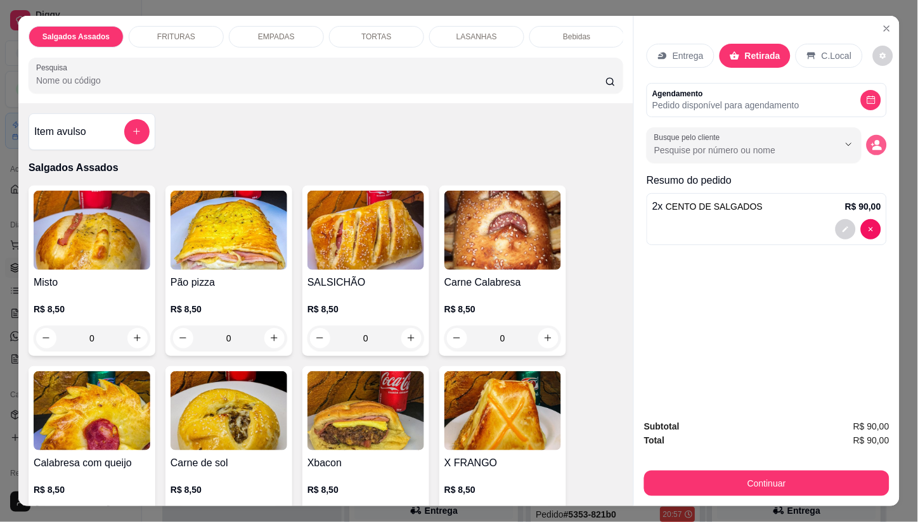
click at [875, 146] on icon "decrease-product-quantity" at bounding box center [878, 148] width 10 height 4
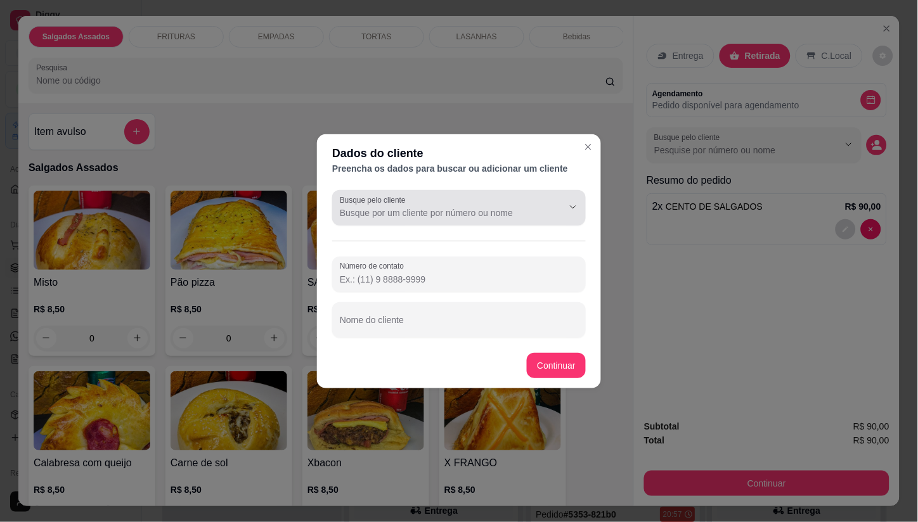
click at [400, 214] on input "Busque pelo cliente" at bounding box center [441, 213] width 203 height 13
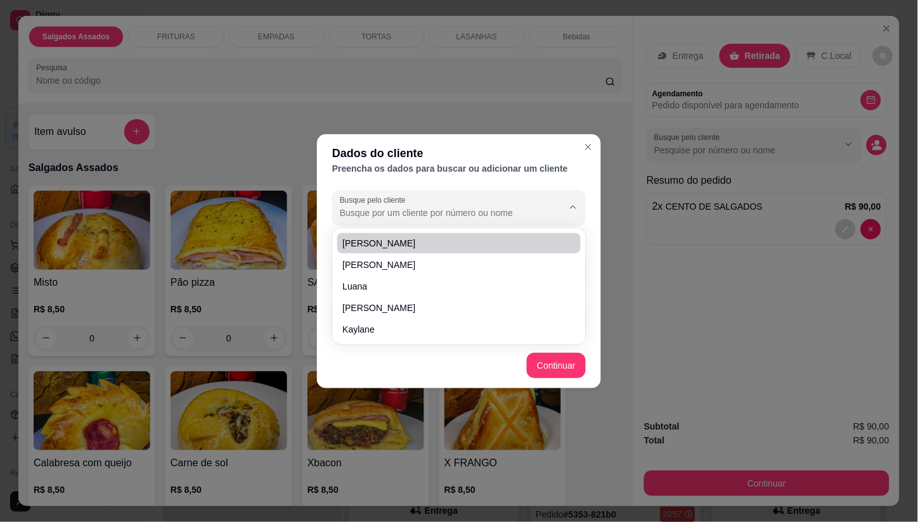
click at [321, 245] on div "Busque pelo cliente Número de contato Nome do cliente" at bounding box center [459, 264] width 284 height 158
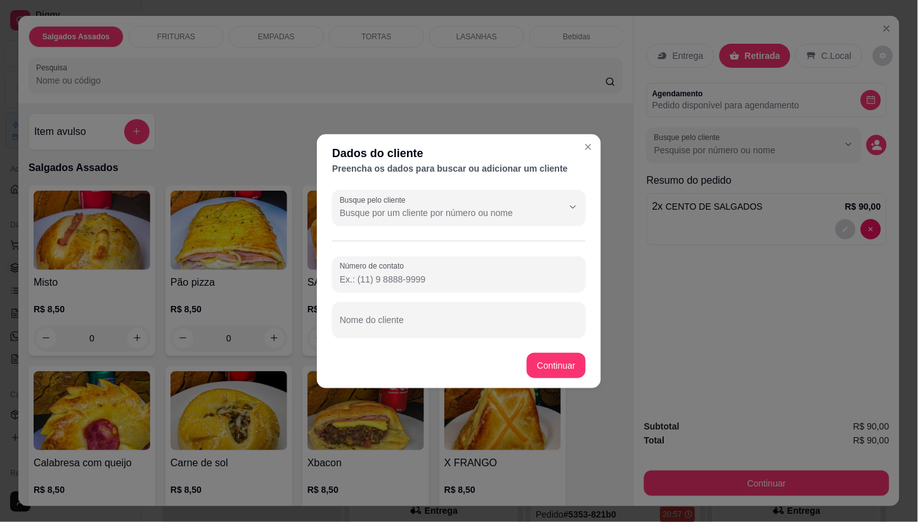
click at [376, 283] on input "Número de contato" at bounding box center [459, 279] width 238 height 13
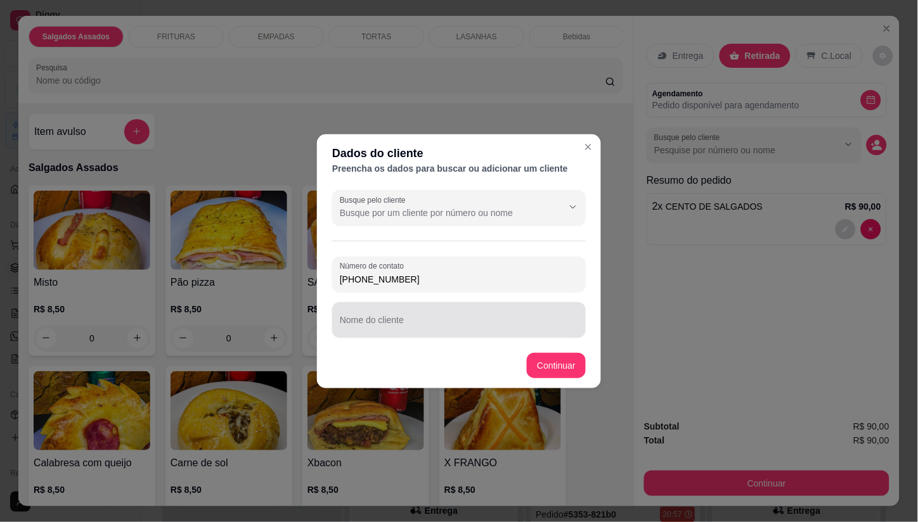
type input "[PHONE_NUMBER]"
click at [416, 321] on input "Nome do cliente" at bounding box center [459, 325] width 238 height 13
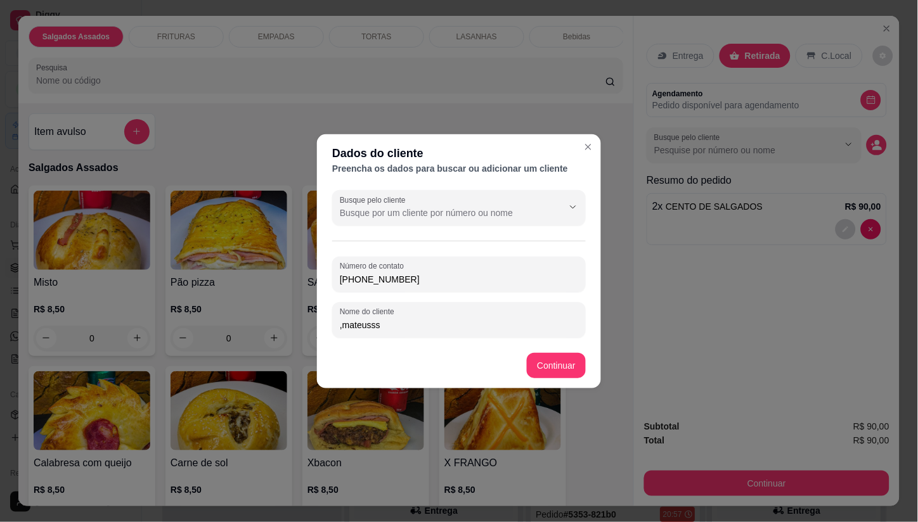
type input ",mateusss"
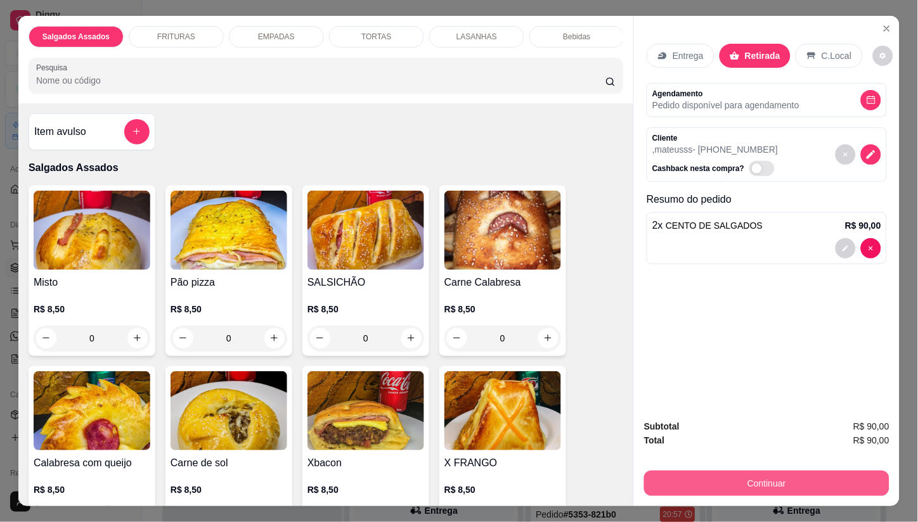
click at [755, 485] on button "Continuar" at bounding box center [766, 483] width 245 height 25
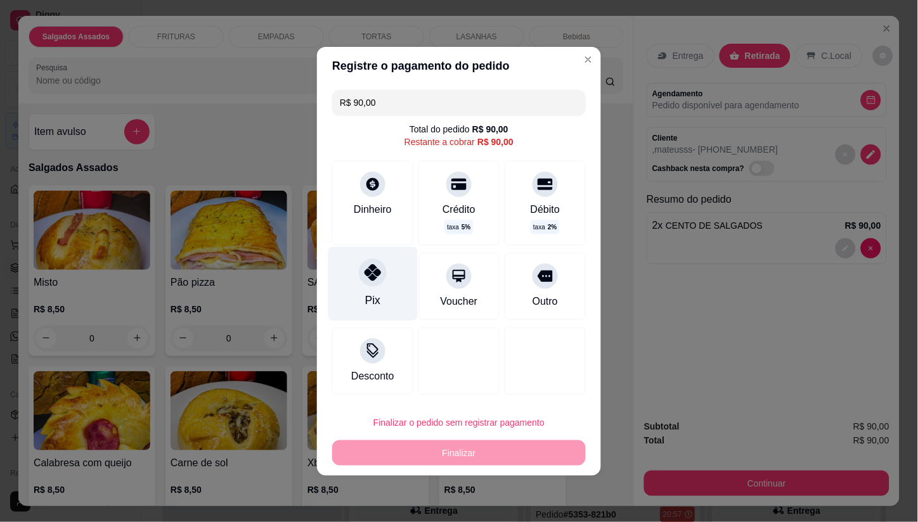
click at [387, 275] on div "Pix" at bounding box center [372, 284] width 89 height 74
type input "R$ 0,00"
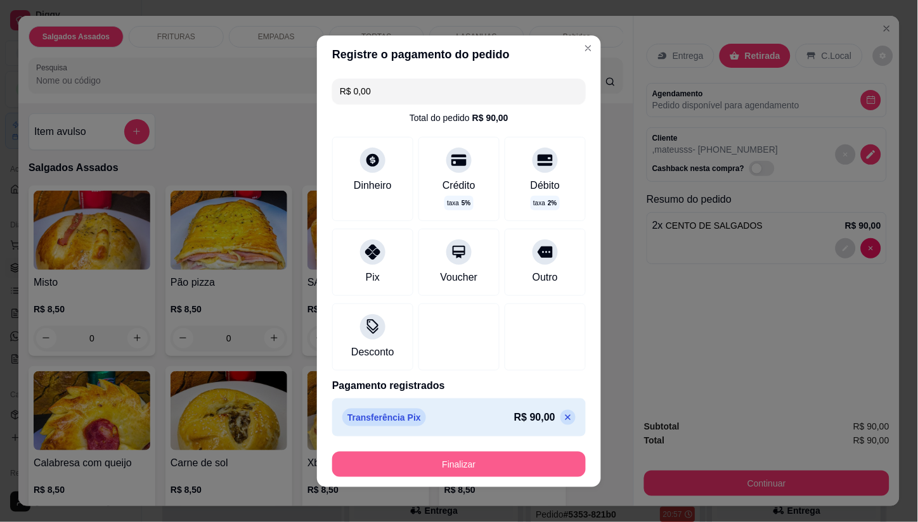
click at [464, 468] on button "Finalizar" at bounding box center [459, 464] width 254 height 25
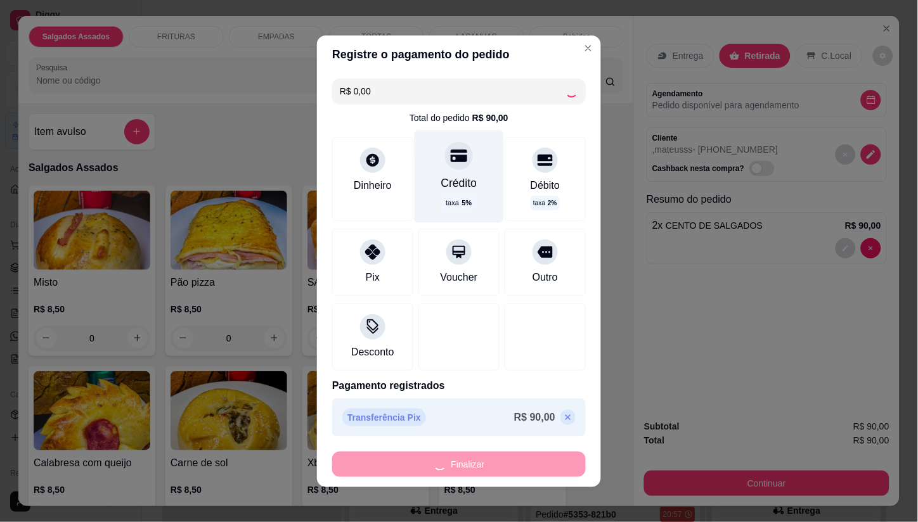
type input "0"
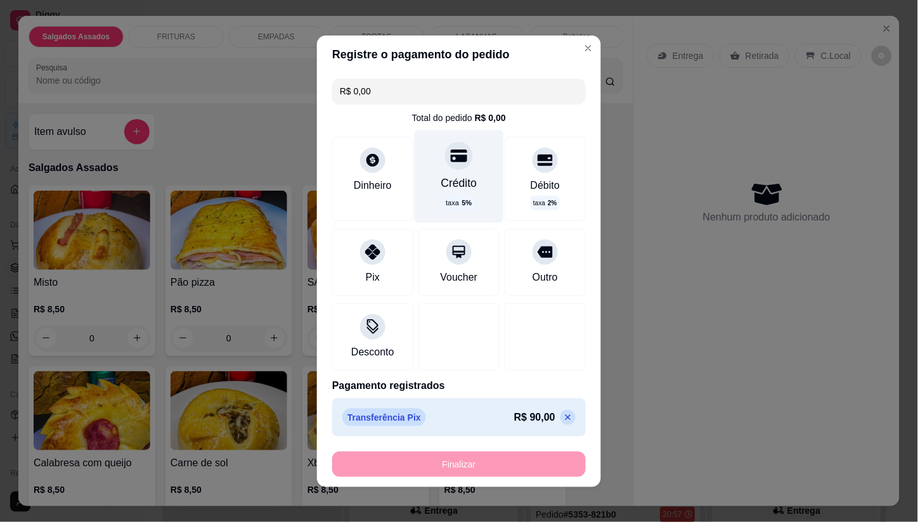
type input "-R$ 90,00"
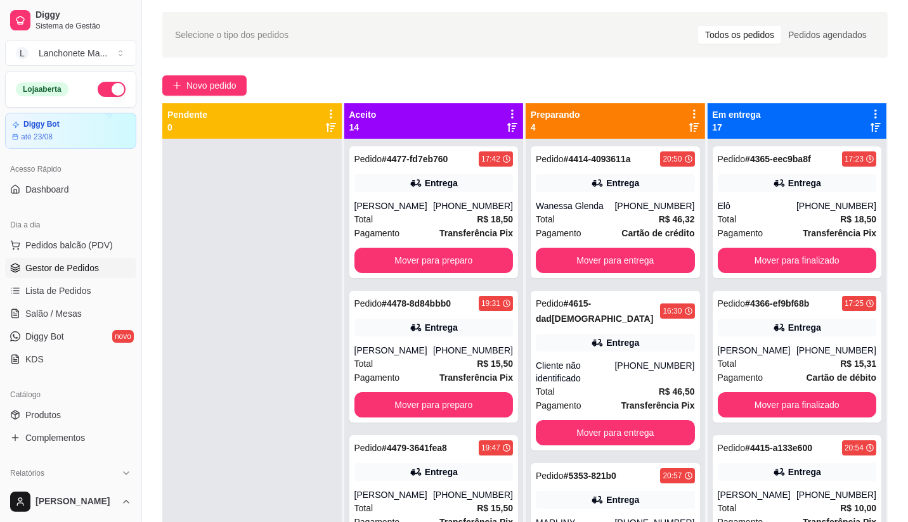
scroll to position [70, 0]
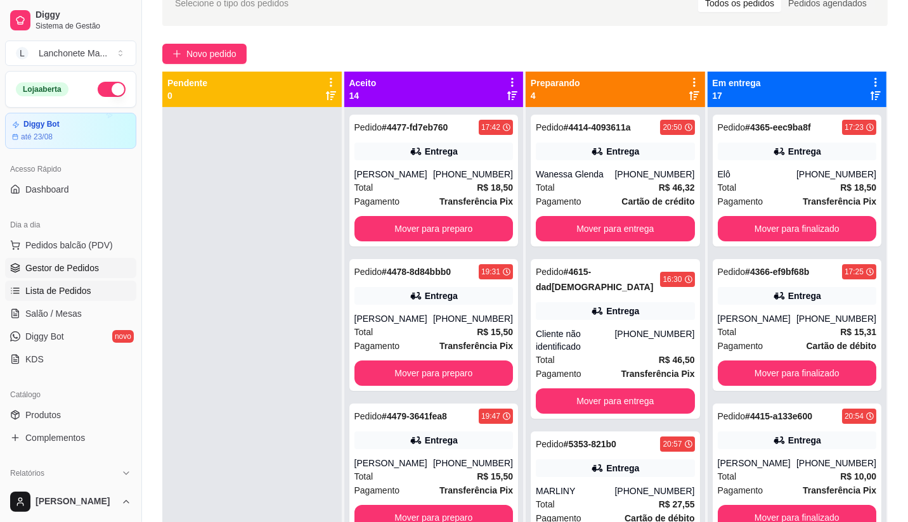
click at [60, 288] on span "Lista de Pedidos" at bounding box center [58, 291] width 66 height 13
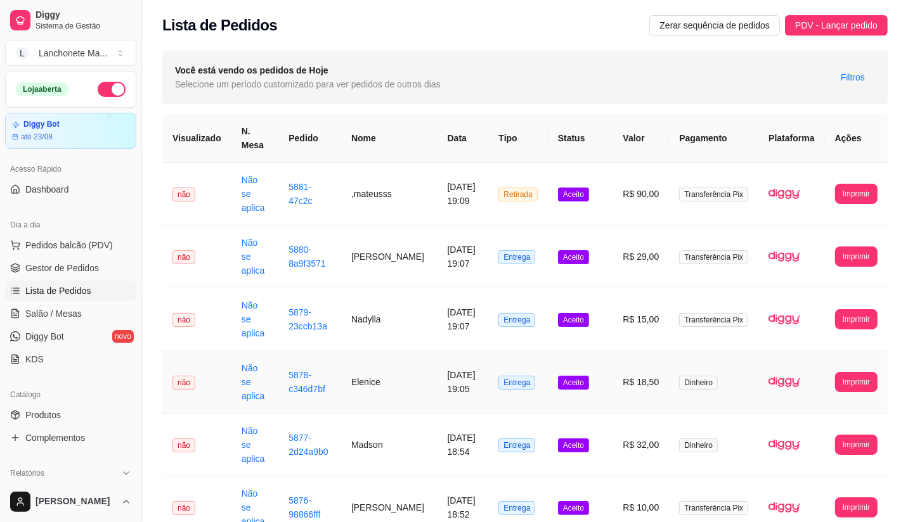
click at [610, 351] on td "Aceito" at bounding box center [580, 382] width 65 height 63
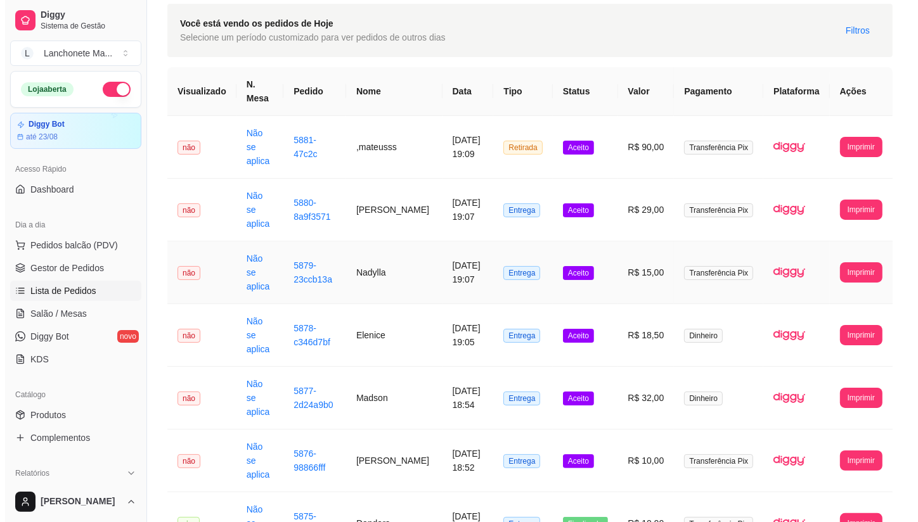
scroll to position [70, 0]
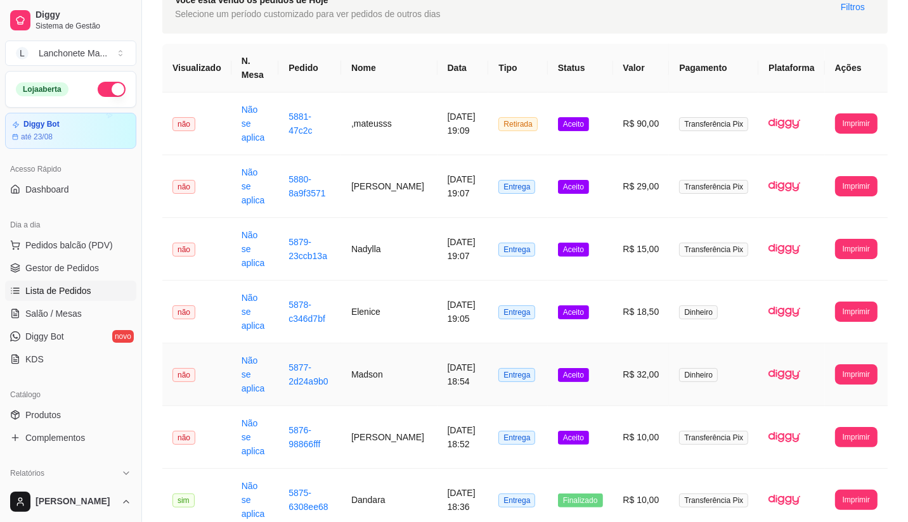
click at [579, 368] on span "Aceito" at bounding box center [573, 375] width 31 height 14
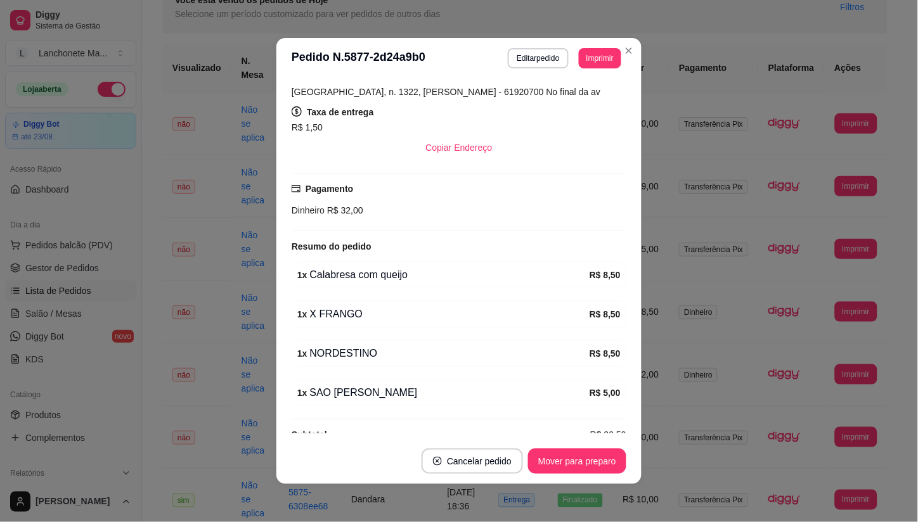
scroll to position [262, 0]
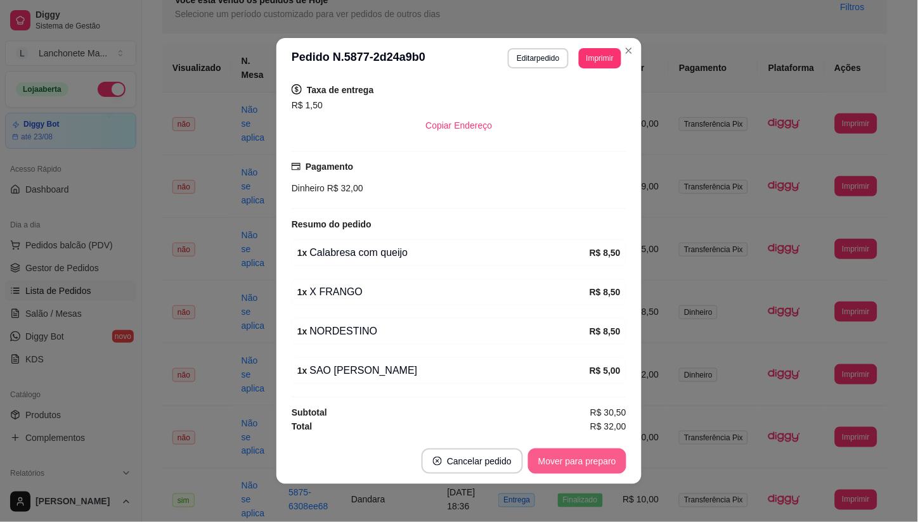
click at [596, 456] on button "Mover para preparo" at bounding box center [577, 461] width 98 height 25
click at [596, 455] on div "Mover para preparo" at bounding box center [568, 461] width 116 height 25
click at [594, 455] on button "Mover para finalizado" at bounding box center [573, 461] width 105 height 25
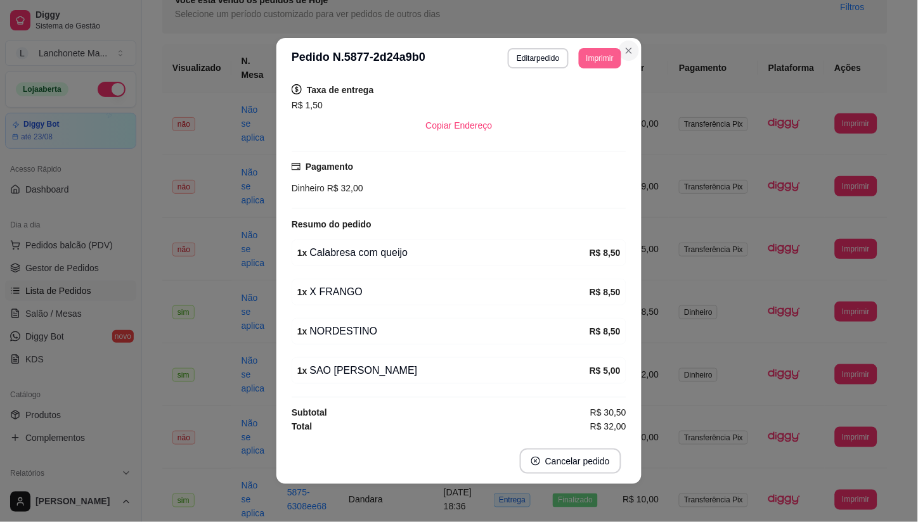
scroll to position [233, 0]
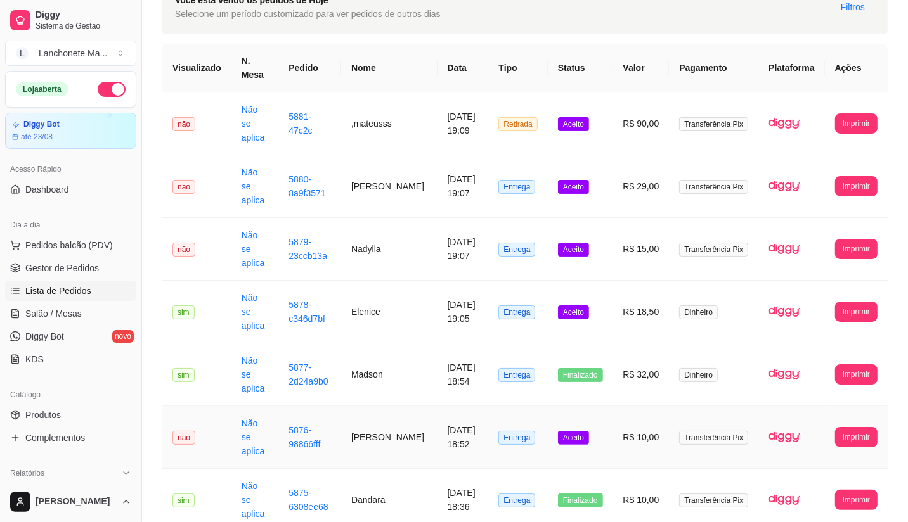
click at [585, 406] on td "Aceito" at bounding box center [580, 437] width 65 height 63
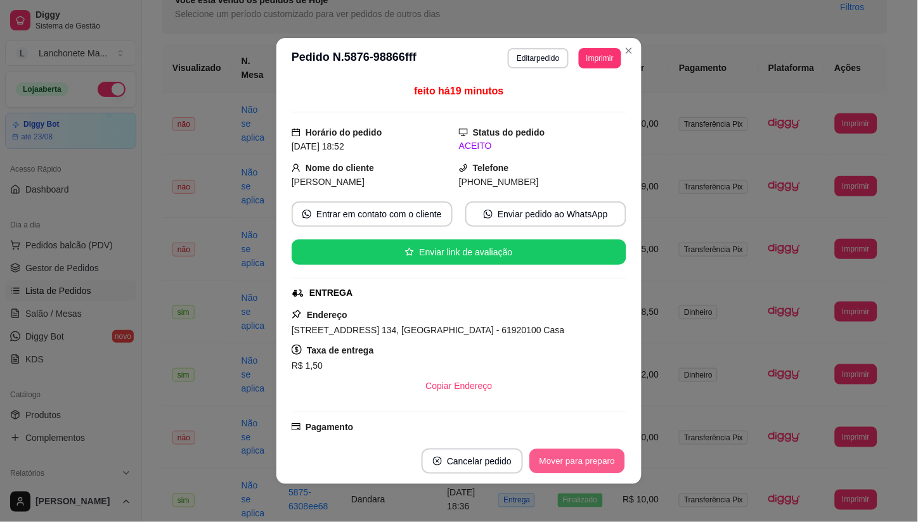
click at [574, 473] on button "Mover para preparo" at bounding box center [576, 461] width 95 height 25
click at [574, 473] on div "Mover para preparo" at bounding box center [577, 461] width 98 height 25
click at [574, 473] on button "Mover para finalizado" at bounding box center [573, 461] width 105 height 25
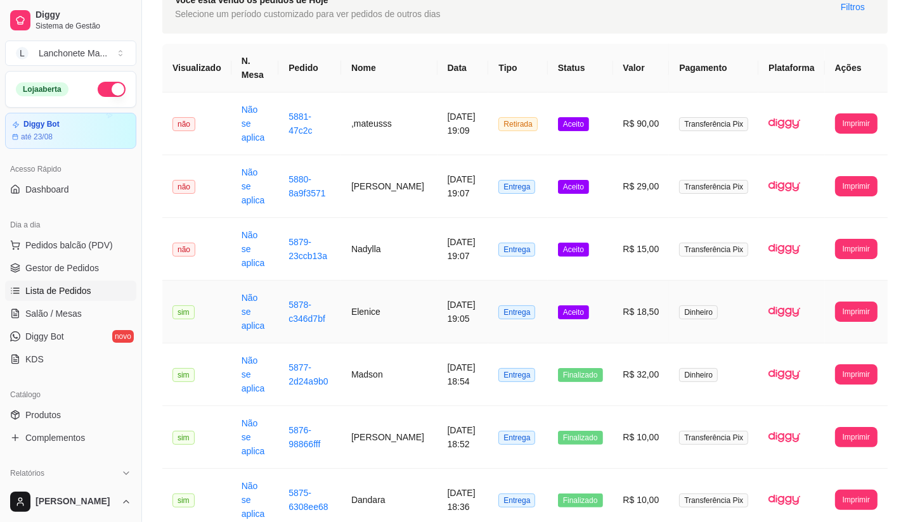
click at [584, 281] on td "Aceito" at bounding box center [580, 312] width 65 height 63
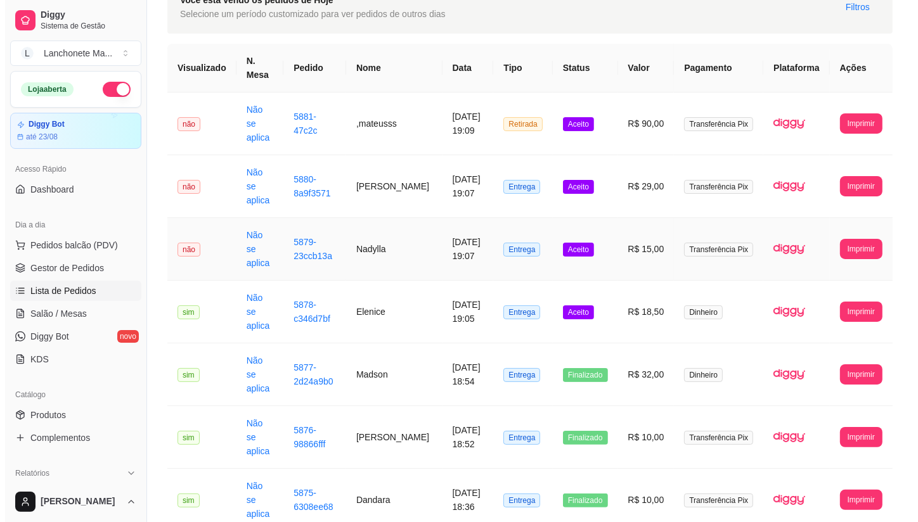
scroll to position [0, 0]
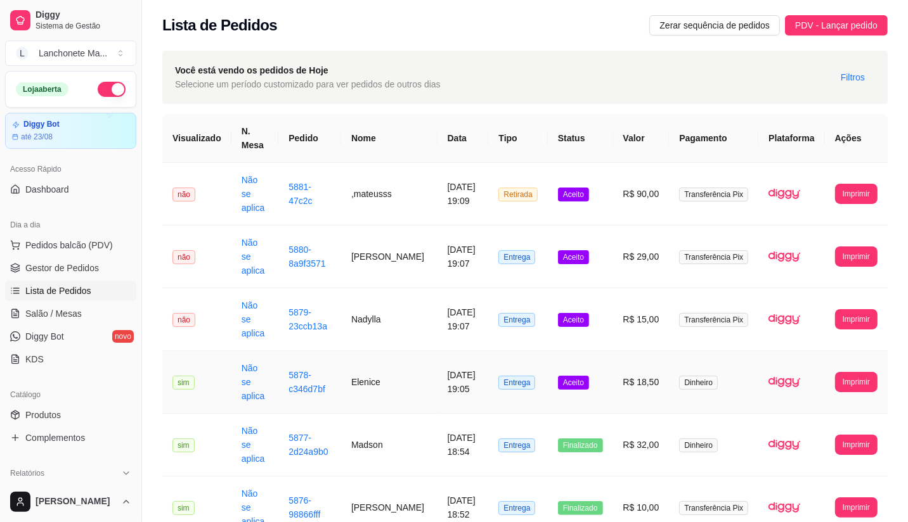
click at [558, 351] on td "Aceito" at bounding box center [580, 382] width 65 height 63
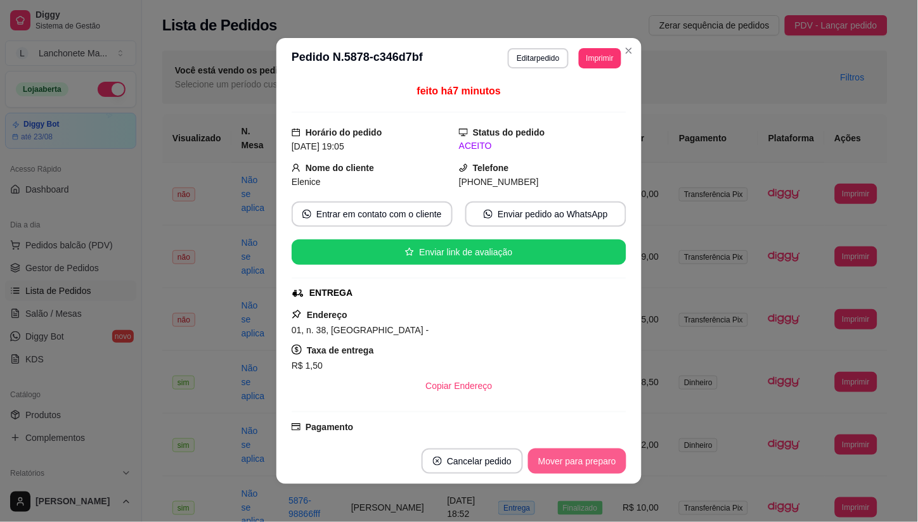
click at [584, 466] on button "Mover para preparo" at bounding box center [577, 461] width 98 height 25
click at [584, 466] on button "Mover para entrega" at bounding box center [577, 461] width 95 height 25
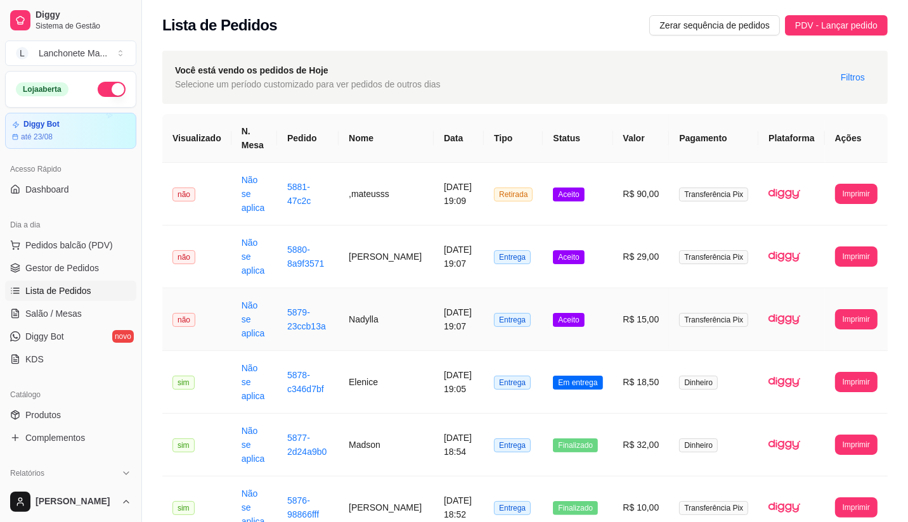
click at [584, 313] on span "Aceito" at bounding box center [568, 320] width 31 height 14
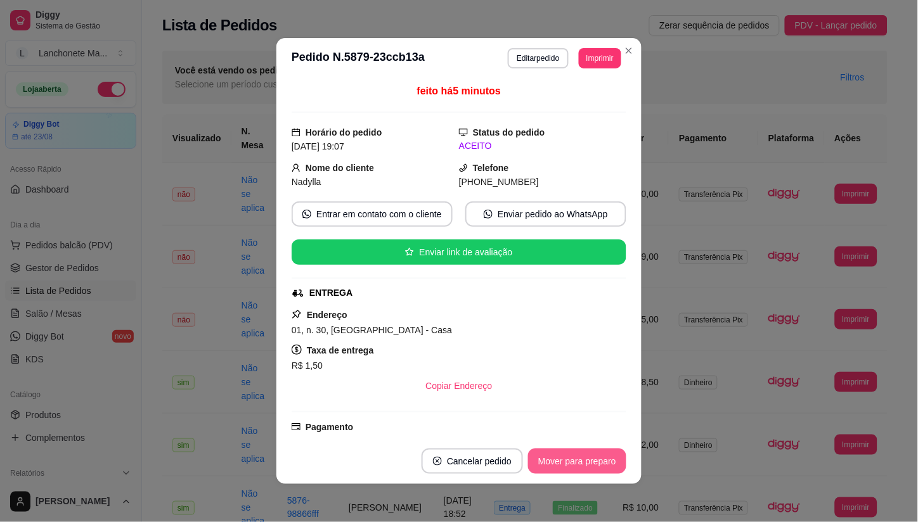
click at [554, 456] on button "Mover para preparo" at bounding box center [577, 461] width 98 height 25
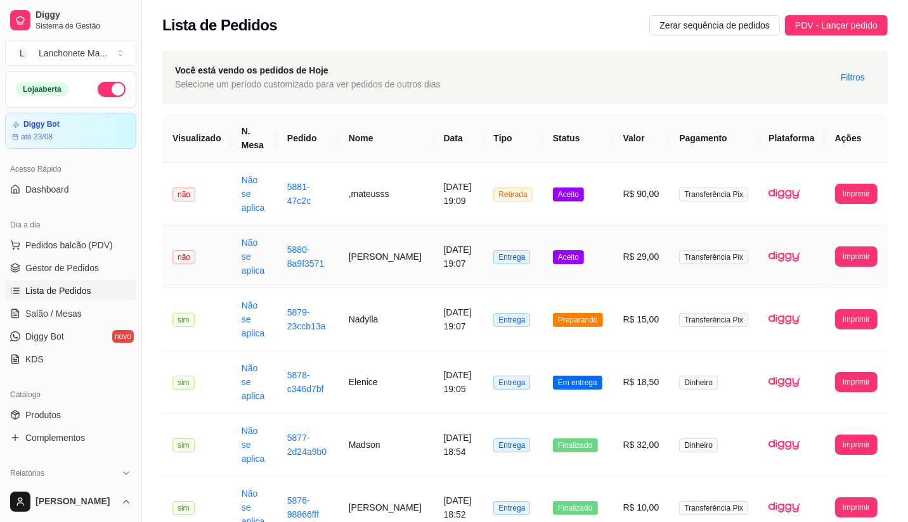
click at [555, 238] on td "Aceito" at bounding box center [577, 257] width 70 height 63
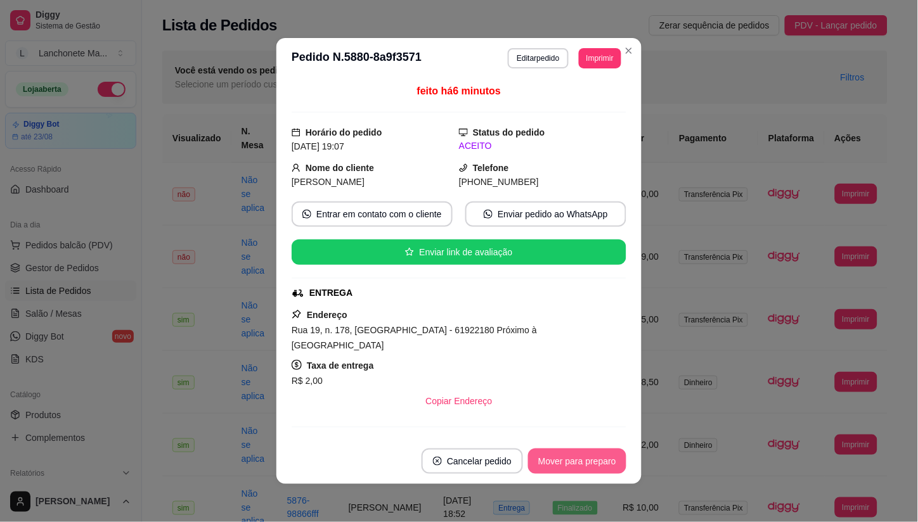
click at [548, 459] on button "Mover para preparo" at bounding box center [577, 461] width 98 height 25
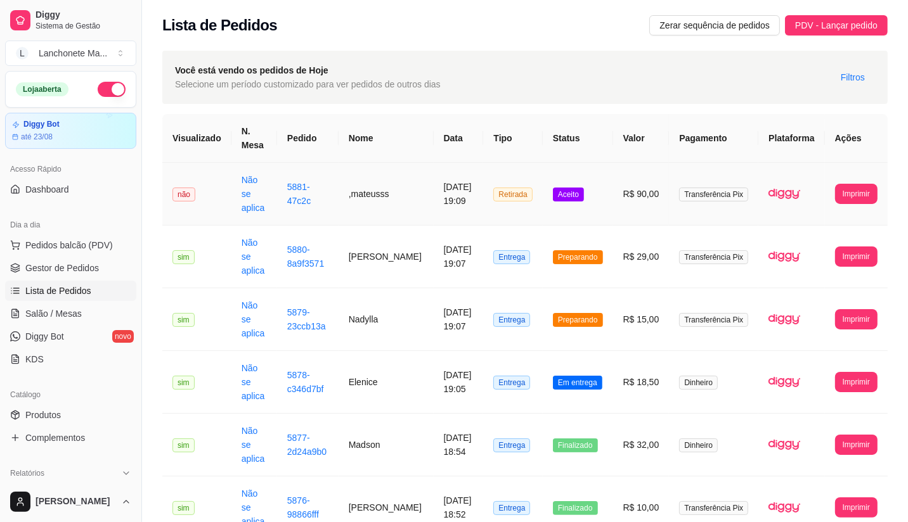
click at [575, 188] on span "Aceito" at bounding box center [568, 195] width 31 height 14
click at [72, 273] on span "Gestor de Pedidos" at bounding box center [62, 268] width 74 height 13
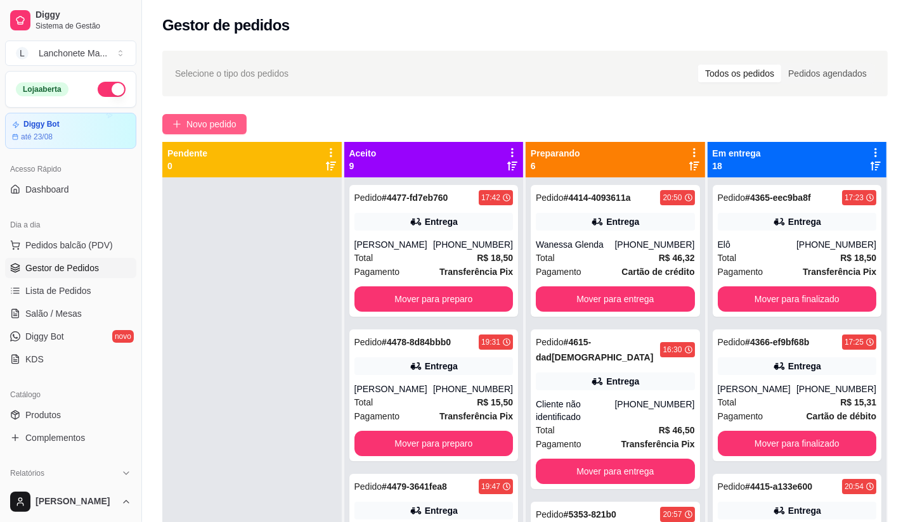
click at [207, 115] on button "Novo pedido" at bounding box center [204, 124] width 84 height 20
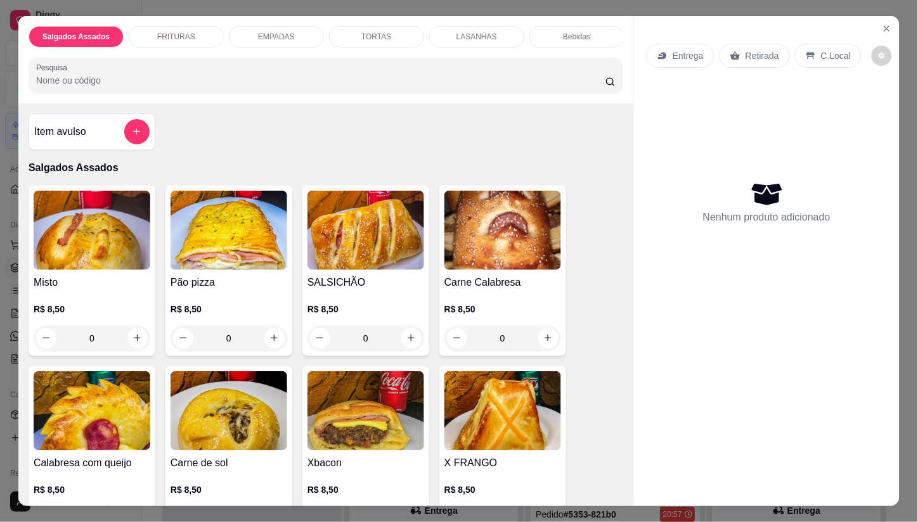
click at [695, 49] on p "Entrega" at bounding box center [687, 55] width 31 height 13
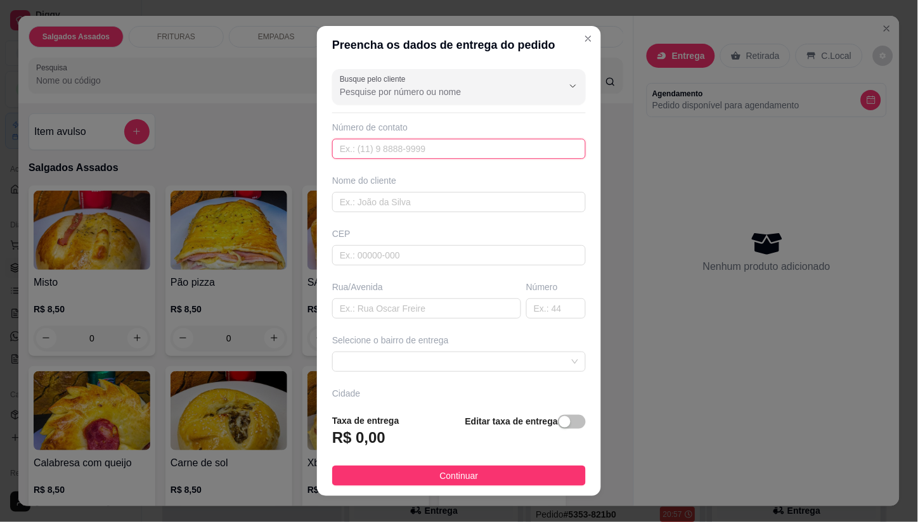
click at [411, 146] on input "text" at bounding box center [459, 149] width 254 height 20
type input "[PHONE_NUMBER]"
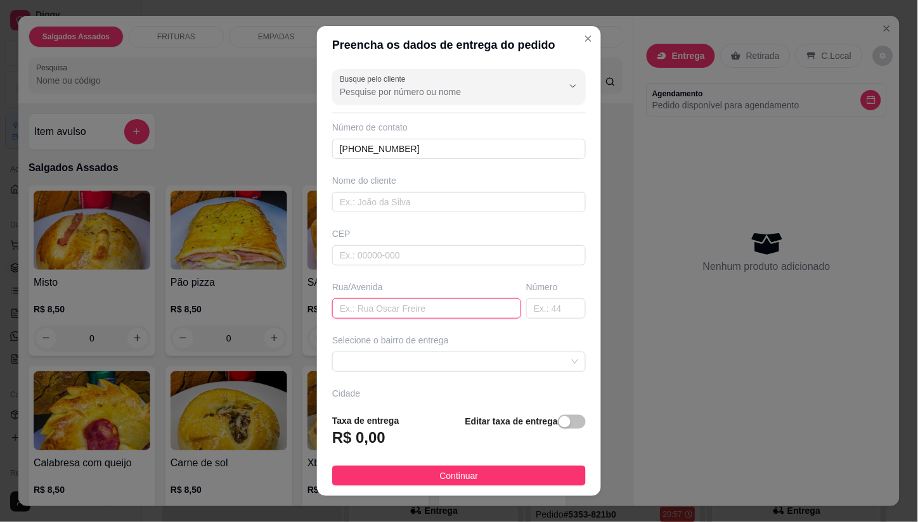
click at [433, 305] on input "text" at bounding box center [426, 308] width 189 height 20
type input "av oeste"
click at [539, 307] on input "text" at bounding box center [556, 308] width 60 height 20
type input "250"
click at [370, 314] on input "av oeste" at bounding box center [426, 308] width 189 height 20
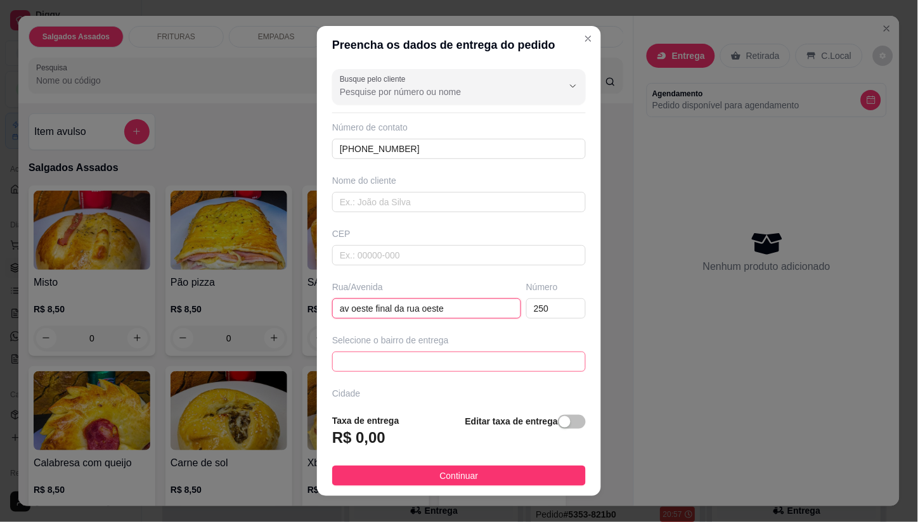
click at [433, 357] on span at bounding box center [459, 361] width 238 height 19
type input "av oeste final da rua oeste"
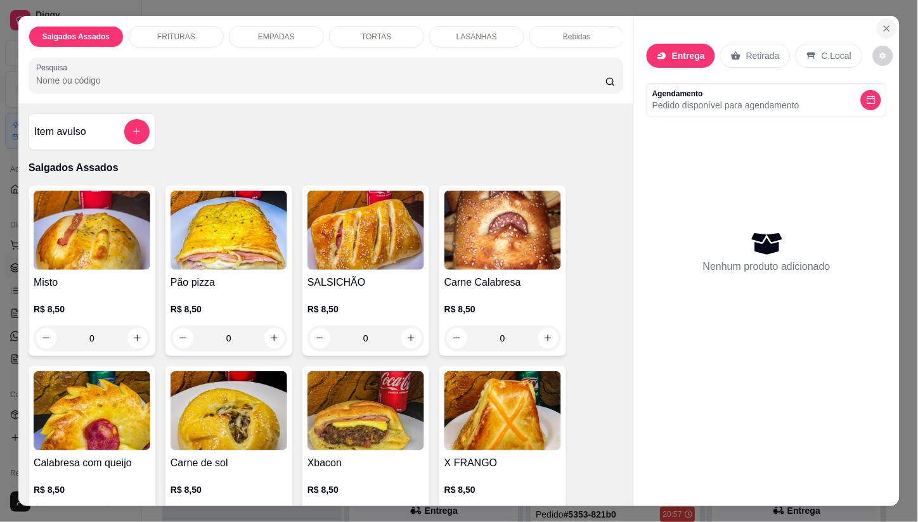
click at [885, 23] on icon "Close" at bounding box center [887, 28] width 10 height 10
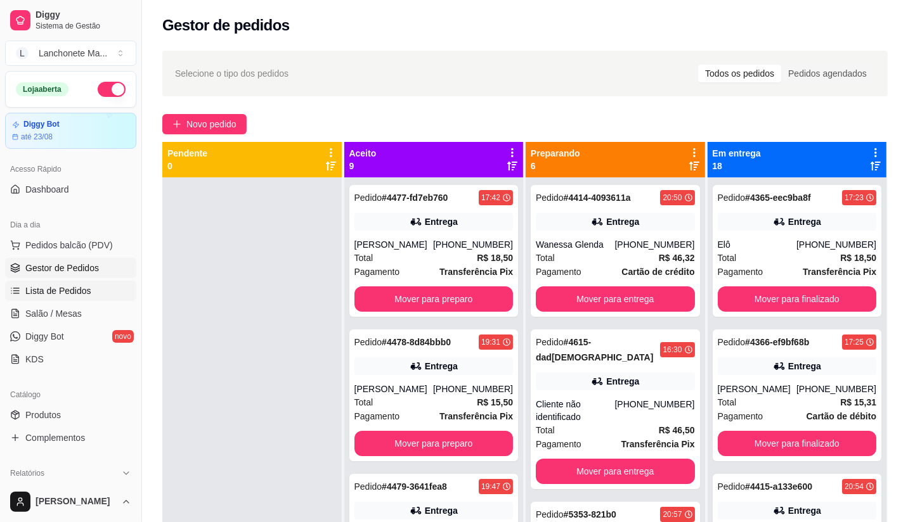
click at [32, 294] on span "Lista de Pedidos" at bounding box center [58, 291] width 66 height 13
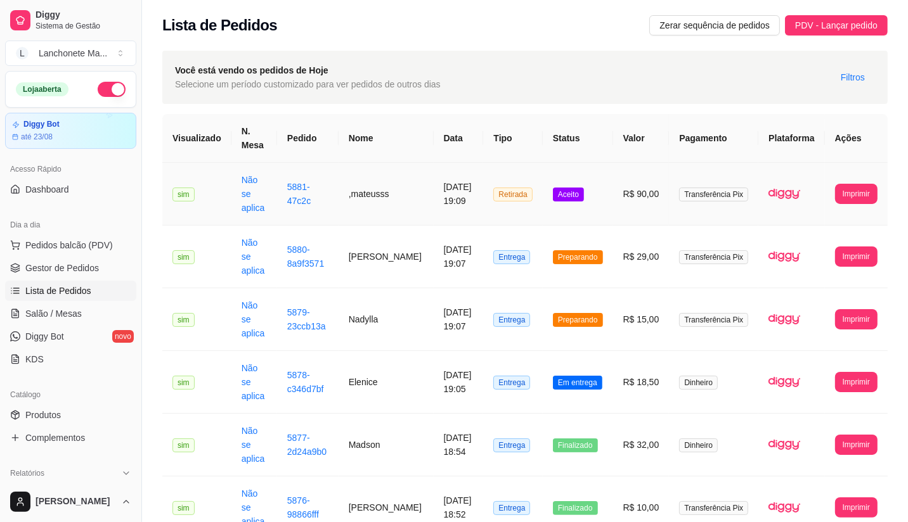
click at [555, 191] on td "Aceito" at bounding box center [577, 194] width 70 height 63
click at [570, 313] on span "Preparando" at bounding box center [578, 320] width 50 height 14
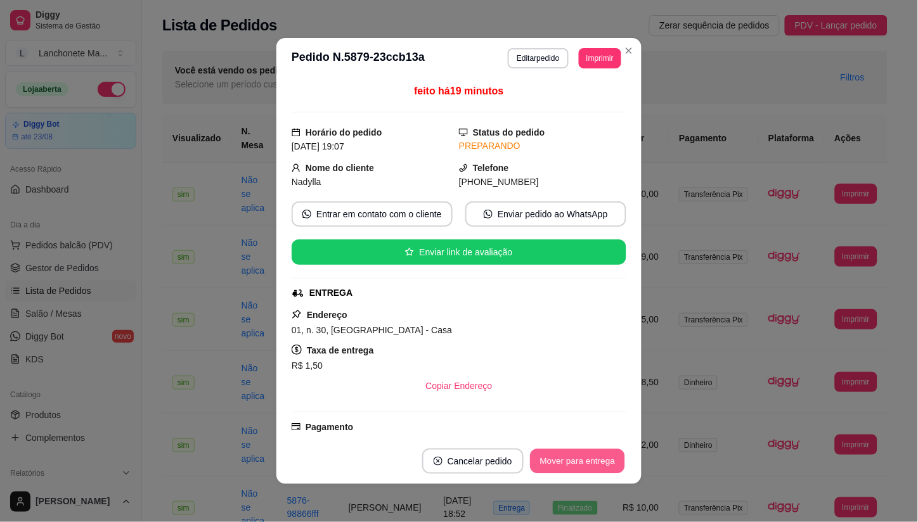
click at [550, 456] on button "Mover para entrega" at bounding box center [577, 461] width 95 height 25
click at [550, 458] on div "Mover para entrega" at bounding box center [578, 461] width 98 height 25
click at [550, 458] on button "Mover para finalizado" at bounding box center [574, 461] width 102 height 25
click at [550, 458] on div "Mover para finalizado" at bounding box center [573, 461] width 105 height 25
click at [498, 458] on button "Cancelar pedido" at bounding box center [447, 461] width 101 height 25
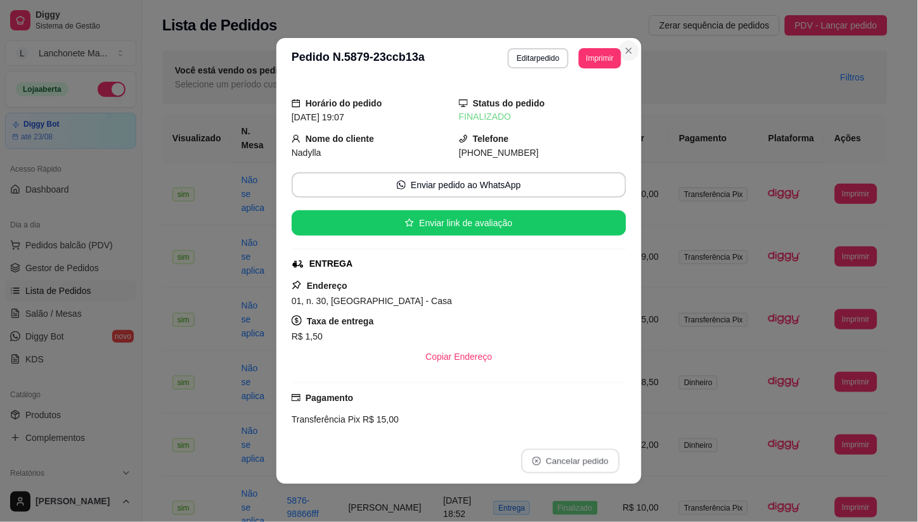
click at [631, 47] on button "Close" at bounding box center [629, 51] width 20 height 20
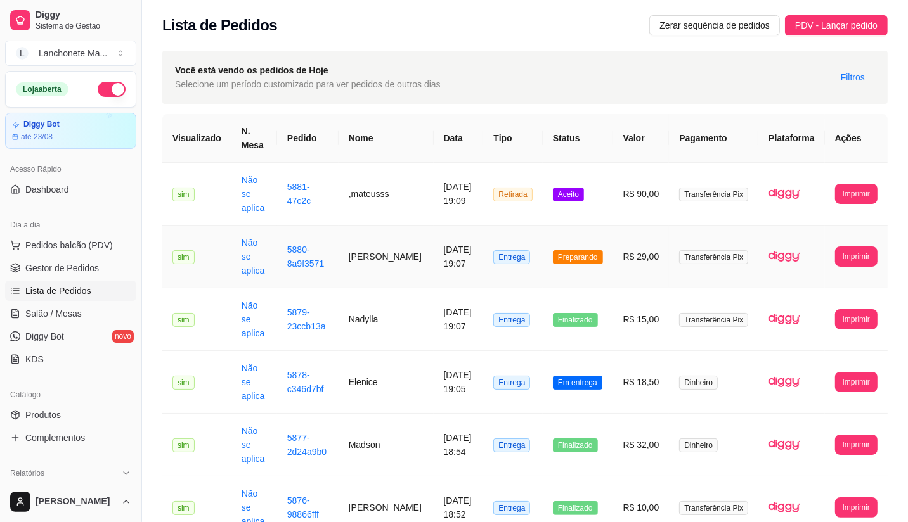
click at [587, 227] on td "Preparando" at bounding box center [577, 257] width 70 height 63
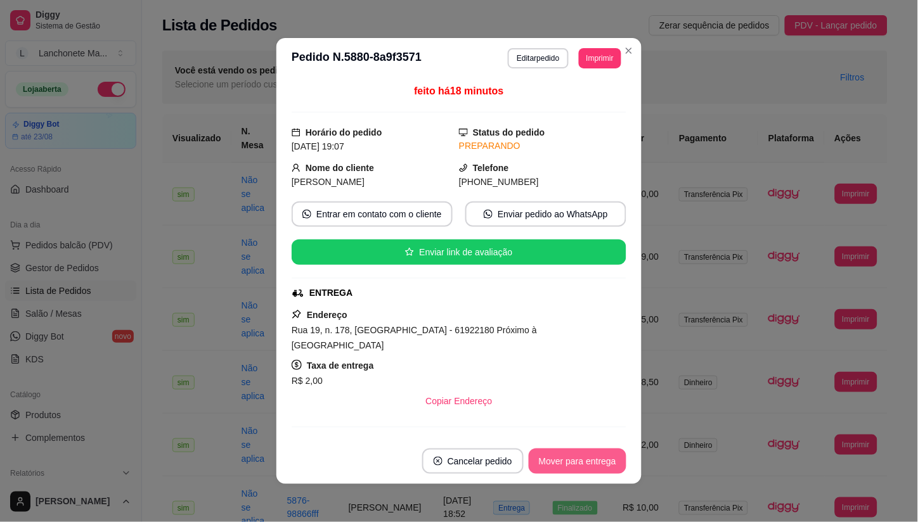
click at [575, 450] on button "Mover para entrega" at bounding box center [578, 461] width 98 height 25
click at [575, 456] on div "Mover para entrega" at bounding box center [568, 461] width 115 height 25
click at [575, 456] on button "Mover para finalizado" at bounding box center [574, 461] width 102 height 25
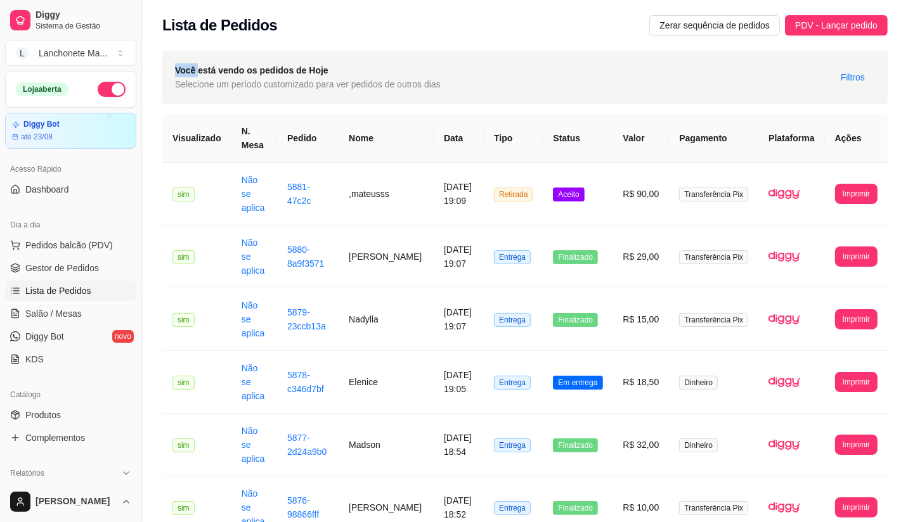
click at [622, 42] on div "Lista de Pedidos Zerar sequência de pedidos PDV - Lançar pedido" at bounding box center [525, 21] width 766 height 43
click at [47, 266] on span "Gestor de Pedidos" at bounding box center [62, 268] width 74 height 13
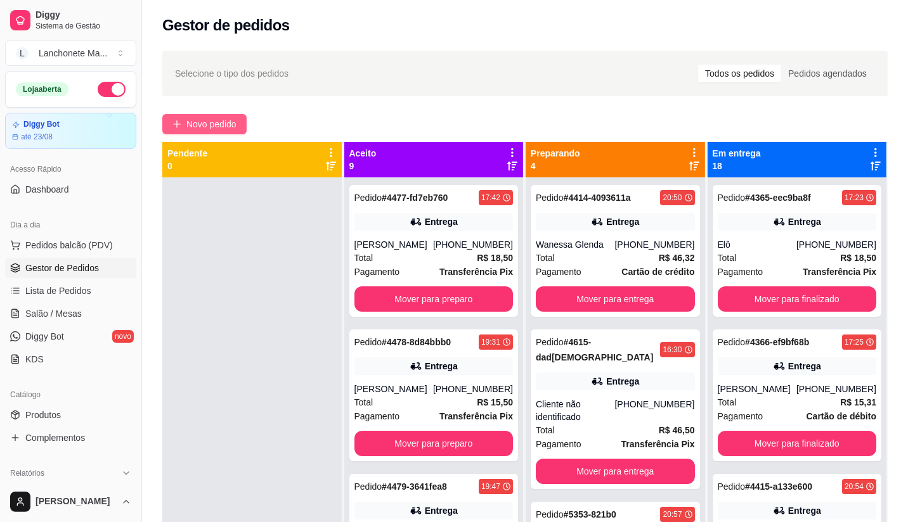
click at [204, 121] on span "Novo pedido" at bounding box center [211, 124] width 50 height 14
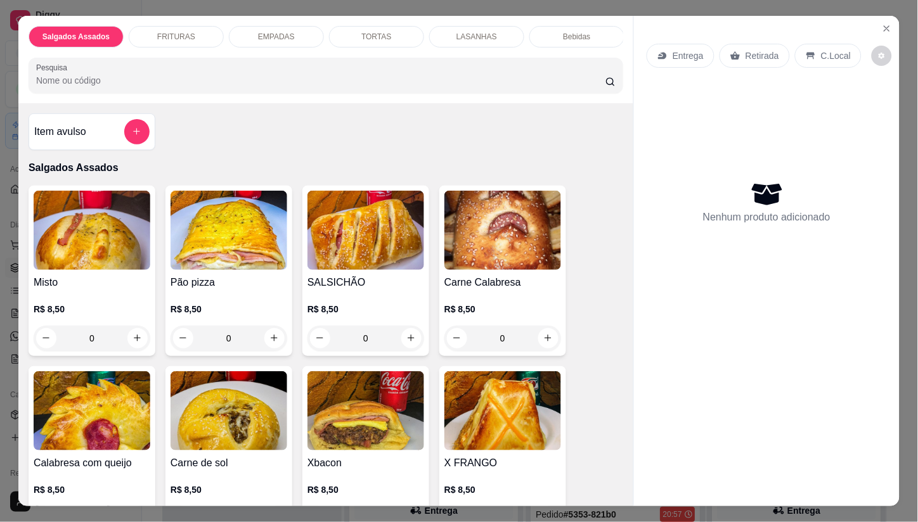
click at [748, 53] on p "Retirada" at bounding box center [762, 55] width 34 height 13
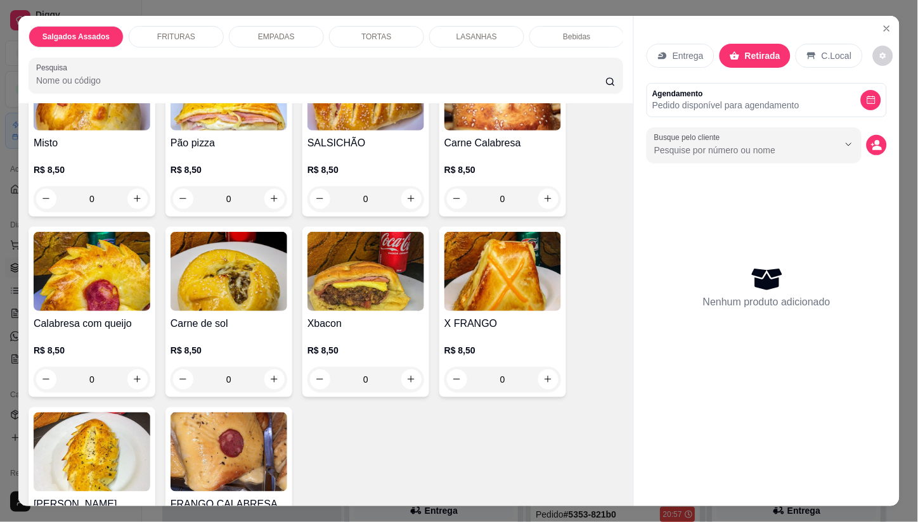
scroll to position [141, 0]
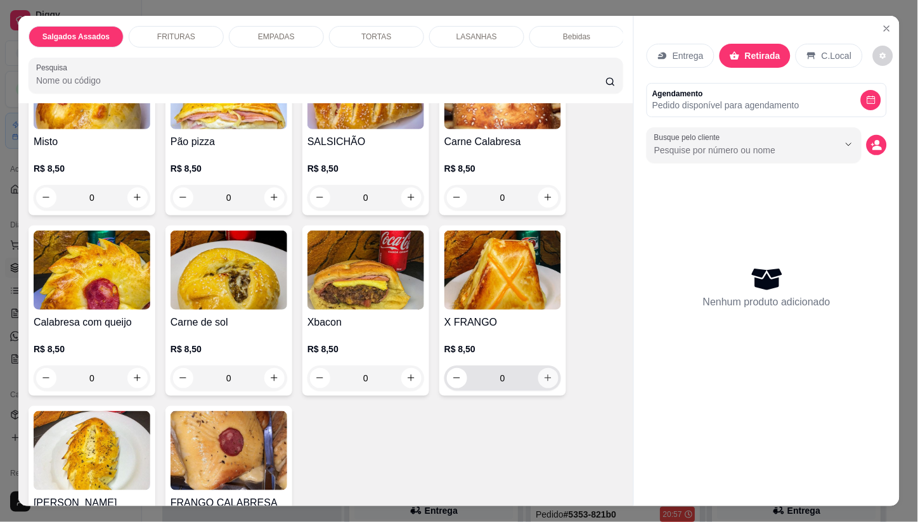
click at [538, 382] on button "increase-product-quantity" at bounding box center [548, 378] width 20 height 20
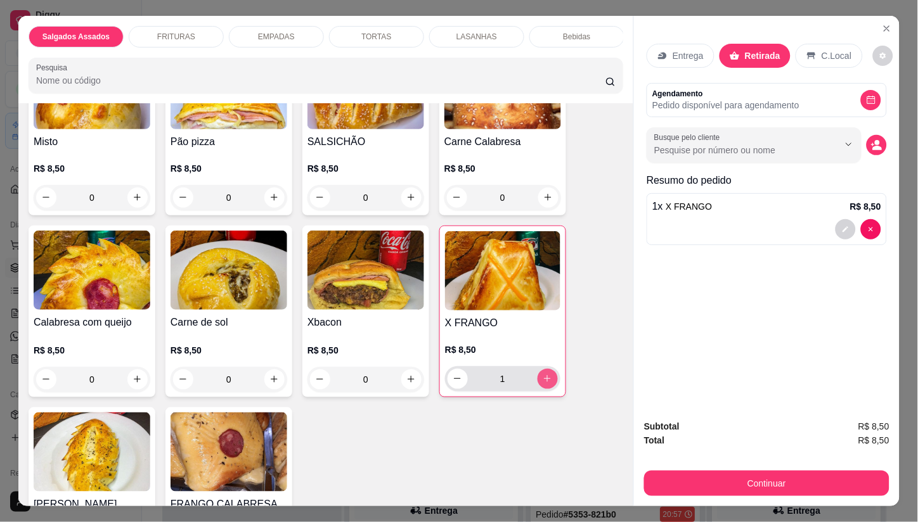
click at [542, 383] on icon "increase-product-quantity" at bounding box center [547, 379] width 10 height 10
type input "2"
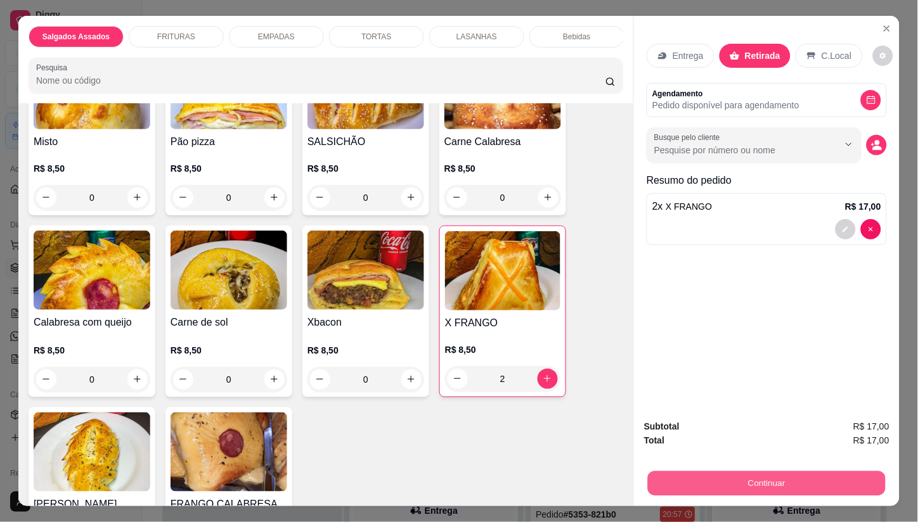
click at [675, 478] on button "Continuar" at bounding box center [767, 484] width 238 height 25
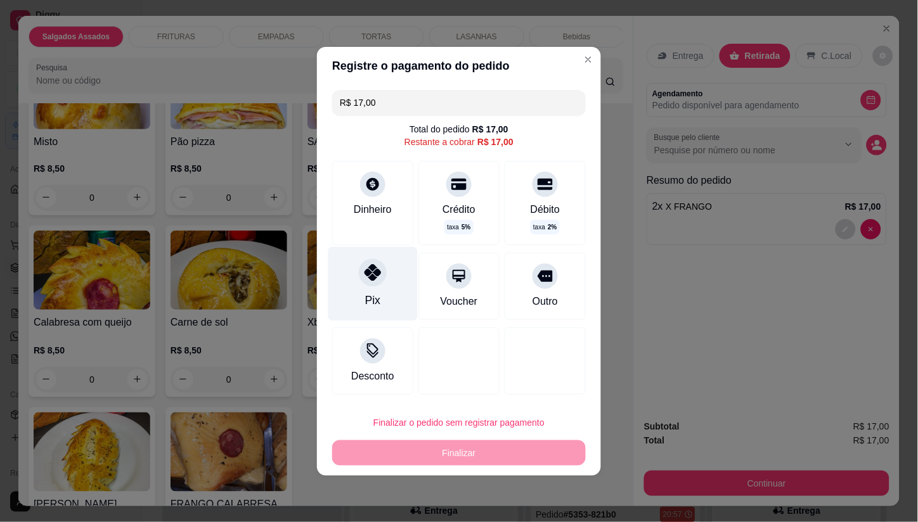
click at [372, 269] on icon at bounding box center [372, 272] width 16 height 16
type input "R$ 0,00"
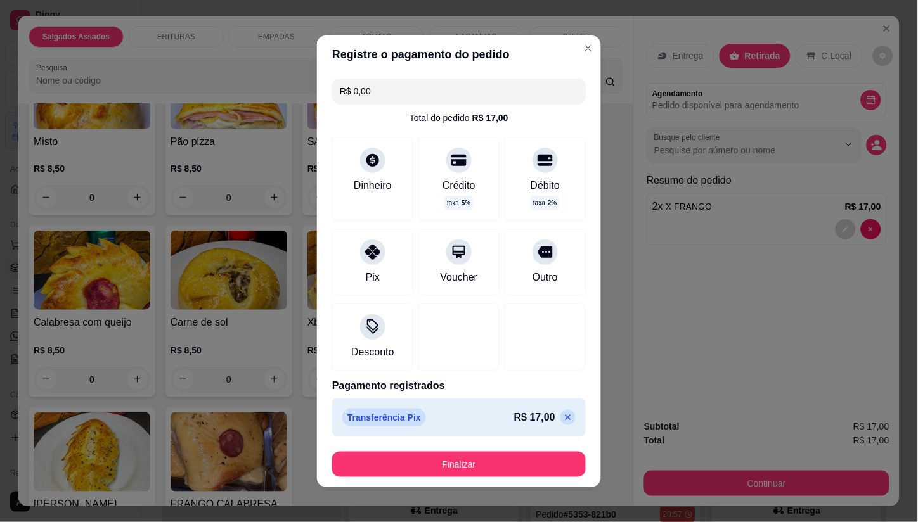
click at [563, 55] on header "Registre o pagamento do pedido" at bounding box center [459, 54] width 284 height 38
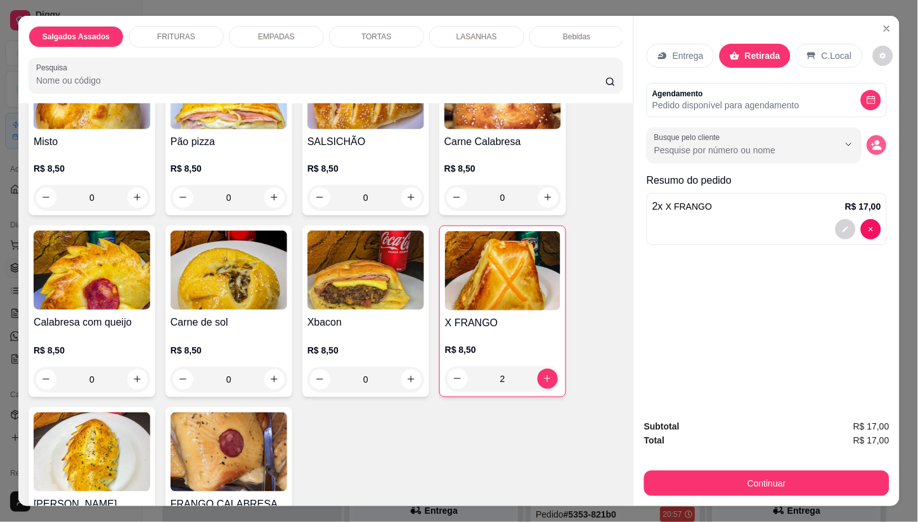
click at [875, 140] on circle "decrease-product-quantity" at bounding box center [877, 142] width 5 height 5
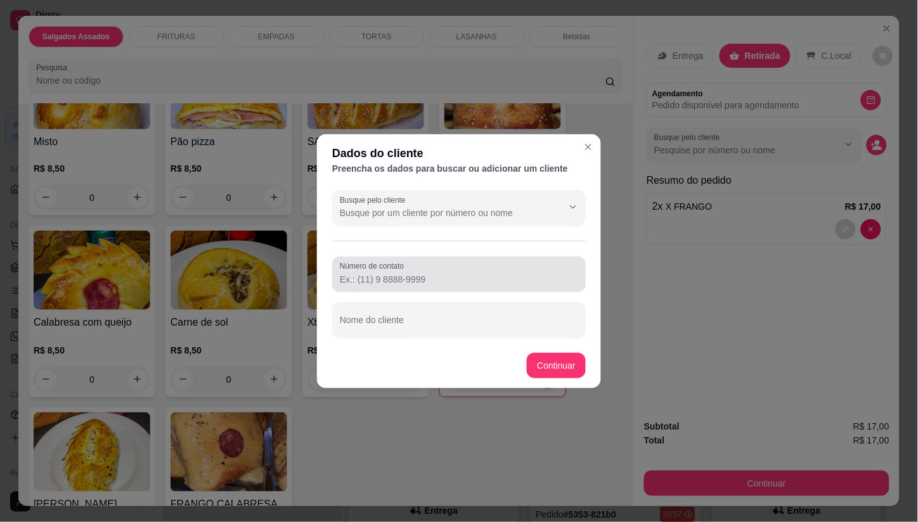
click at [384, 288] on div "Número de contato" at bounding box center [459, 274] width 254 height 35
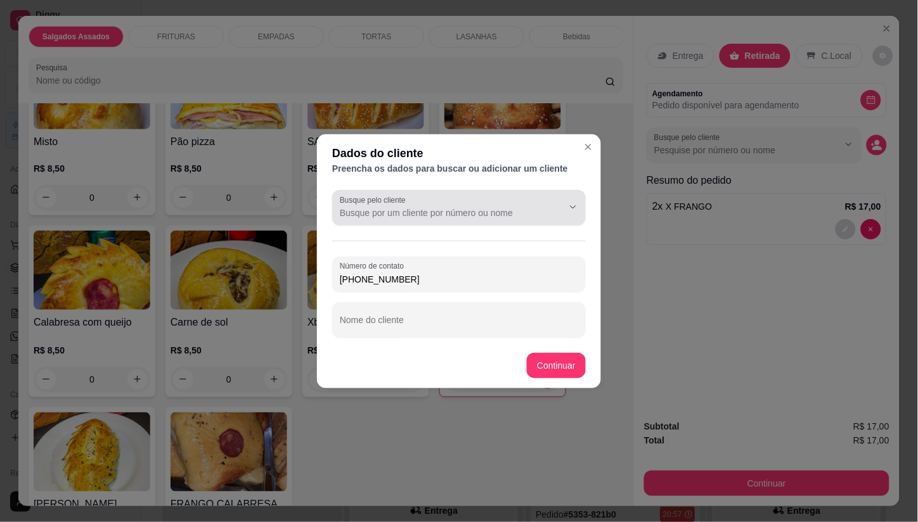
type input "[PHONE_NUMBER]"
click at [390, 200] on label "Busque pelo cliente" at bounding box center [375, 200] width 70 height 11
click at [390, 207] on input "Busque pelo cliente" at bounding box center [441, 213] width 203 height 13
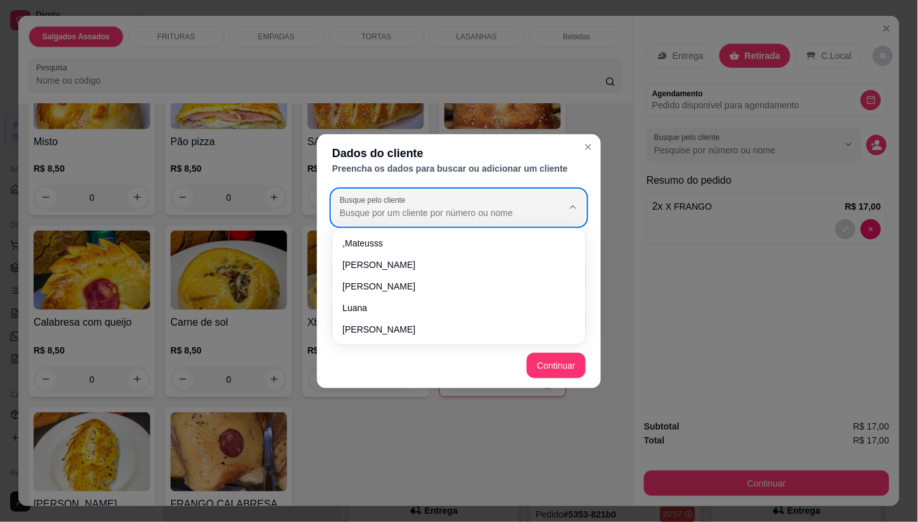
click at [380, 214] on input "Busque pelo cliente" at bounding box center [441, 213] width 203 height 13
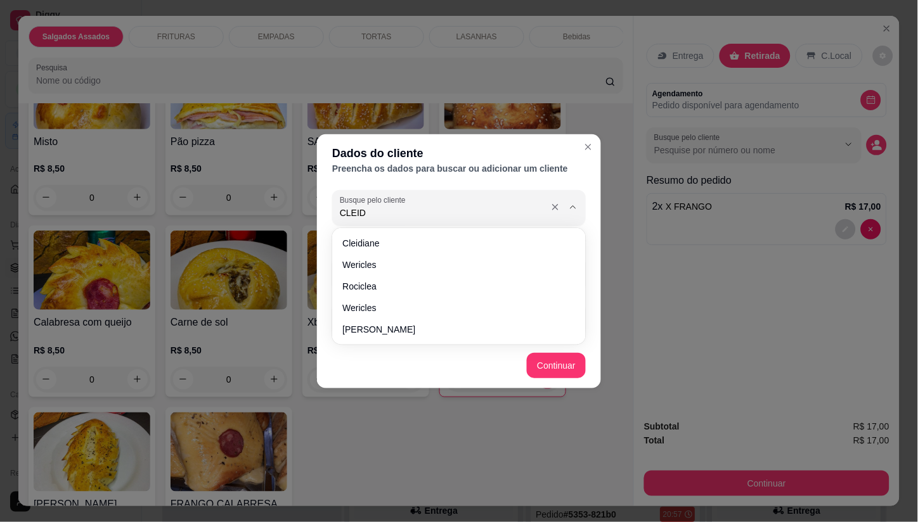
type input "CLEIDE"
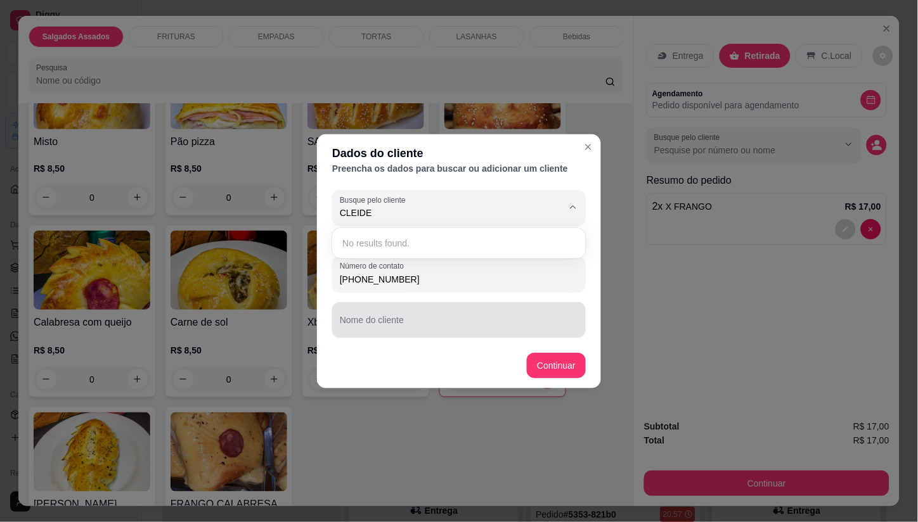
click at [403, 333] on div "Nome do cliente" at bounding box center [459, 319] width 254 height 35
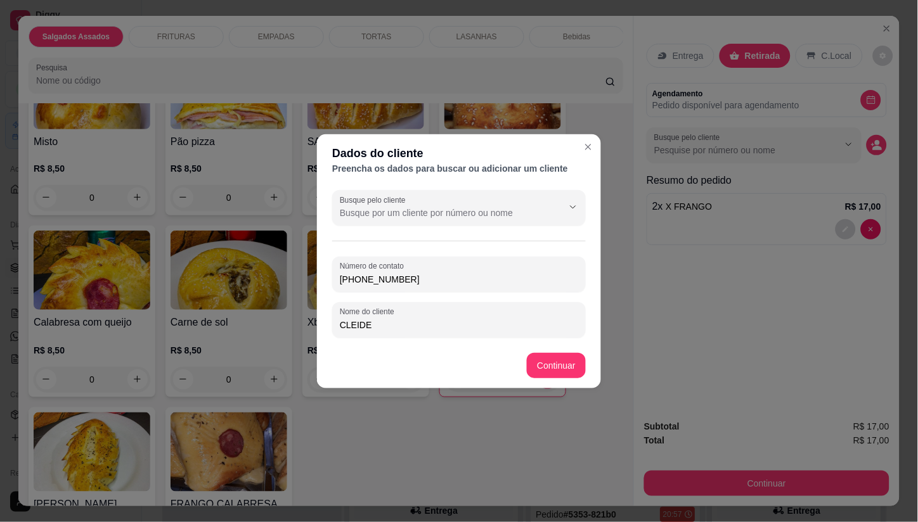
type input "CLEIDE"
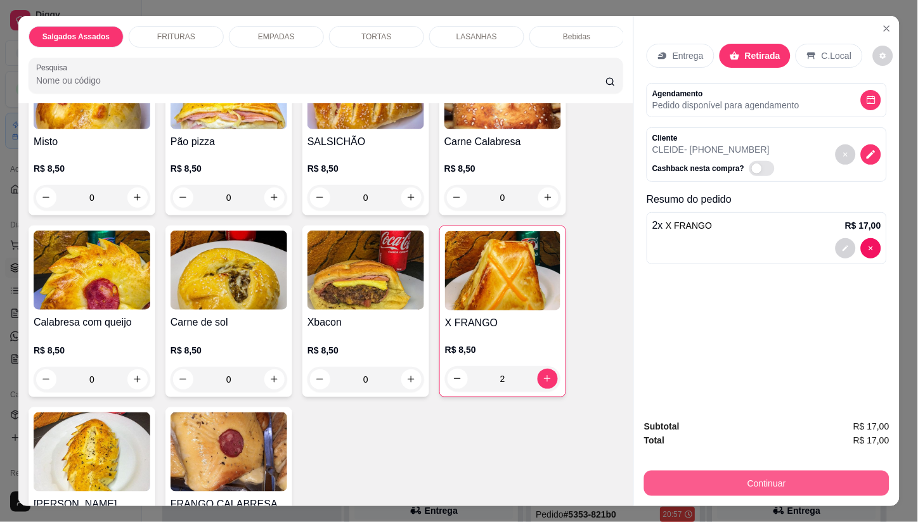
click at [698, 478] on button "Continuar" at bounding box center [766, 483] width 245 height 25
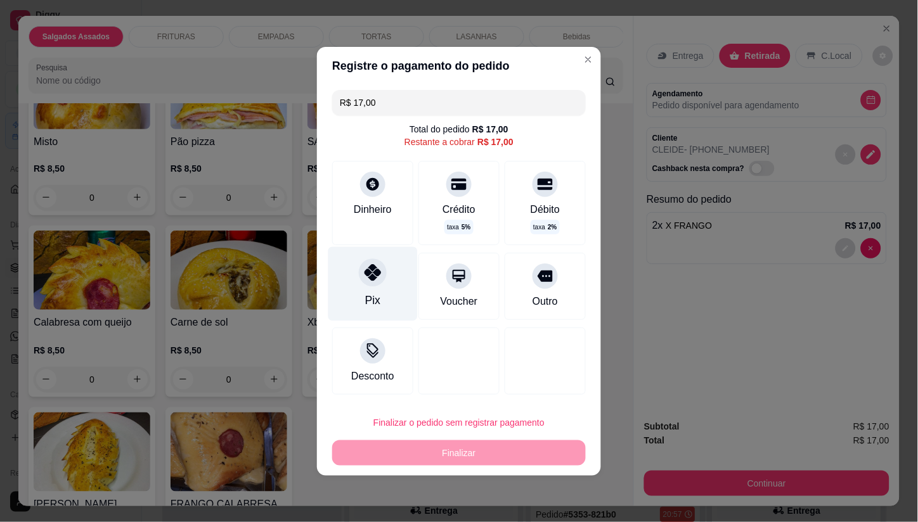
click at [377, 281] on div at bounding box center [373, 273] width 28 height 28
type input "R$ 0,00"
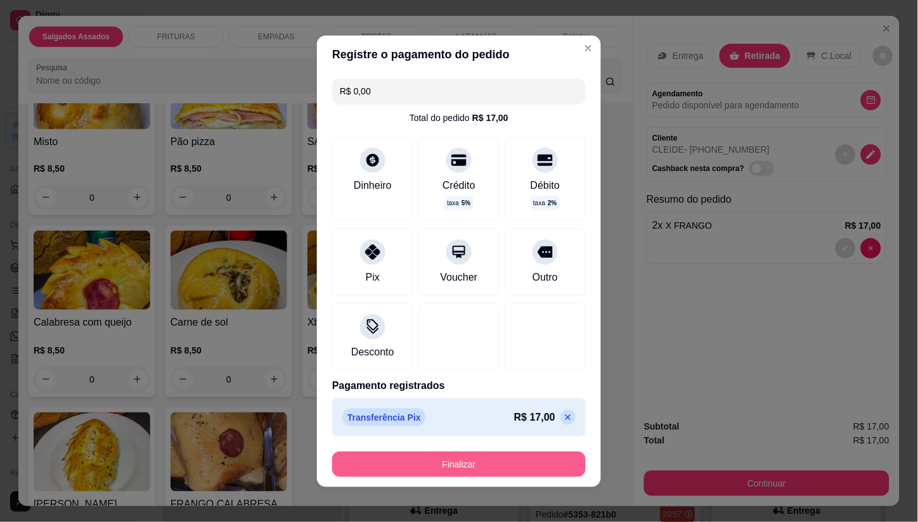
click at [463, 461] on button "Finalizar" at bounding box center [459, 464] width 254 height 25
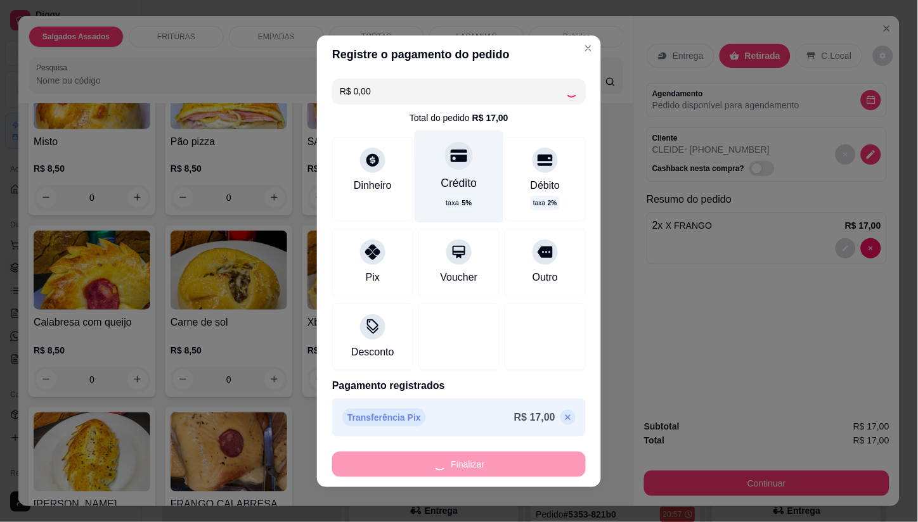
type input "0"
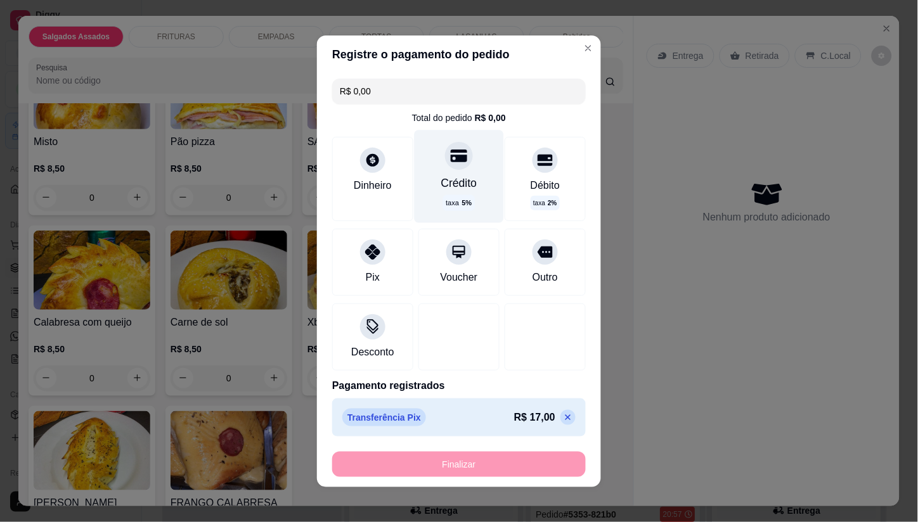
type input "-R$ 17,00"
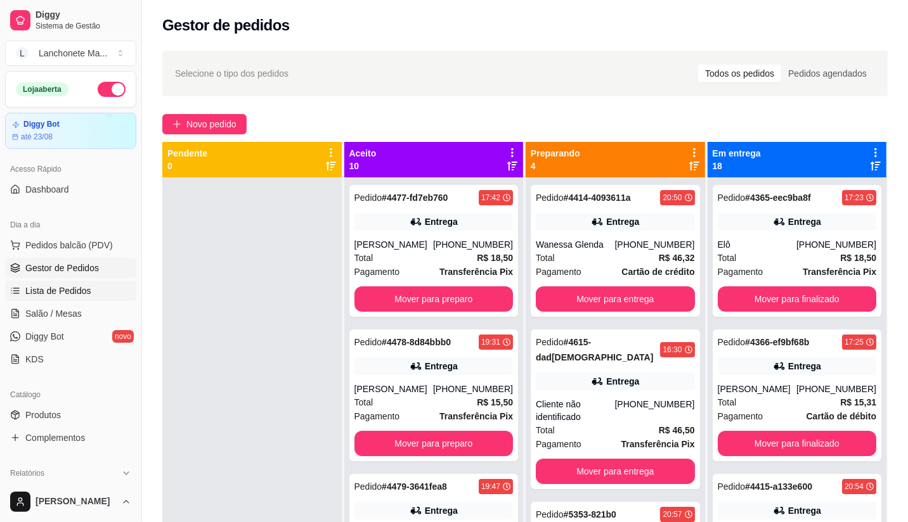
click at [82, 283] on link "Lista de Pedidos" at bounding box center [70, 291] width 131 height 20
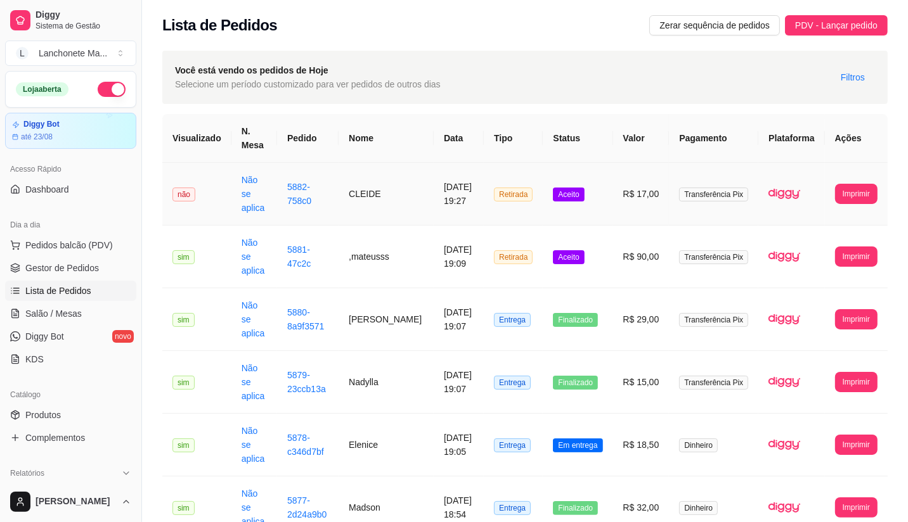
click at [575, 197] on td "Aceito" at bounding box center [577, 194] width 70 height 63
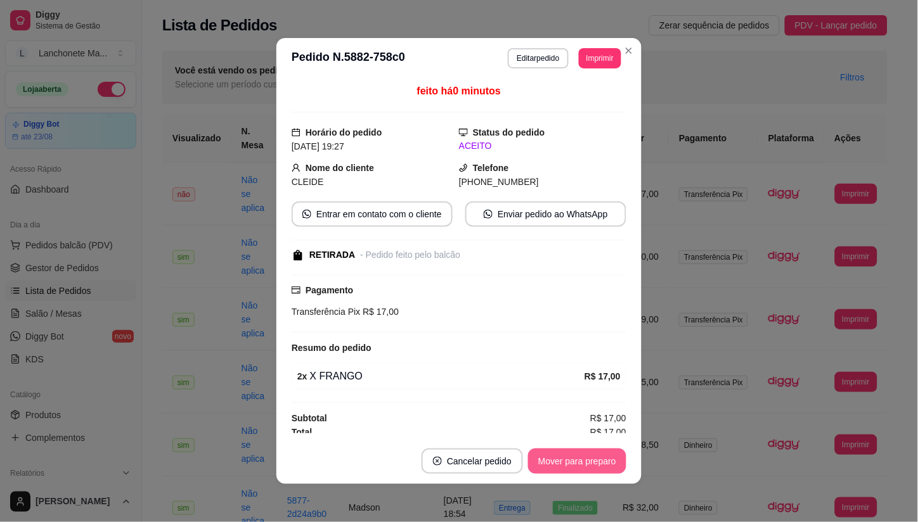
click at [584, 466] on button "Mover para preparo" at bounding box center [577, 461] width 98 height 25
click at [584, 466] on div "Mover para preparo" at bounding box center [568, 461] width 116 height 25
click at [584, 466] on button "Mover para finalizado" at bounding box center [573, 461] width 105 height 25
click at [584, 466] on div "Mover para finalizado" at bounding box center [573, 461] width 105 height 25
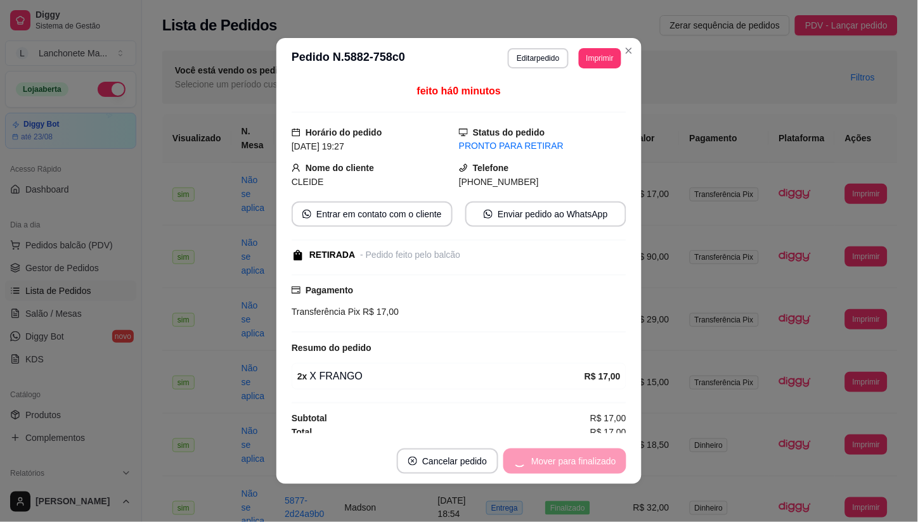
click at [584, 466] on div "Mover para finalizado" at bounding box center [564, 461] width 123 height 25
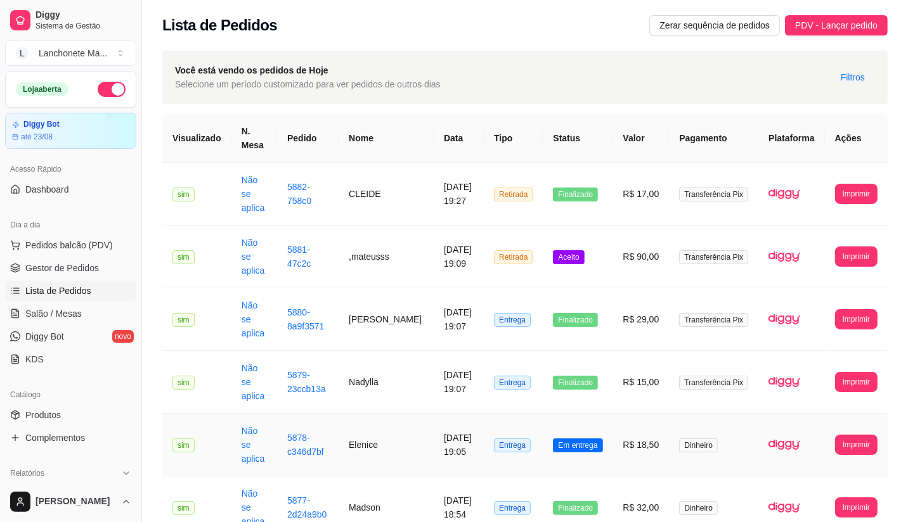
click at [565, 439] on span "Em entrega" at bounding box center [577, 446] width 49 height 14
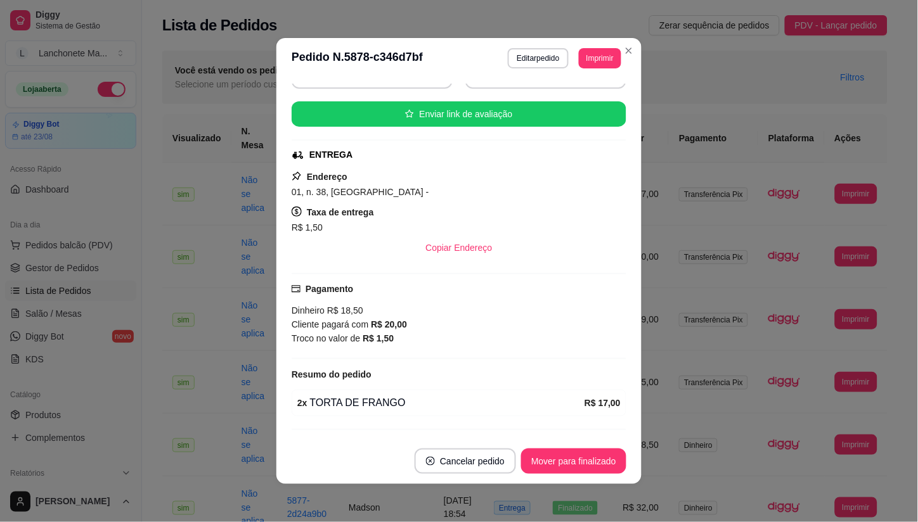
scroll to position [141, 0]
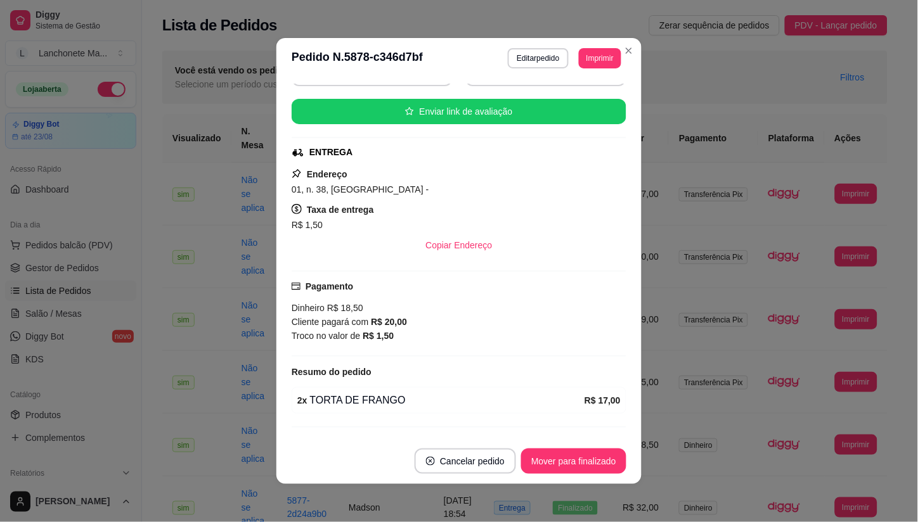
click at [562, 456] on button "Mover para finalizado" at bounding box center [573, 461] width 105 height 25
click at [562, 459] on div "Mover para finalizado" at bounding box center [564, 461] width 123 height 25
click at [498, 459] on button "Cancelar pedido" at bounding box center [447, 461] width 101 height 25
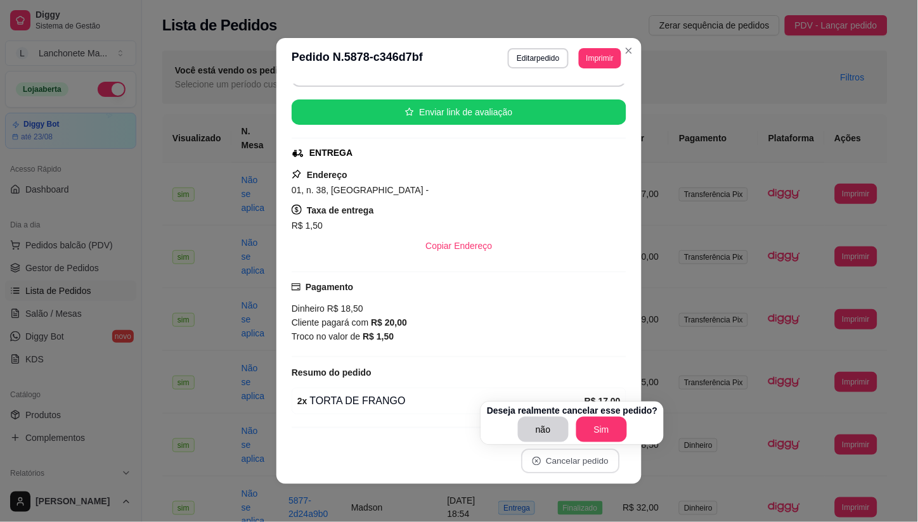
click at [620, 65] on header "**********" at bounding box center [458, 58] width 365 height 41
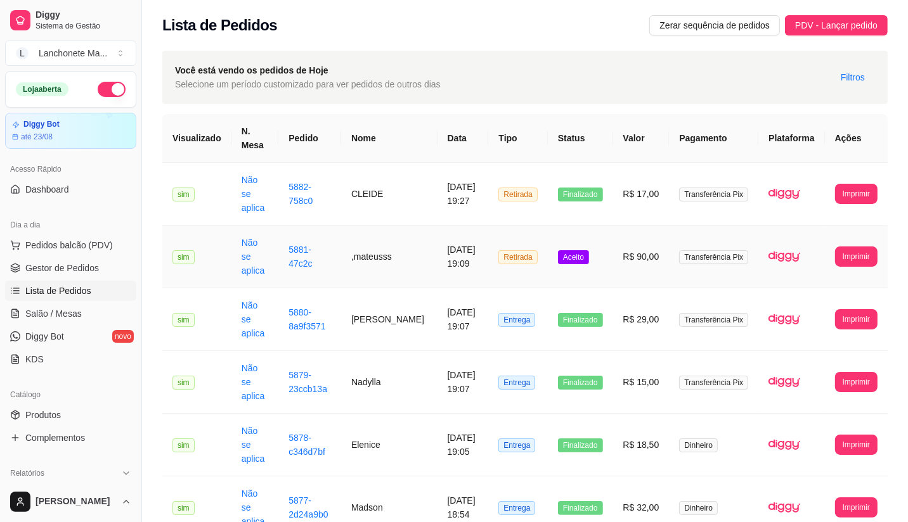
click at [579, 250] on span "Aceito" at bounding box center [573, 257] width 31 height 14
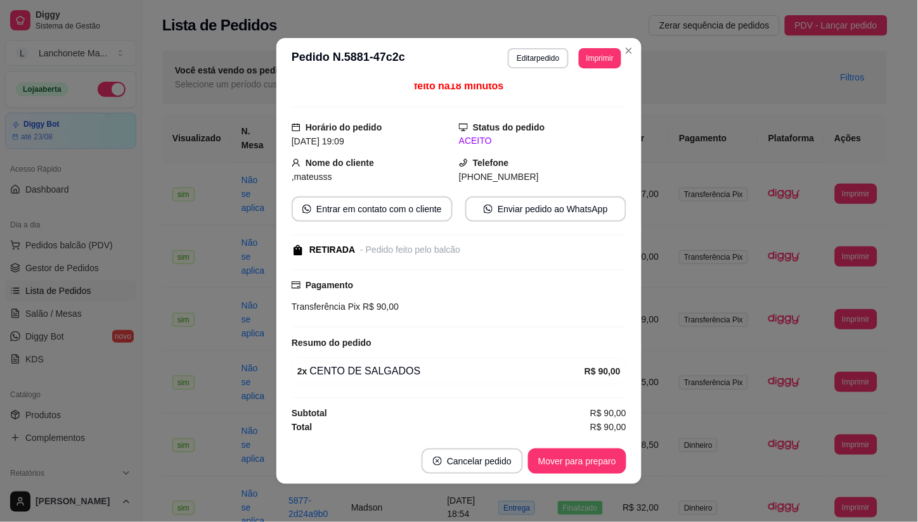
scroll to position [7, 0]
click at [496, 453] on button "Cancelar pedido" at bounding box center [471, 461] width 101 height 25
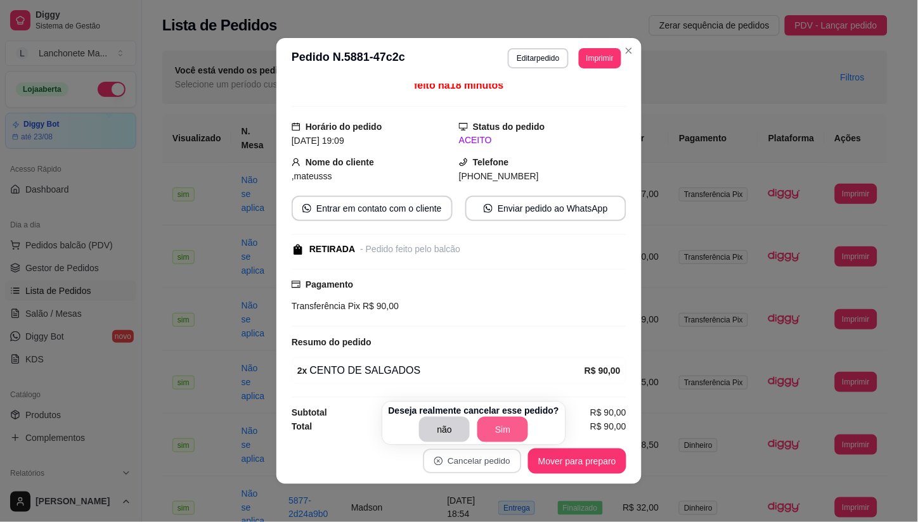
click at [503, 433] on button "Sim" at bounding box center [502, 429] width 51 height 25
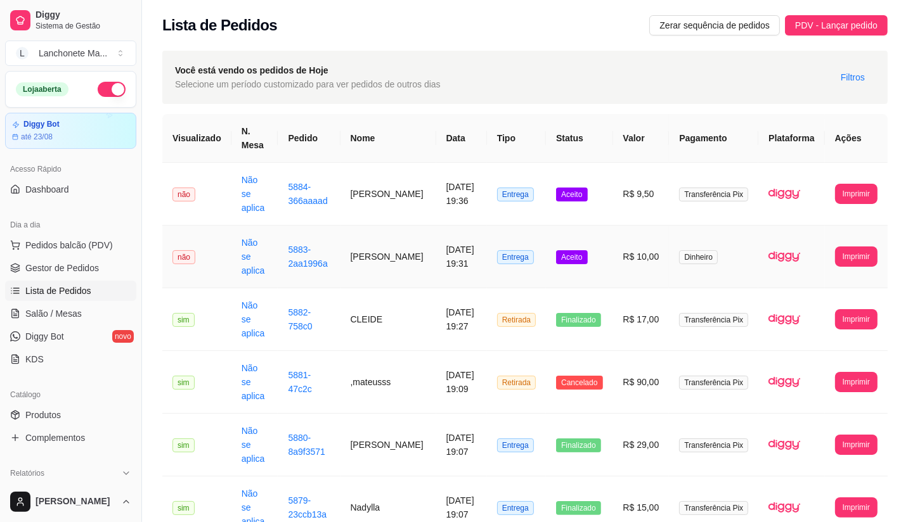
click at [603, 235] on td "Aceito" at bounding box center [579, 257] width 67 height 63
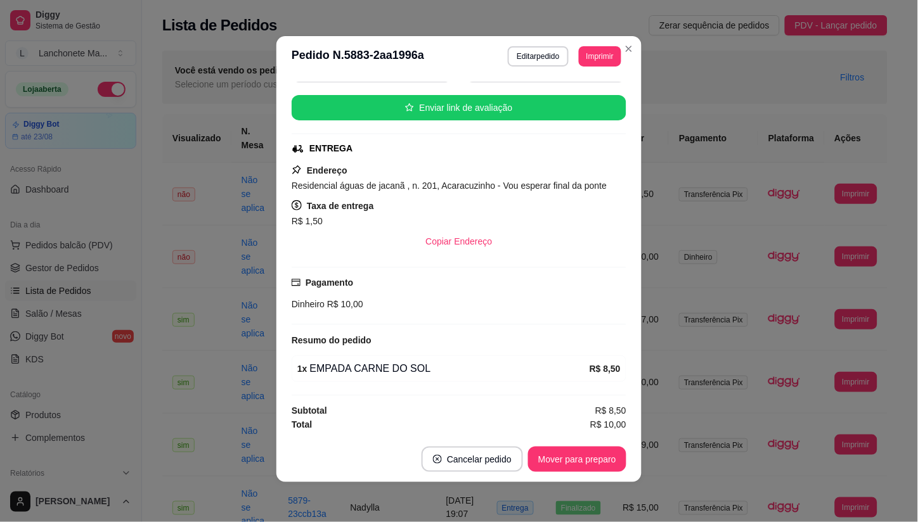
scroll to position [3, 0]
click at [570, 459] on button "Mover para preparo" at bounding box center [577, 458] width 98 height 25
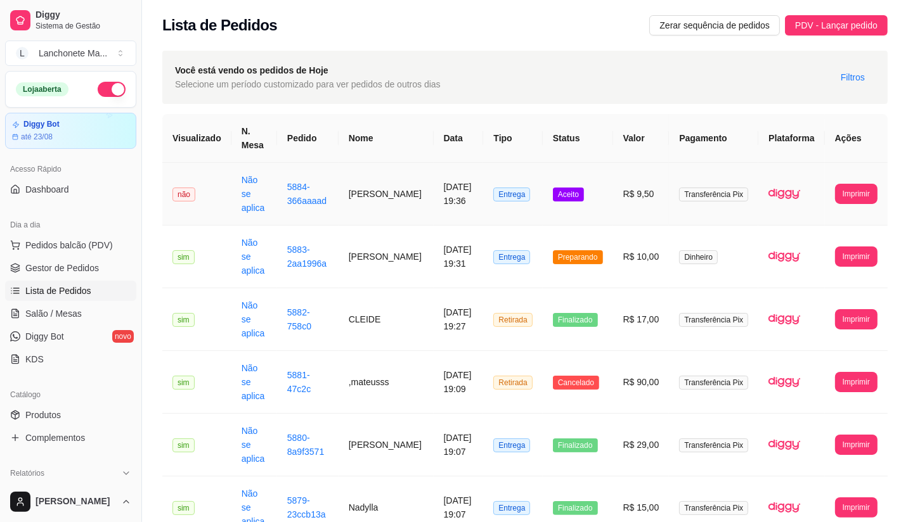
click at [598, 177] on td "Aceito" at bounding box center [577, 194] width 70 height 63
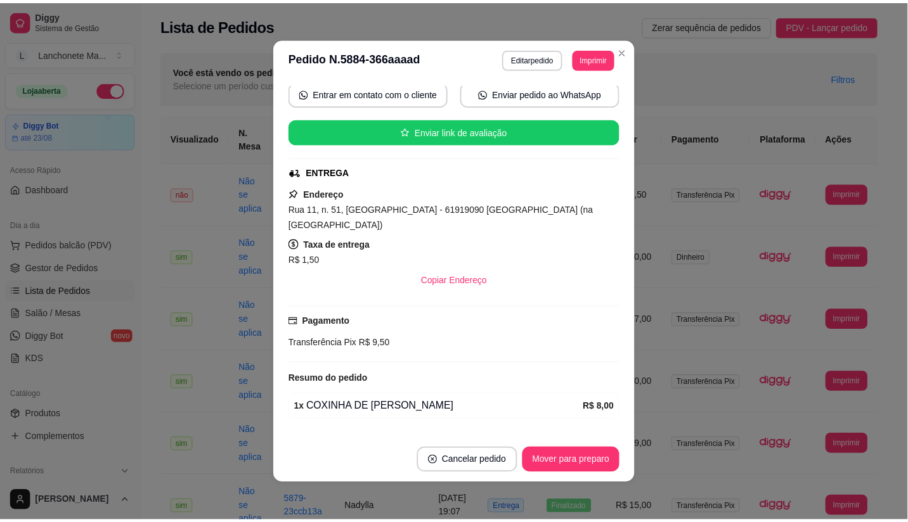
scroll to position [141, 0]
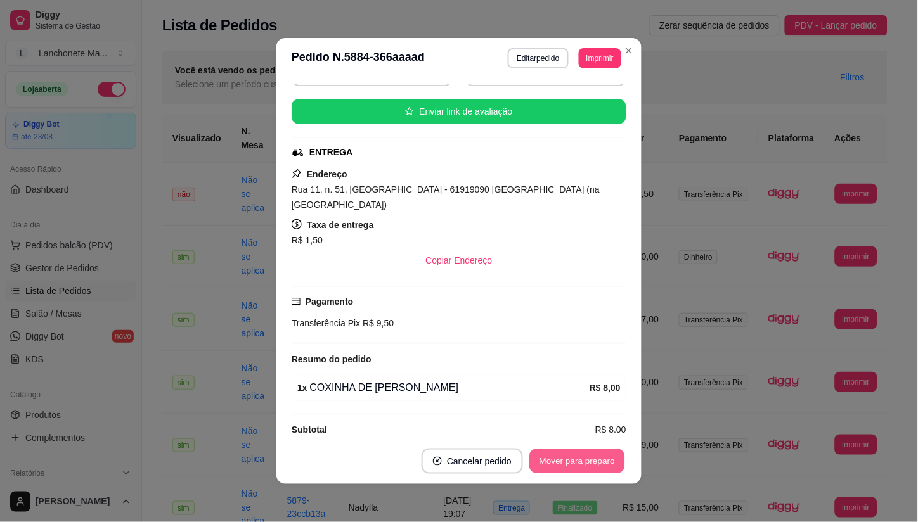
click at [568, 459] on button "Mover para preparo" at bounding box center [576, 461] width 95 height 25
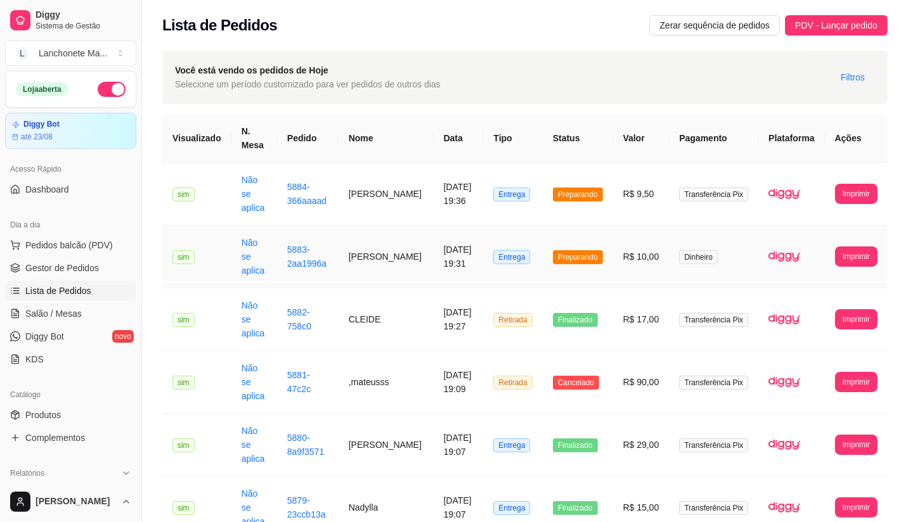
click at [602, 250] on span "Preparando" at bounding box center [578, 257] width 50 height 14
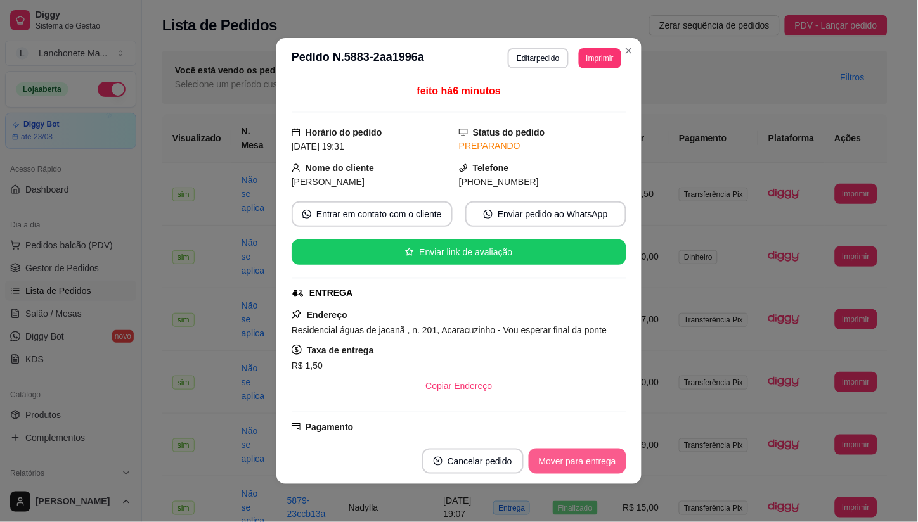
drag, startPoint x: 565, startPoint y: 433, endPoint x: 564, endPoint y: 454, distance: 20.3
click at [564, 454] on section "**********" at bounding box center [458, 261] width 365 height 446
click at [564, 455] on button "Mover para entrega" at bounding box center [578, 461] width 98 height 25
click at [564, 455] on div "Mover para entrega" at bounding box center [568, 461] width 115 height 25
click at [567, 458] on button "Mover para finalizado" at bounding box center [574, 461] width 102 height 25
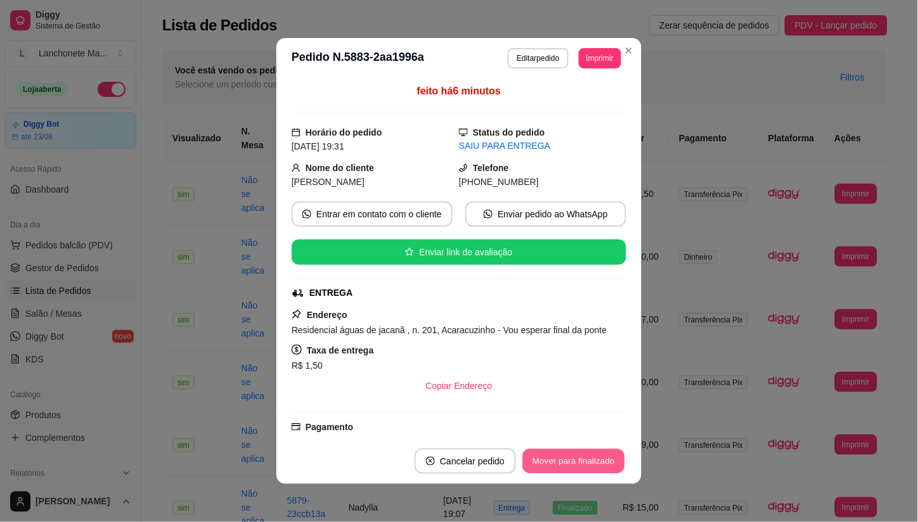
click at [567, 458] on div "Mover para finalizado" at bounding box center [573, 461] width 105 height 25
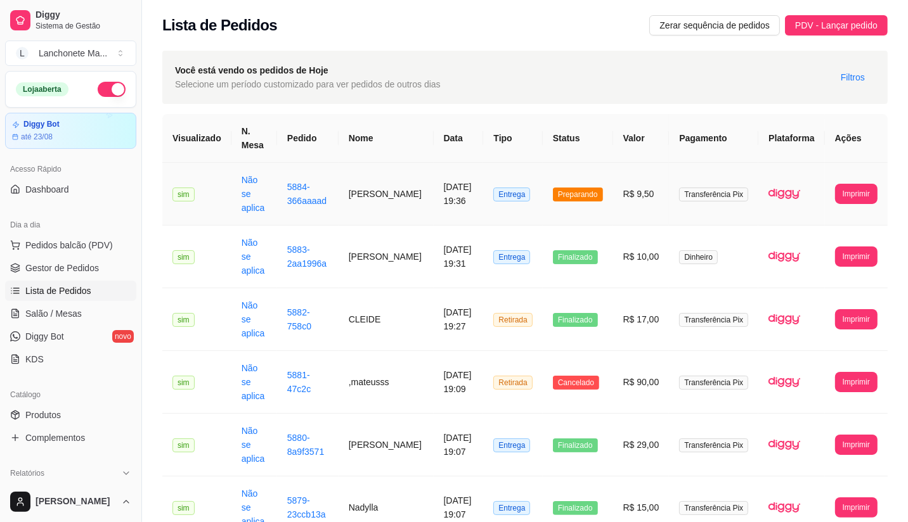
click at [610, 189] on td "Preparando" at bounding box center [577, 194] width 70 height 63
click at [591, 191] on span "Preparando" at bounding box center [578, 195] width 50 height 14
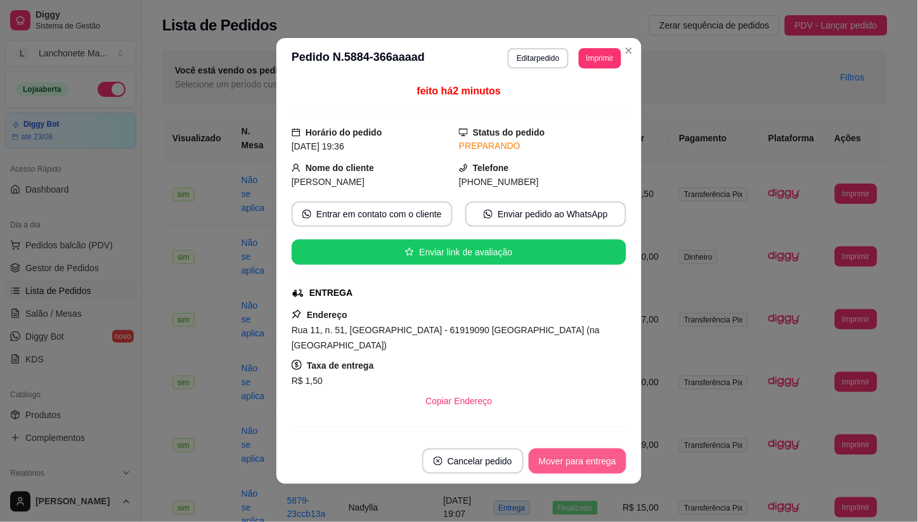
click at [563, 459] on button "Mover para entrega" at bounding box center [578, 461] width 98 height 25
click at [563, 459] on div "Mover para entrega" at bounding box center [568, 461] width 115 height 25
click at [563, 459] on button "Mover para finalizado" at bounding box center [573, 461] width 105 height 25
click at [563, 459] on div "Mover para finalizado" at bounding box center [573, 461] width 105 height 25
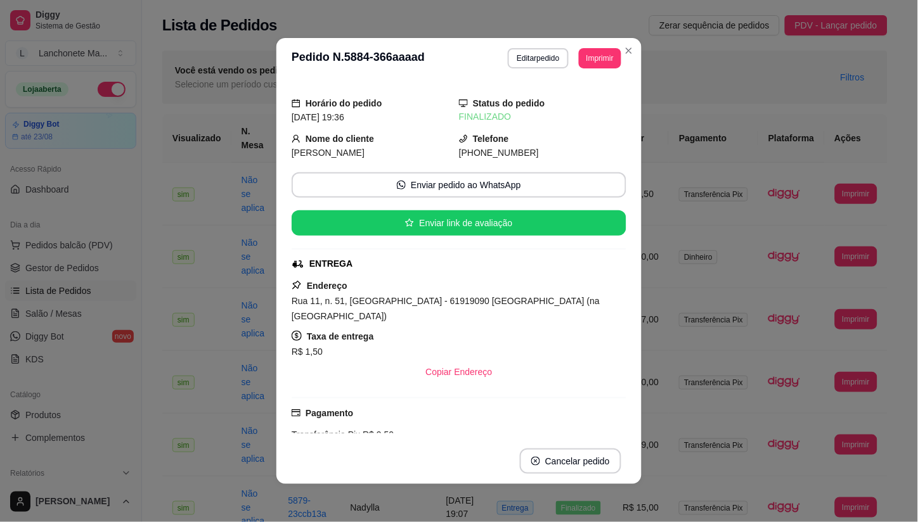
click at [632, 57] on header "**********" at bounding box center [458, 58] width 365 height 41
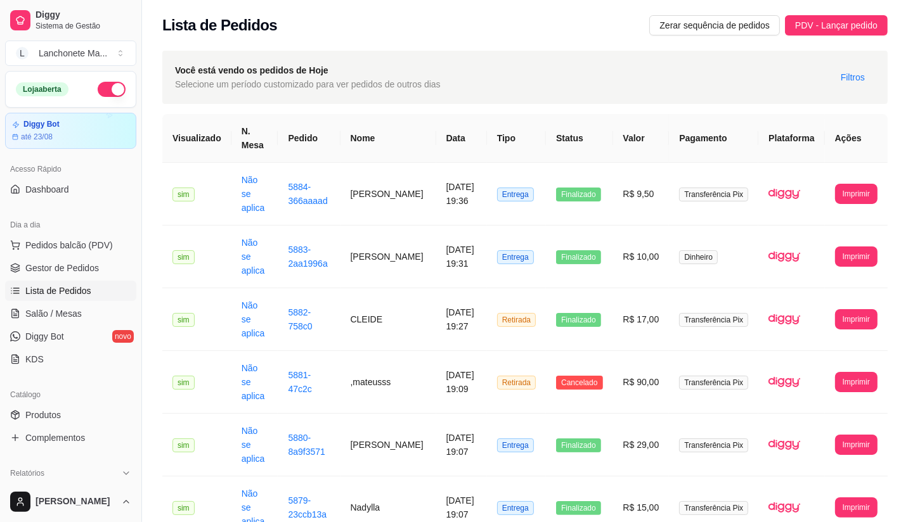
click at [627, 57] on div "Você está vendo os pedidos de Hoje Selecione um período customizado para ver pe…" at bounding box center [524, 77] width 725 height 53
click at [55, 421] on span "Produtos" at bounding box center [42, 415] width 35 height 13
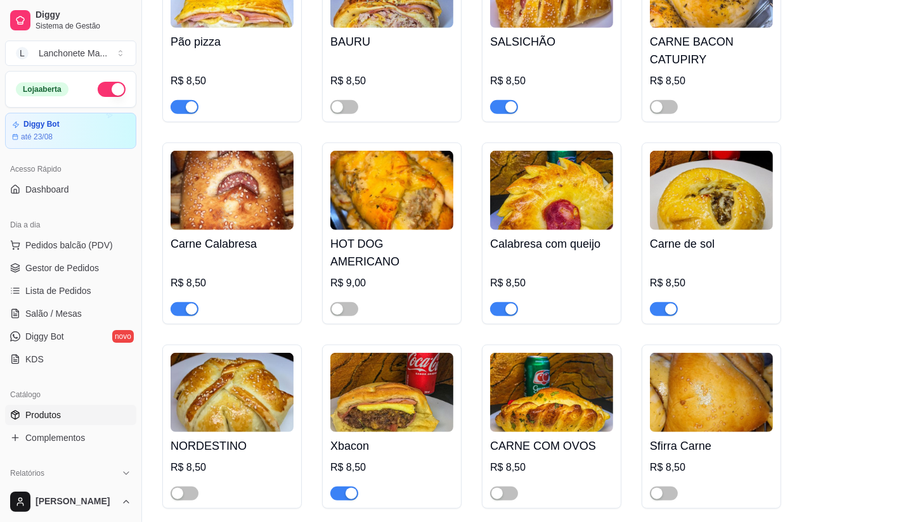
scroll to position [704, 0]
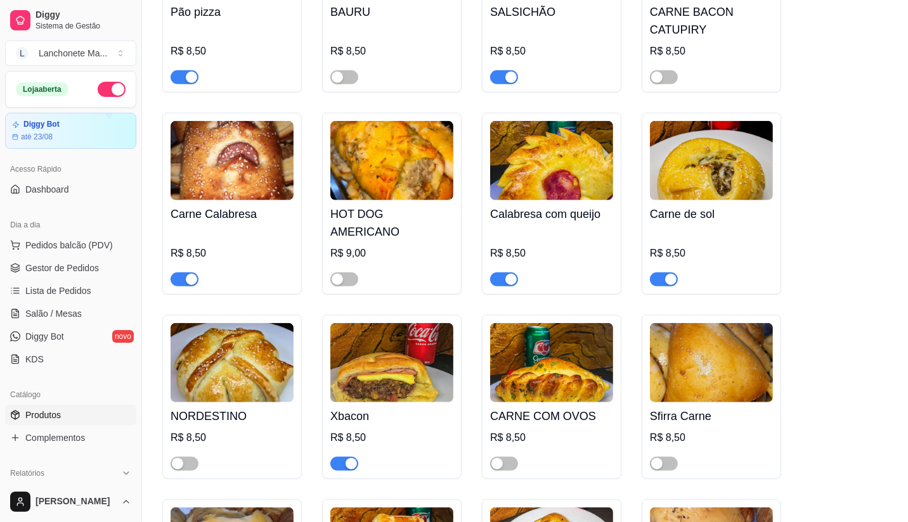
click at [503, 273] on span "button" at bounding box center [504, 280] width 28 height 14
click at [666, 274] on div "button" at bounding box center [670, 279] width 11 height 11
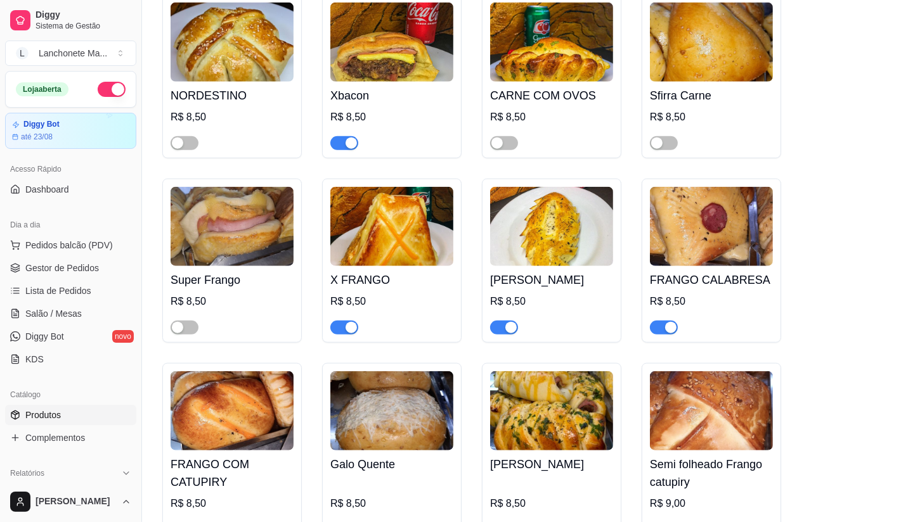
scroll to position [1056, 0]
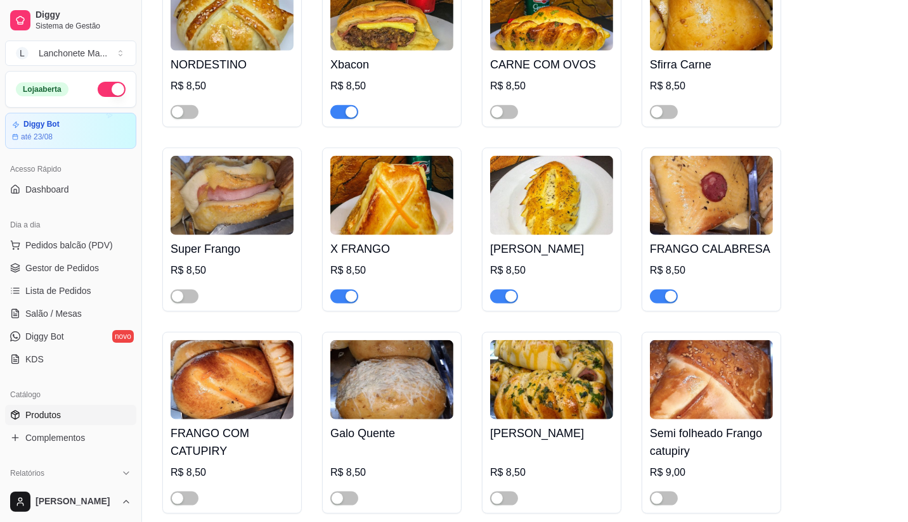
click at [349, 106] on div "button" at bounding box center [350, 111] width 11 height 11
click at [347, 291] on div "button" at bounding box center [350, 296] width 11 height 11
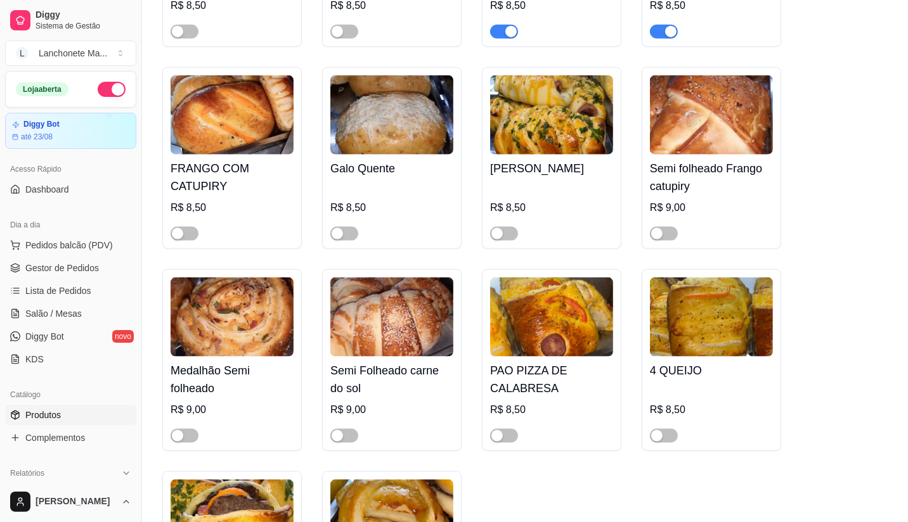
scroll to position [1268, 0]
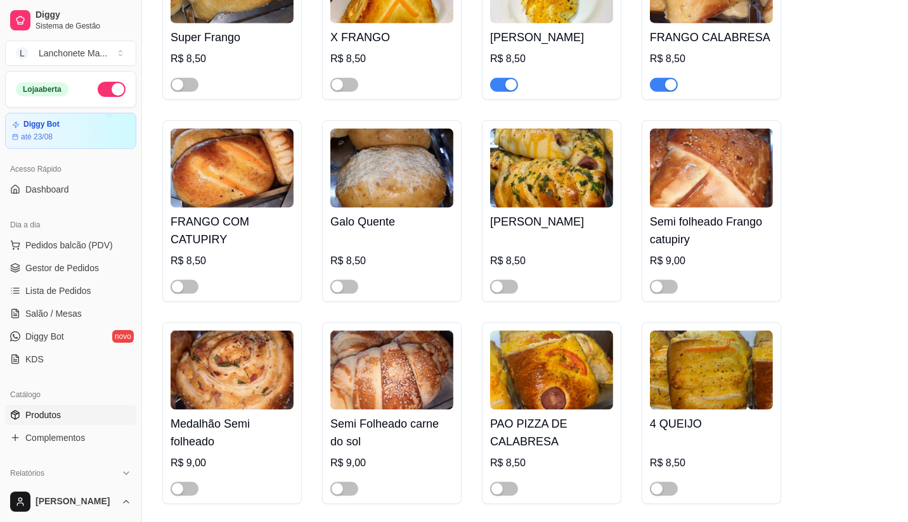
click at [667, 78] on span "button" at bounding box center [664, 85] width 28 height 14
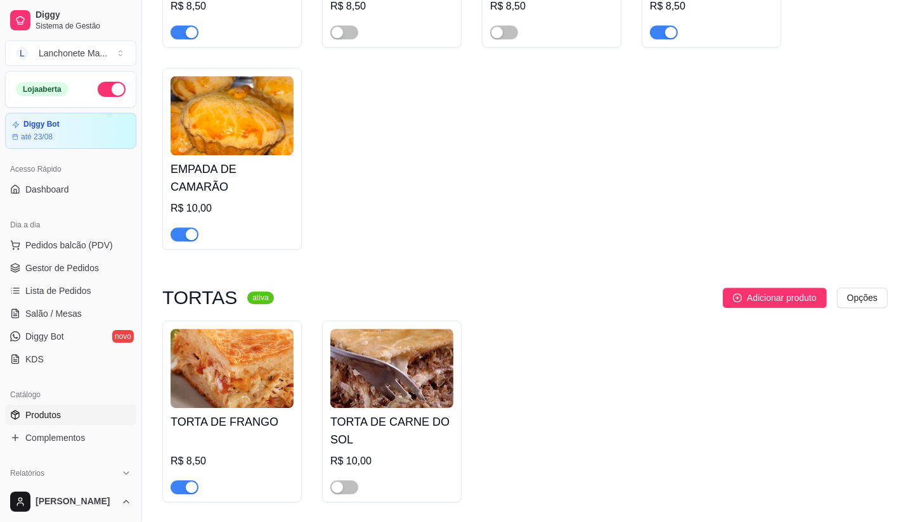
scroll to position [2816, 0]
